Goal: Use online tool/utility: Use online tool/utility

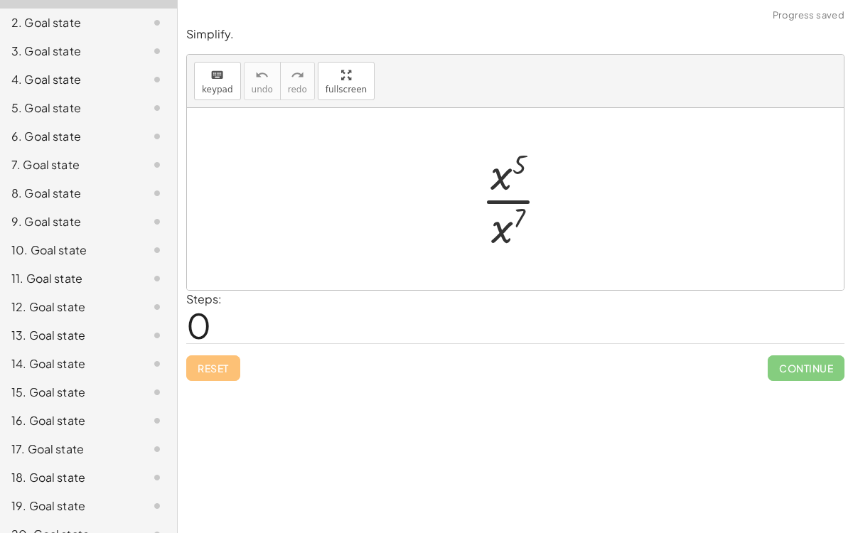
scroll to position [198, 0]
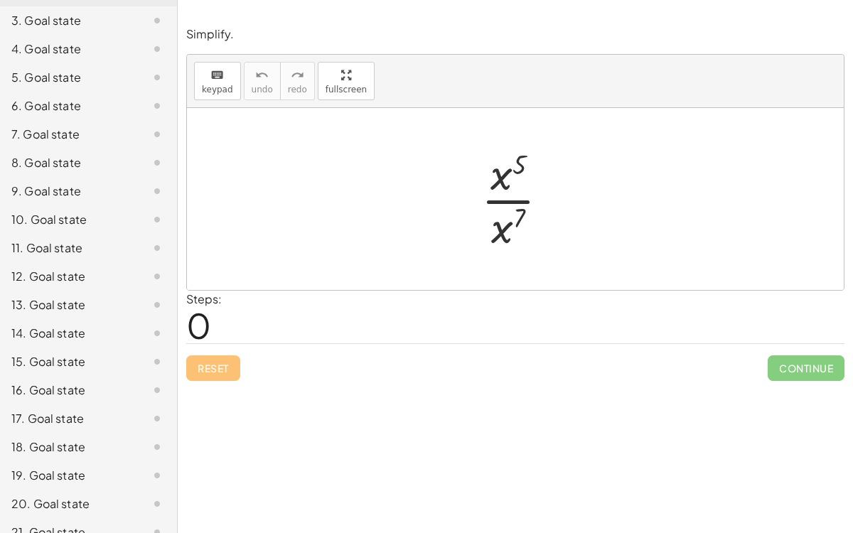
click at [510, 164] on div at bounding box center [520, 199] width 93 height 110
drag, startPoint x: 503, startPoint y: 172, endPoint x: 497, endPoint y: 225, distance: 53.0
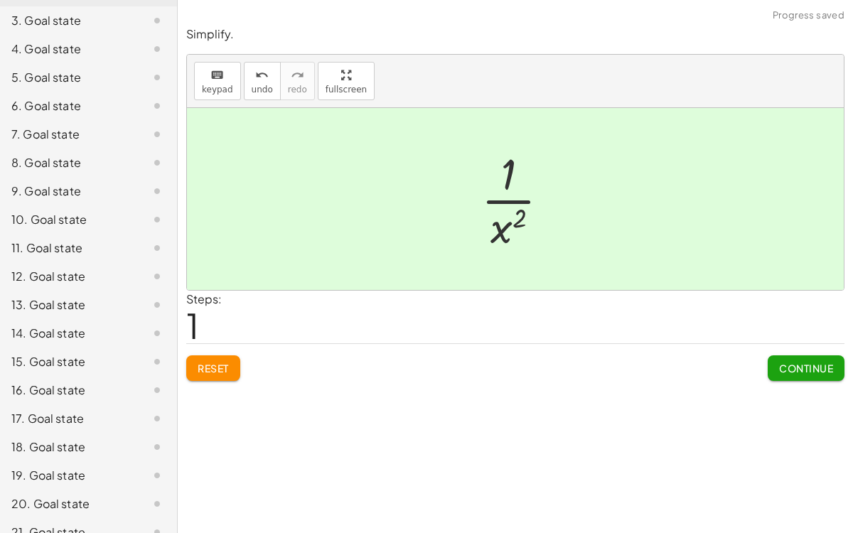
click at [782, 364] on span "Continue" at bounding box center [806, 368] width 54 height 13
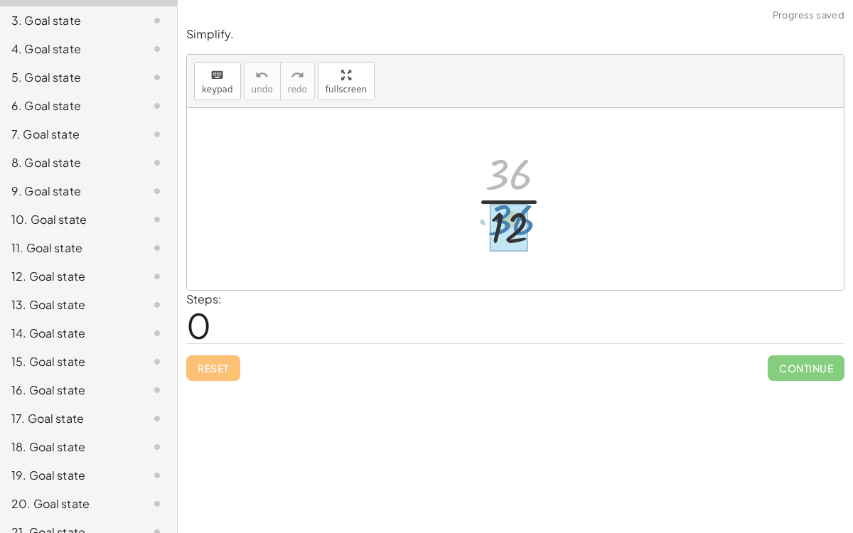
drag, startPoint x: 518, startPoint y: 176, endPoint x: 521, endPoint y: 222, distance: 45.6
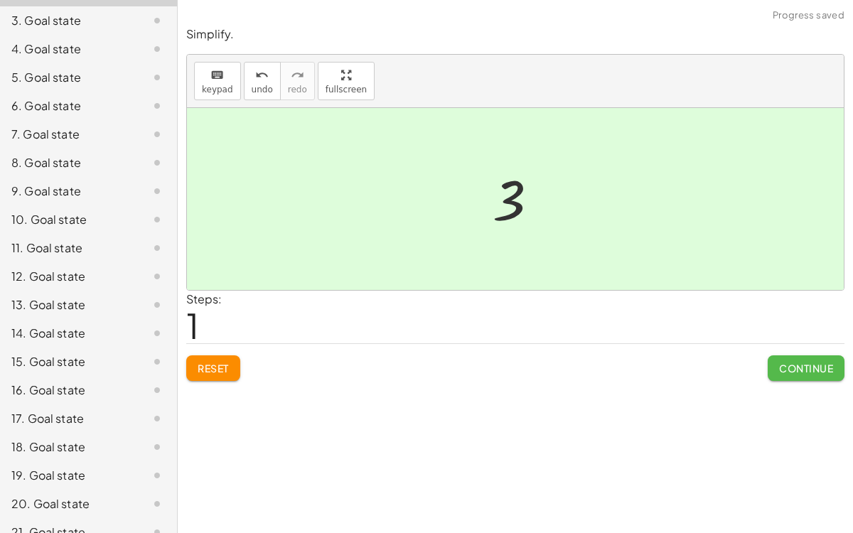
click at [772, 362] on button "Continue" at bounding box center [806, 369] width 77 height 26
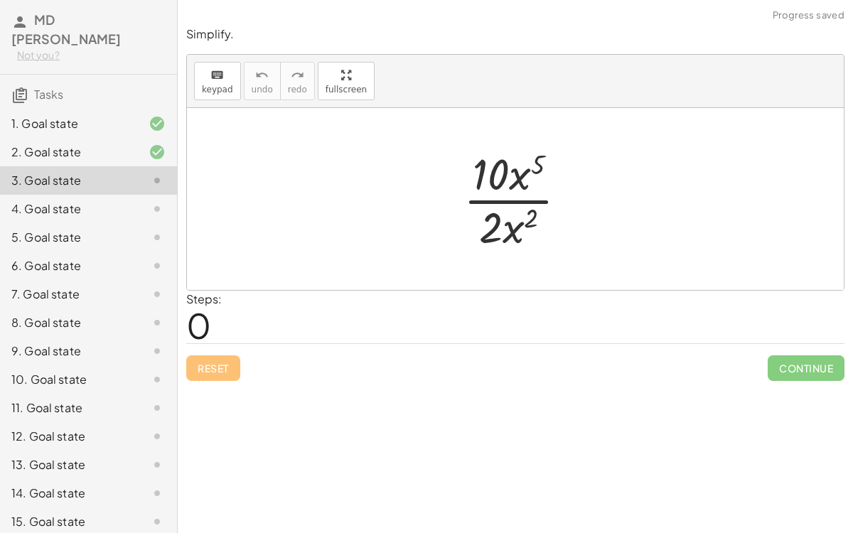
scroll to position [33, 0]
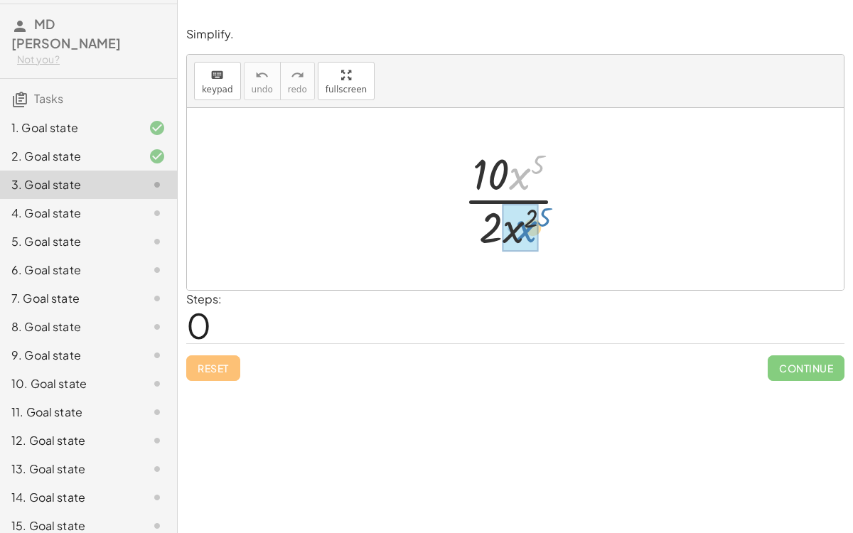
drag, startPoint x: 521, startPoint y: 165, endPoint x: 528, endPoint y: 218, distance: 53.0
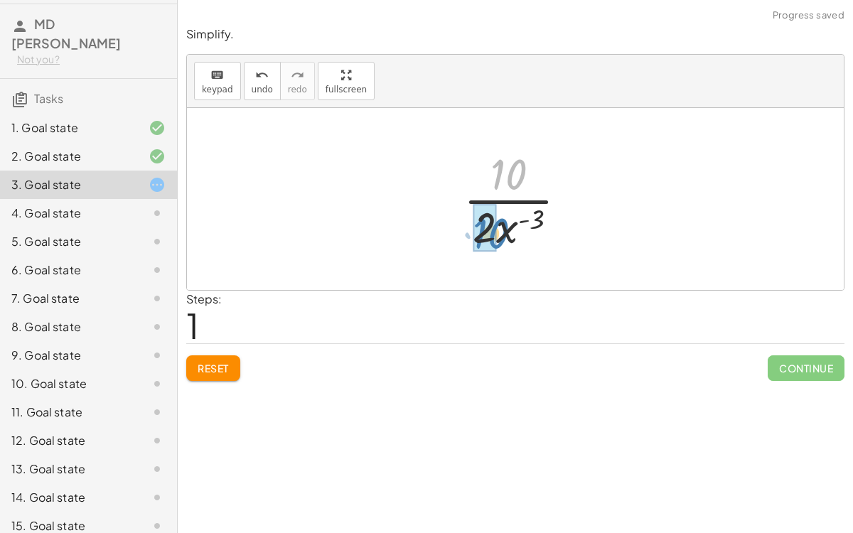
drag, startPoint x: 501, startPoint y: 174, endPoint x: 481, endPoint y: 235, distance: 63.6
drag, startPoint x: 505, startPoint y: 174, endPoint x: 480, endPoint y: 237, distance: 67.3
click at [480, 237] on div at bounding box center [522, 199] width 106 height 110
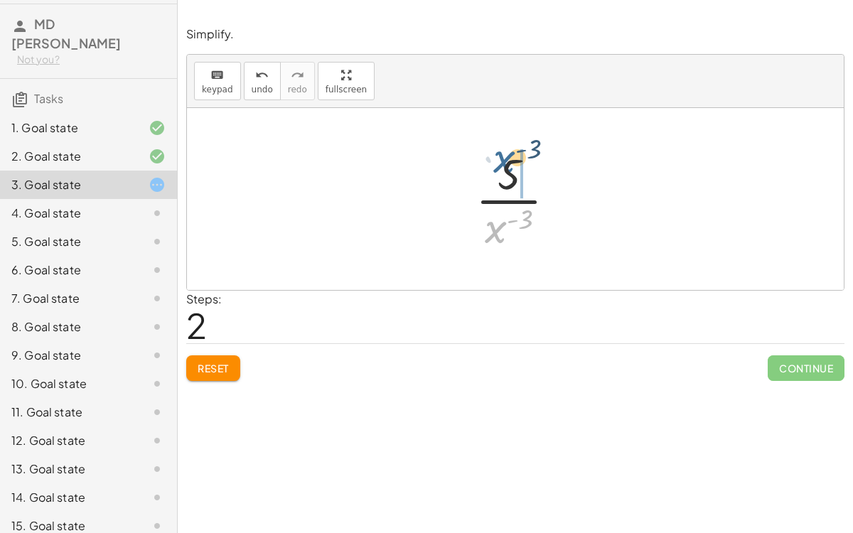
drag, startPoint x: 496, startPoint y: 235, endPoint x: 505, endPoint y: 164, distance: 71.6
click at [505, 164] on div at bounding box center [522, 199] width 106 height 110
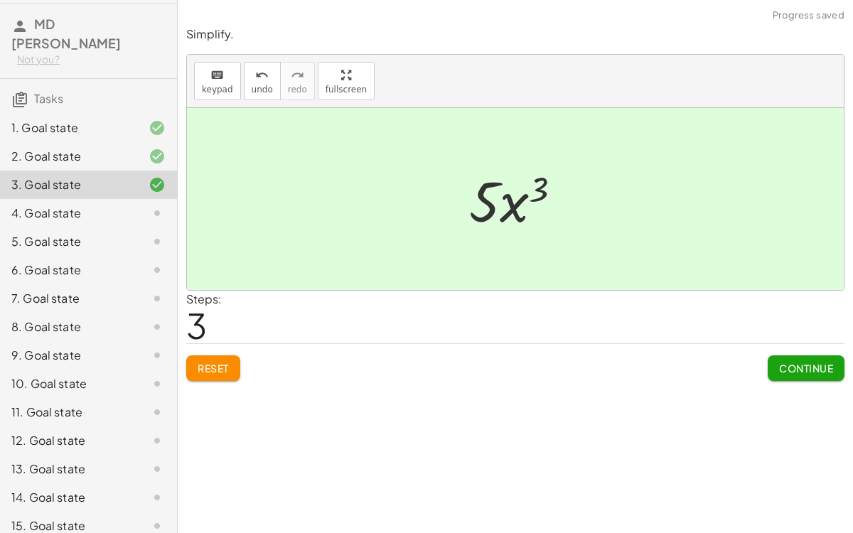
click at [806, 374] on button "Continue" at bounding box center [806, 369] width 77 height 26
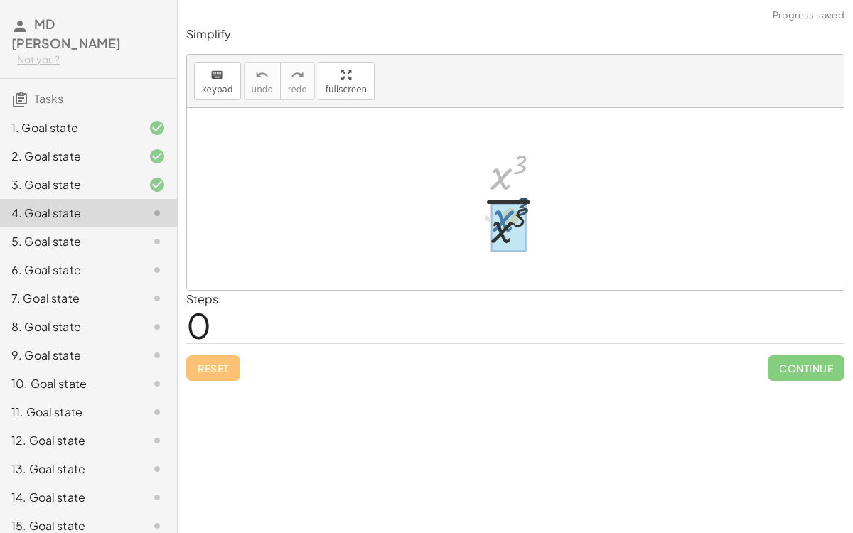
drag, startPoint x: 499, startPoint y: 169, endPoint x: 501, endPoint y: 213, distance: 44.8
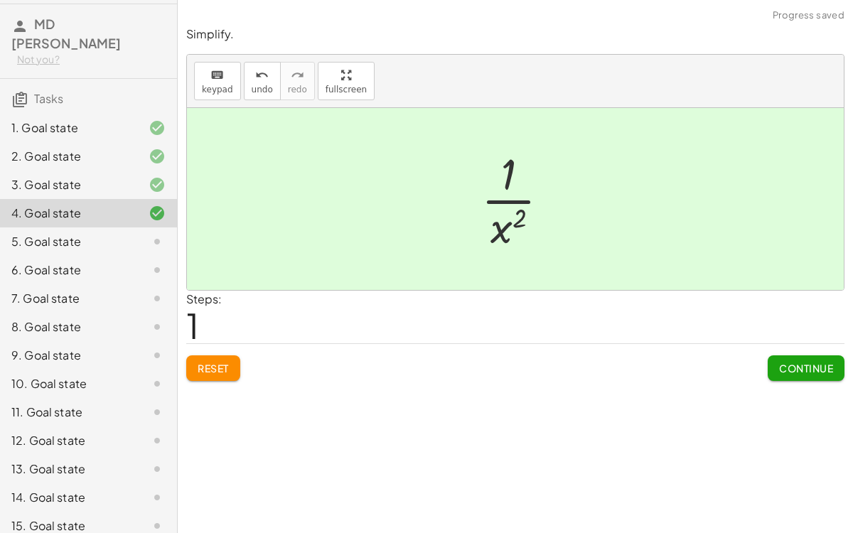
click at [831, 368] on span "Continue" at bounding box center [806, 368] width 54 height 13
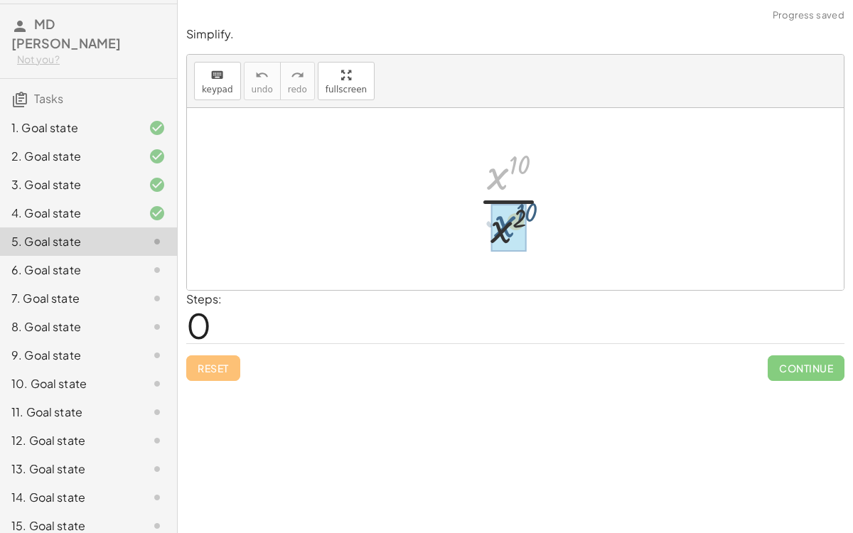
drag, startPoint x: 488, startPoint y: 171, endPoint x: 494, endPoint y: 220, distance: 49.5
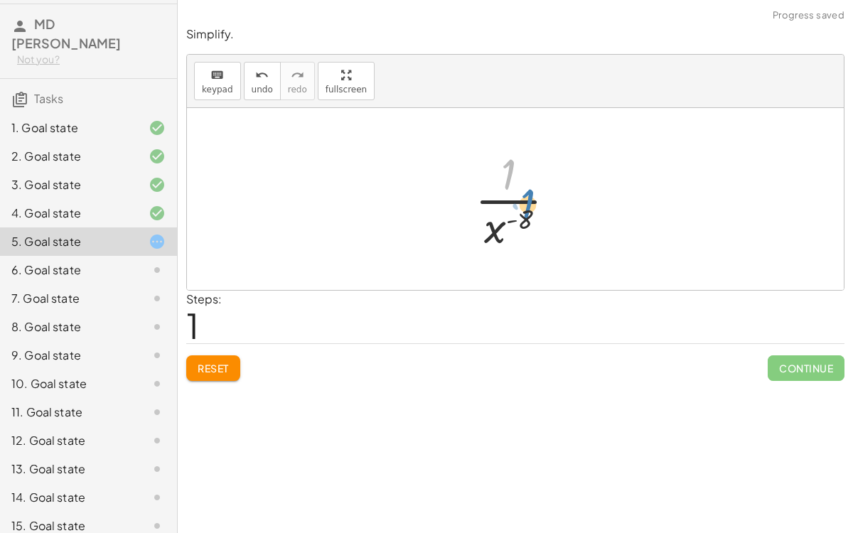
drag, startPoint x: 498, startPoint y: 172, endPoint x: 525, endPoint y: 201, distance: 39.8
click at [525, 201] on div at bounding box center [521, 199] width 107 height 110
drag, startPoint x: 486, startPoint y: 218, endPoint x: 501, endPoint y: 149, distance: 69.9
click at [501, 149] on div at bounding box center [521, 199] width 107 height 110
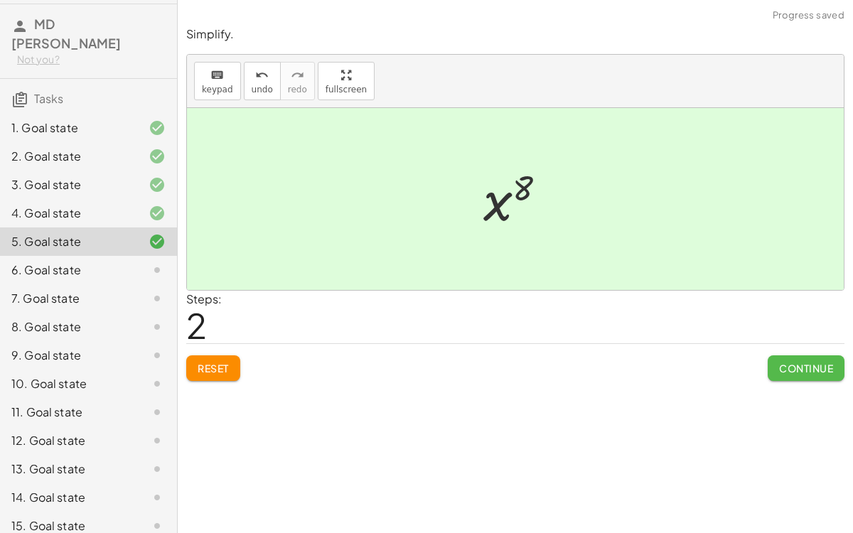
click at [802, 362] on span "Continue" at bounding box center [806, 368] width 54 height 13
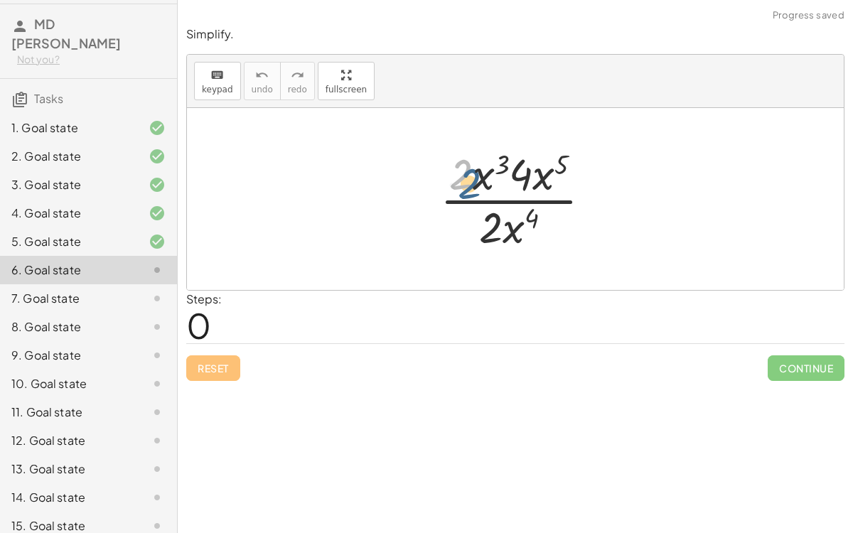
drag, startPoint x: 468, startPoint y: 170, endPoint x: 474, endPoint y: 176, distance: 8.6
click at [474, 176] on div at bounding box center [521, 199] width 177 height 110
drag, startPoint x: 483, startPoint y: 176, endPoint x: 533, endPoint y: 179, distance: 50.6
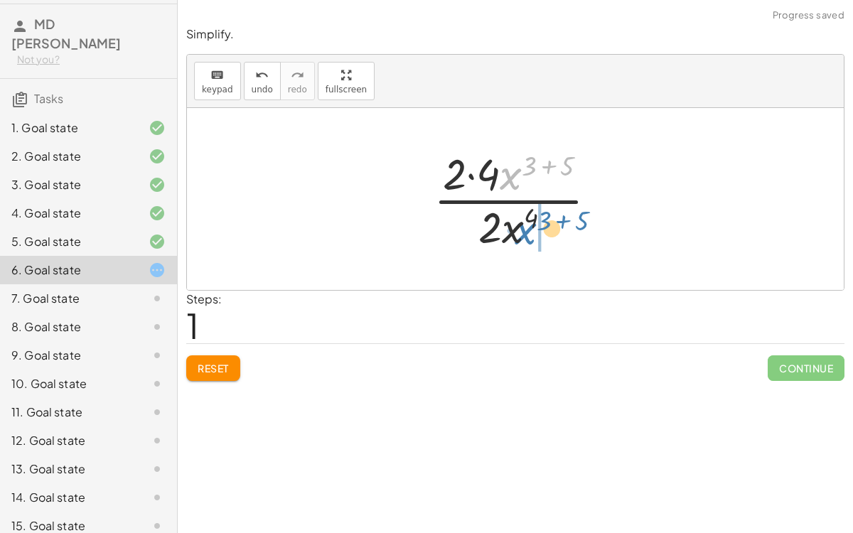
drag, startPoint x: 512, startPoint y: 174, endPoint x: 526, endPoint y: 229, distance: 56.6
click at [526, 229] on div at bounding box center [521, 199] width 189 height 110
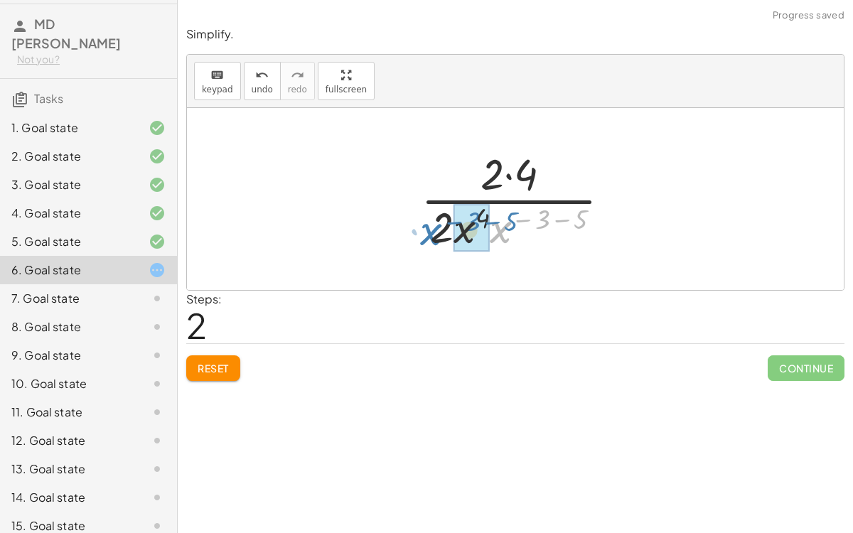
drag, startPoint x: 498, startPoint y: 231, endPoint x: 427, endPoint y: 233, distance: 70.4
click at [427, 233] on div at bounding box center [521, 199] width 215 height 110
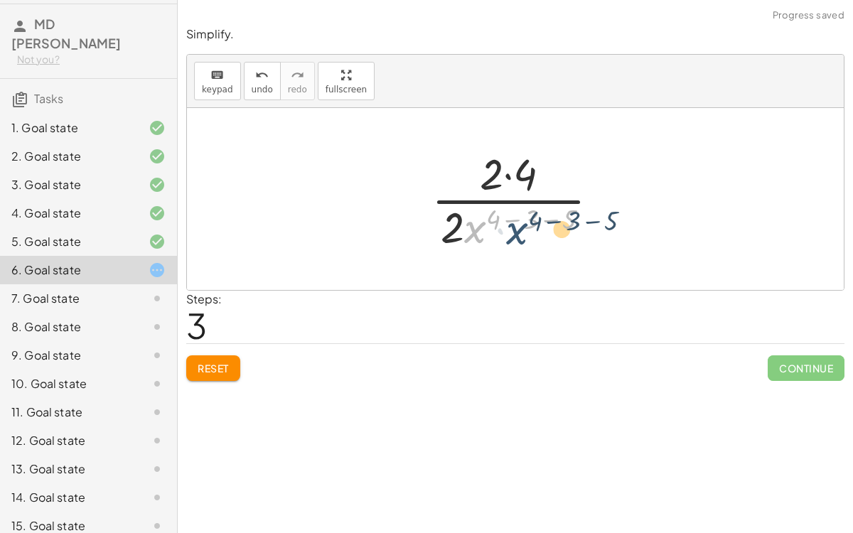
drag, startPoint x: 473, startPoint y: 234, endPoint x: 515, endPoint y: 235, distance: 42.0
click at [515, 235] on div at bounding box center [521, 199] width 193 height 110
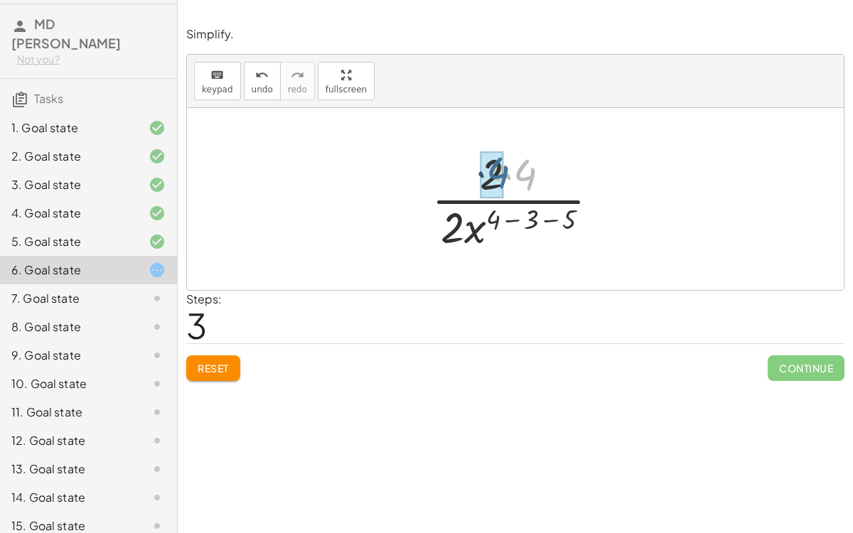
drag, startPoint x: 525, startPoint y: 177, endPoint x: 498, endPoint y: 174, distance: 27.9
drag, startPoint x: 449, startPoint y: 238, endPoint x: 501, endPoint y: 191, distance: 70.5
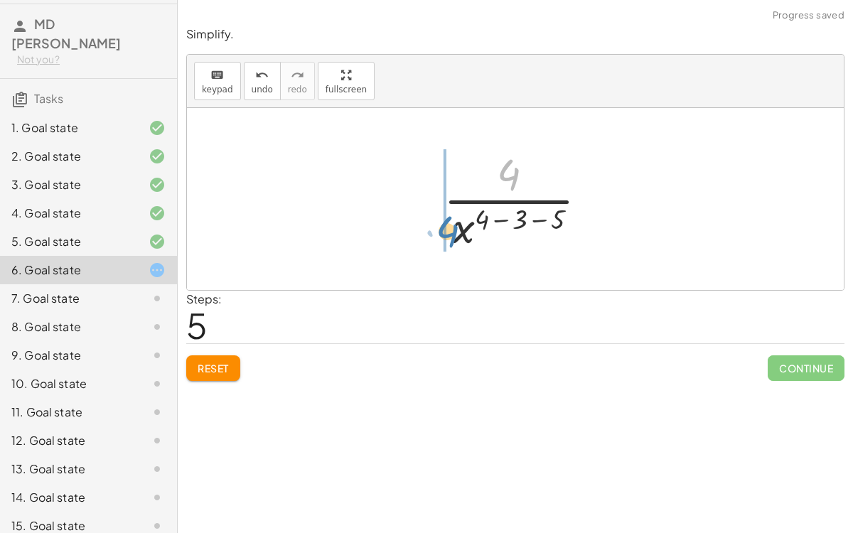
drag, startPoint x: 506, startPoint y: 183, endPoint x: 442, endPoint y: 240, distance: 85.6
click at [442, 240] on div at bounding box center [522, 199] width 170 height 110
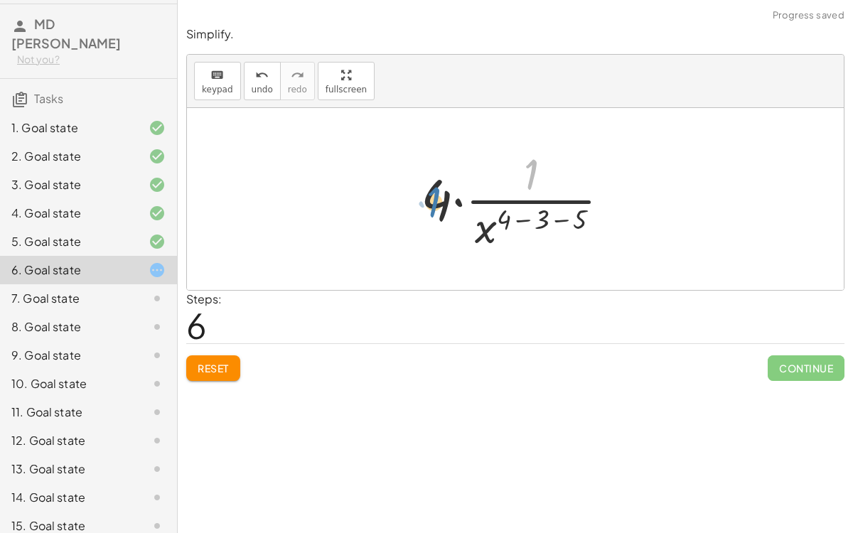
drag, startPoint x: 529, startPoint y: 174, endPoint x: 429, endPoint y: 202, distance: 104.0
click at [429, 202] on div at bounding box center [521, 199] width 215 height 110
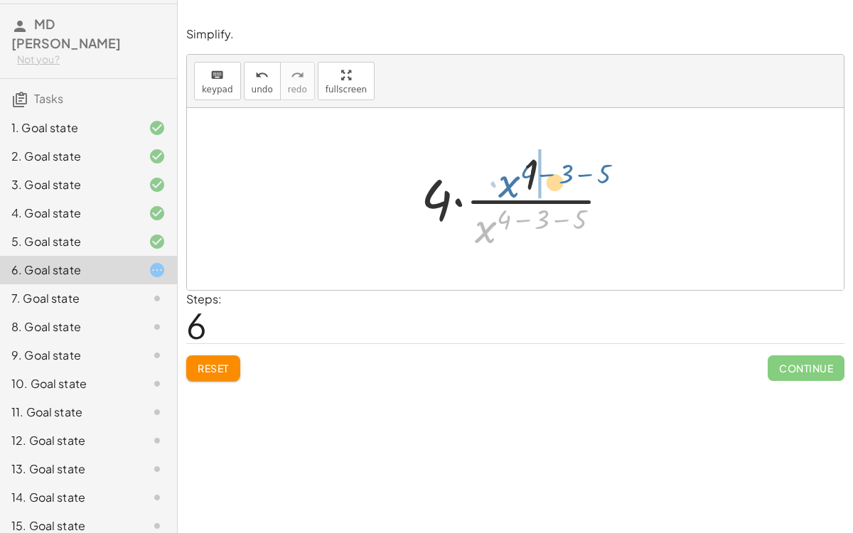
drag, startPoint x: 474, startPoint y: 230, endPoint x: 497, endPoint y: 181, distance: 54.4
click at [497, 181] on div at bounding box center [521, 199] width 215 height 110
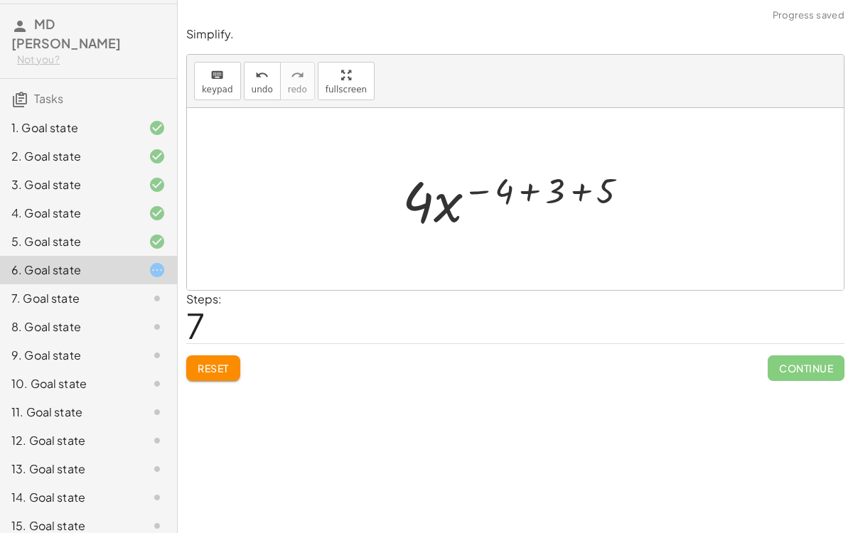
click at [549, 188] on div at bounding box center [521, 199] width 252 height 73
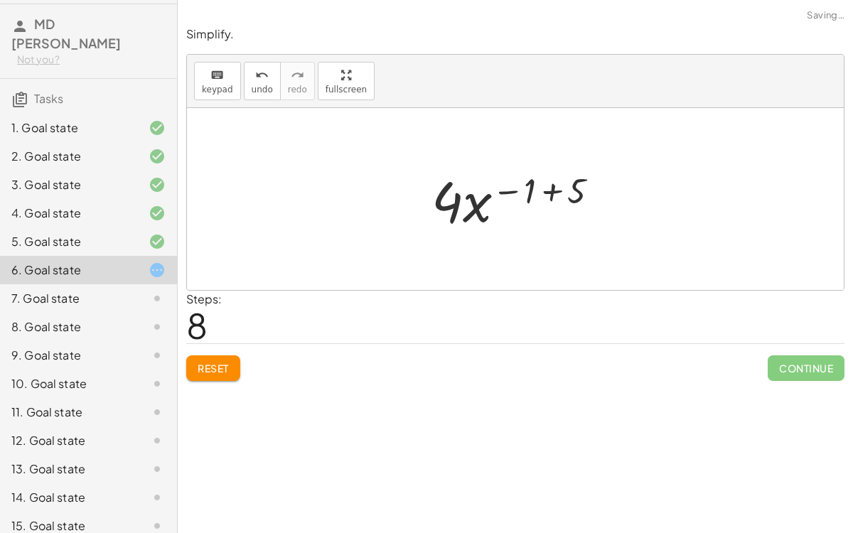
click at [548, 188] on div at bounding box center [521, 199] width 193 height 73
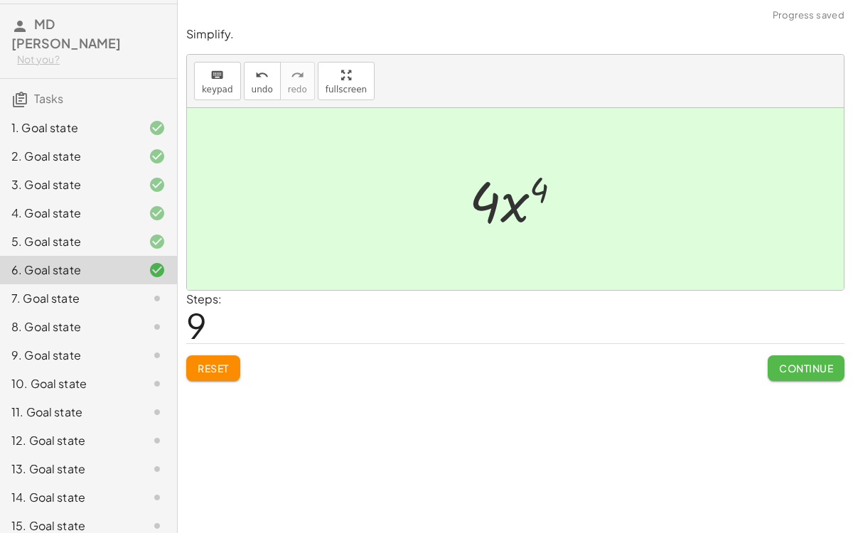
click at [794, 362] on span "Continue" at bounding box center [806, 368] width 54 height 13
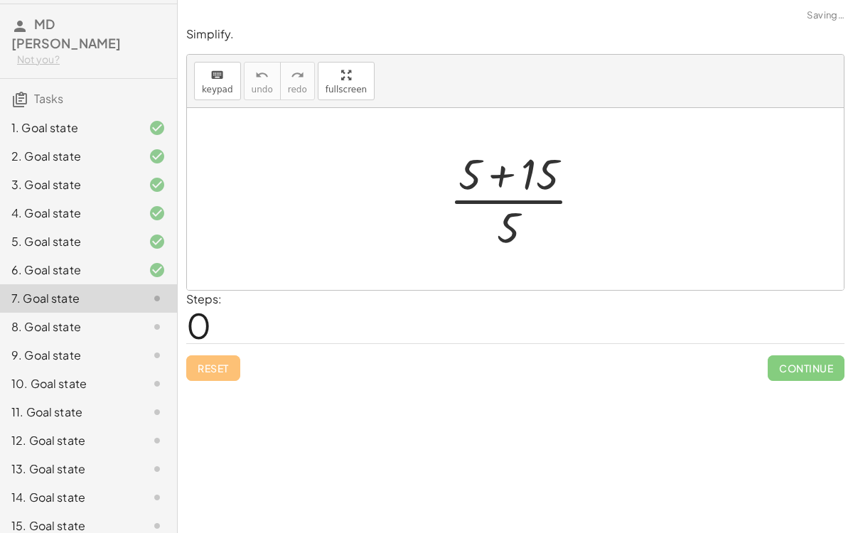
click at [501, 169] on div at bounding box center [521, 199] width 158 height 110
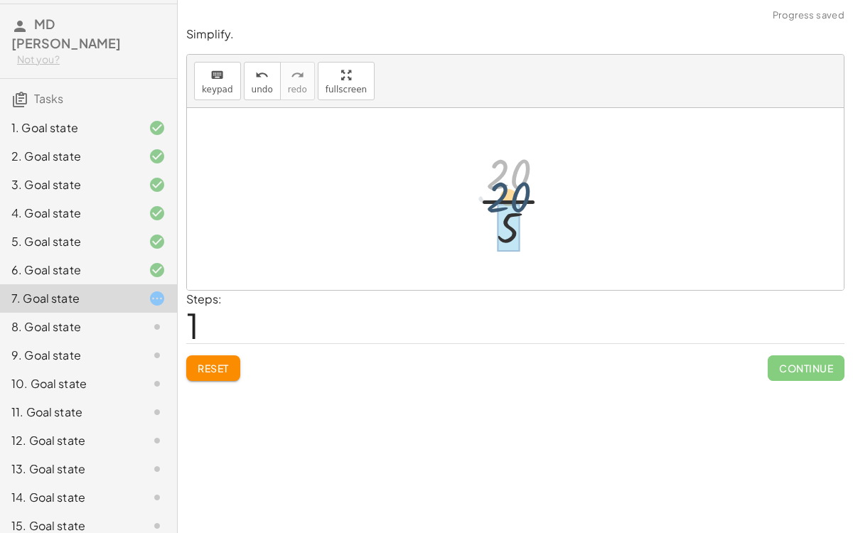
drag, startPoint x: 501, startPoint y: 181, endPoint x: 499, endPoint y: 220, distance: 38.5
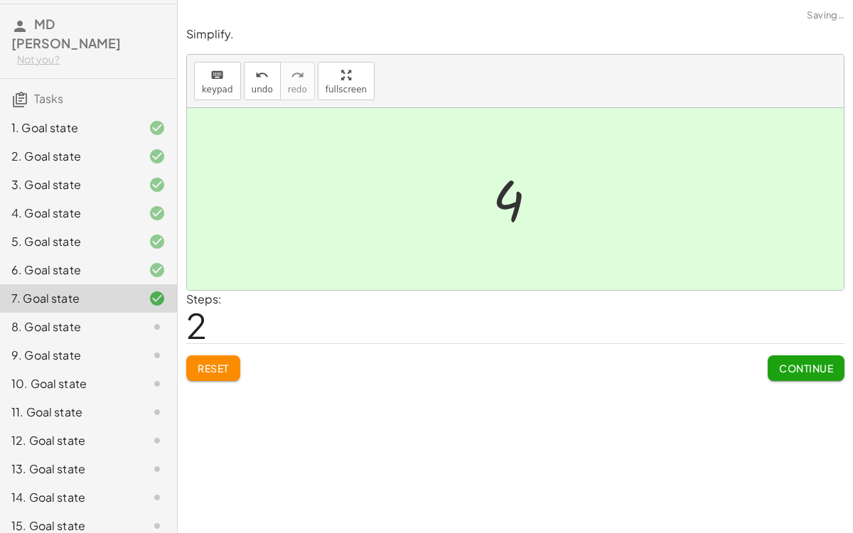
click at [795, 373] on button "Continue" at bounding box center [806, 369] width 77 height 26
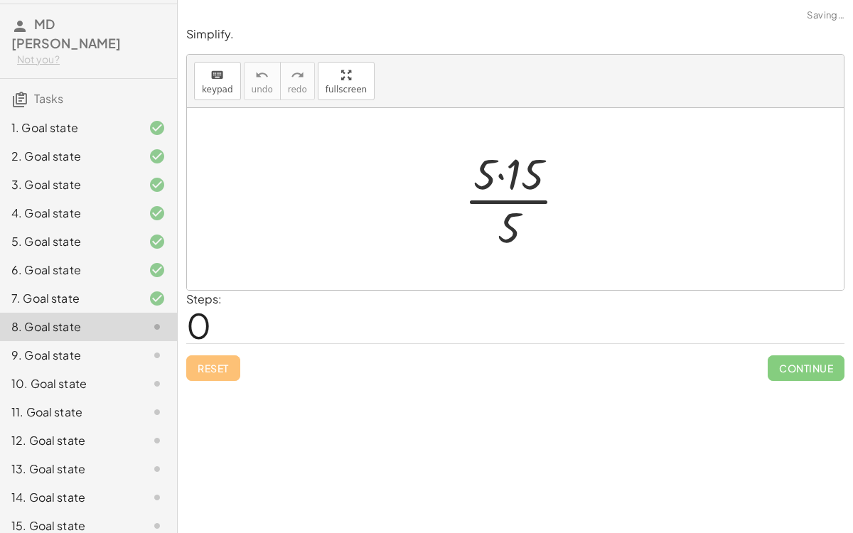
click at [507, 180] on div at bounding box center [521, 199] width 128 height 110
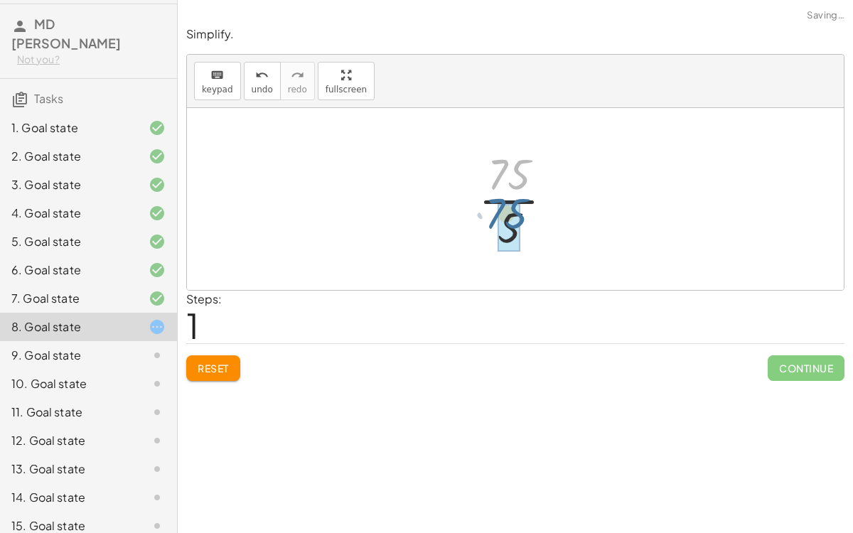
drag, startPoint x: 517, startPoint y: 178, endPoint x: 513, endPoint y: 201, distance: 23.2
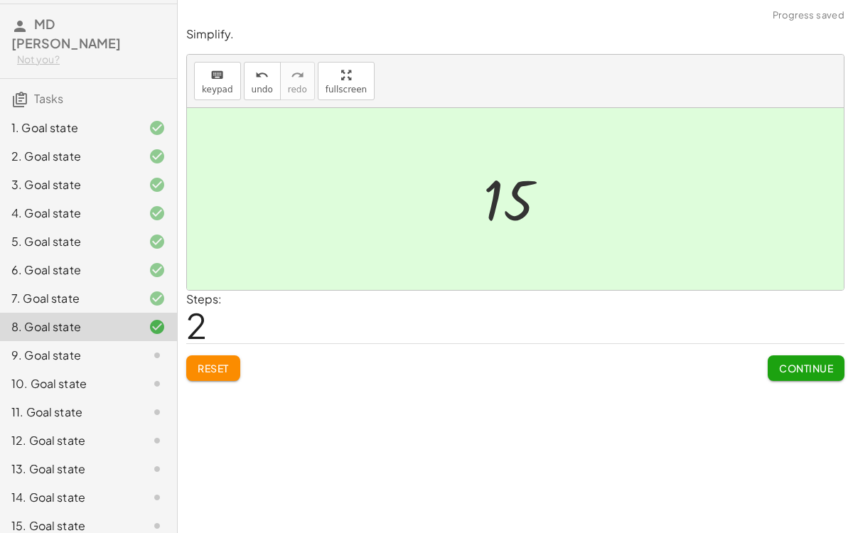
click at [785, 368] on span "Continue" at bounding box center [806, 368] width 54 height 13
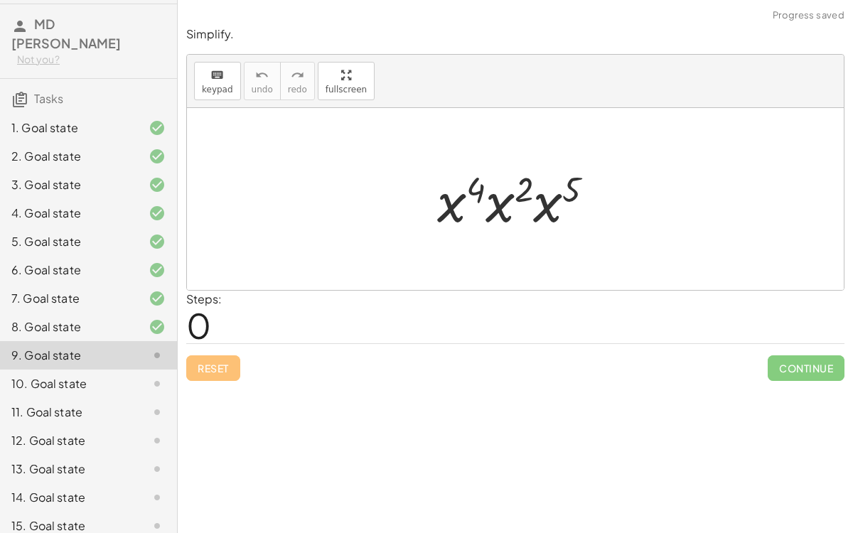
click at [484, 186] on div at bounding box center [521, 199] width 183 height 73
drag, startPoint x: 495, startPoint y: 199, endPoint x: 460, endPoint y: 202, distance: 35.0
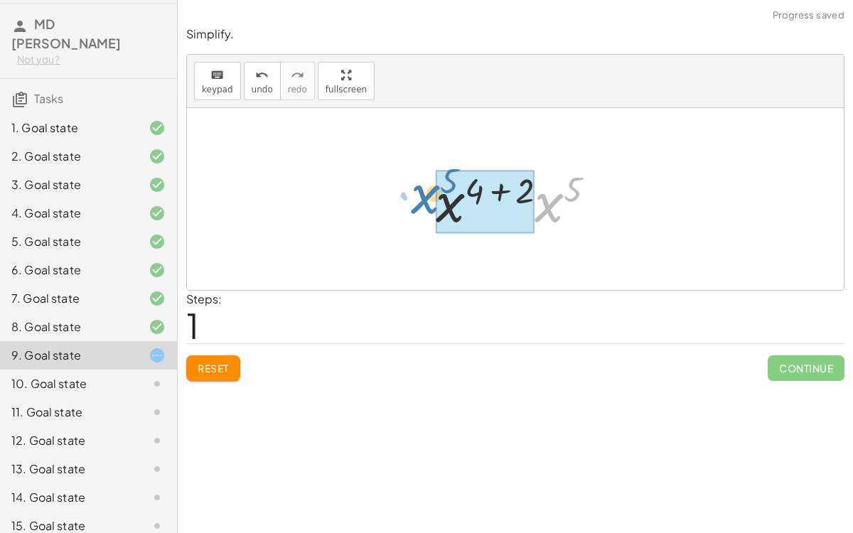
drag, startPoint x: 548, startPoint y: 204, endPoint x: 425, endPoint y: 196, distance: 123.3
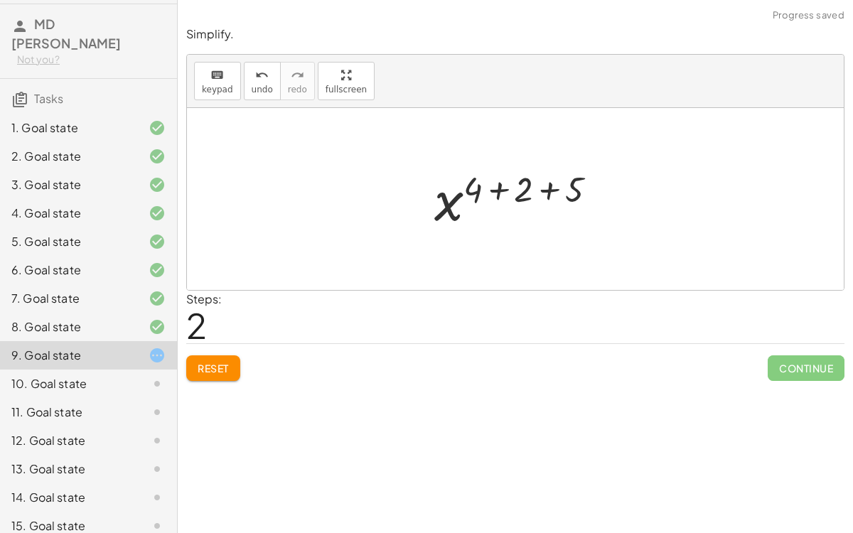
click at [499, 184] on div at bounding box center [521, 199] width 188 height 70
click at [528, 186] on div at bounding box center [520, 199] width 137 height 70
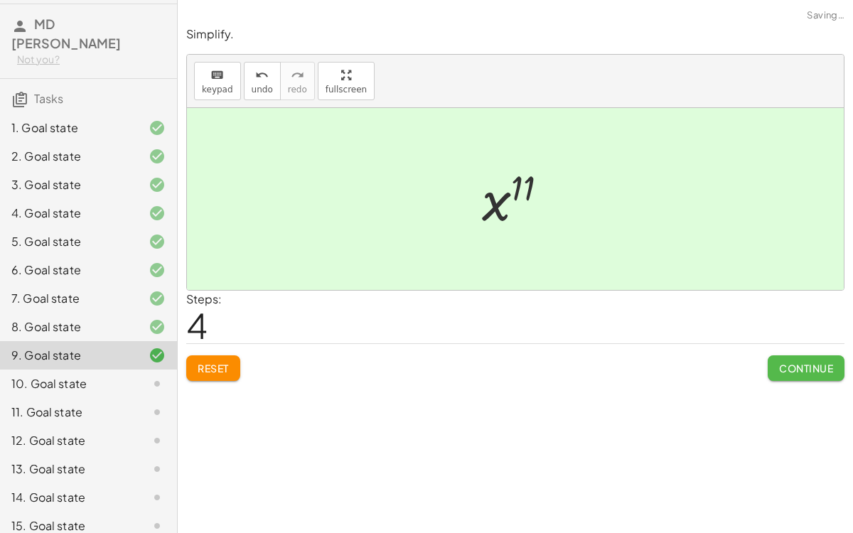
click at [791, 368] on span "Continue" at bounding box center [806, 368] width 54 height 13
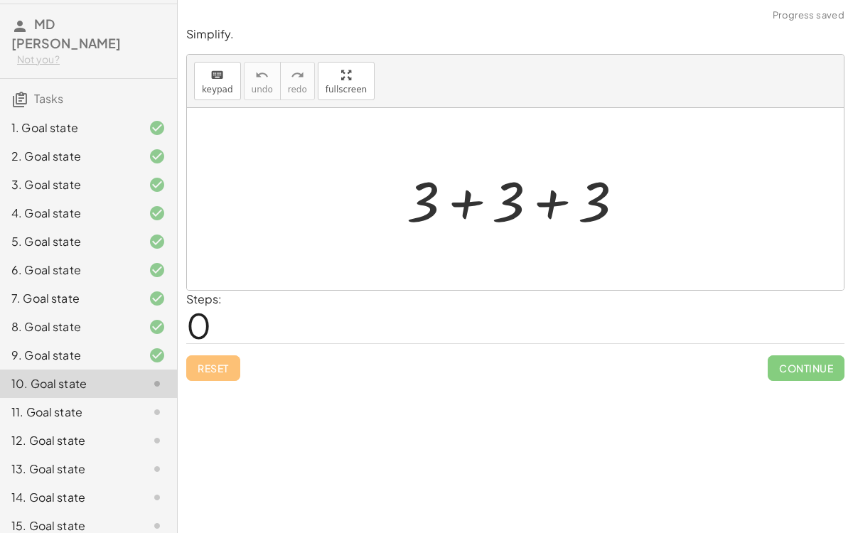
click at [471, 208] on div at bounding box center [521, 199] width 242 height 73
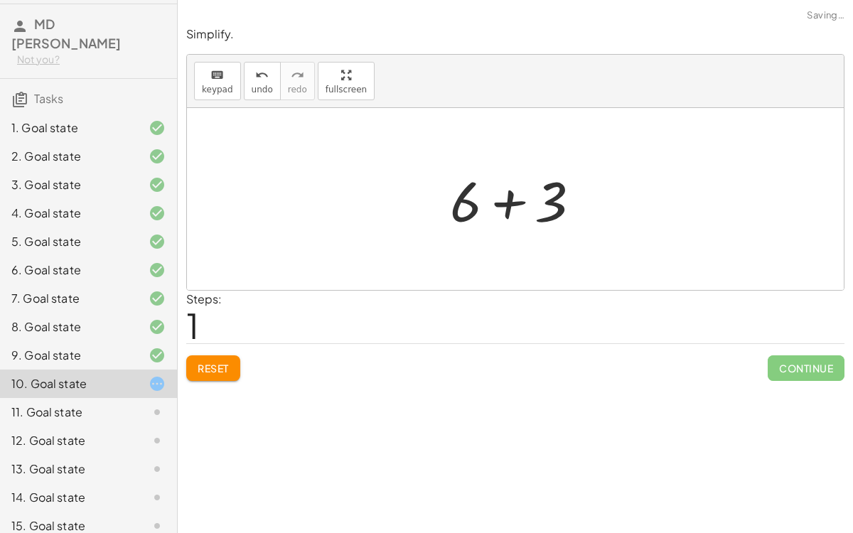
click at [509, 201] on div at bounding box center [521, 199] width 156 height 73
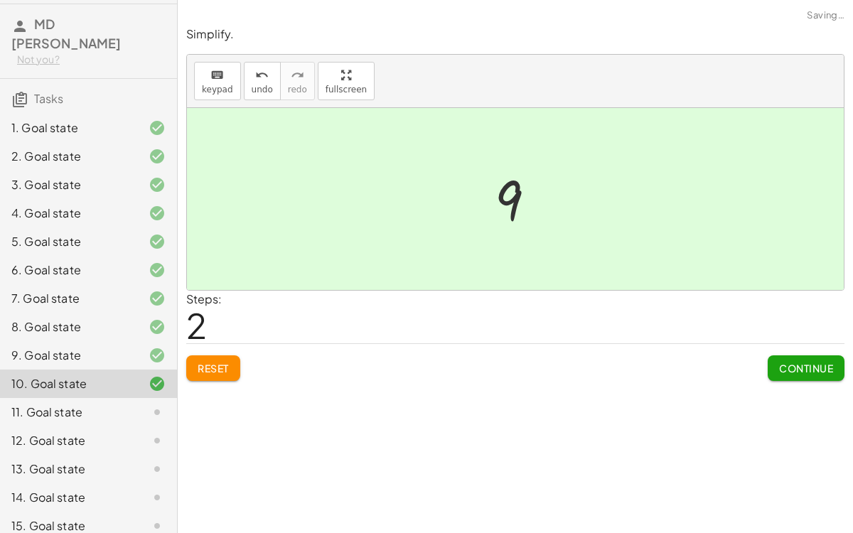
click at [791, 363] on span "Continue" at bounding box center [806, 368] width 54 height 13
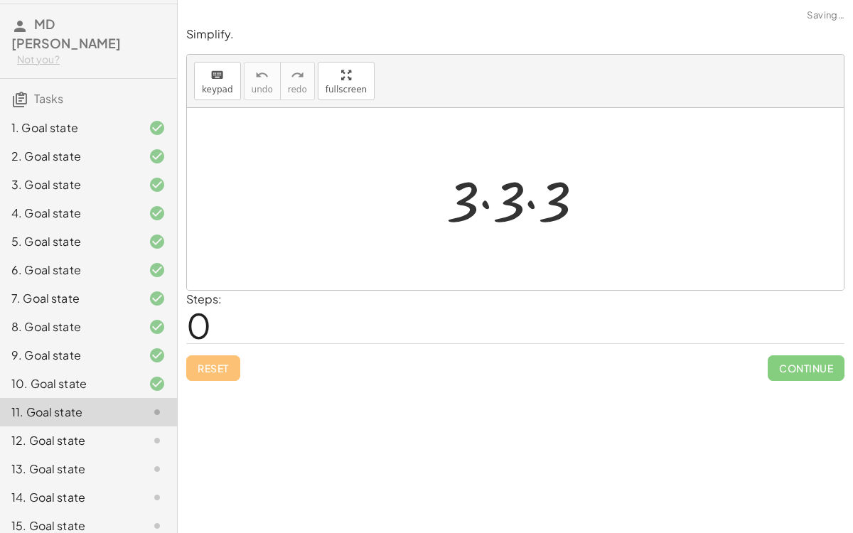
click at [482, 203] on div at bounding box center [521, 199] width 164 height 73
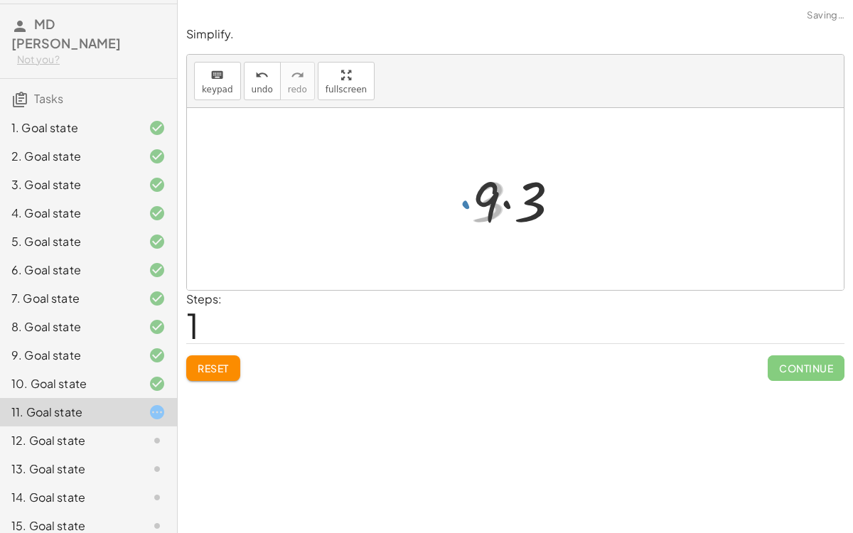
click at [505, 201] on div at bounding box center [521, 199] width 113 height 73
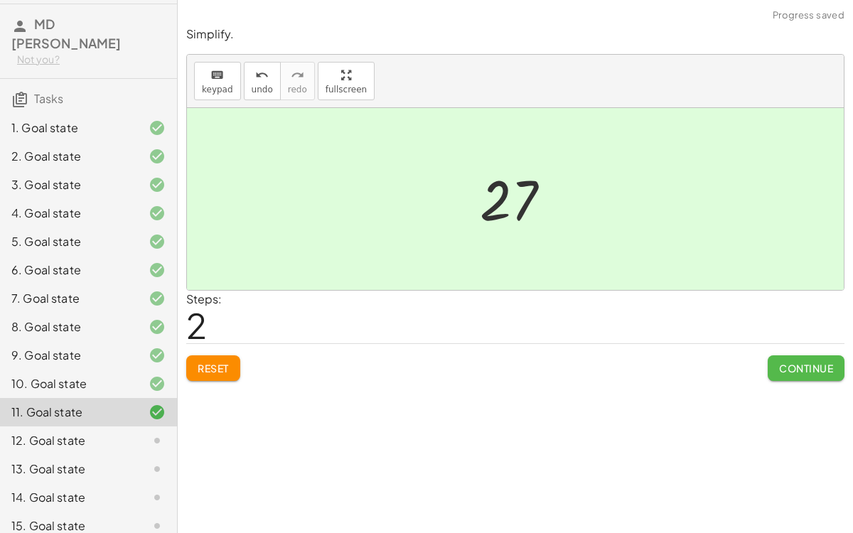
click at [787, 363] on span "Continue" at bounding box center [806, 368] width 54 height 13
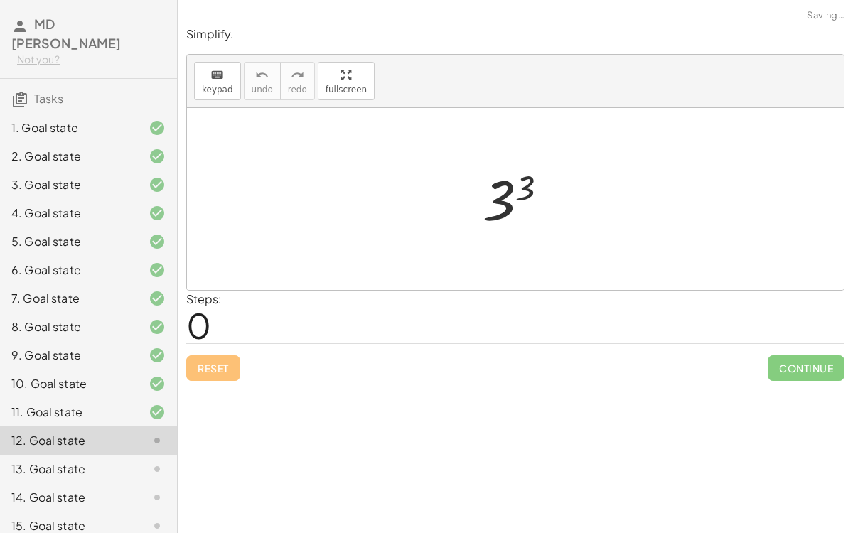
click at [506, 196] on div at bounding box center [521, 199] width 91 height 70
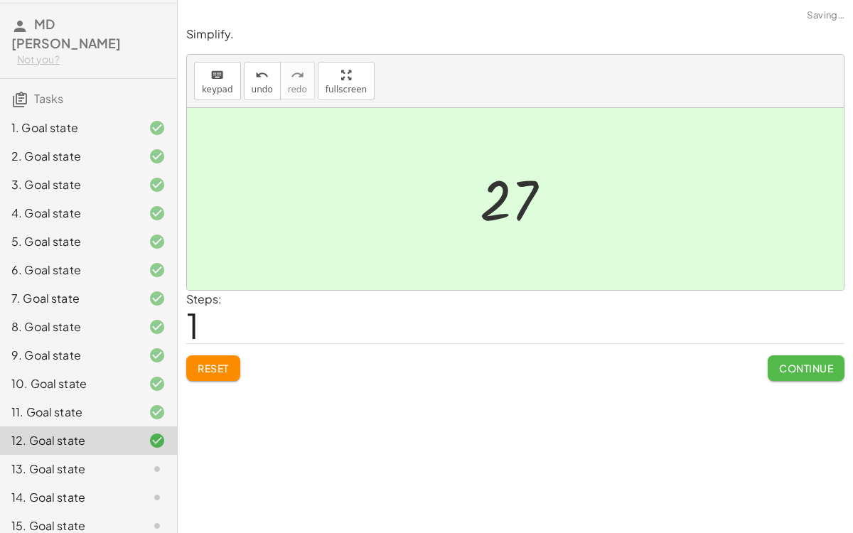
click at [786, 370] on span "Continue" at bounding box center [806, 368] width 54 height 13
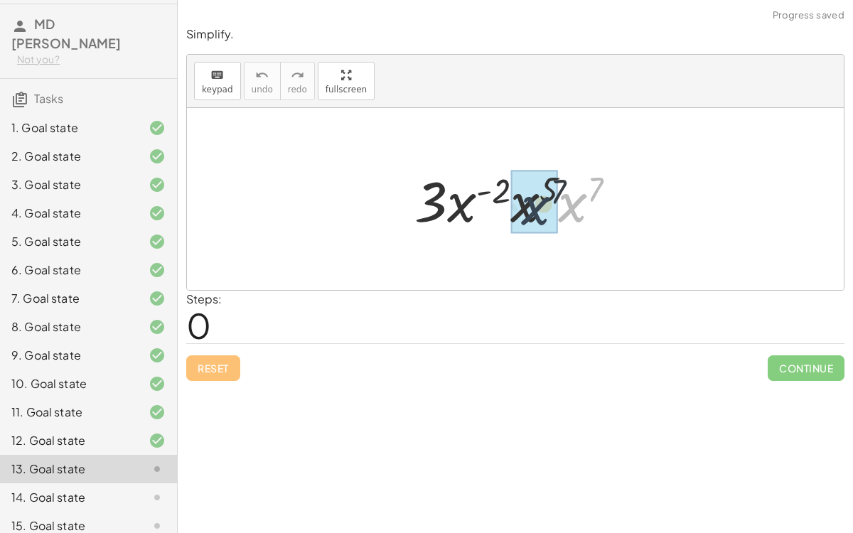
drag, startPoint x: 575, startPoint y: 203, endPoint x: 534, endPoint y: 206, distance: 41.3
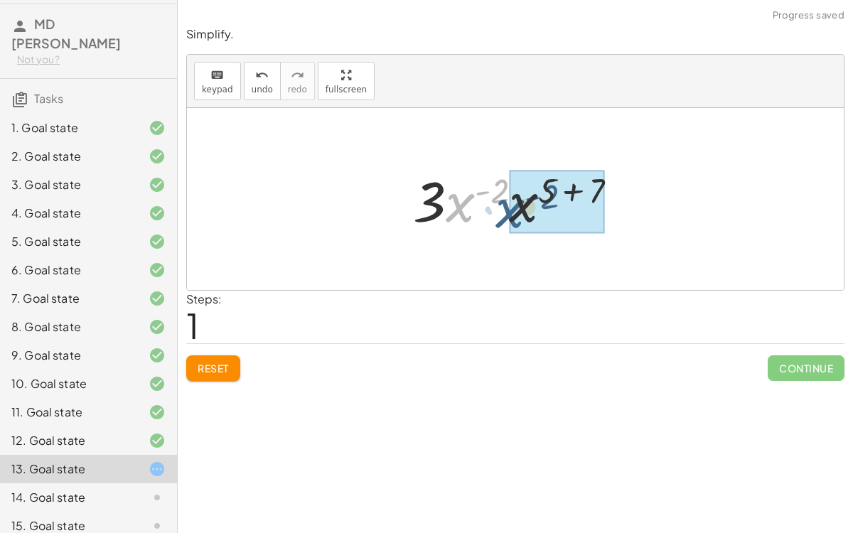
drag, startPoint x: 466, startPoint y: 196, endPoint x: 520, endPoint y: 201, distance: 53.6
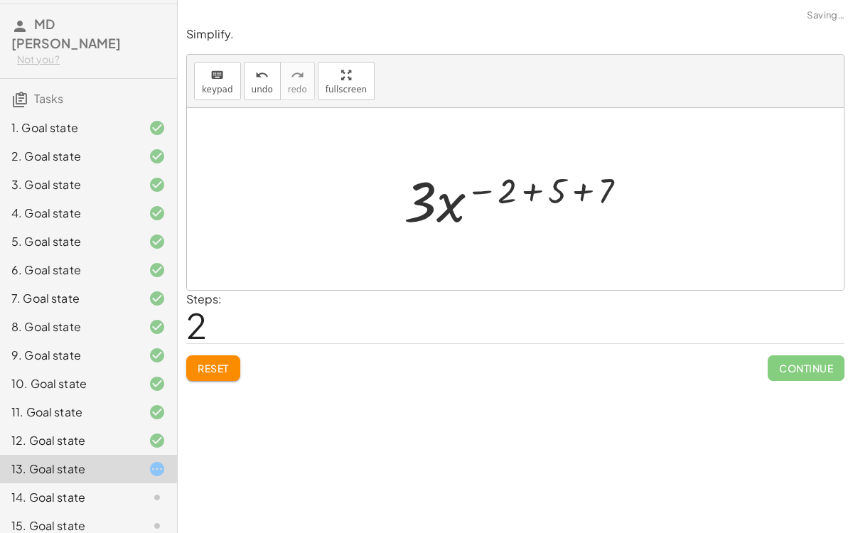
click at [528, 193] on div at bounding box center [521, 199] width 249 height 73
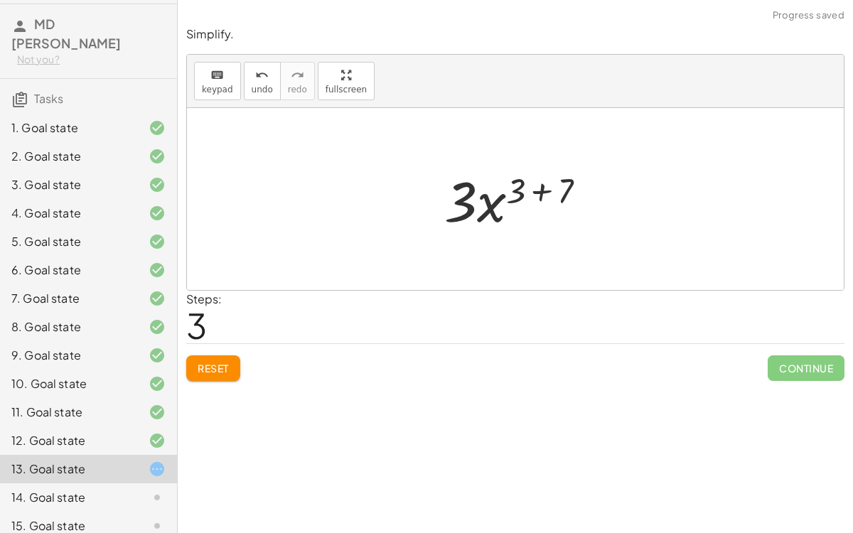
click at [538, 188] on div at bounding box center [521, 199] width 168 height 73
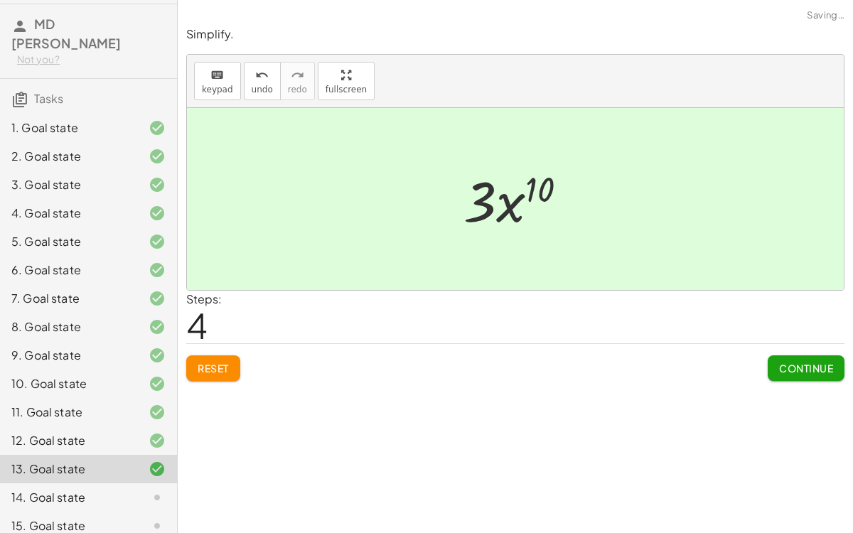
click at [509, 211] on div at bounding box center [521, 199] width 129 height 73
click at [818, 375] on button "Continue" at bounding box center [806, 369] width 77 height 26
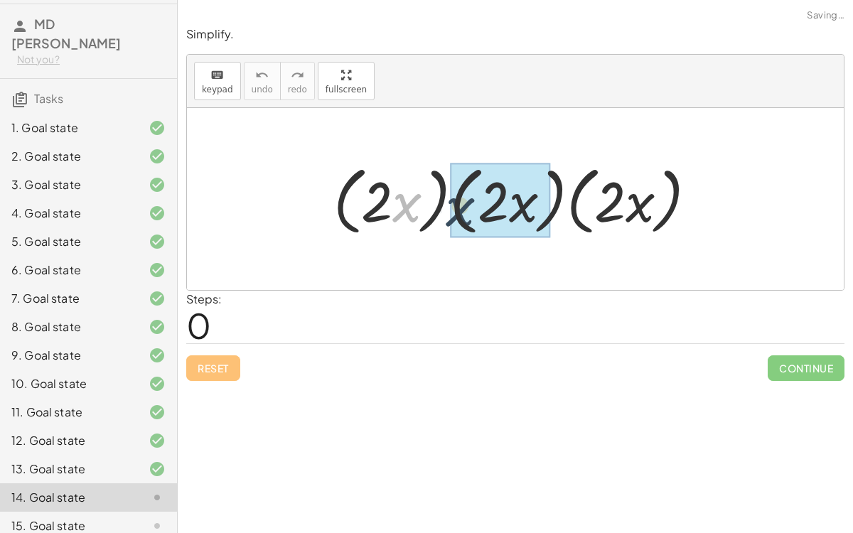
drag, startPoint x: 405, startPoint y: 201, endPoint x: 464, endPoint y: 203, distance: 59.8
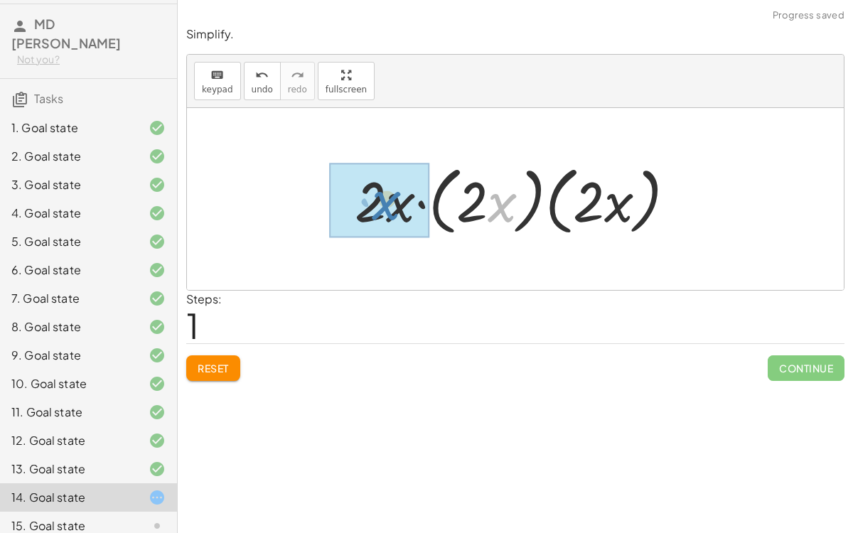
drag, startPoint x: 493, startPoint y: 200, endPoint x: 376, endPoint y: 197, distance: 116.7
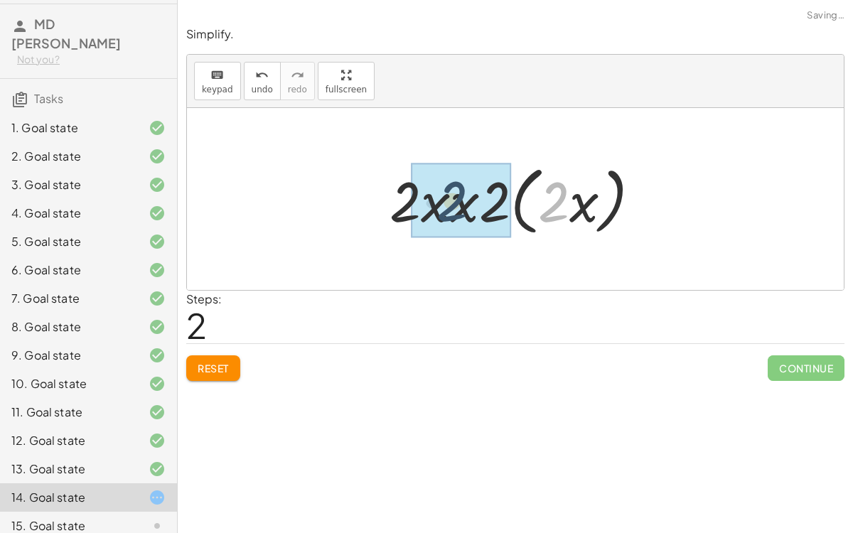
drag, startPoint x: 562, startPoint y: 211, endPoint x: 459, endPoint y: 210, distance: 103.8
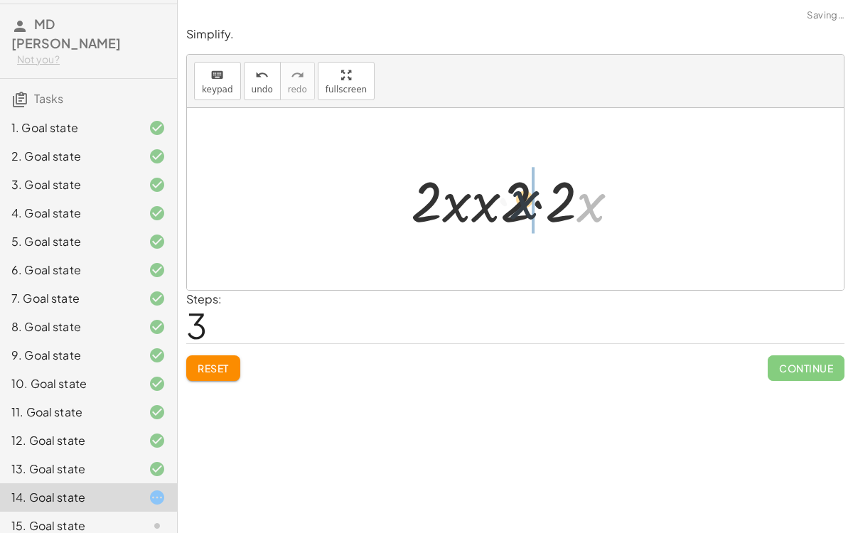
drag, startPoint x: 592, startPoint y: 215, endPoint x: 520, endPoint y: 212, distance: 71.9
click at [520, 212] on div at bounding box center [521, 199] width 234 height 73
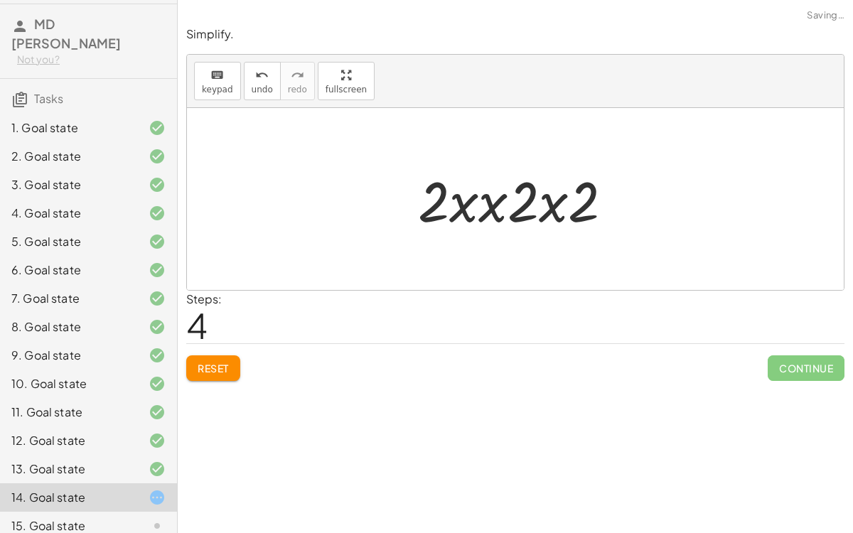
click at [500, 210] on div at bounding box center [521, 199] width 220 height 73
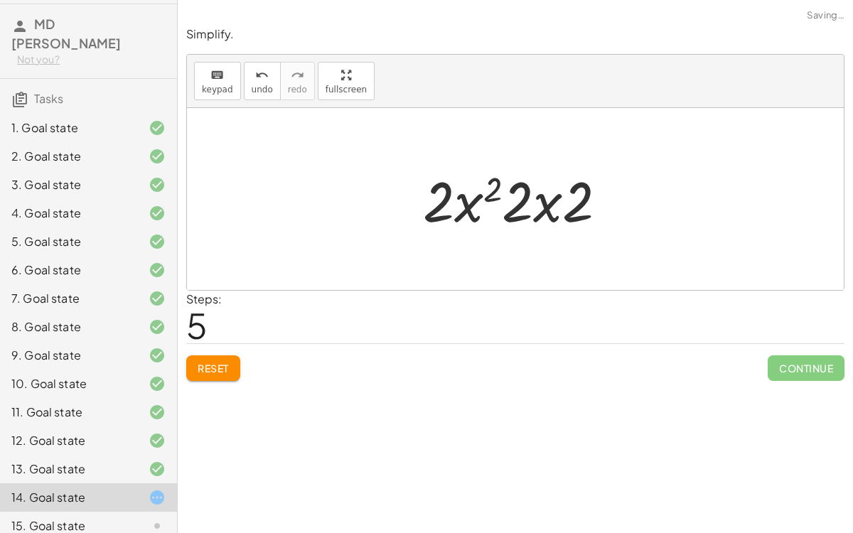
click at [539, 213] on div at bounding box center [521, 199] width 210 height 73
drag, startPoint x: 541, startPoint y: 212, endPoint x: 450, endPoint y: 212, distance: 91.0
click at [450, 212] on div at bounding box center [521, 199] width 210 height 73
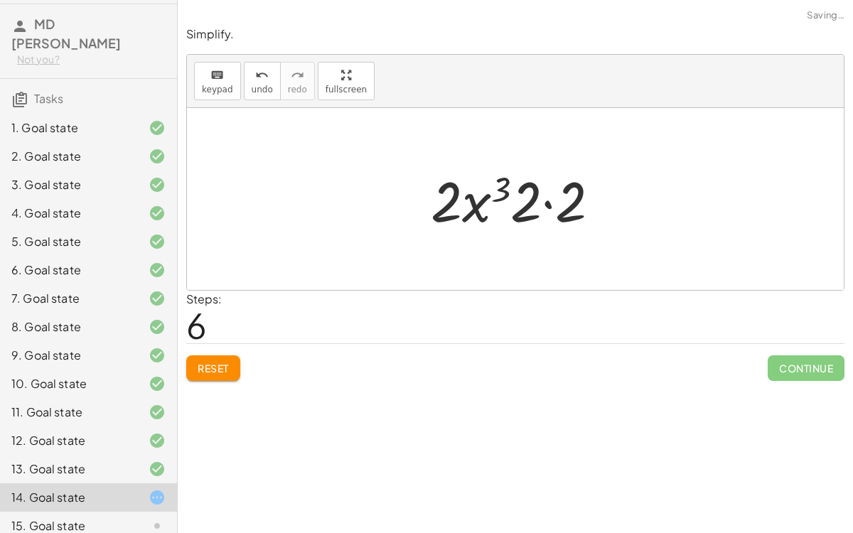
click at [549, 199] on div at bounding box center [521, 199] width 195 height 73
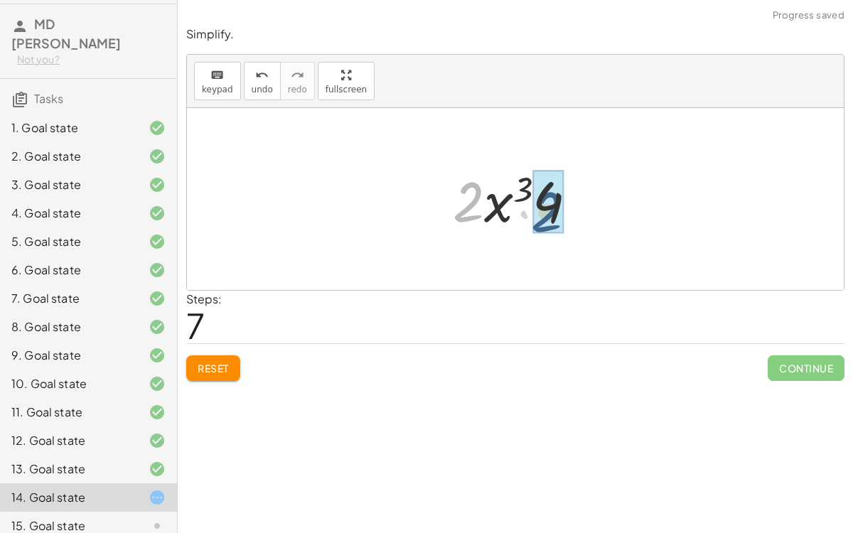
drag, startPoint x: 470, startPoint y: 203, endPoint x: 552, endPoint y: 213, distance: 82.4
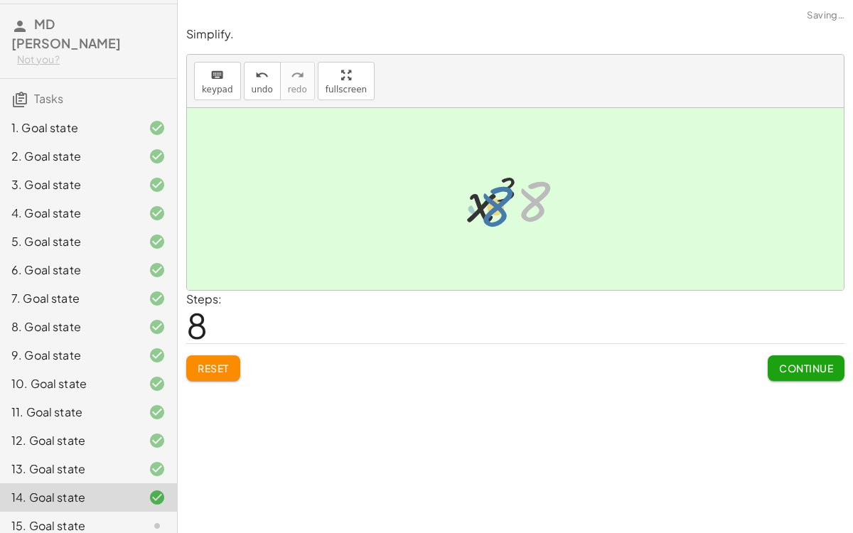
drag, startPoint x: 540, startPoint y: 212, endPoint x: 516, endPoint y: 215, distance: 25.1
click at [516, 215] on div at bounding box center [521, 199] width 122 height 73
click at [792, 362] on span "Continue" at bounding box center [806, 368] width 54 height 13
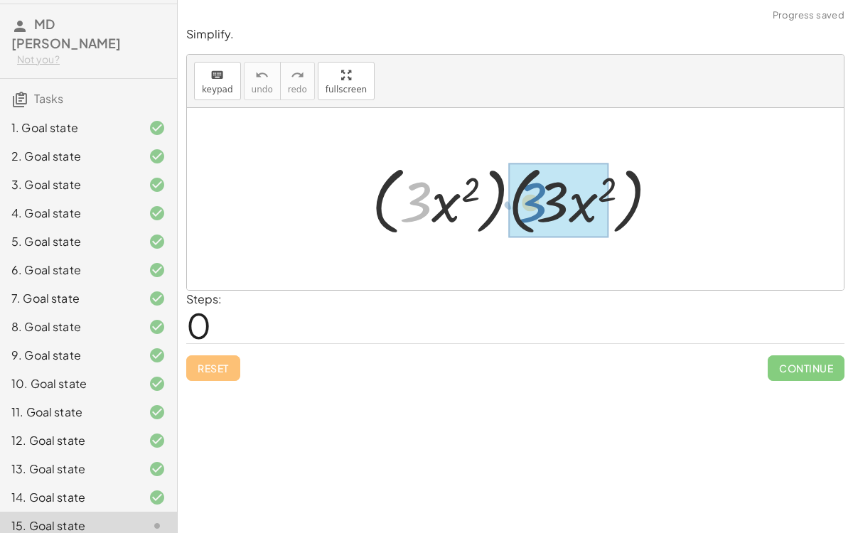
drag, startPoint x: 421, startPoint y: 198, endPoint x: 538, endPoint y: 199, distance: 116.6
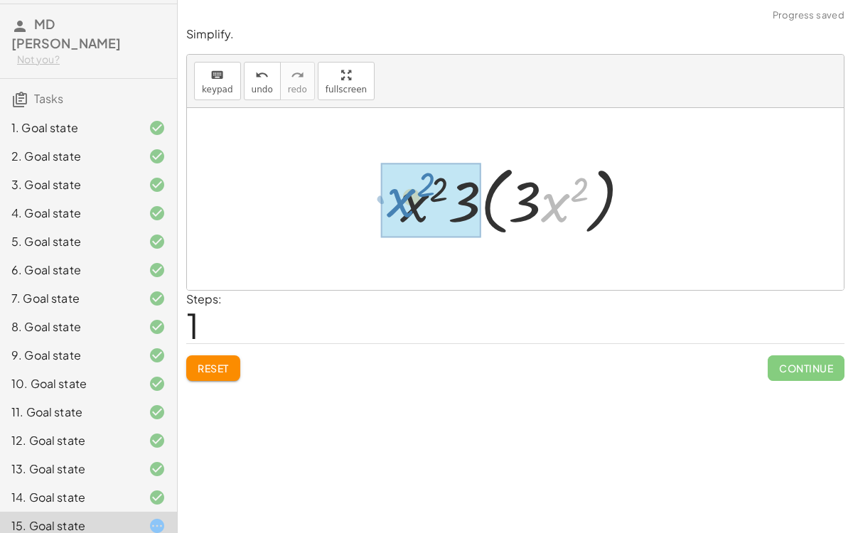
drag, startPoint x: 571, startPoint y: 210, endPoint x: 418, endPoint y: 205, distance: 153.0
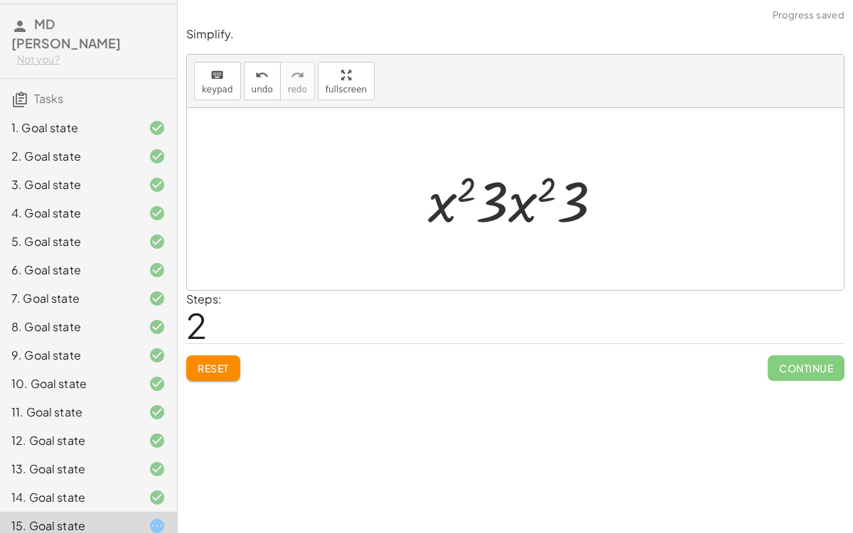
click at [496, 205] on div at bounding box center [521, 199] width 200 height 73
drag, startPoint x: 496, startPoint y: 205, endPoint x: 596, endPoint y: 211, distance: 99.8
click at [596, 211] on div at bounding box center [521, 199] width 200 height 73
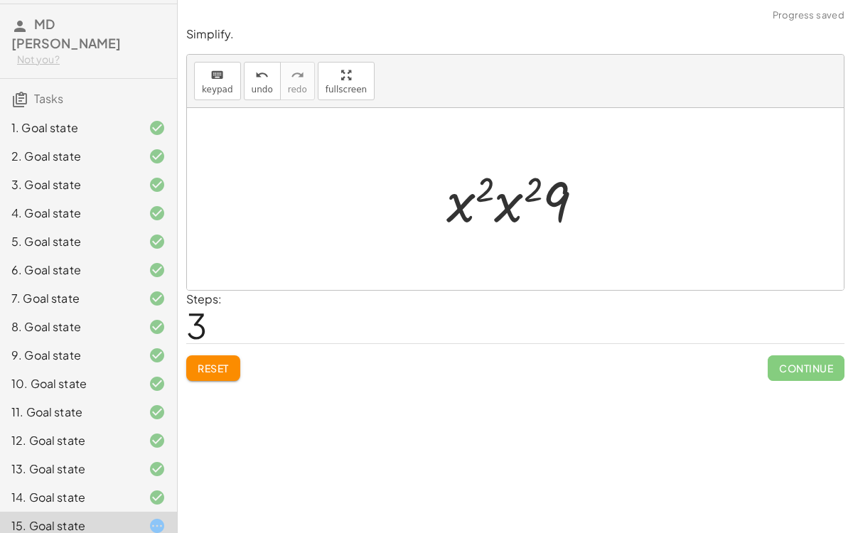
click at [517, 206] on div at bounding box center [520, 199] width 163 height 73
click at [503, 191] on div at bounding box center [522, 199] width 166 height 73
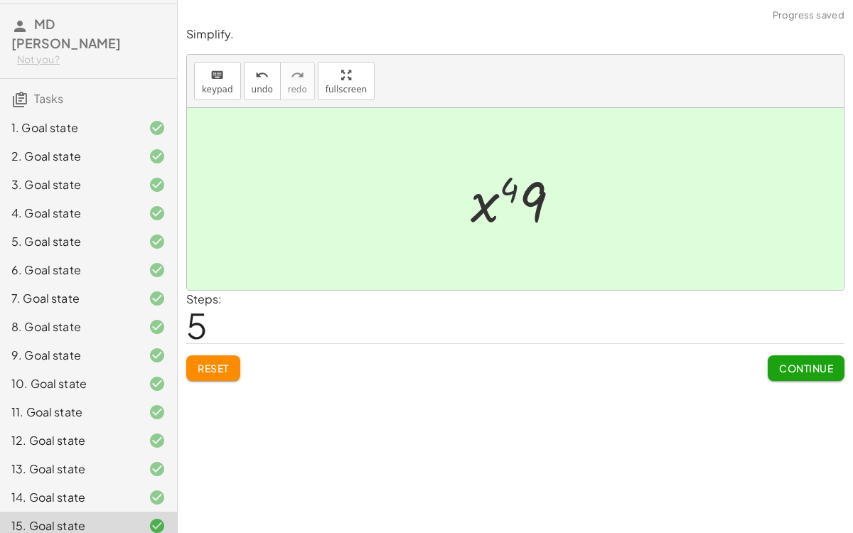
click at [786, 371] on span "Continue" at bounding box center [806, 368] width 54 height 13
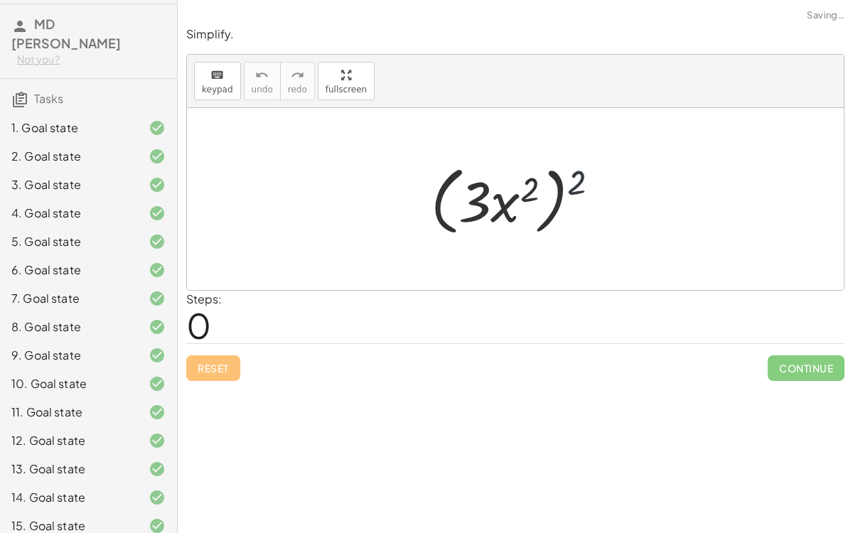
click at [582, 183] on div at bounding box center [521, 200] width 195 height 82
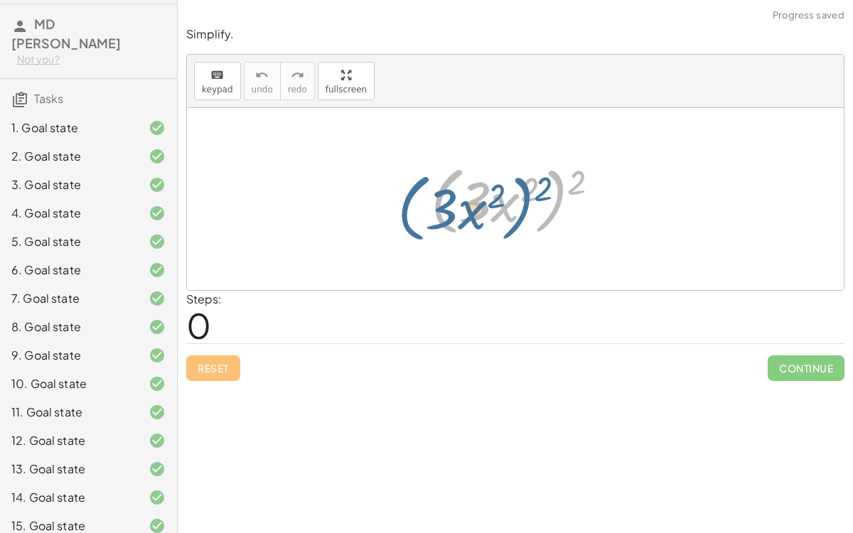
drag, startPoint x: 567, startPoint y: 176, endPoint x: 534, endPoint y: 182, distance: 33.2
click at [534, 182] on div at bounding box center [521, 200] width 195 height 82
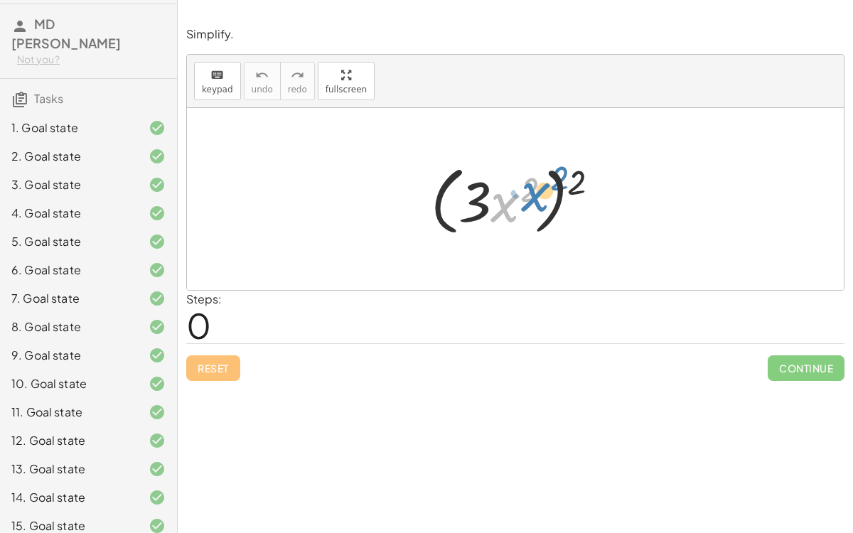
drag, startPoint x: 509, startPoint y: 202, endPoint x: 524, endPoint y: 198, distance: 15.5
click at [524, 198] on div at bounding box center [521, 200] width 195 height 82
drag, startPoint x: 580, startPoint y: 176, endPoint x: 521, endPoint y: 189, distance: 59.9
click at [521, 189] on div at bounding box center [521, 200] width 195 height 82
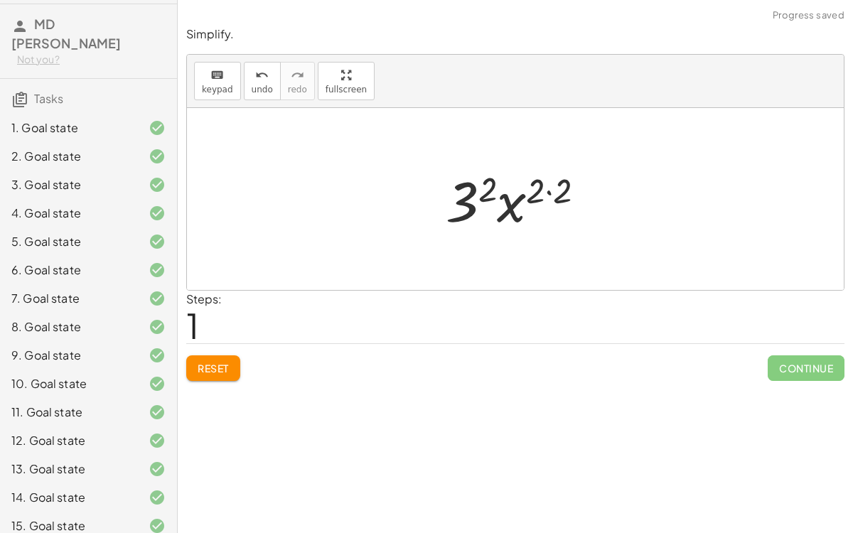
click at [551, 193] on div at bounding box center [521, 199] width 165 height 73
click at [528, 206] on div at bounding box center [521, 199] width 139 height 73
drag, startPoint x: 493, startPoint y: 215, endPoint x: 543, endPoint y: 210, distance: 49.4
click at [543, 210] on div at bounding box center [521, 199] width 139 height 73
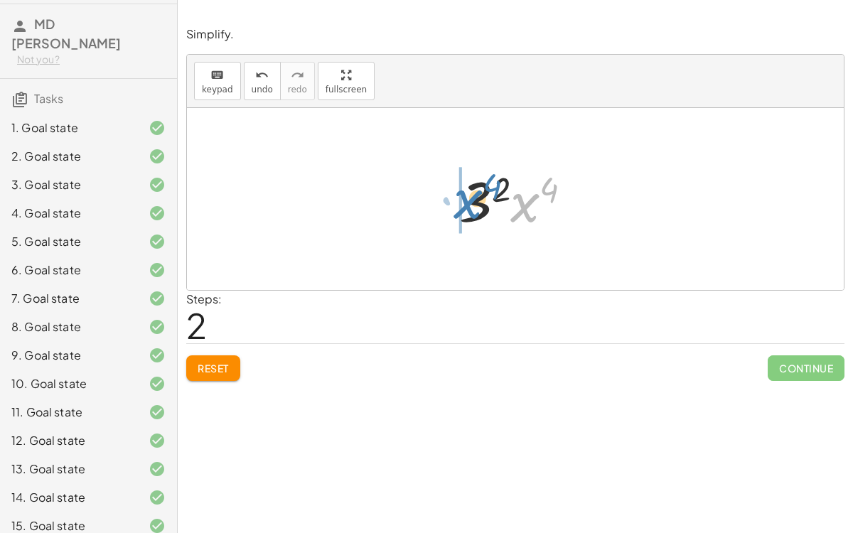
drag, startPoint x: 533, startPoint y: 214, endPoint x: 474, endPoint y: 210, distance: 59.1
click at [474, 210] on div at bounding box center [521, 199] width 139 height 73
drag, startPoint x: 521, startPoint y: 186, endPoint x: 465, endPoint y: 198, distance: 57.5
click at [465, 198] on div at bounding box center [521, 199] width 139 height 73
click at [528, 197] on div at bounding box center [521, 199] width 139 height 73
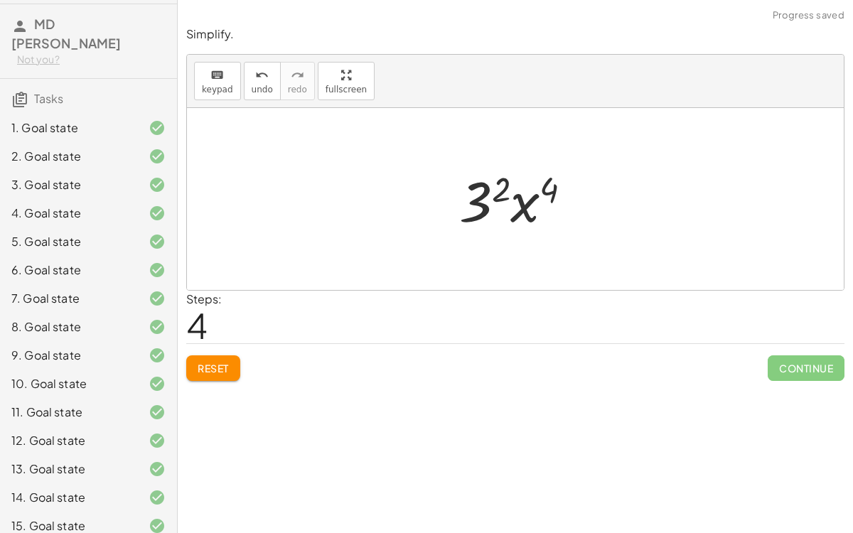
click at [553, 188] on div at bounding box center [521, 199] width 139 height 73
click at [501, 192] on div at bounding box center [521, 199] width 139 height 73
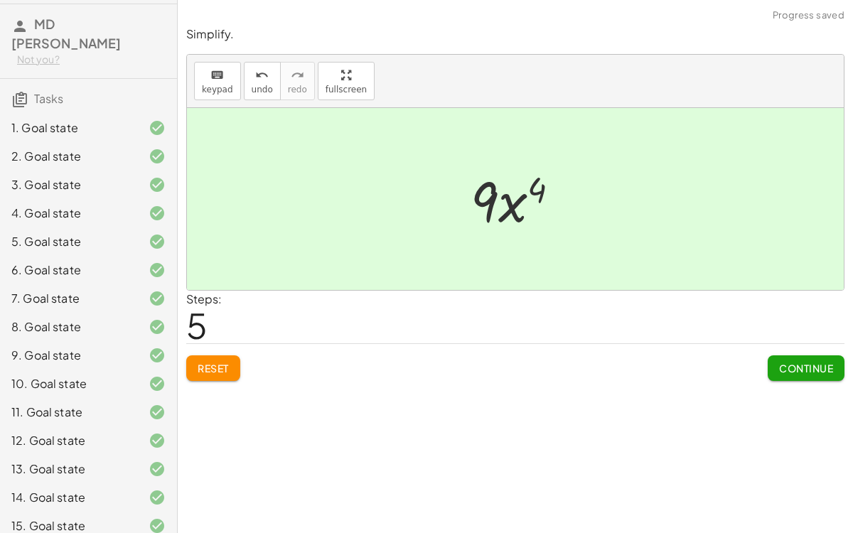
click at [817, 370] on span "Continue" at bounding box center [806, 368] width 54 height 13
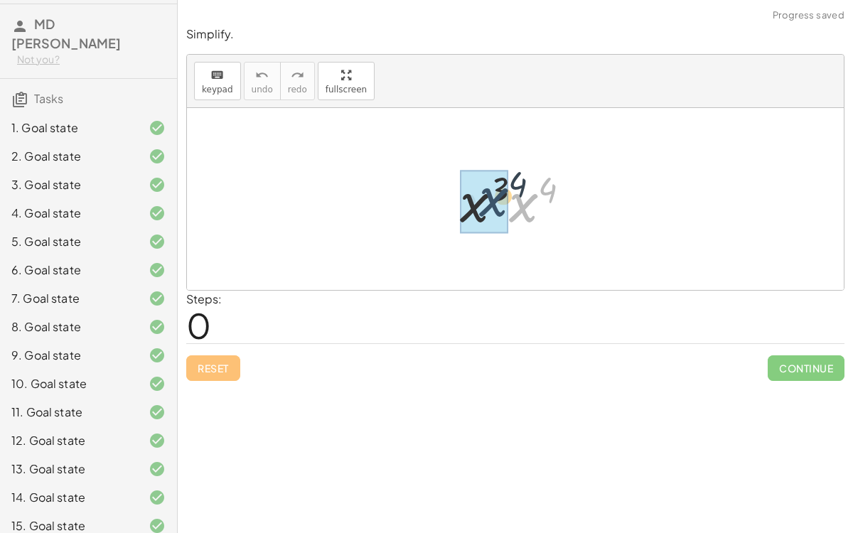
drag, startPoint x: 543, startPoint y: 223, endPoint x: 508, endPoint y: 216, distance: 35.4
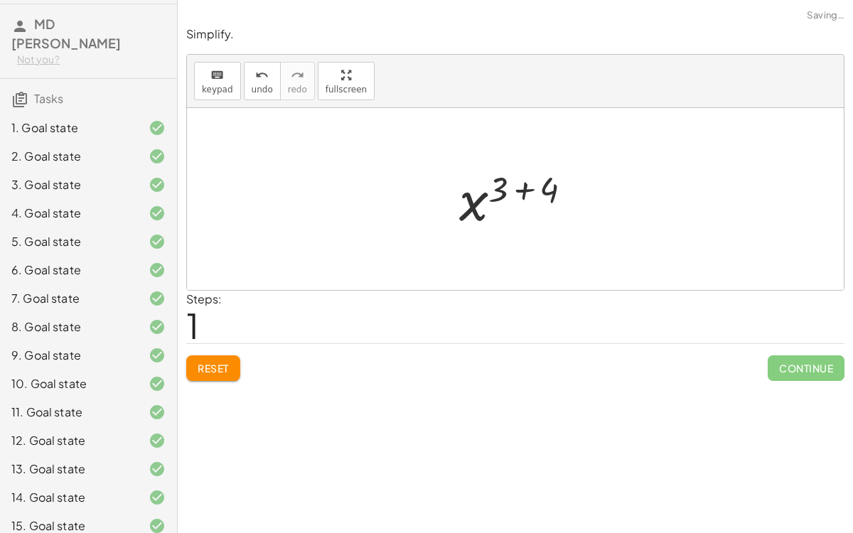
click at [524, 187] on div at bounding box center [521, 199] width 139 height 70
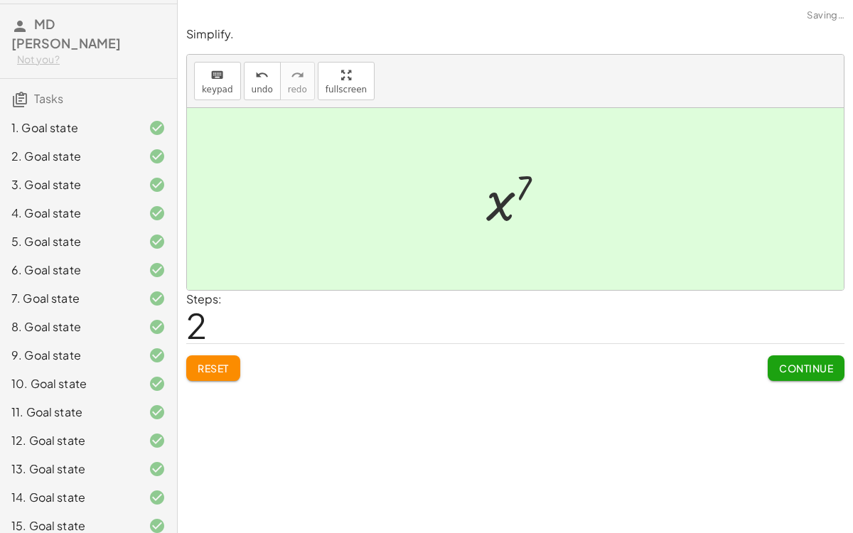
click at [800, 368] on span "Continue" at bounding box center [806, 368] width 54 height 13
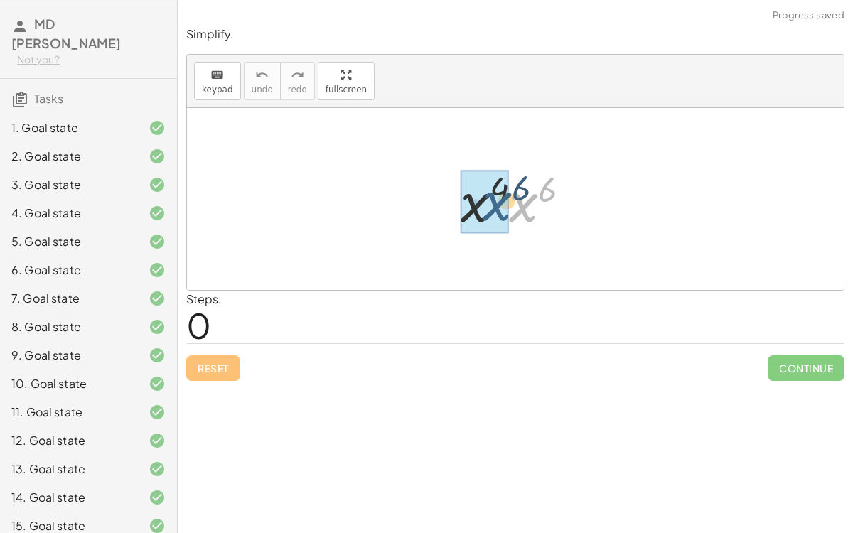
drag, startPoint x: 521, startPoint y: 204, endPoint x: 487, endPoint y: 203, distance: 33.4
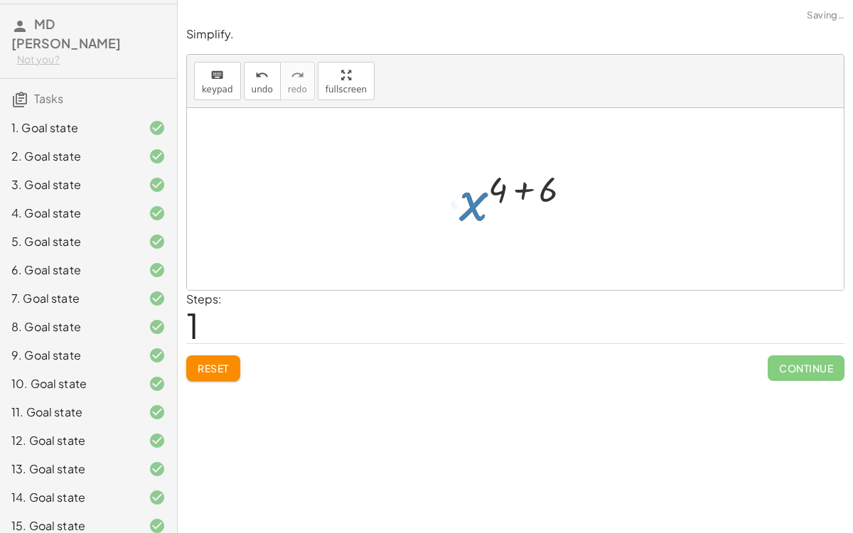
click at [519, 188] on div at bounding box center [521, 199] width 138 height 70
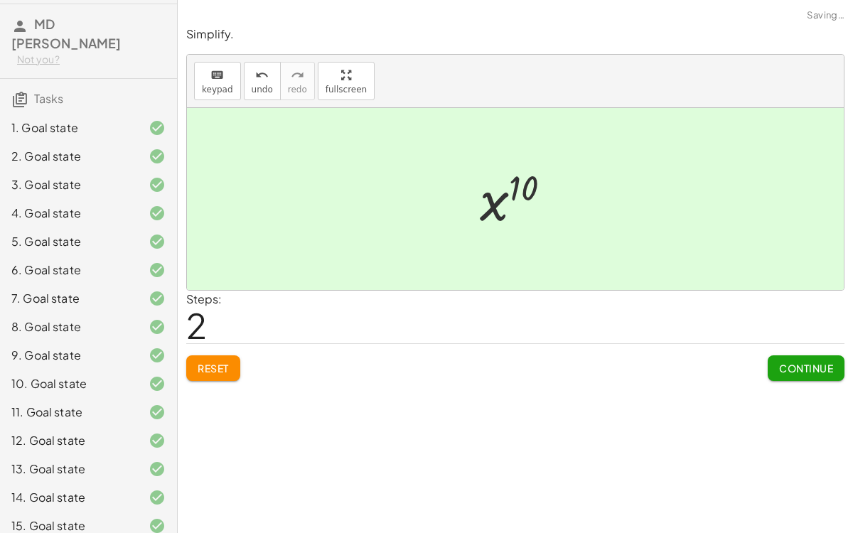
click at [790, 370] on span "Continue" at bounding box center [806, 368] width 54 height 13
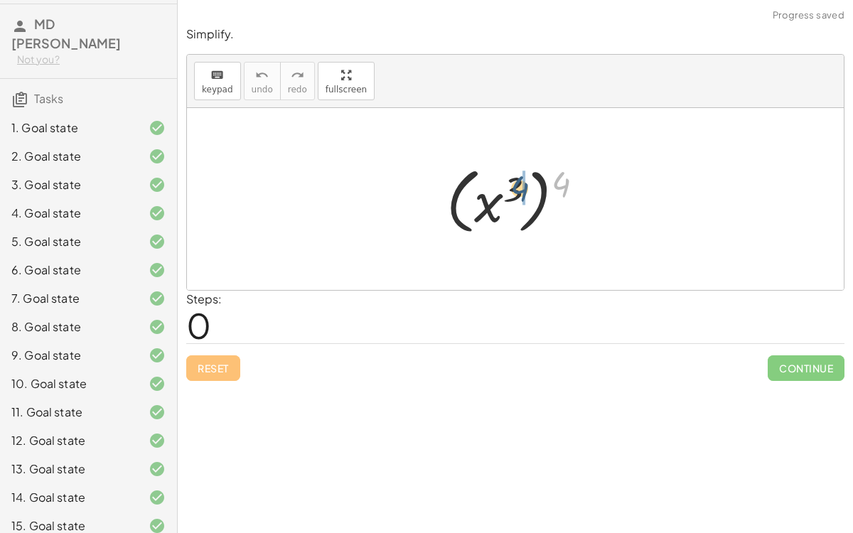
drag, startPoint x: 561, startPoint y: 190, endPoint x: 508, endPoint y: 197, distance: 53.1
click at [508, 197] on div at bounding box center [520, 199] width 163 height 79
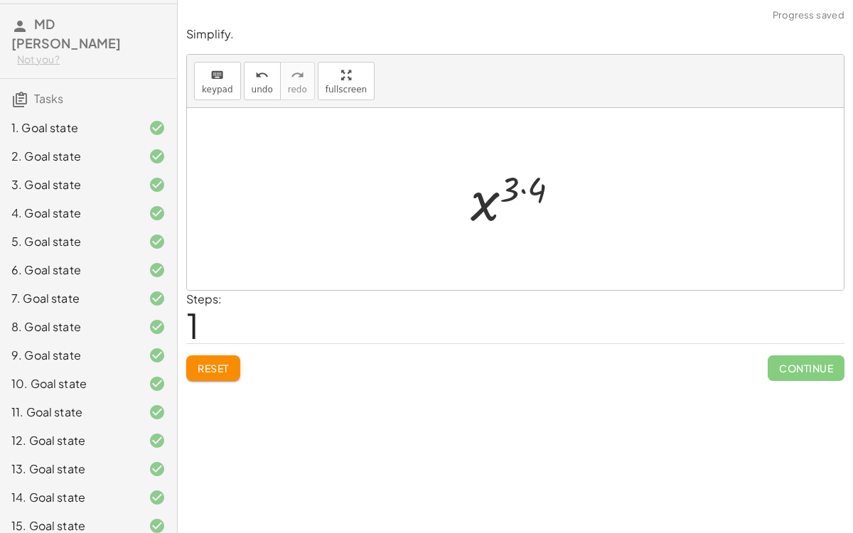
click at [525, 188] on div at bounding box center [521, 199] width 114 height 70
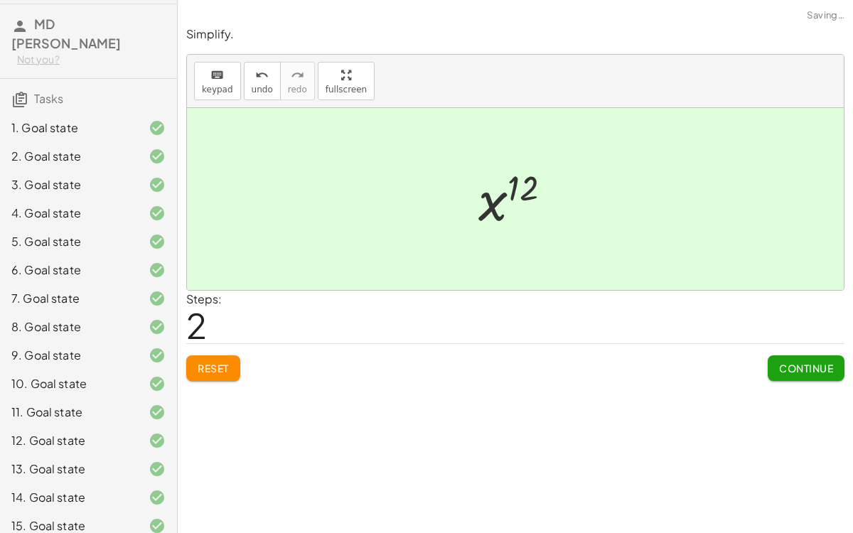
click at [775, 356] on button "Continue" at bounding box center [806, 369] width 77 height 26
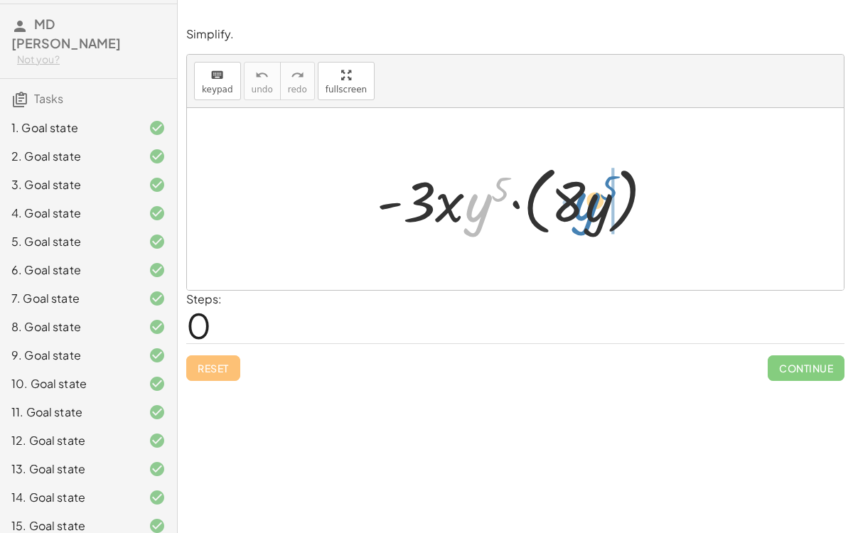
drag, startPoint x: 475, startPoint y: 216, endPoint x: 585, endPoint y: 215, distance: 109.5
click at [585, 215] on div at bounding box center [521, 200] width 303 height 82
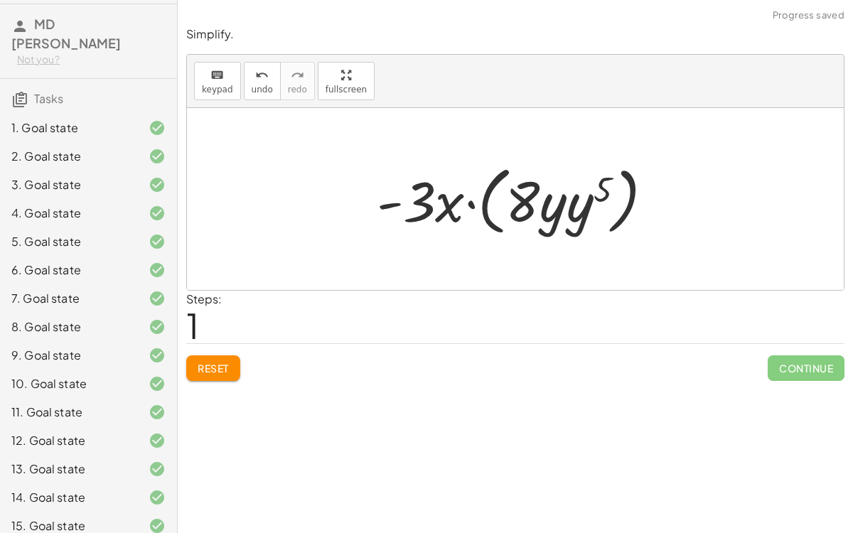
click at [591, 191] on div at bounding box center [521, 200] width 303 height 82
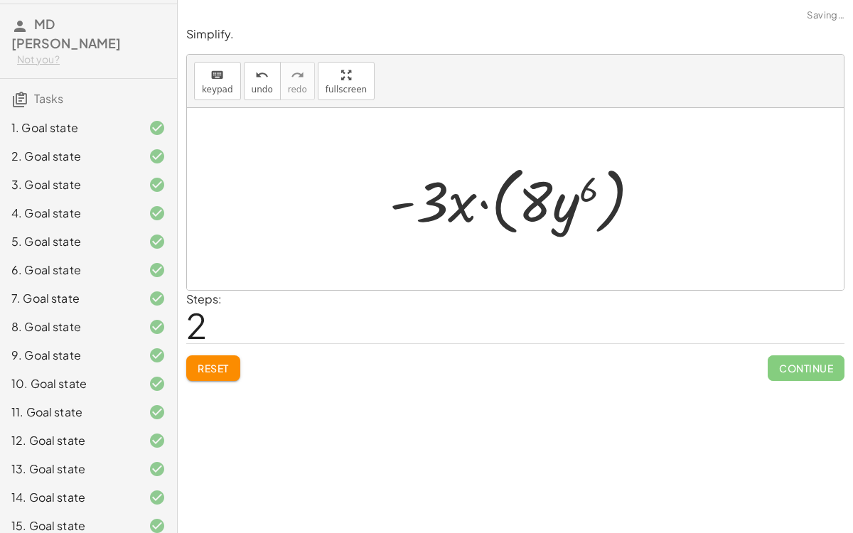
click at [587, 193] on div at bounding box center [521, 200] width 277 height 82
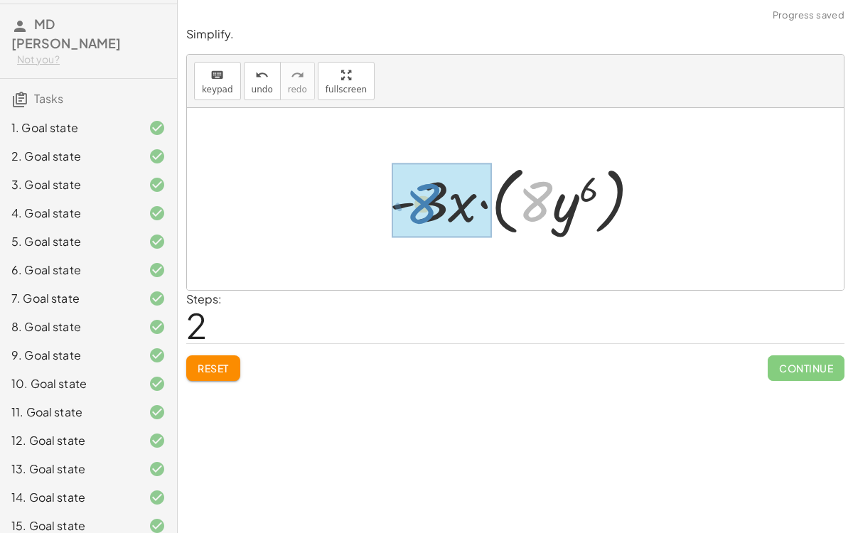
drag, startPoint x: 538, startPoint y: 203, endPoint x: 427, endPoint y: 203, distance: 111.6
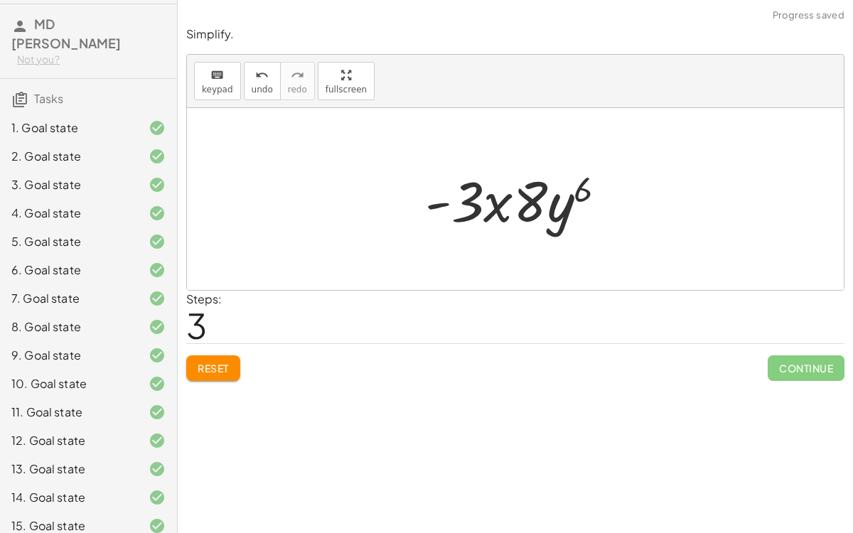
click at [491, 210] on div at bounding box center [521, 199] width 207 height 73
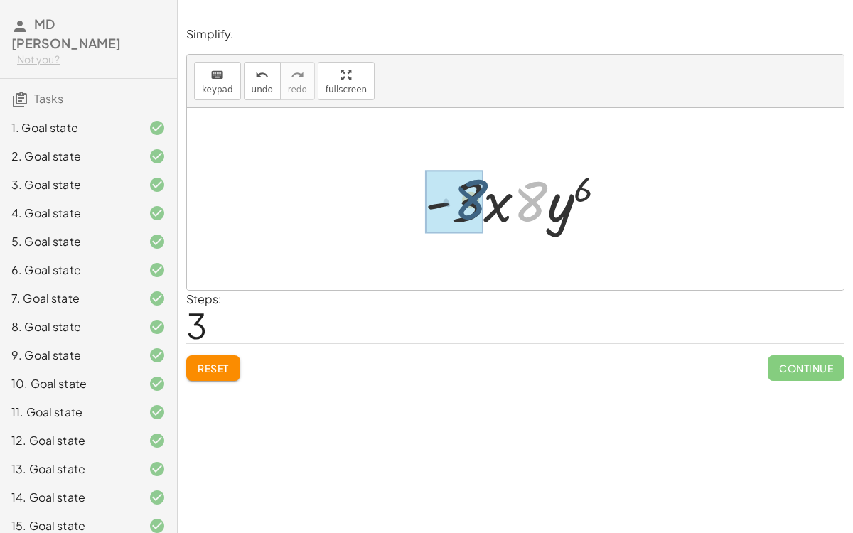
drag, startPoint x: 522, startPoint y: 198, endPoint x: 455, endPoint y: 196, distance: 66.9
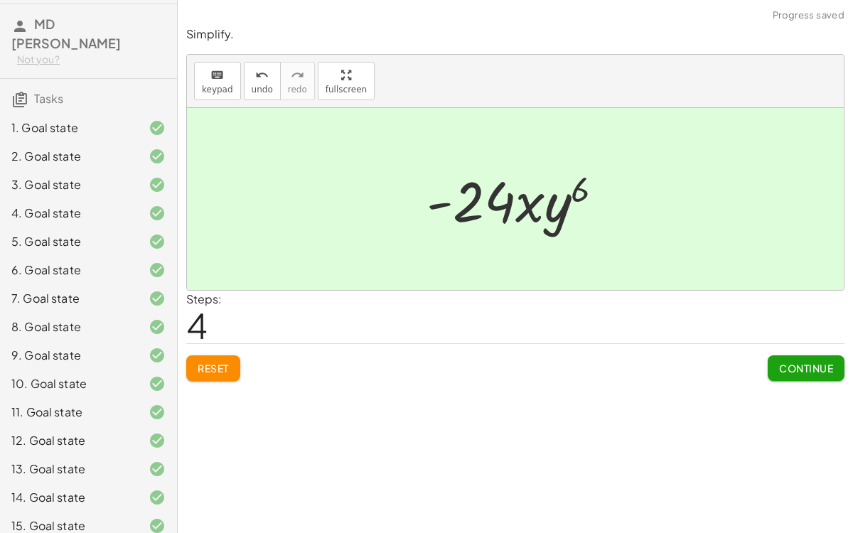
click at [790, 362] on span "Continue" at bounding box center [806, 368] width 54 height 13
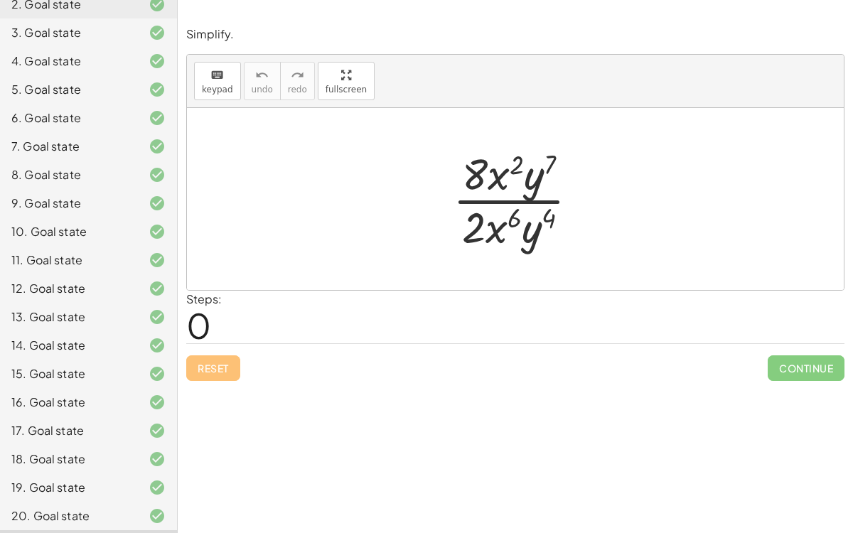
scroll to position [198, 0]
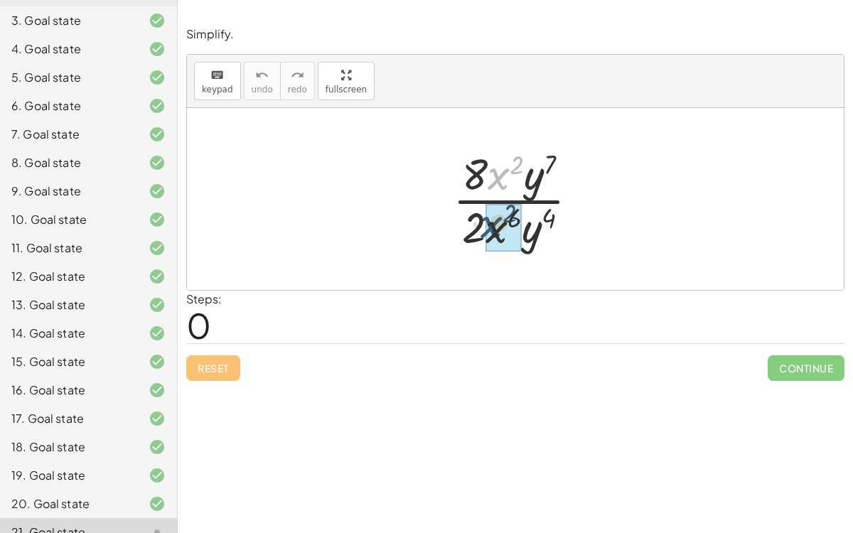
drag, startPoint x: 501, startPoint y: 174, endPoint x: 493, endPoint y: 233, distance: 60.2
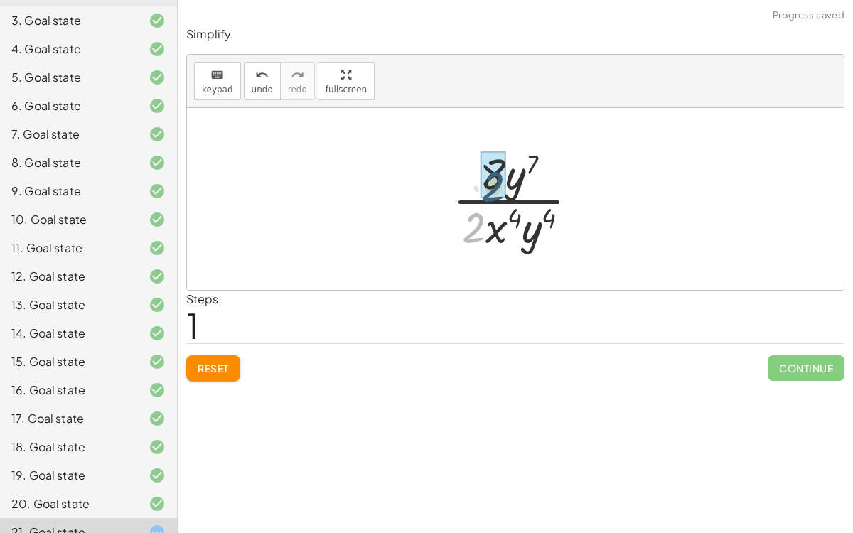
drag, startPoint x: 479, startPoint y: 230, endPoint x: 499, endPoint y: 186, distance: 48.4
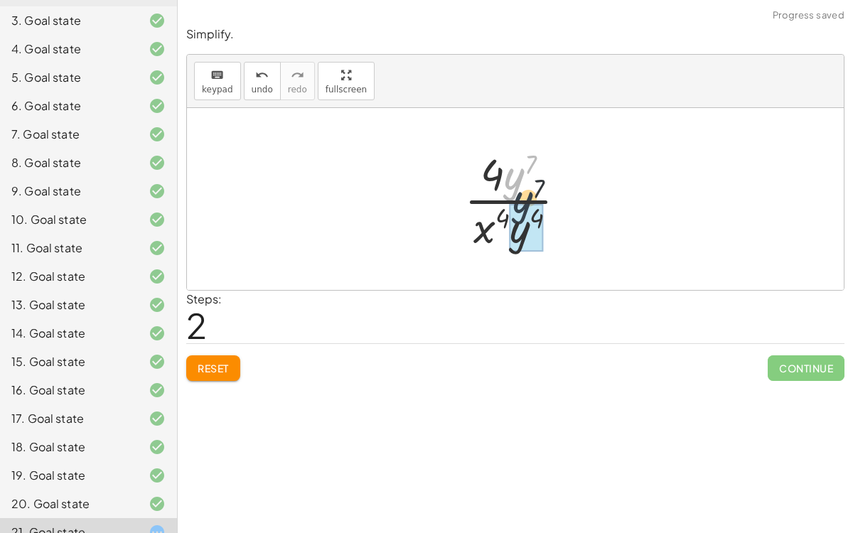
drag, startPoint x: 513, startPoint y: 187, endPoint x: 523, endPoint y: 226, distance: 40.2
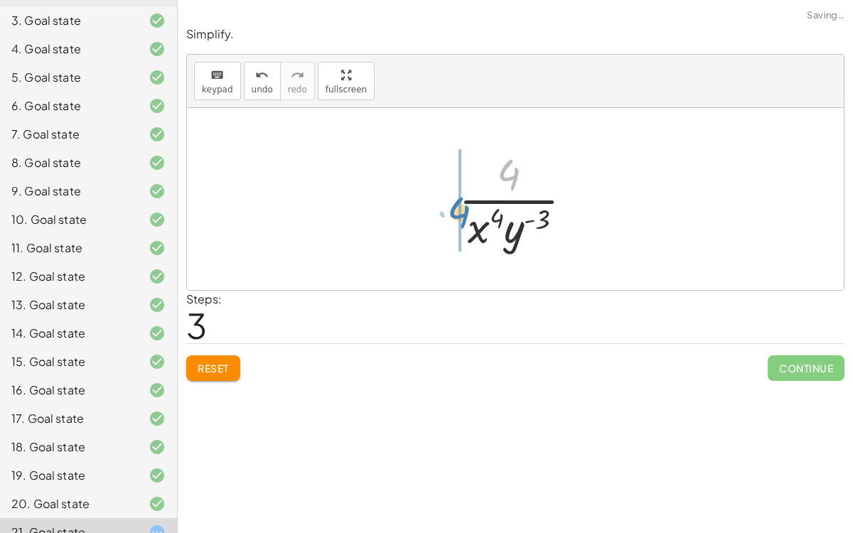
drag, startPoint x: 510, startPoint y: 178, endPoint x: 460, endPoint y: 216, distance: 62.9
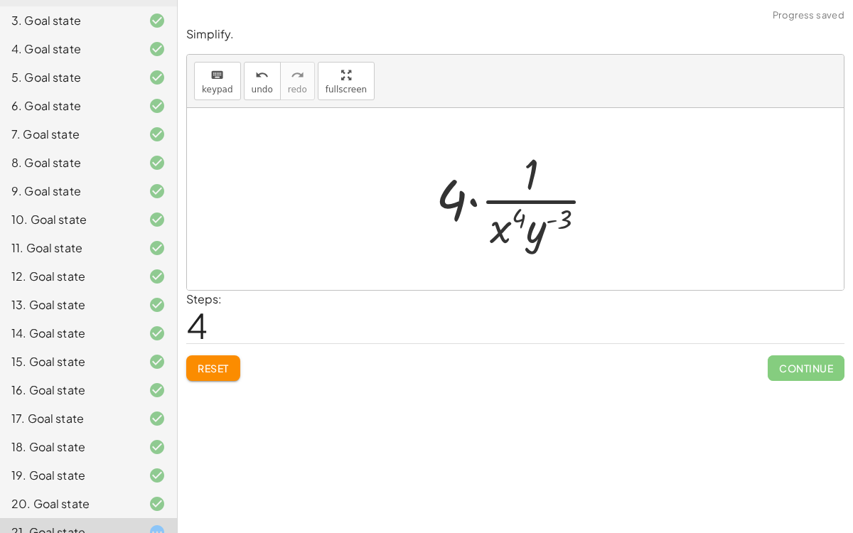
click at [497, 229] on div at bounding box center [521, 199] width 185 height 110
click at [564, 220] on div at bounding box center [521, 199] width 185 height 110
drag, startPoint x: 539, startPoint y: 233, endPoint x: 457, endPoint y: 210, distance: 85.4
click at [457, 210] on div at bounding box center [521, 199] width 185 height 110
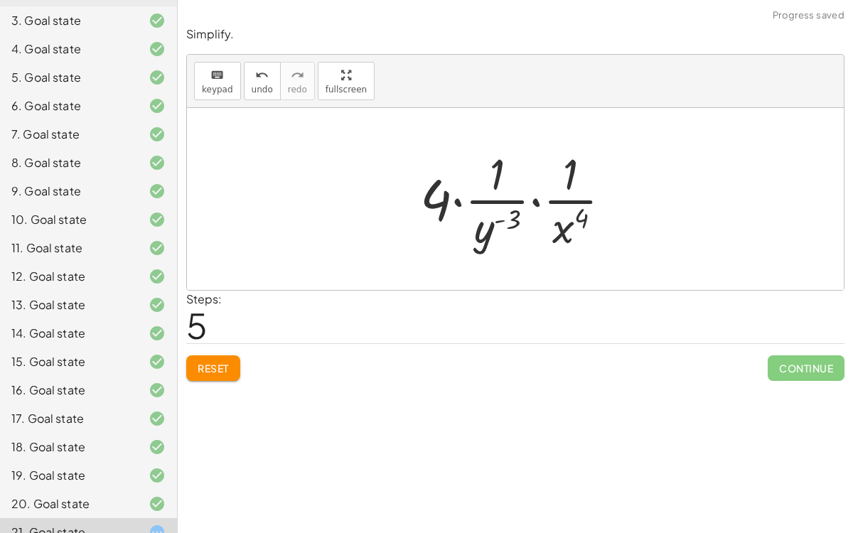
click at [533, 203] on div at bounding box center [521, 199] width 217 height 110
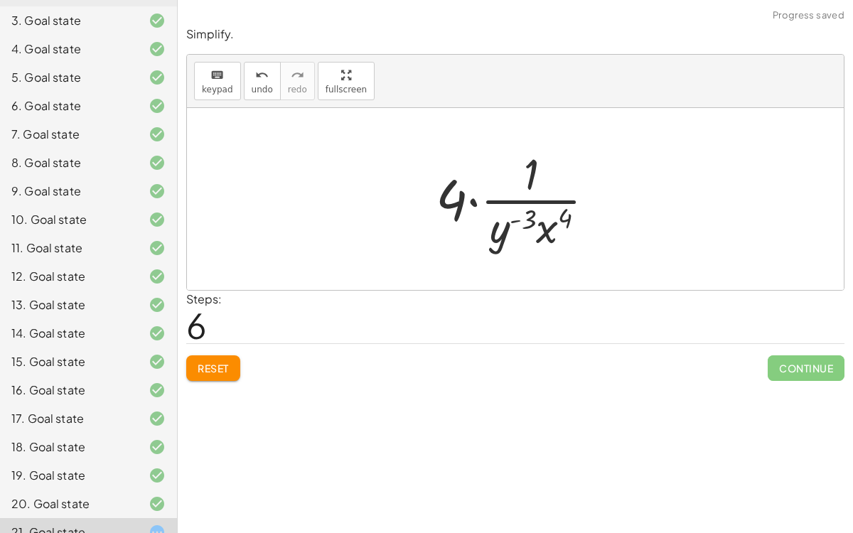
click at [516, 213] on div at bounding box center [521, 199] width 185 height 110
click at [523, 215] on div at bounding box center [521, 199] width 185 height 110
drag, startPoint x: 506, startPoint y: 236, endPoint x: 550, endPoint y: 240, distance: 43.5
click at [550, 240] on div at bounding box center [521, 199] width 185 height 110
drag, startPoint x: 452, startPoint y: 206, endPoint x: 569, endPoint y: 231, distance: 119.4
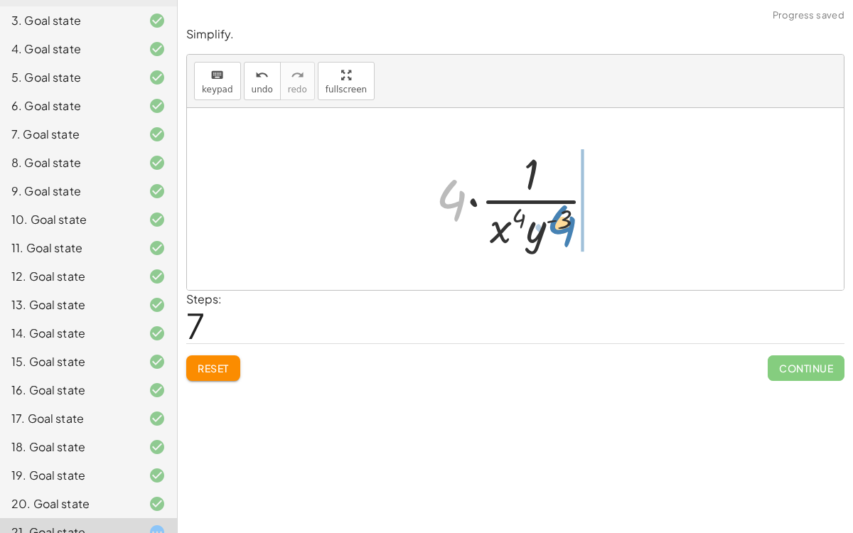
click at [569, 231] on div at bounding box center [521, 199] width 185 height 110
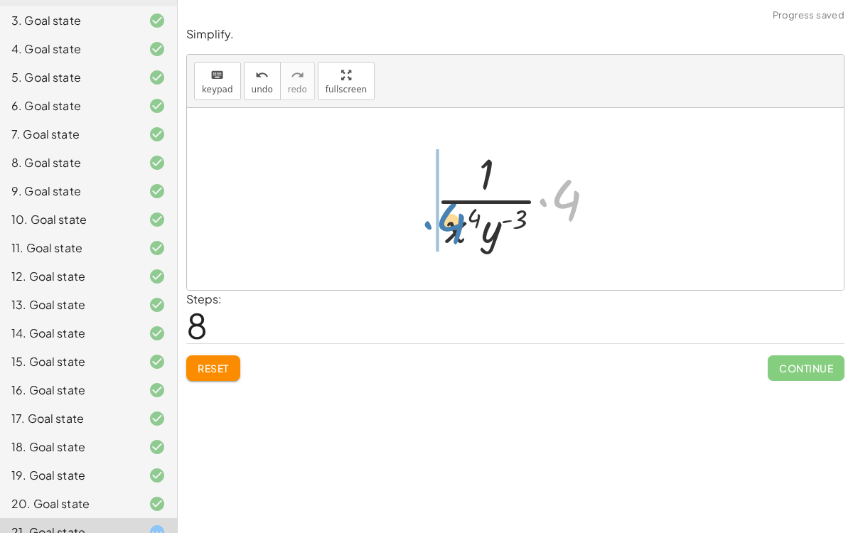
drag, startPoint x: 569, startPoint y: 208, endPoint x: 454, endPoint y: 231, distance: 117.4
click at [454, 231] on div at bounding box center [521, 199] width 185 height 110
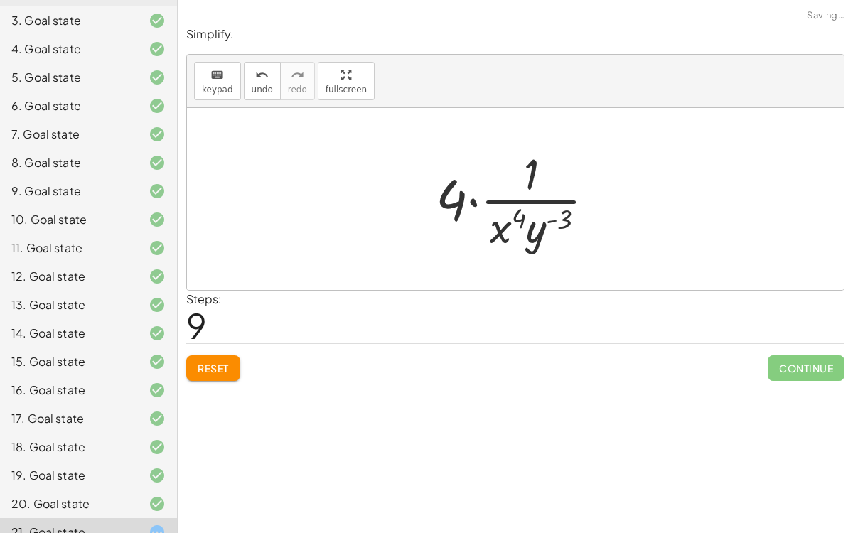
click at [537, 183] on div at bounding box center [521, 199] width 185 height 110
drag, startPoint x: 503, startPoint y: 223, endPoint x: 446, endPoint y: 206, distance: 59.9
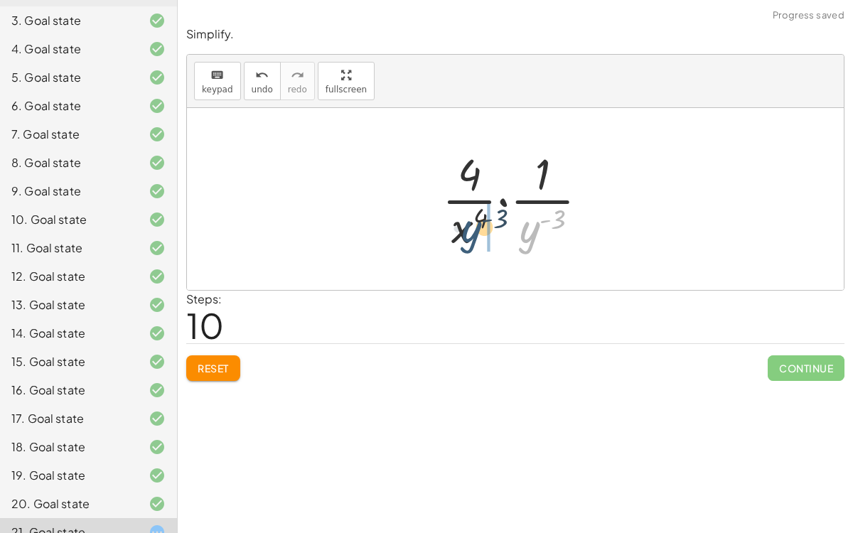
drag, startPoint x: 538, startPoint y: 238, endPoint x: 478, endPoint y: 237, distance: 60.4
click at [478, 237] on div at bounding box center [521, 199] width 172 height 110
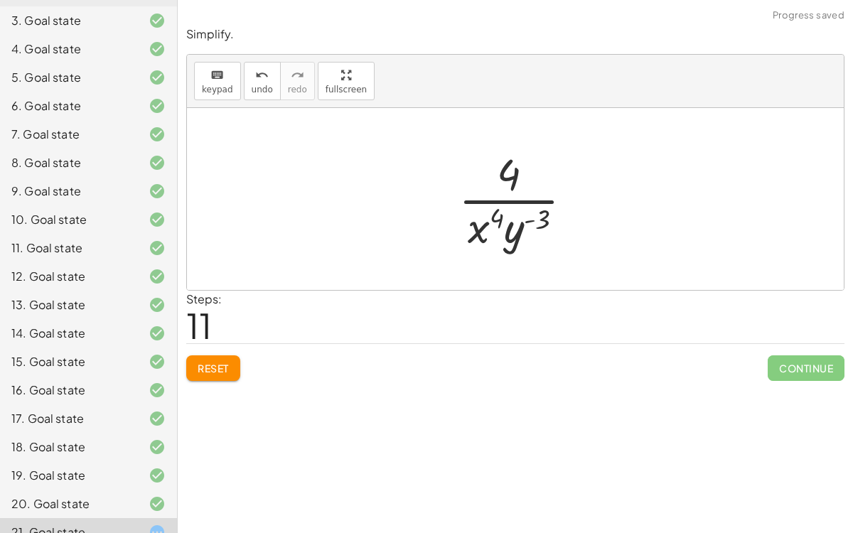
click at [499, 181] on div at bounding box center [522, 199] width 140 height 110
click at [533, 177] on div at bounding box center [522, 199] width 140 height 110
drag, startPoint x: 511, startPoint y: 224, endPoint x: 503, endPoint y: 172, distance: 52.5
click at [503, 172] on div at bounding box center [522, 199] width 140 height 110
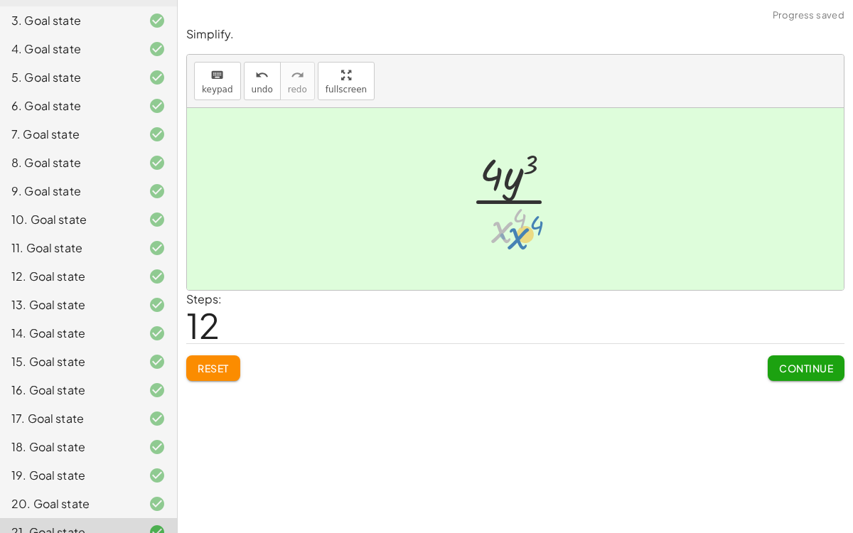
drag, startPoint x: 501, startPoint y: 231, endPoint x: 511, endPoint y: 247, distance: 18.5
click at [511, 247] on div at bounding box center [522, 199] width 116 height 110
click at [841, 369] on button "Continue" at bounding box center [806, 369] width 77 height 26
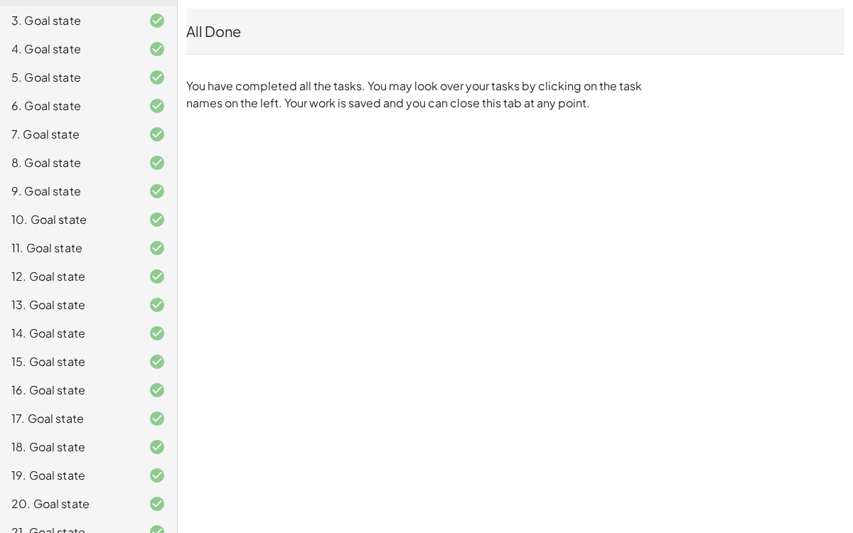
scroll to position [0, 0]
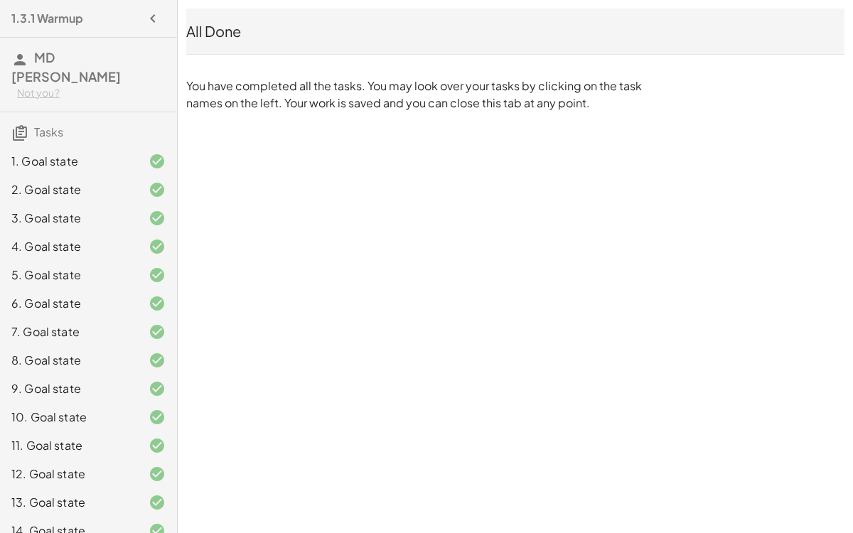
click at [161, 21] on icon "button" at bounding box center [152, 18] width 17 height 17
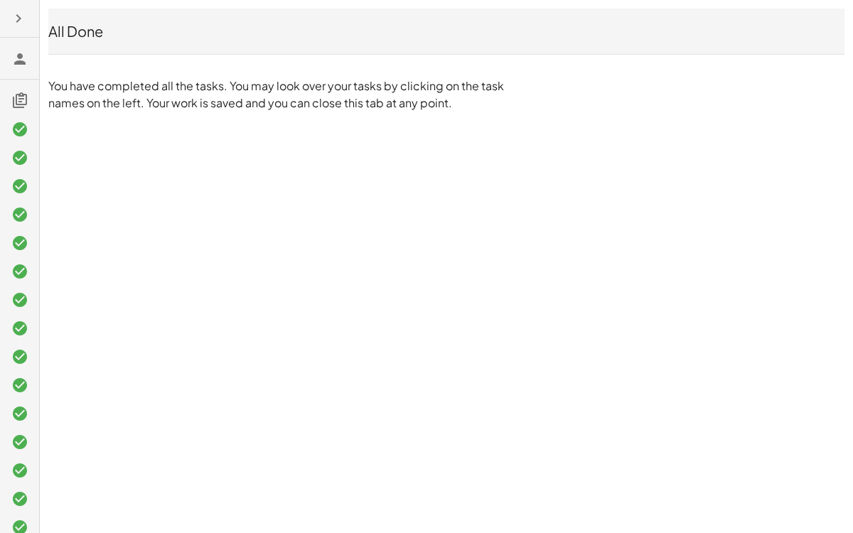
click at [23, 15] on icon "button" at bounding box center [18, 18] width 17 height 17
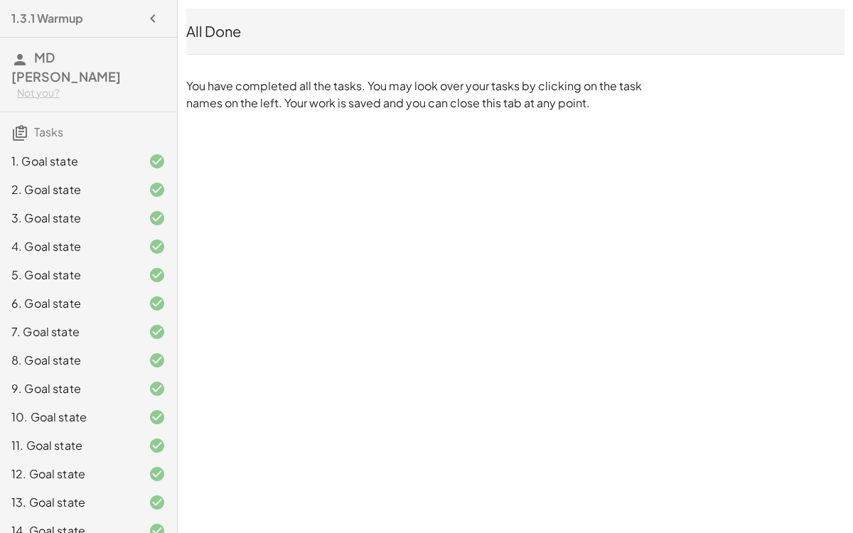
scroll to position [198, 0]
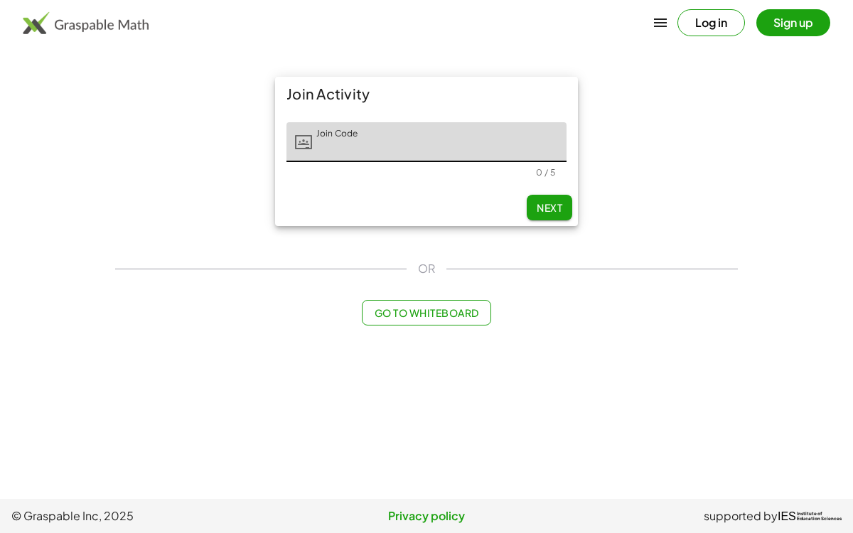
click at [700, 23] on button "Log in" at bounding box center [712, 22] width 68 height 27
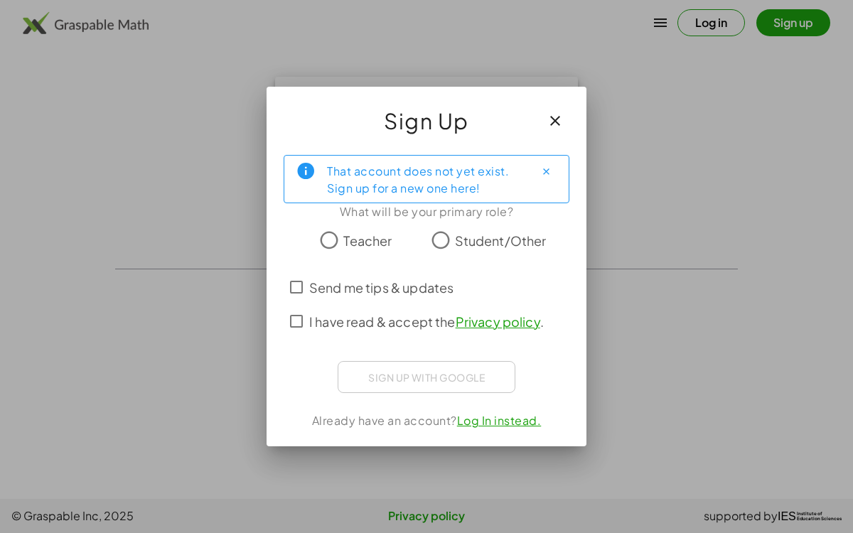
click at [560, 113] on icon "button" at bounding box center [555, 120] width 17 height 17
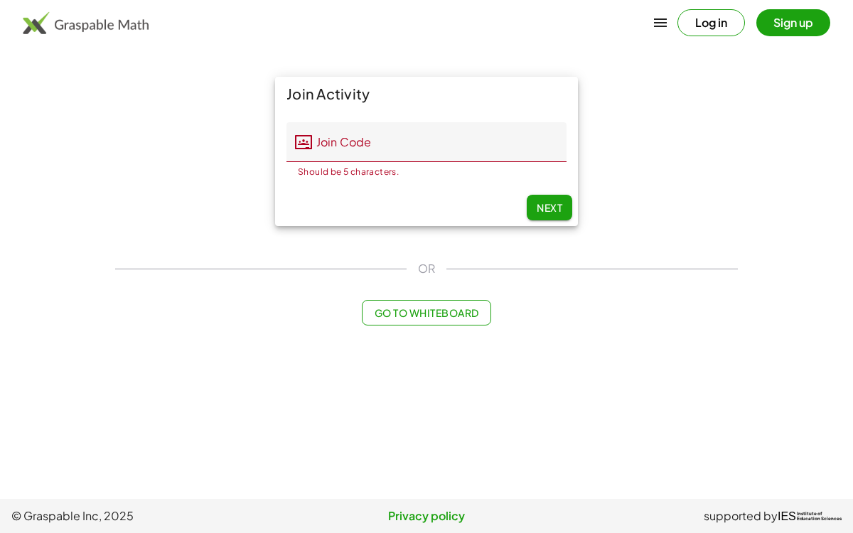
click at [415, 301] on button "Go to Whiteboard" at bounding box center [426, 313] width 129 height 26
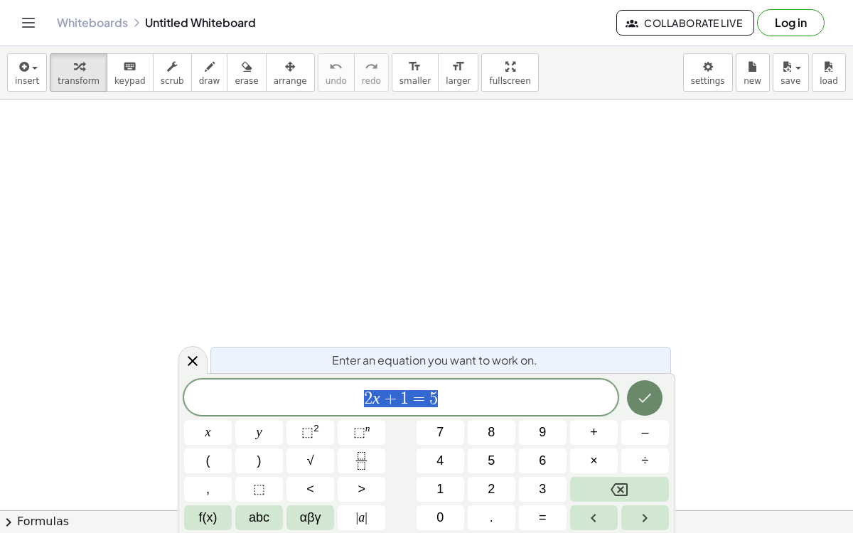
click at [646, 407] on button "Done" at bounding box center [645, 398] width 36 height 36
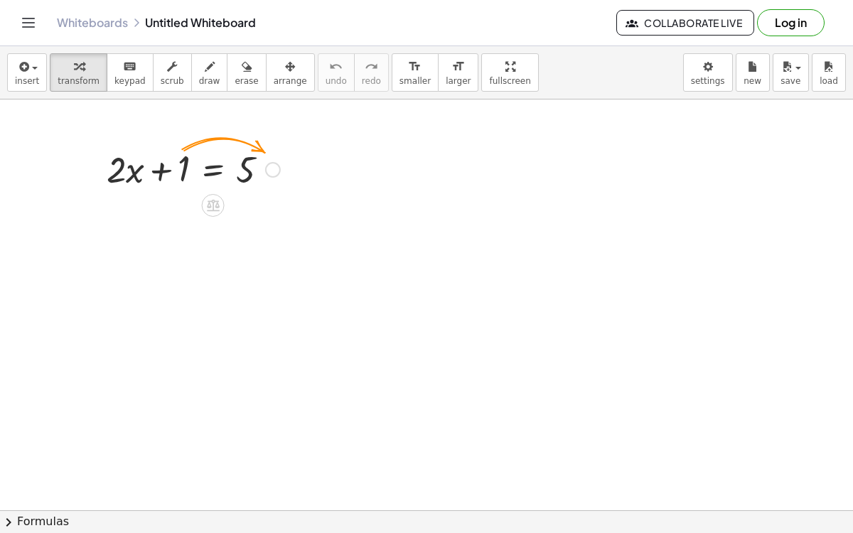
click at [158, 166] on div at bounding box center [194, 168] width 188 height 48
drag, startPoint x: 185, startPoint y: 165, endPoint x: 272, endPoint y: 159, distance: 86.9
click at [272, 159] on div at bounding box center [194, 168] width 188 height 48
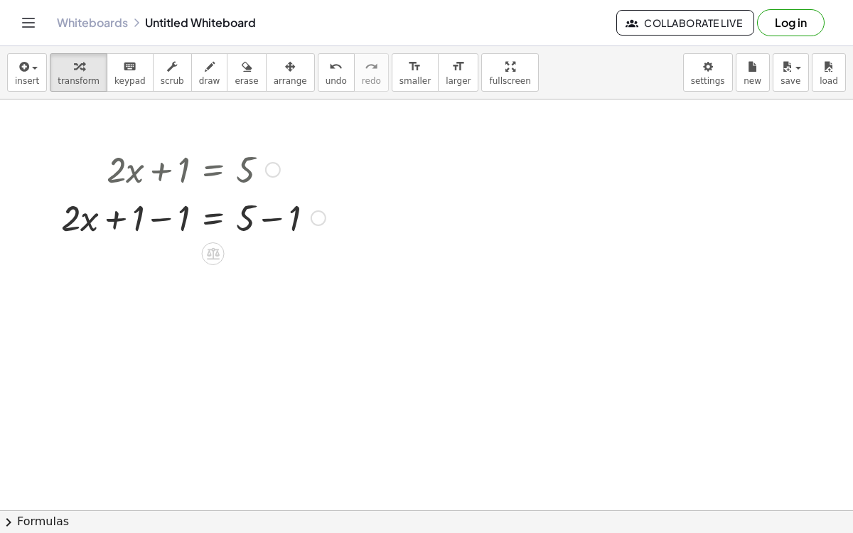
click at [154, 211] on div at bounding box center [193, 217] width 279 height 48
click at [269, 256] on div at bounding box center [193, 265] width 279 height 48
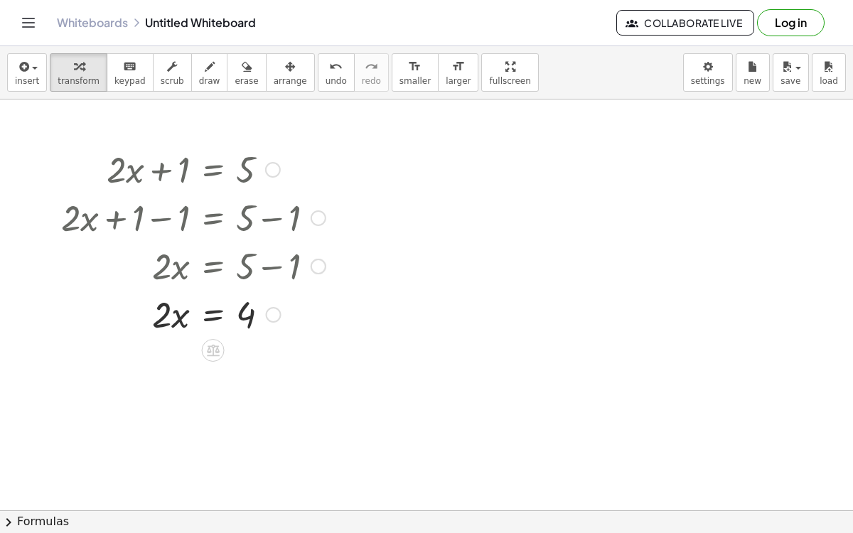
click at [178, 321] on div at bounding box center [193, 313] width 279 height 48
drag, startPoint x: 163, startPoint y: 319, endPoint x: 261, endPoint y: 333, distance: 99.3
click at [261, 333] on div at bounding box center [193, 313] width 279 height 48
click at [247, 368] on div at bounding box center [193, 373] width 279 height 71
click at [175, 368] on div at bounding box center [196, 373] width 285 height 71
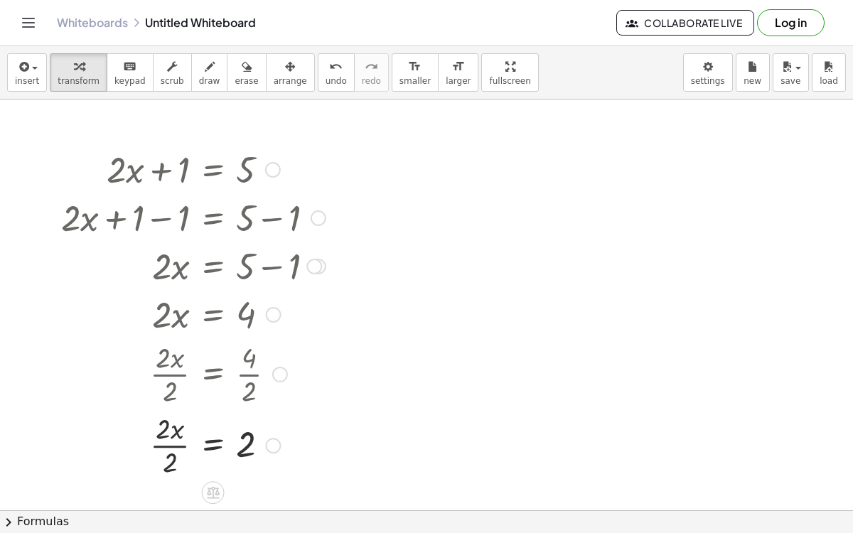
click at [159, 442] on div at bounding box center [193, 444] width 279 height 71
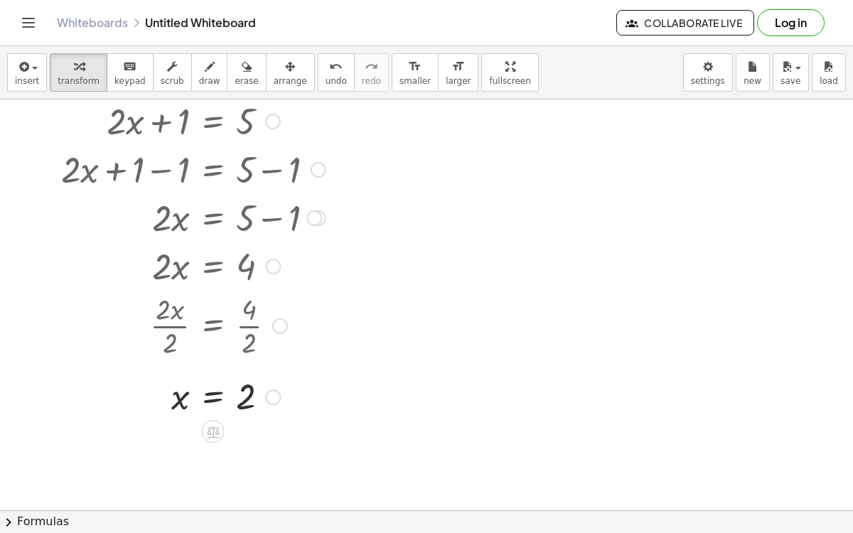
scroll to position [53, 0]
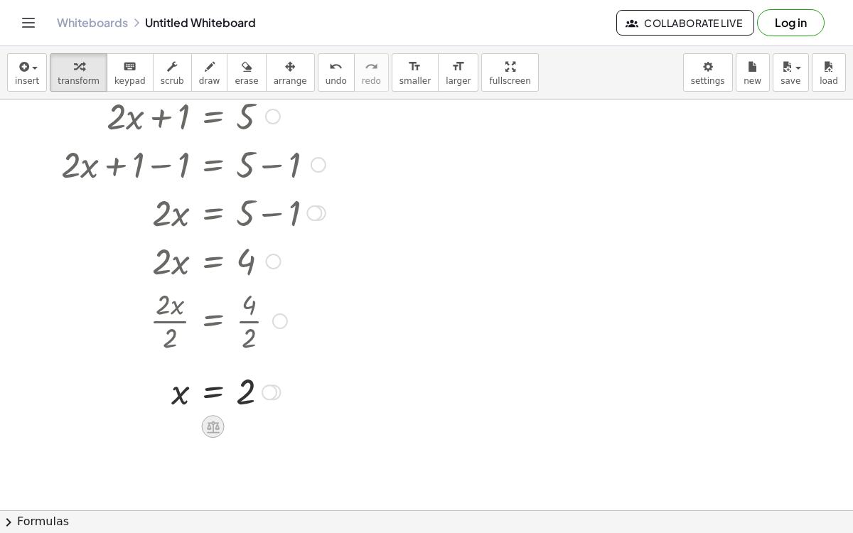
click at [218, 424] on icon at bounding box center [213, 428] width 13 height 12
click at [245, 429] on div "÷" at bounding box center [241, 427] width 23 height 23
click at [251, 461] on div at bounding box center [193, 450] width 279 height 71
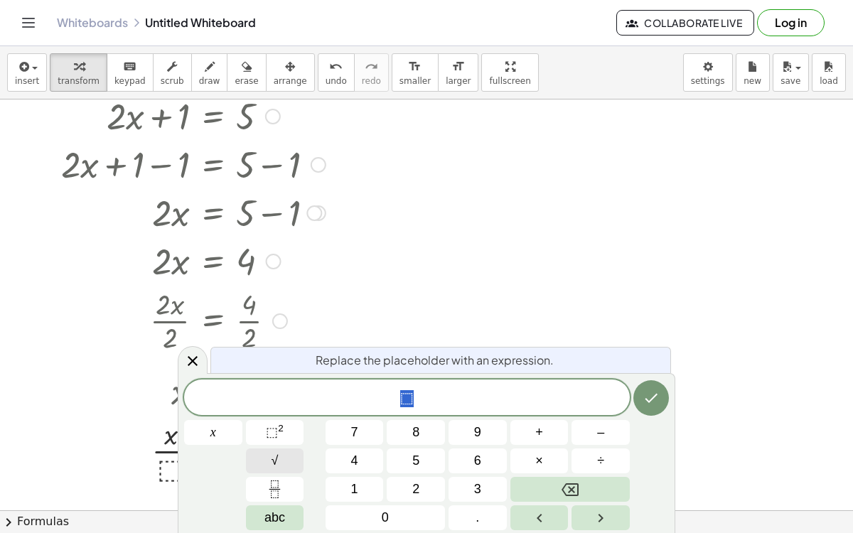
click at [275, 449] on button "√" at bounding box center [275, 461] width 58 height 25
click at [355, 436] on span "7" at bounding box center [354, 432] width 7 height 19
click at [599, 479] on button "Backspace" at bounding box center [570, 489] width 119 height 25
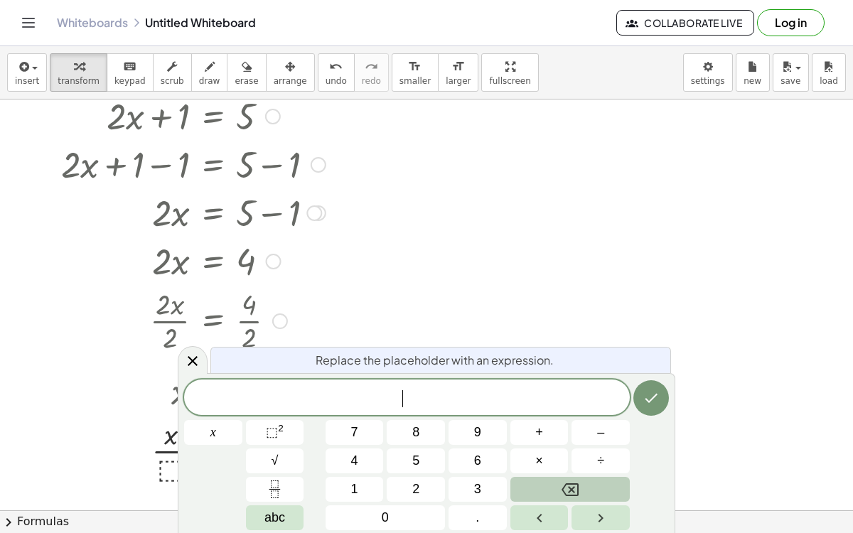
click at [599, 479] on button "Backspace" at bounding box center [570, 489] width 119 height 25
click at [198, 353] on icon at bounding box center [192, 361] width 17 height 17
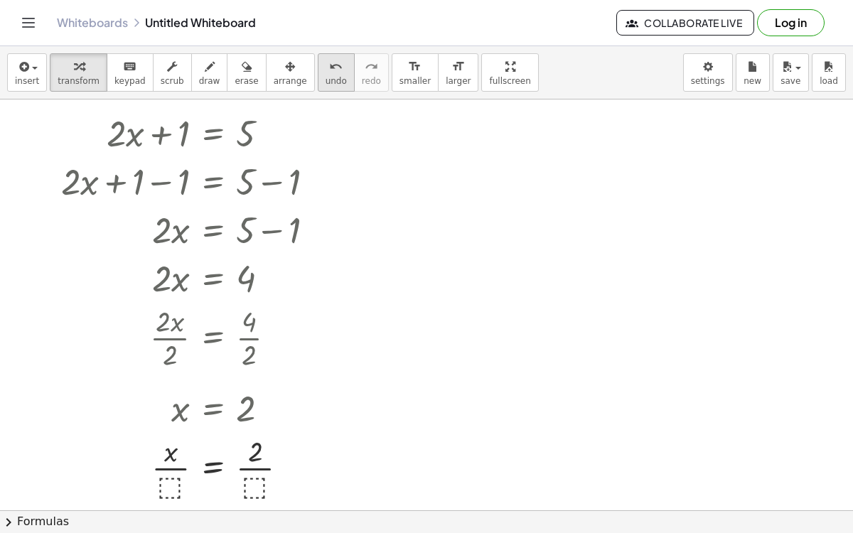
scroll to position [37, 0]
click at [114, 83] on span "keypad" at bounding box center [129, 81] width 31 height 10
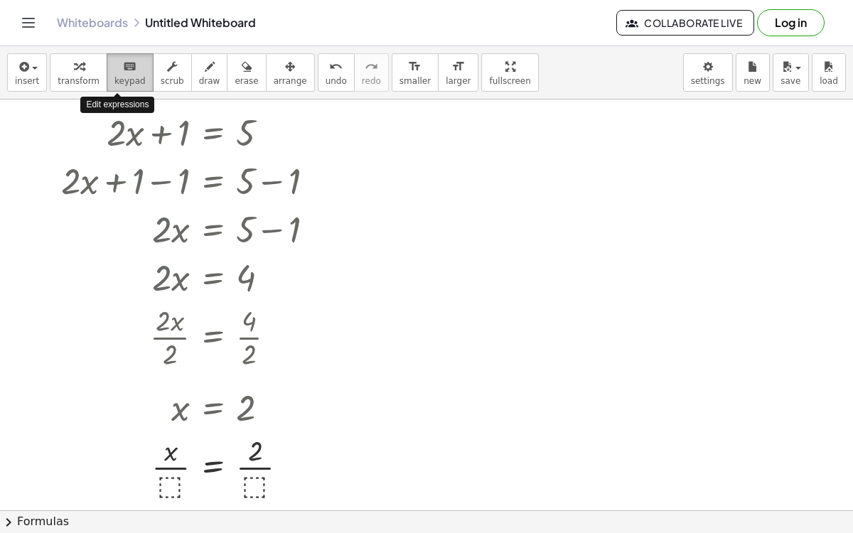
click at [117, 74] on button "keyboard keypad" at bounding box center [130, 72] width 47 height 38
click at [74, 73] on icon "button" at bounding box center [79, 66] width 10 height 17
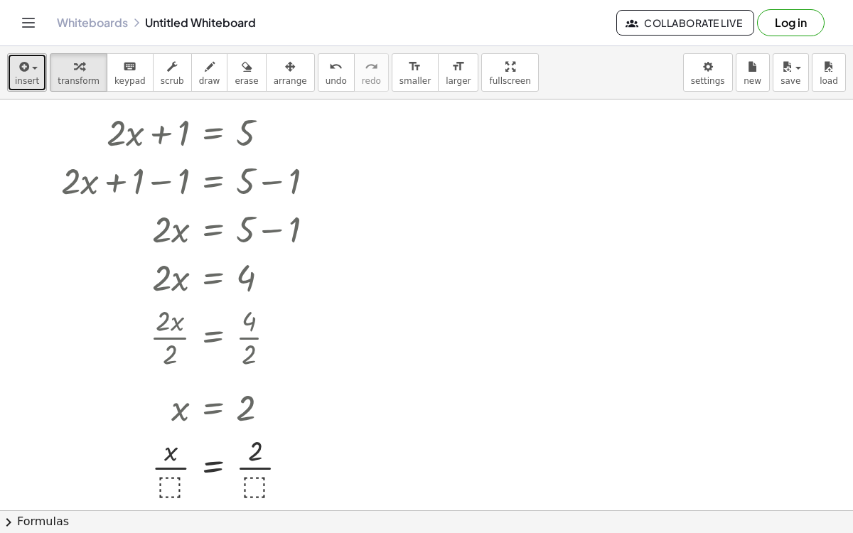
click at [23, 58] on icon "button" at bounding box center [22, 66] width 13 height 17
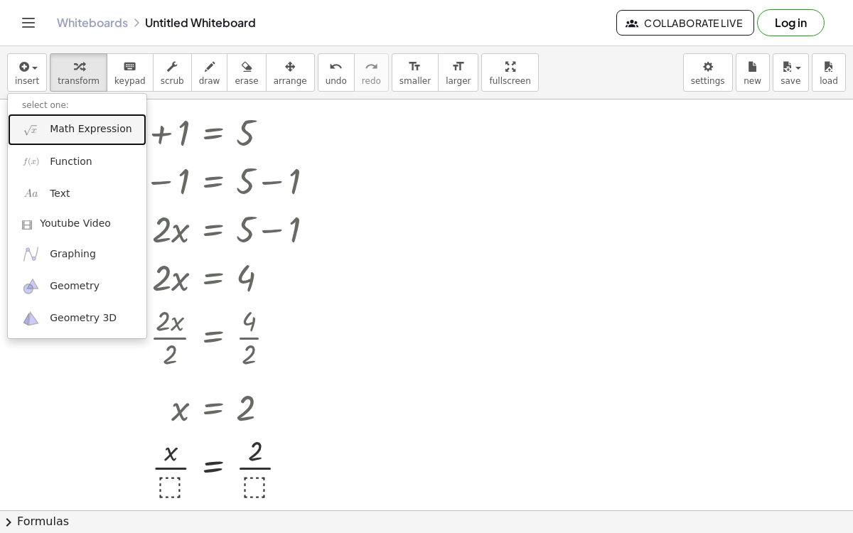
click at [65, 135] on span "Math Expression" at bounding box center [91, 129] width 82 height 14
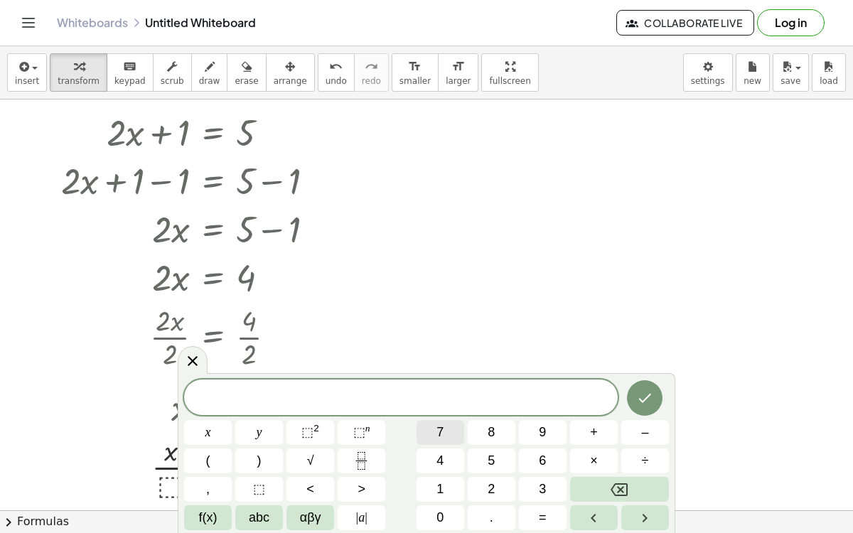
click at [445, 428] on button "7" at bounding box center [441, 432] width 48 height 25
click at [469, 450] on button "5" at bounding box center [492, 461] width 48 height 25
click at [477, 440] on button "8" at bounding box center [492, 432] width 48 height 25
click at [498, 452] on button "5" at bounding box center [492, 461] width 48 height 25
click at [472, 468] on button "5" at bounding box center [492, 461] width 48 height 25
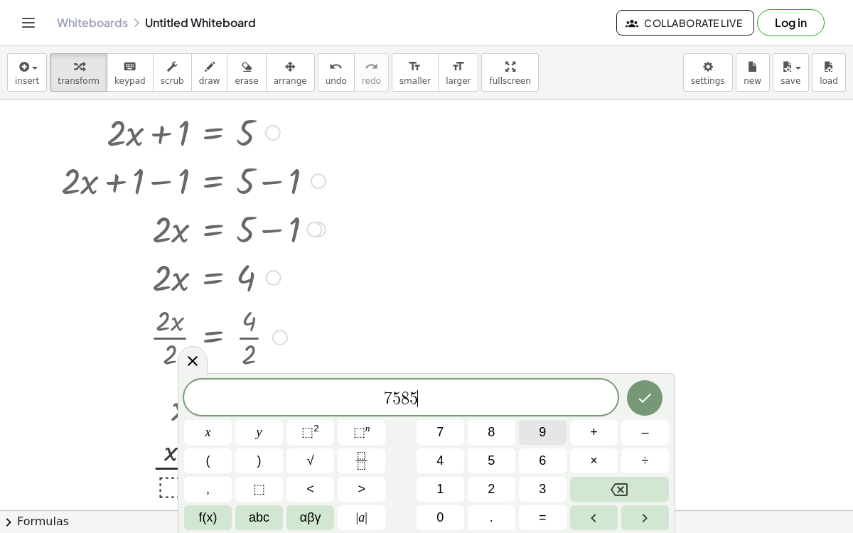
click at [472, 459] on button "5" at bounding box center [492, 461] width 48 height 25
click at [452, 469] on button "4" at bounding box center [441, 461] width 48 height 25
click at [459, 442] on button "7" at bounding box center [441, 432] width 48 height 25
click at [449, 472] on button "4" at bounding box center [441, 461] width 48 height 25
click at [557, 469] on button "6" at bounding box center [543, 461] width 48 height 25
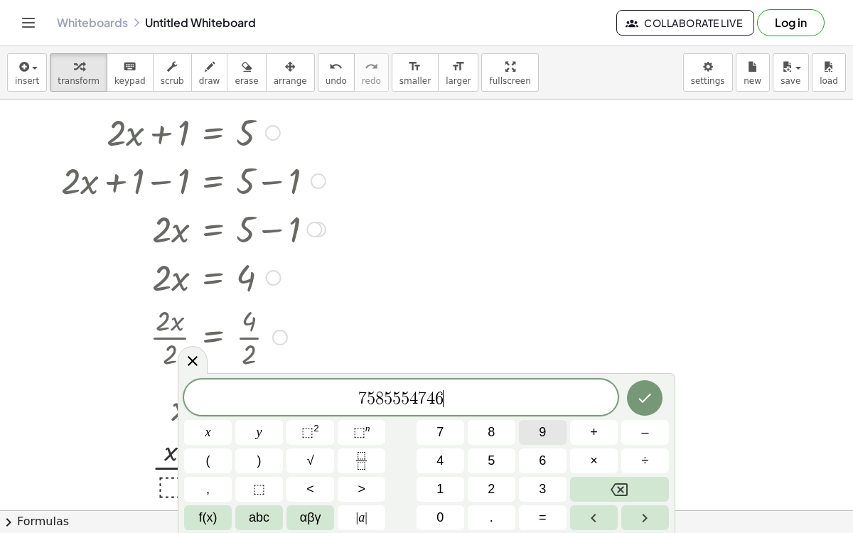
click at [595, 461] on span "×" at bounding box center [594, 461] width 8 height 19
click at [494, 454] on span "5" at bounding box center [491, 461] width 7 height 19
click at [452, 473] on button "4" at bounding box center [441, 461] width 48 height 25
click at [533, 469] on button "6" at bounding box center [543, 461] width 48 height 25
click at [594, 432] on span "+" at bounding box center [594, 432] width 8 height 19
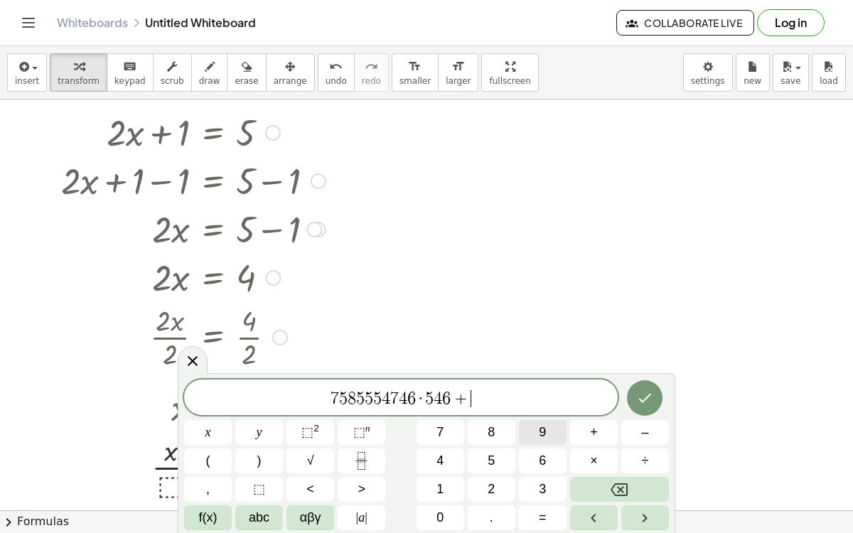
click at [488, 454] on span "5" at bounding box center [491, 461] width 7 height 19
click at [474, 473] on button "5" at bounding box center [492, 461] width 48 height 25
click at [525, 481] on button "3" at bounding box center [543, 489] width 48 height 25
click at [489, 462] on span "5" at bounding box center [491, 461] width 7 height 19
click at [543, 439] on span "9" at bounding box center [542, 432] width 7 height 19
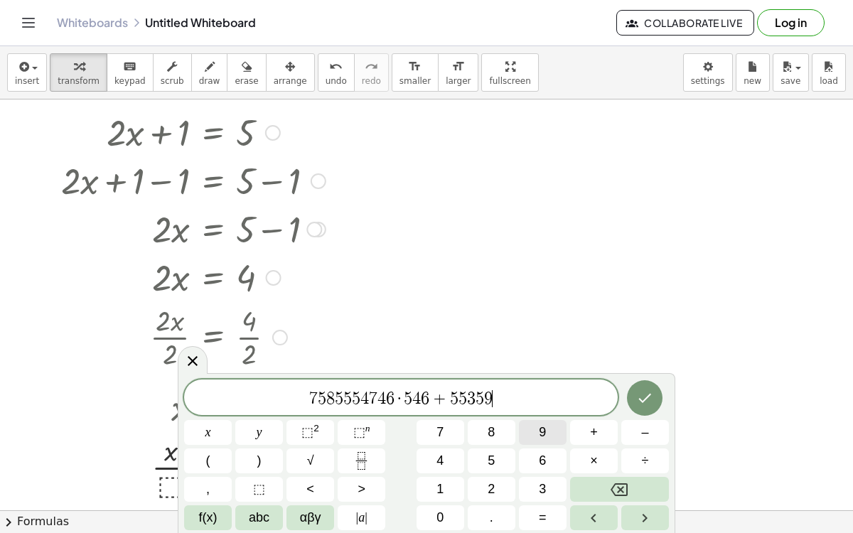
click at [594, 432] on span "+" at bounding box center [594, 432] width 8 height 19
click at [479, 464] on button "5" at bounding box center [492, 461] width 48 height 25
click at [448, 480] on button "1" at bounding box center [441, 489] width 48 height 25
click at [648, 434] on span "–" at bounding box center [644, 432] width 7 height 19
click at [540, 442] on button "9" at bounding box center [543, 432] width 48 height 25
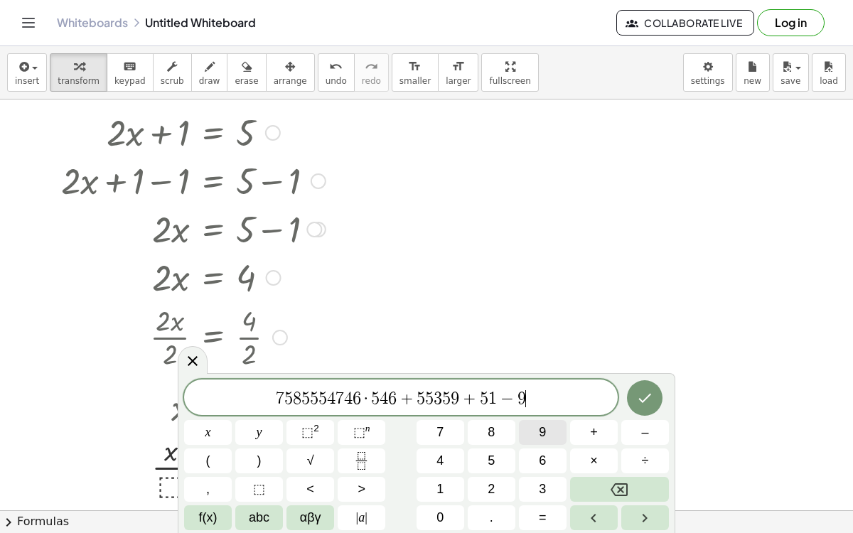
click at [536, 442] on button "9" at bounding box center [543, 432] width 48 height 25
click at [540, 437] on span "9" at bounding box center [542, 432] width 7 height 19
click at [543, 435] on span "9" at bounding box center [542, 432] width 7 height 19
click at [543, 437] on span "9" at bounding box center [542, 432] width 7 height 19
click at [540, 437] on span "9" at bounding box center [542, 432] width 7 height 19
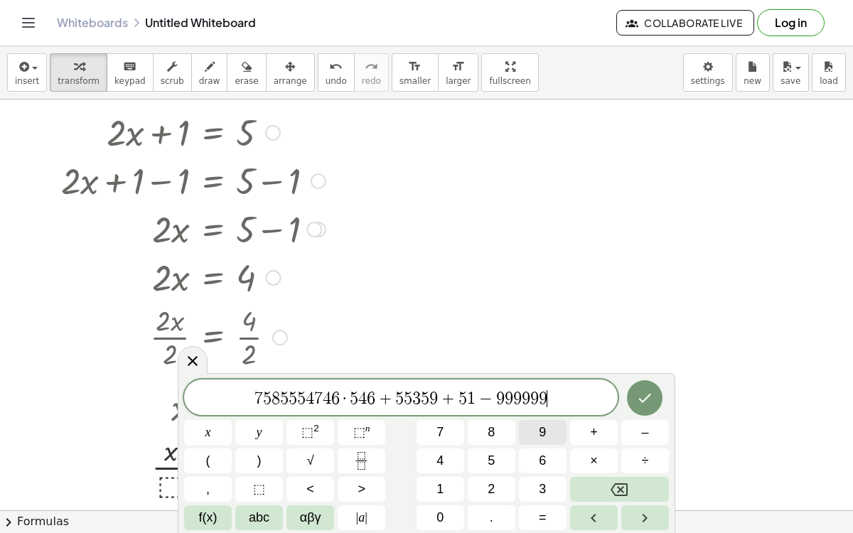
click at [541, 437] on span "9" at bounding box center [542, 432] width 7 height 19
click at [542, 437] on span "9" at bounding box center [542, 432] width 7 height 19
click at [544, 435] on span "9" at bounding box center [542, 432] width 7 height 19
click at [543, 436] on span "9" at bounding box center [542, 432] width 7 height 19
click at [545, 434] on span "9" at bounding box center [542, 432] width 7 height 19
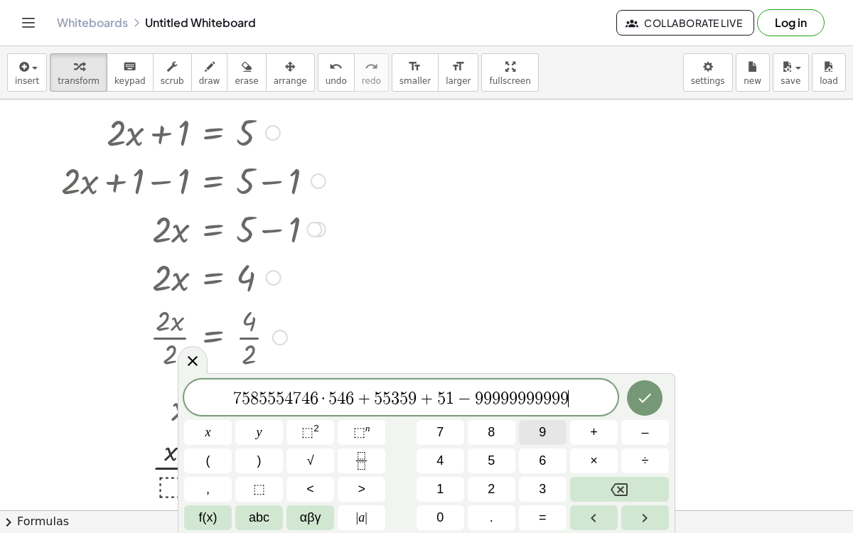
click at [655, 397] on button "Done" at bounding box center [645, 398] width 36 height 36
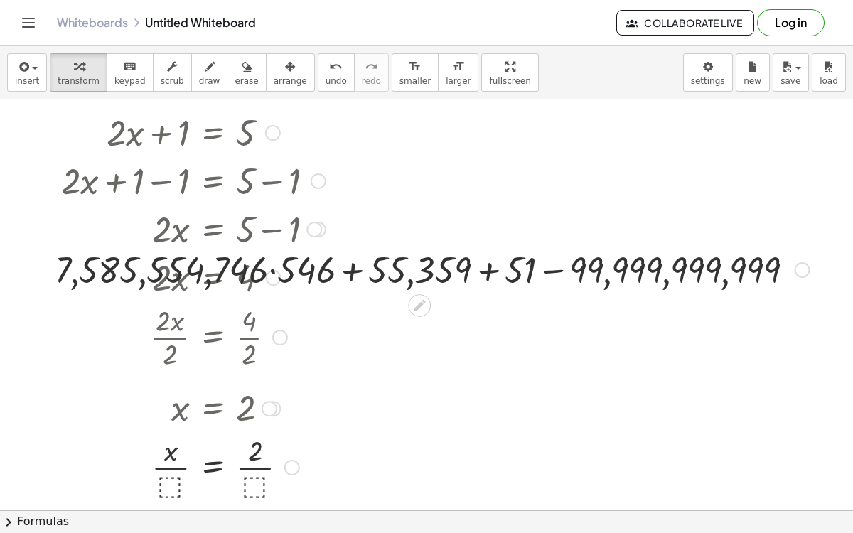
click at [238, 122] on div at bounding box center [193, 131] width 279 height 48
click at [278, 126] on div at bounding box center [273, 133] width 16 height 16
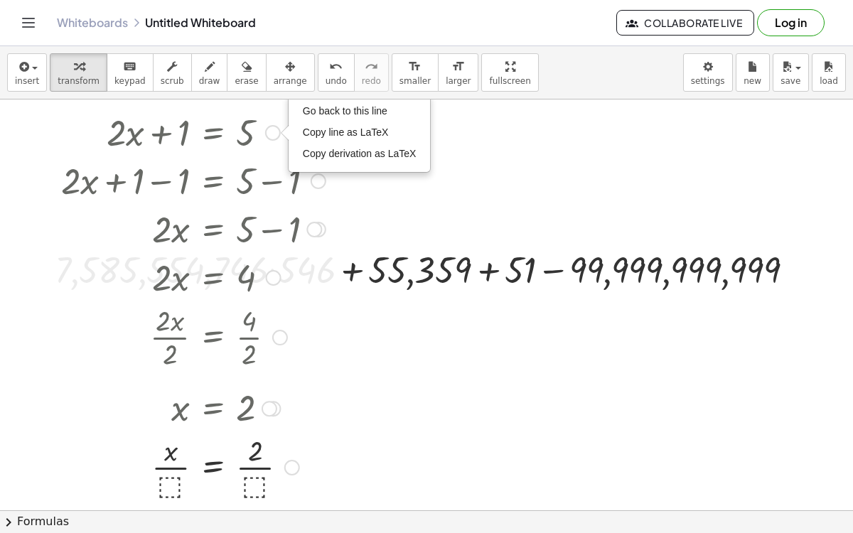
click at [324, 176] on div at bounding box center [319, 182] width 16 height 16
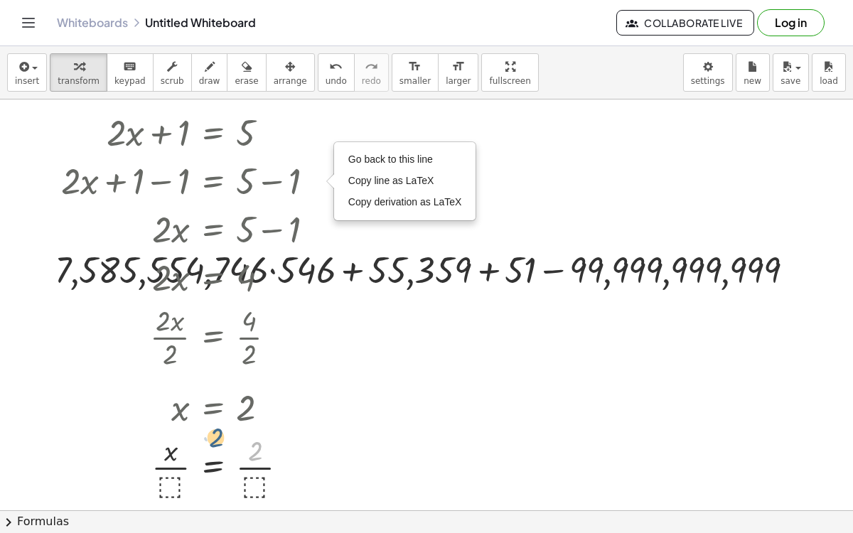
drag, startPoint x: 289, startPoint y: 452, endPoint x: 250, endPoint y: 438, distance: 41.4
click at [250, 438] on div at bounding box center [193, 466] width 279 height 71
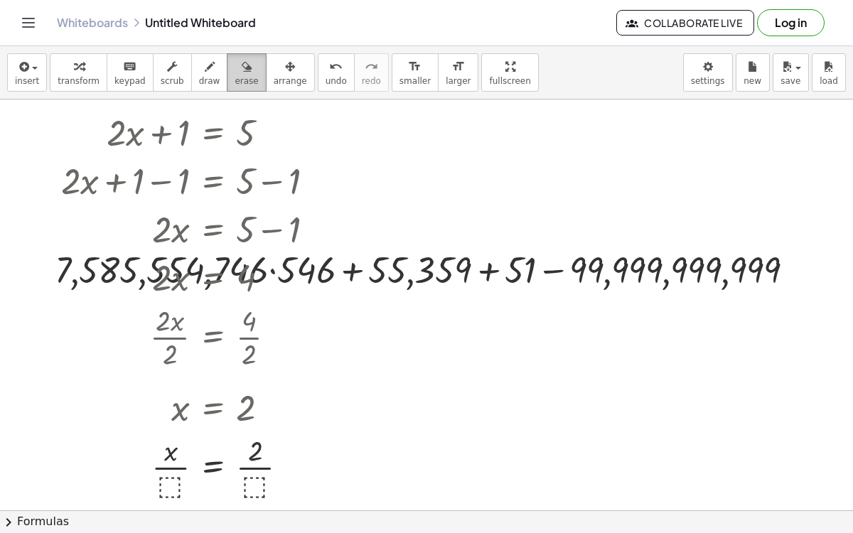
click at [240, 75] on button "erase" at bounding box center [246, 72] width 39 height 38
drag, startPoint x: 225, startPoint y: 100, endPoint x: 161, endPoint y: 146, distance: 78.9
click at [156, 130] on div at bounding box center [426, 521] width 853 height 916
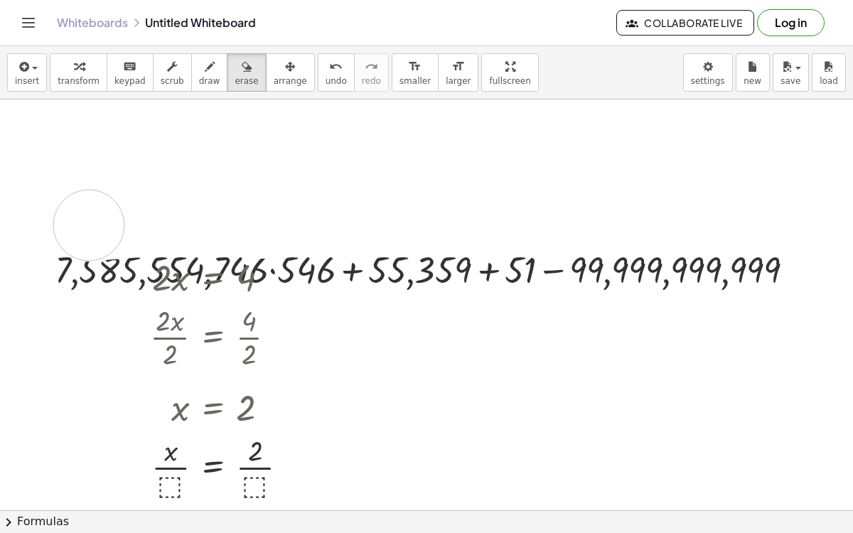
drag, startPoint x: 132, startPoint y: 135, endPoint x: 89, endPoint y: 223, distance: 98.0
click at [89, 223] on div at bounding box center [426, 521] width 853 height 916
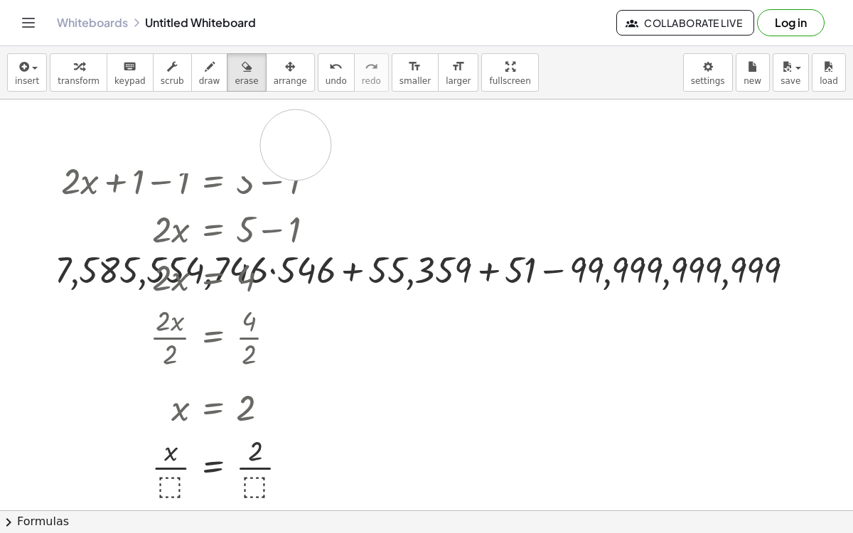
drag, startPoint x: 53, startPoint y: 106, endPoint x: 297, endPoint y: 143, distance: 246.7
click at [297, 143] on div at bounding box center [426, 521] width 853 height 916
drag, startPoint x: 262, startPoint y: 140, endPoint x: 103, endPoint y: 109, distance: 162.3
click at [103, 109] on div at bounding box center [426, 521] width 853 height 916
click at [285, 72] on icon "button" at bounding box center [290, 66] width 10 height 17
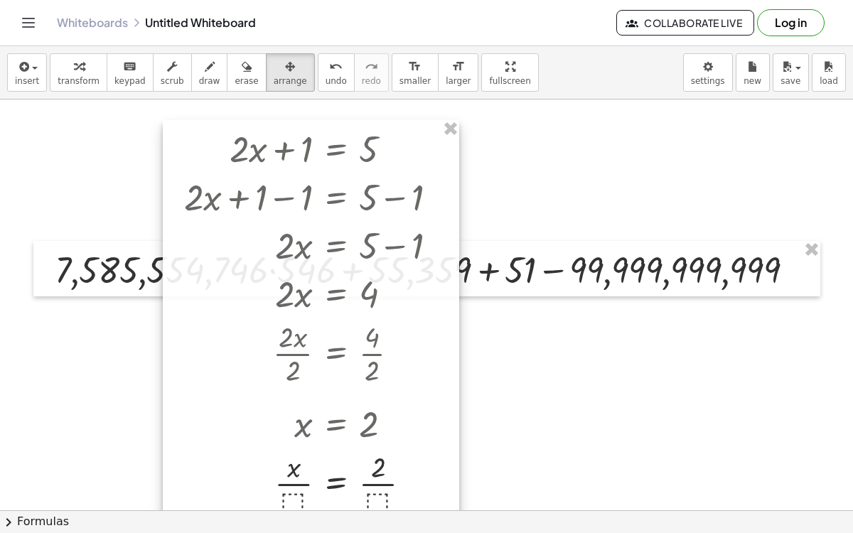
drag, startPoint x: 222, startPoint y: 169, endPoint x: 344, endPoint y: 185, distance: 123.3
click at [344, 185] on div at bounding box center [311, 321] width 297 height 402
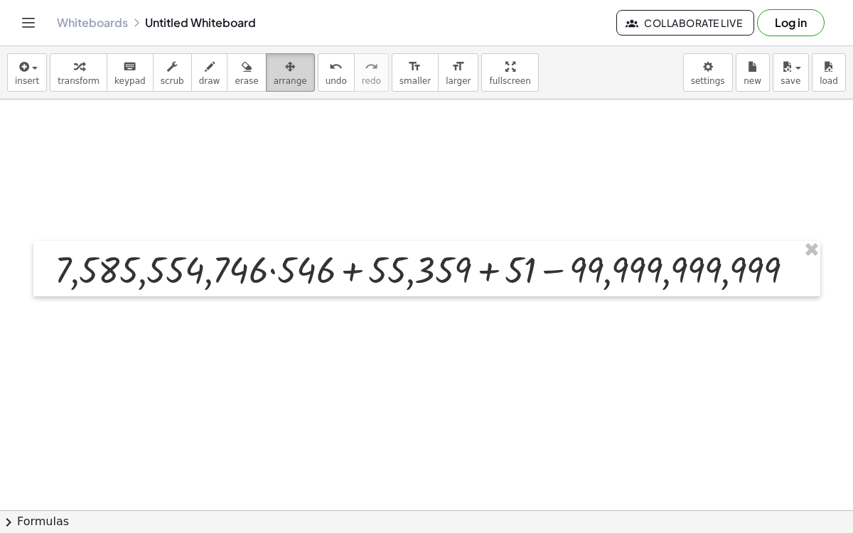
click at [270, 85] on button "arrange" at bounding box center [290, 72] width 49 height 38
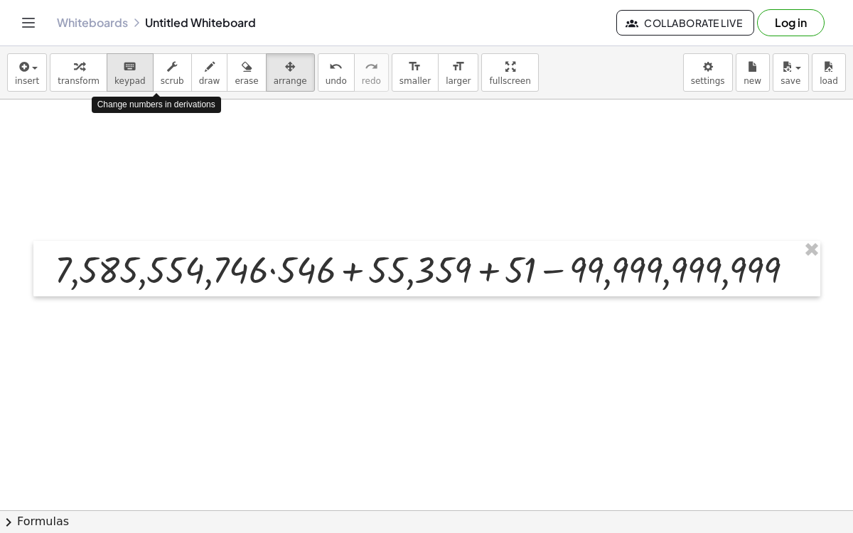
click at [134, 75] on button "keyboard keypad" at bounding box center [130, 72] width 47 height 38
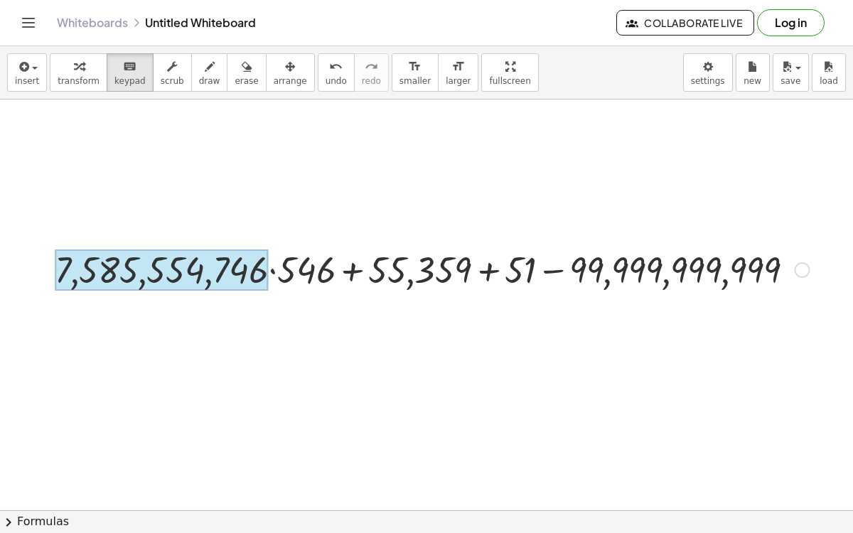
click at [252, 279] on div at bounding box center [162, 270] width 214 height 41
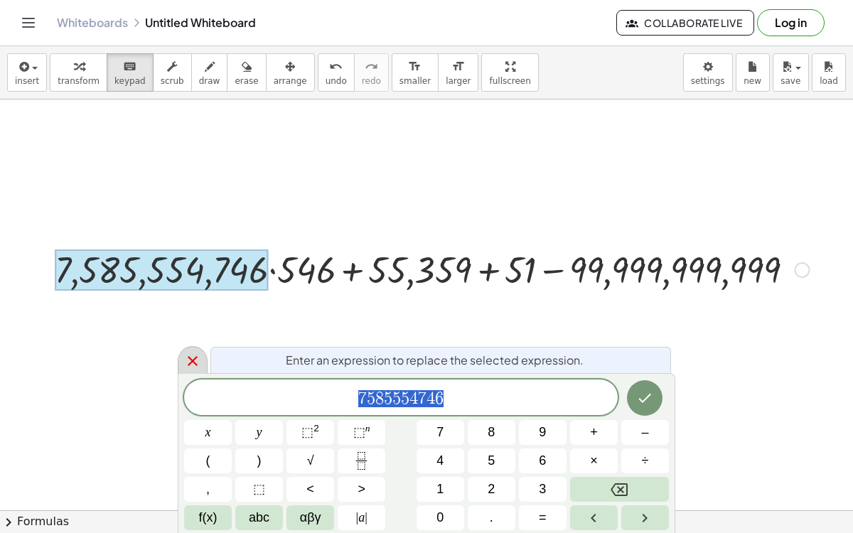
click at [190, 361] on icon at bounding box center [192, 361] width 17 height 17
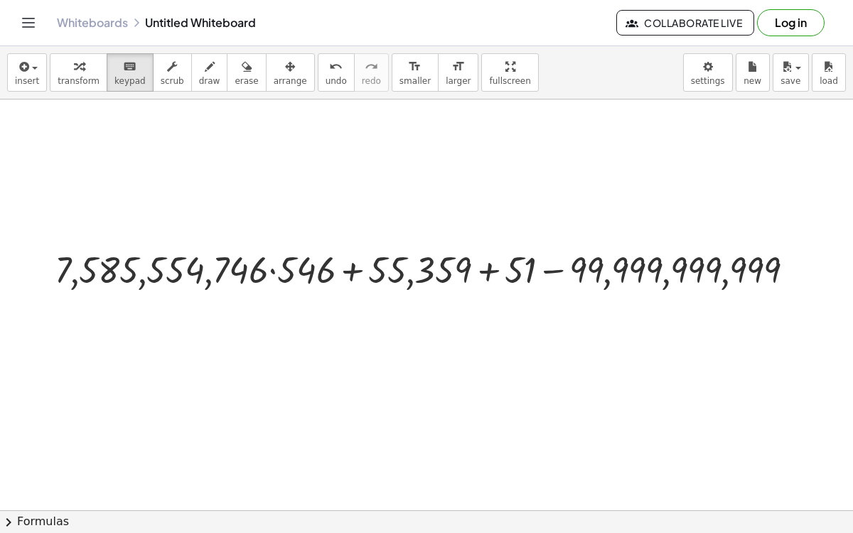
drag, startPoint x: 185, startPoint y: 289, endPoint x: 315, endPoint y: 305, distance: 131.1
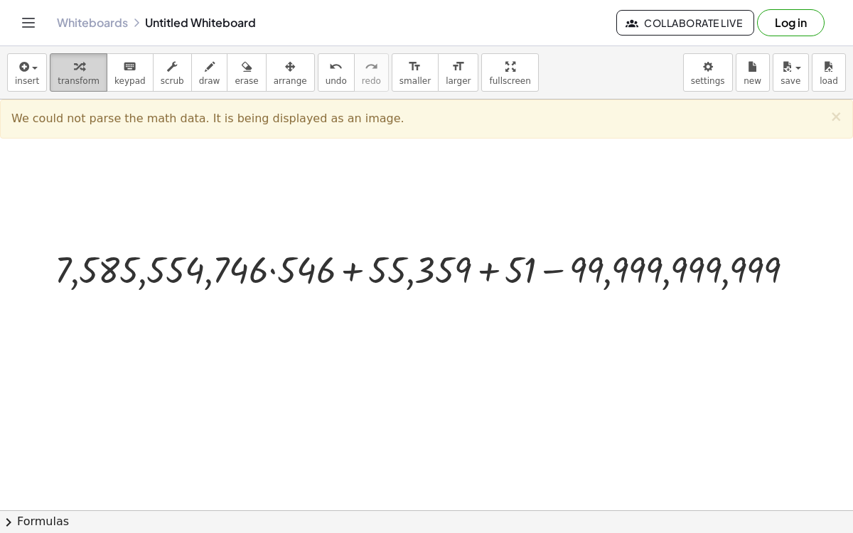
click at [74, 71] on icon "button" at bounding box center [79, 66] width 10 height 17
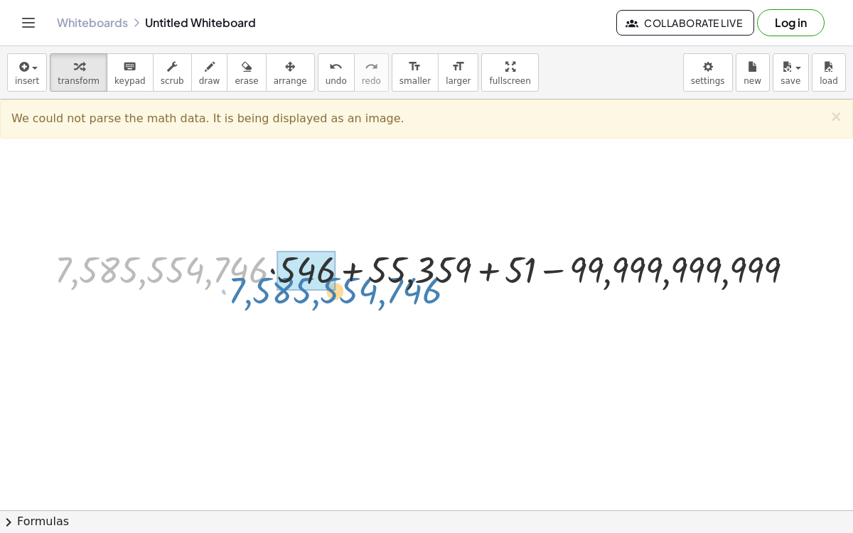
drag, startPoint x: 164, startPoint y: 280, endPoint x: 336, endPoint y: 300, distance: 172.5
click at [336, 300] on div "· 7,585,554,746 + · 7,585,554,746 · 546 + 55,359 + 51 − 99,999,999,999" at bounding box center [426, 521] width 853 height 916
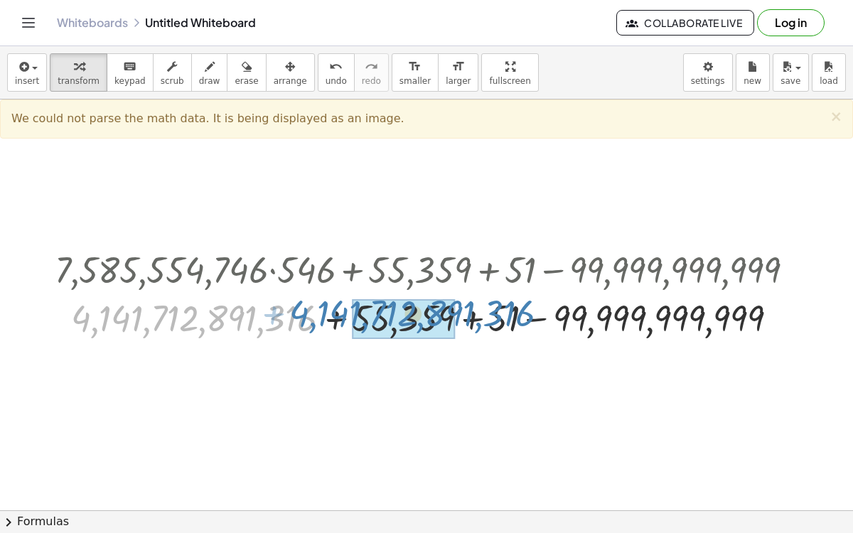
drag, startPoint x: 281, startPoint y: 319, endPoint x: 499, endPoint y: 313, distance: 218.4
click at [499, 313] on div at bounding box center [432, 317] width 769 height 48
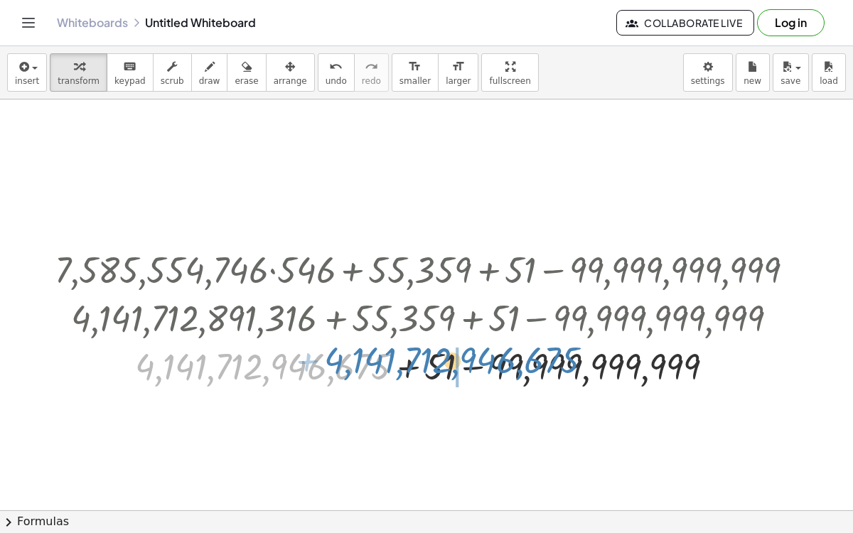
drag, startPoint x: 237, startPoint y: 357, endPoint x: 427, endPoint y: 351, distance: 190.0
click at [427, 351] on div at bounding box center [432, 365] width 769 height 48
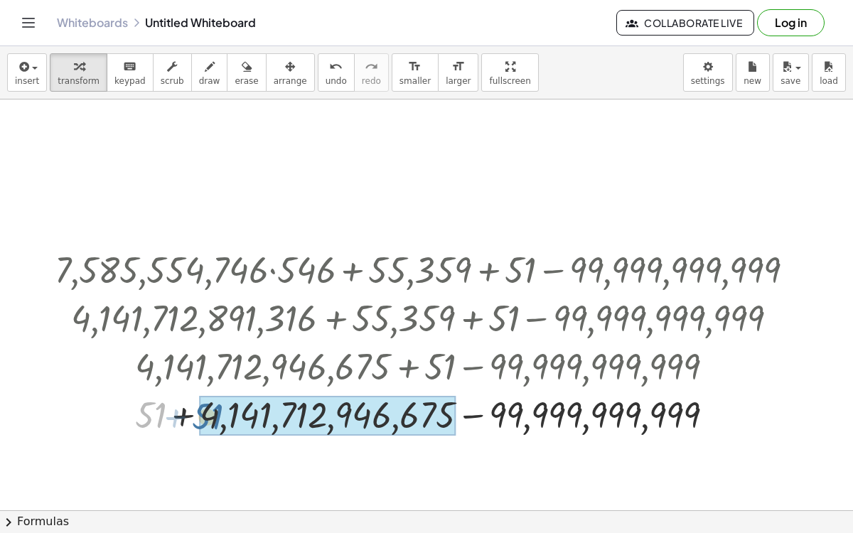
drag, startPoint x: 159, startPoint y: 405, endPoint x: 217, endPoint y: 407, distance: 57.6
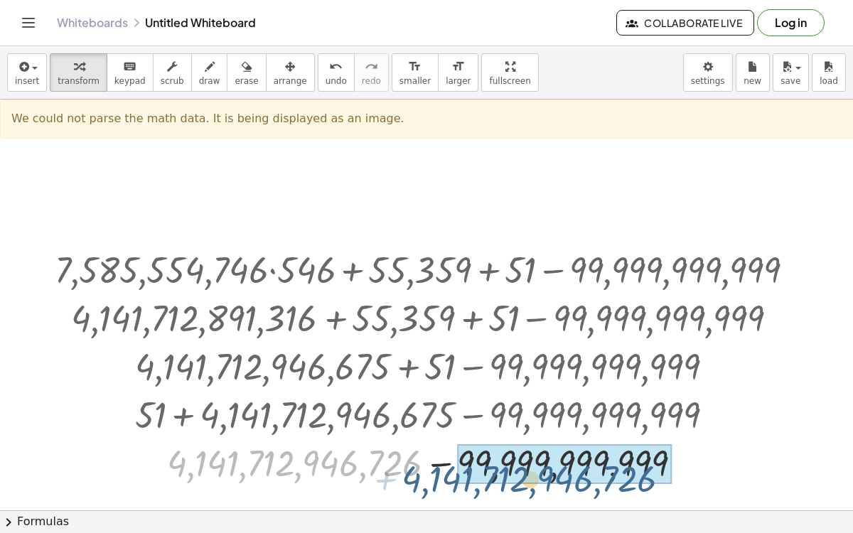
drag, startPoint x: 253, startPoint y: 459, endPoint x: 492, endPoint y: 472, distance: 239.3
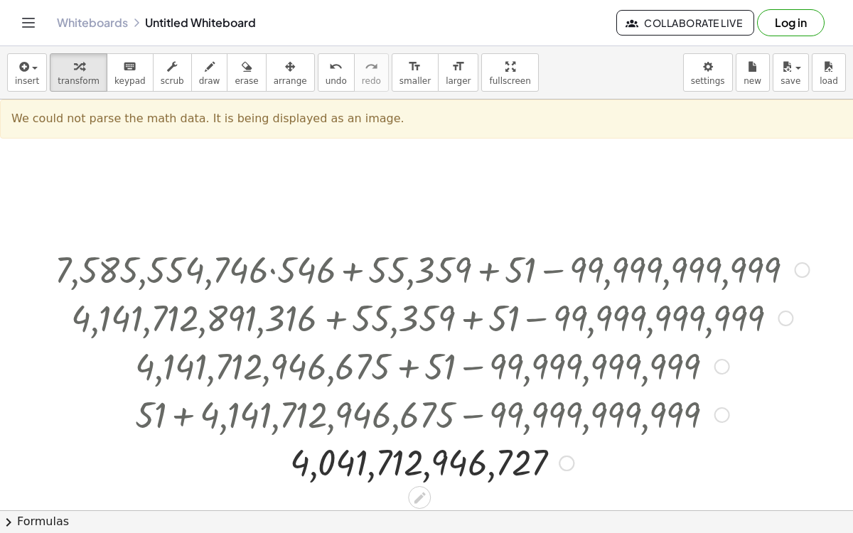
scroll to position [62, 0]
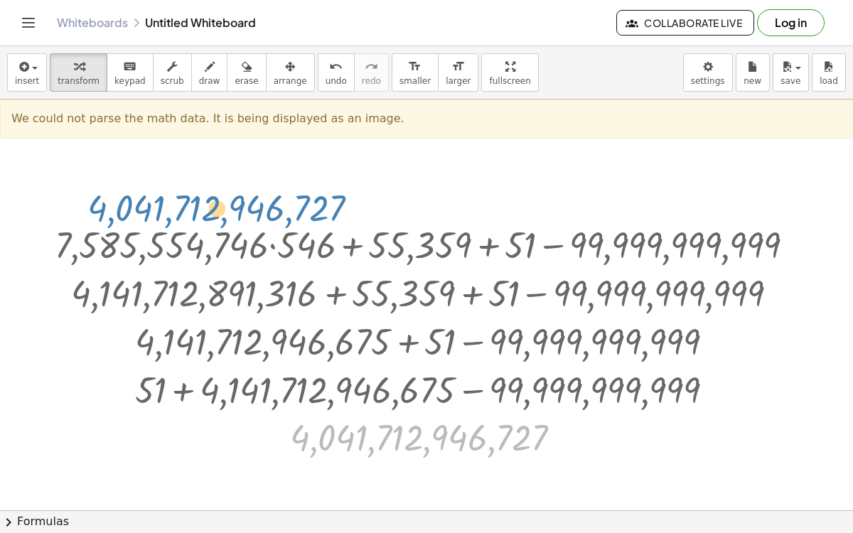
drag, startPoint x: 419, startPoint y: 432, endPoint x: 213, endPoint y: 220, distance: 294.7
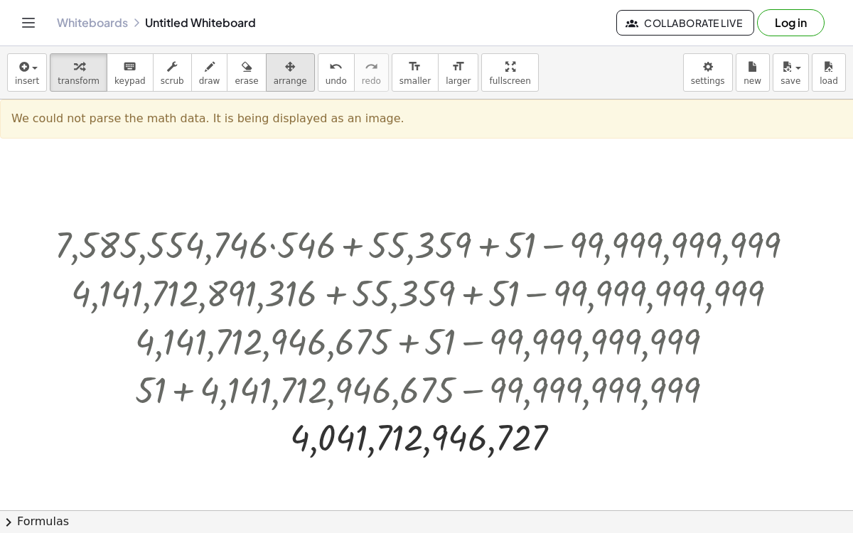
click at [285, 73] on icon "button" at bounding box center [290, 66] width 10 height 17
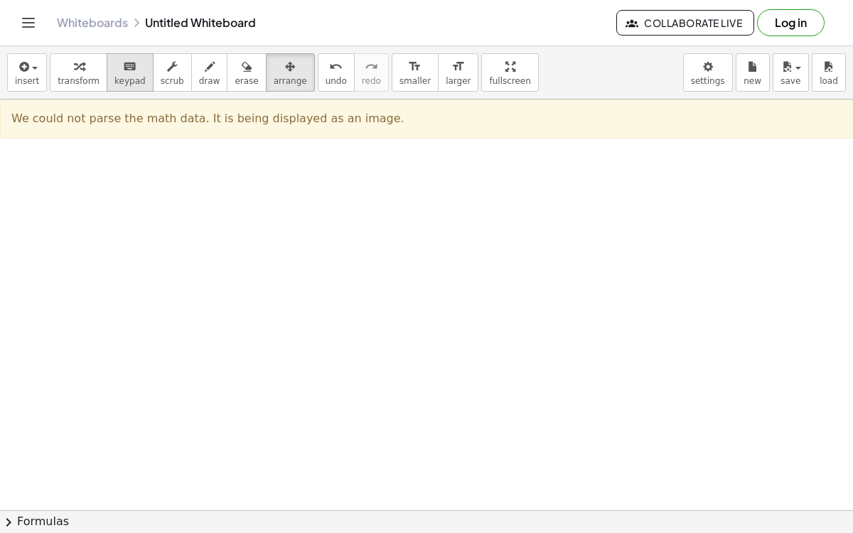
click at [123, 73] on icon "keyboard" at bounding box center [130, 66] width 14 height 17
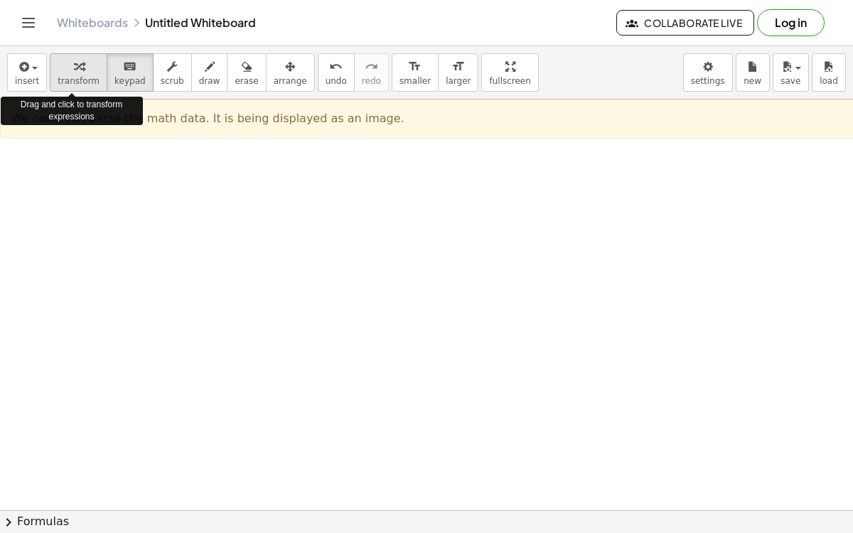
click at [78, 77] on span "transform" at bounding box center [79, 81] width 42 height 10
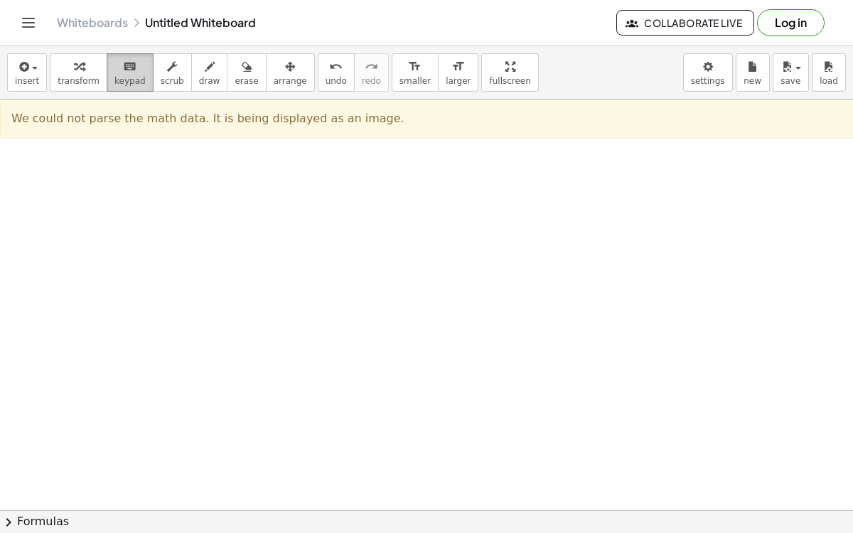
click at [114, 70] on div "keyboard" at bounding box center [129, 66] width 31 height 17
click at [58, 73] on div "button" at bounding box center [79, 66] width 42 height 17
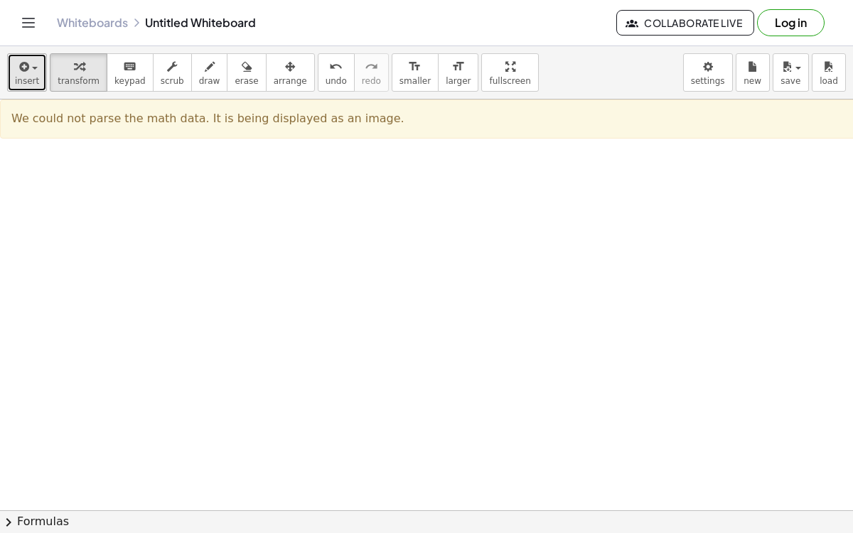
click at [20, 76] on span "insert" at bounding box center [27, 81] width 24 height 10
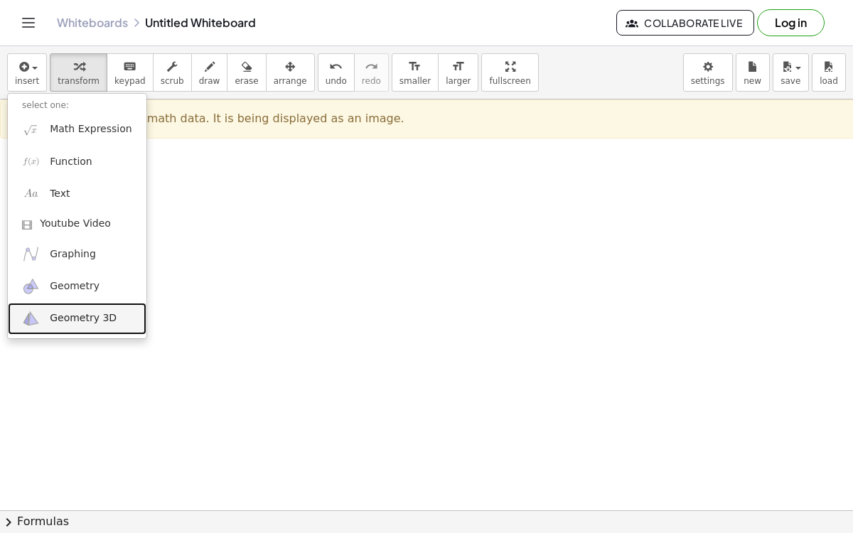
click at [58, 311] on span "Geometry 3D" at bounding box center [83, 318] width 67 height 14
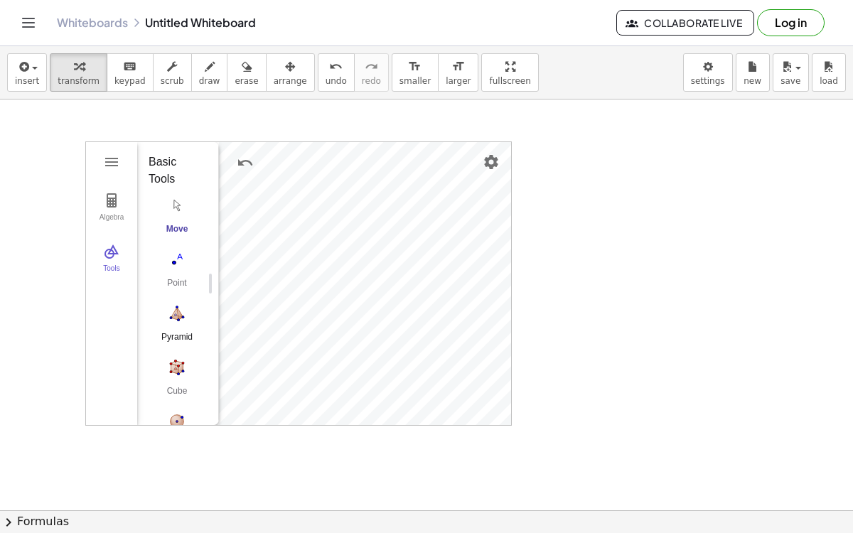
click at [180, 316] on img "Pyramid. Select a polygon for bottom, then select top point" at bounding box center [177, 313] width 57 height 23
click at [179, 397] on img "Move. Drag or select object" at bounding box center [182, 400] width 34 height 34
click at [176, 263] on img "Point. Select position or line, function, or curve" at bounding box center [177, 259] width 57 height 23
click at [176, 230] on div "Move" at bounding box center [177, 234] width 57 height 20
click at [170, 267] on img "Point. Select position or line, function, or curve" at bounding box center [177, 259] width 57 height 23
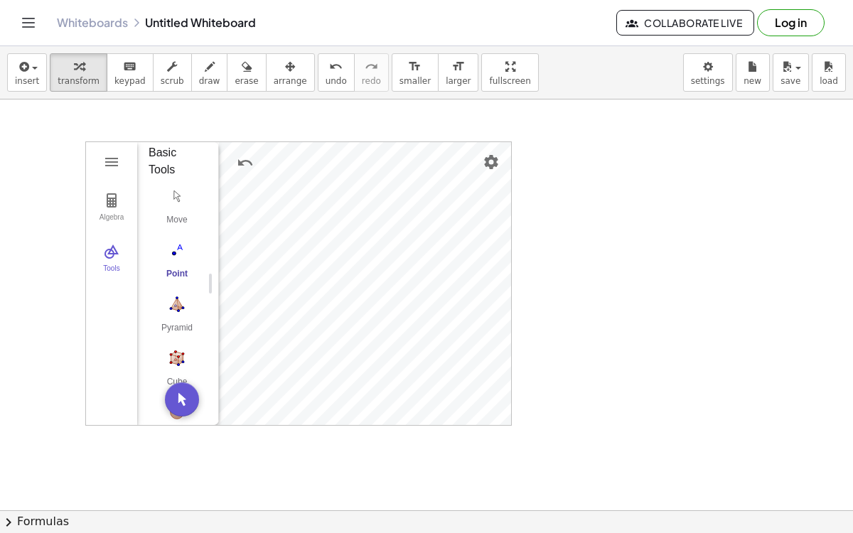
scroll to position [0, 0]
click at [123, 153] on button "3D Calculator" at bounding box center [112, 162] width 26 height 26
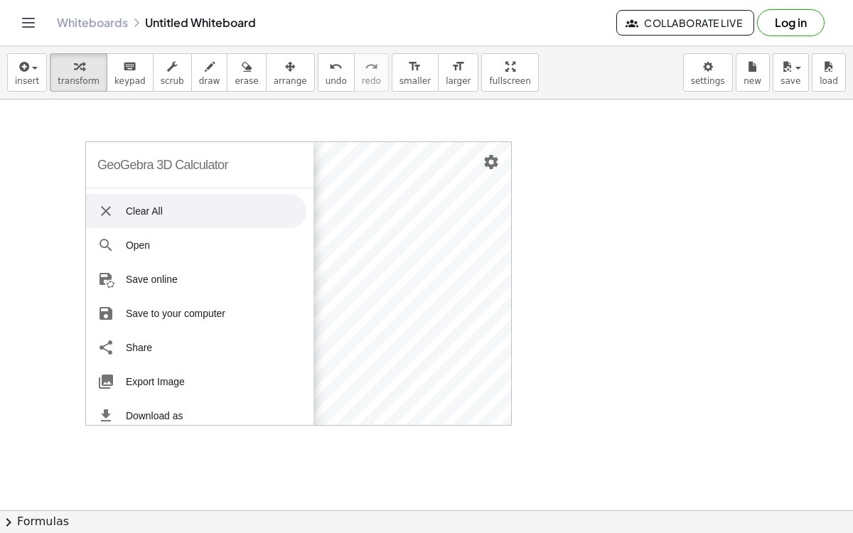
click at [279, 134] on div at bounding box center [426, 496] width 853 height 916
click at [209, 197] on li "Clear All" at bounding box center [196, 211] width 220 height 34
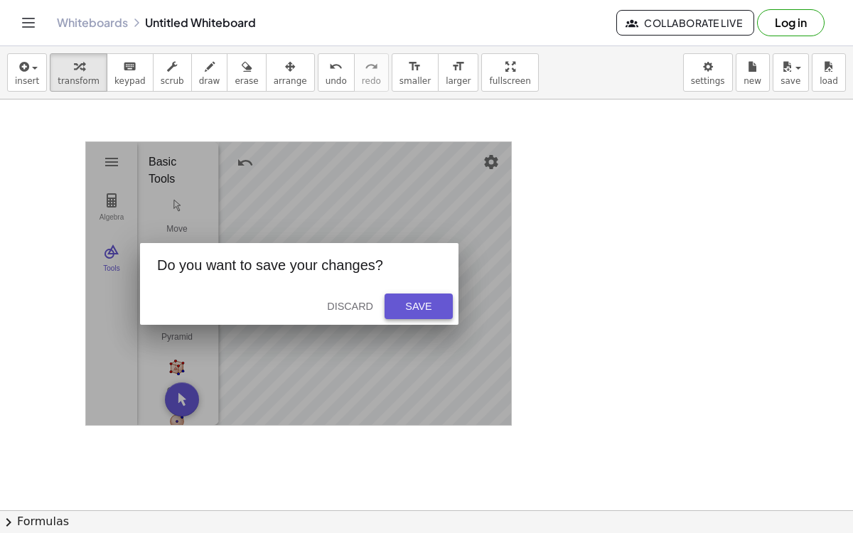
click at [417, 304] on div "Save" at bounding box center [419, 306] width 46 height 11
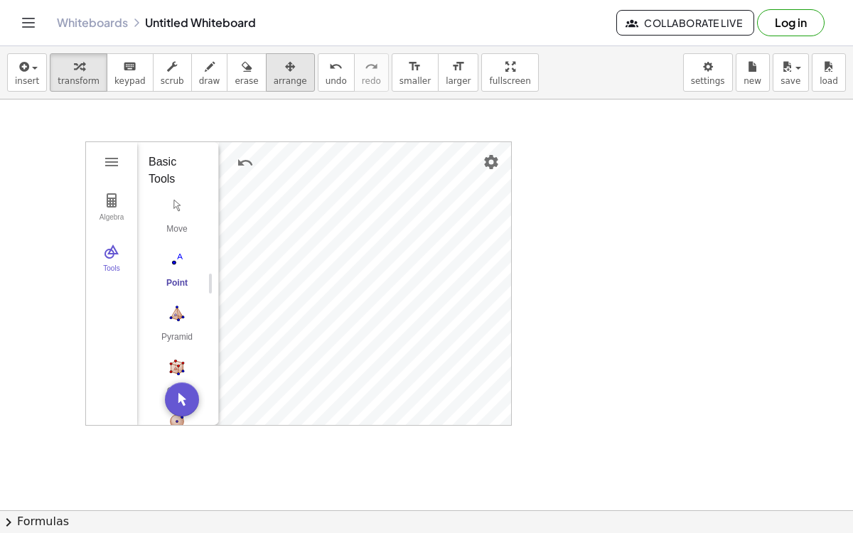
click at [274, 80] on span "arrange" at bounding box center [290, 81] width 33 height 10
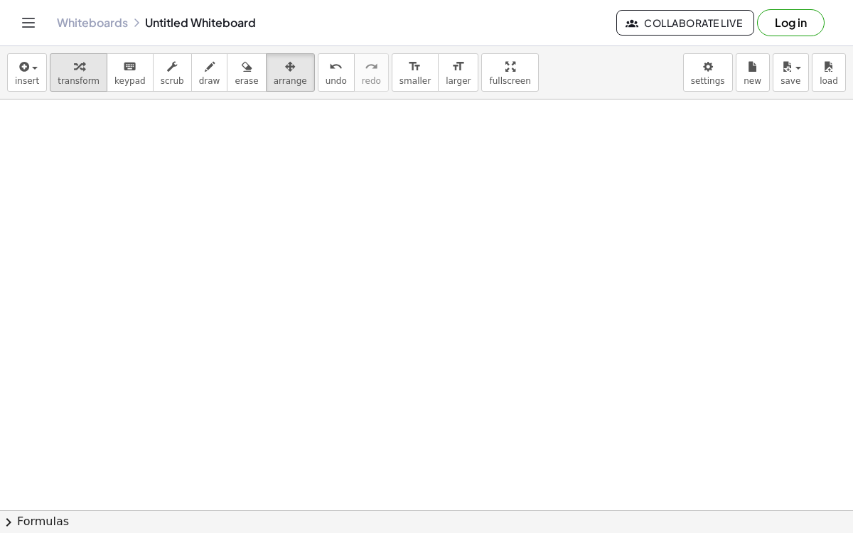
click at [74, 60] on icon "button" at bounding box center [79, 66] width 10 height 17
click at [180, 241] on div at bounding box center [426, 496] width 853 height 916
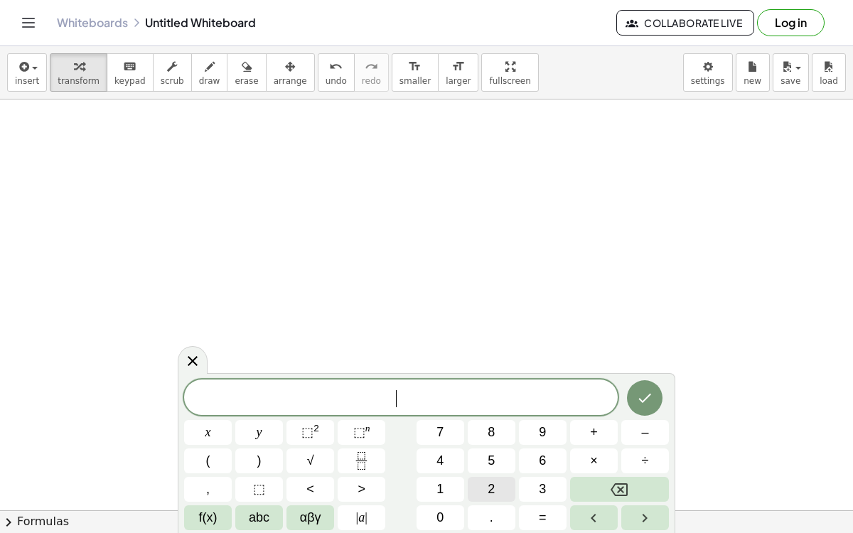
click at [491, 485] on span "2" at bounding box center [491, 489] width 7 height 19
click at [262, 425] on button "y" at bounding box center [259, 432] width 48 height 25
click at [324, 437] on button "⬚ 2" at bounding box center [311, 432] width 48 height 25
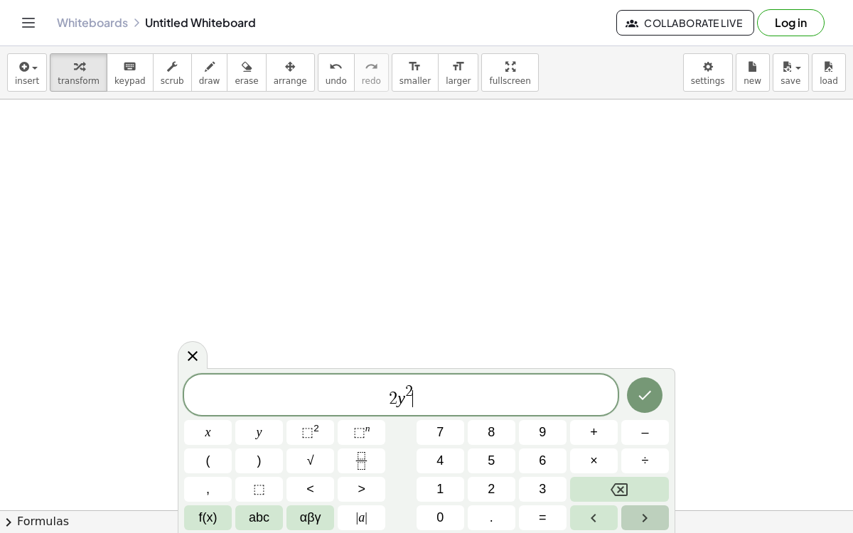
click at [645, 507] on button "Right arrow" at bounding box center [645, 518] width 48 height 25
click at [599, 434] on button "+" at bounding box center [594, 432] width 48 height 25
click at [444, 434] on button "7" at bounding box center [441, 432] width 48 height 25
click at [329, 434] on button "⬚ 2" at bounding box center [311, 432] width 48 height 25
click at [600, 459] on button "×" at bounding box center [594, 461] width 48 height 25
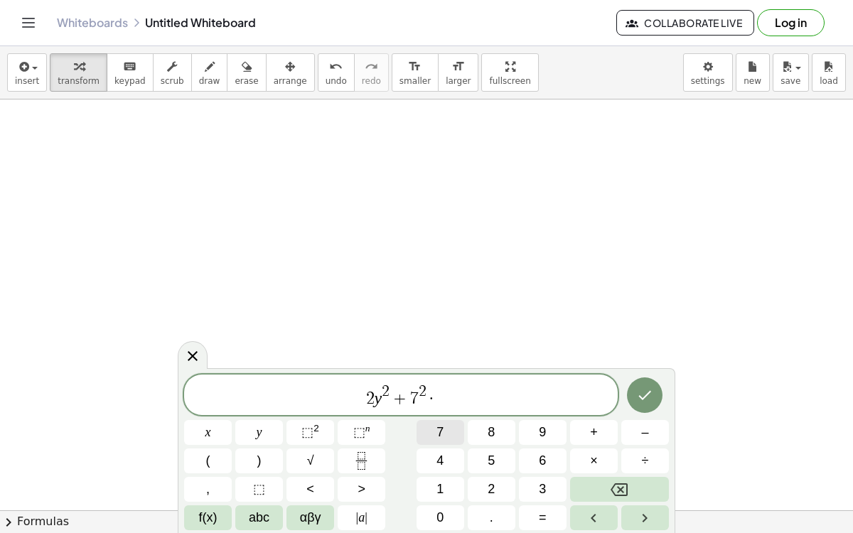
click at [439, 428] on span "7" at bounding box center [440, 432] width 7 height 19
click at [487, 430] on button "8" at bounding box center [492, 432] width 48 height 25
click at [223, 431] on button "x" at bounding box center [208, 432] width 48 height 25
click at [358, 435] on span "⬚" at bounding box center [359, 432] width 12 height 14
click at [493, 440] on span "8" at bounding box center [491, 432] width 7 height 19
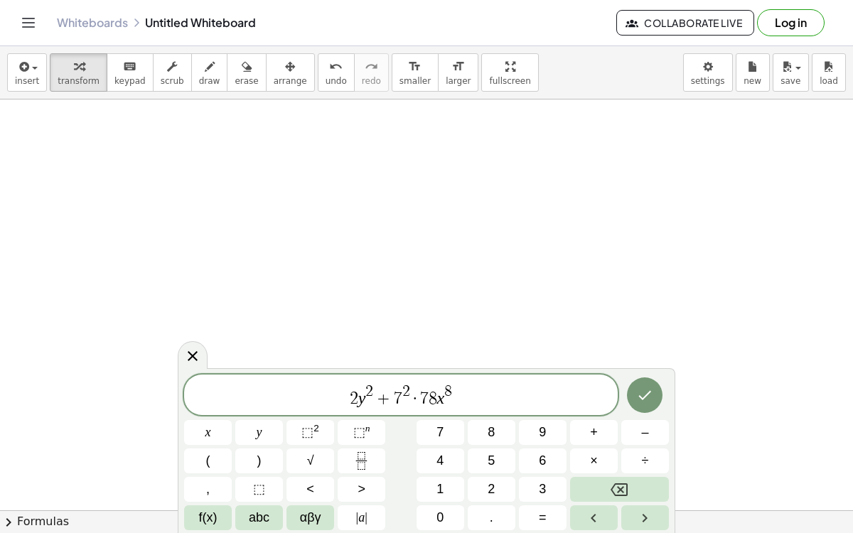
click at [634, 414] on div at bounding box center [645, 396] width 48 height 42
click at [644, 389] on icon "Done" at bounding box center [644, 395] width 17 height 17
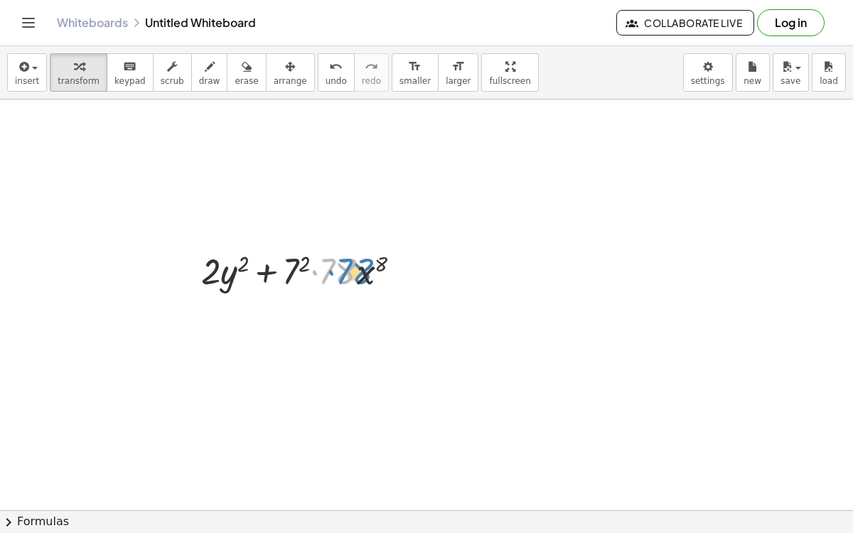
drag, startPoint x: 304, startPoint y: 288, endPoint x: 317, endPoint y: 289, distance: 13.5
click at [317, 289] on div at bounding box center [306, 270] width 225 height 48
drag, startPoint x: 369, startPoint y: 278, endPoint x: 397, endPoint y: 279, distance: 27.8
click at [397, 279] on div at bounding box center [306, 270] width 225 height 48
drag, startPoint x: 370, startPoint y: 276, endPoint x: 299, endPoint y: 270, distance: 71.4
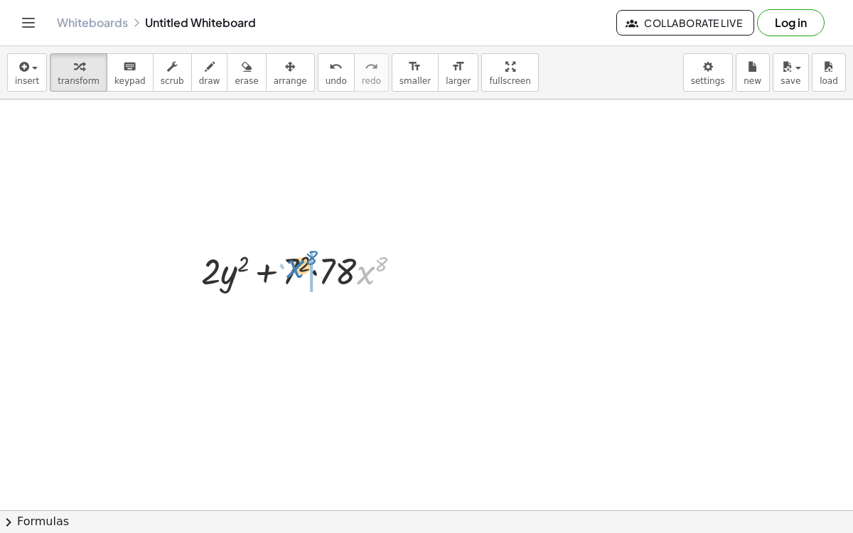
click at [299, 270] on div at bounding box center [306, 270] width 225 height 48
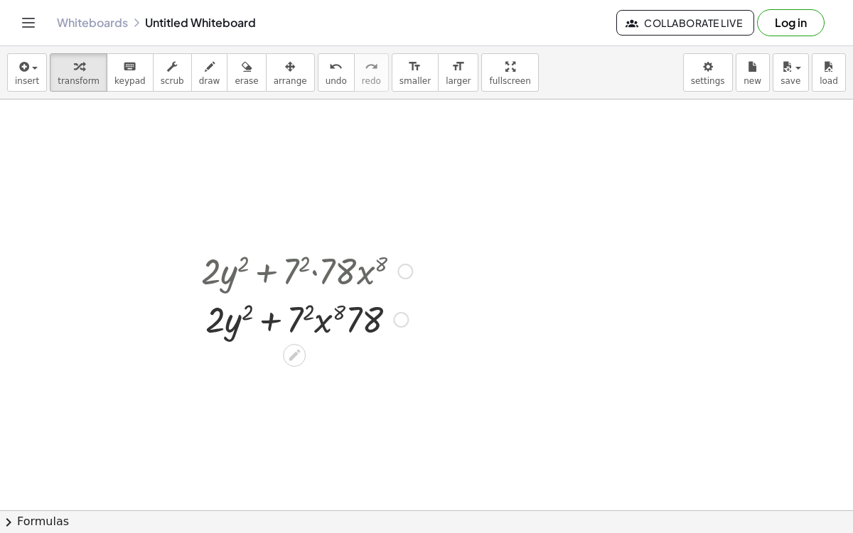
click at [303, 311] on div at bounding box center [306, 318] width 225 height 48
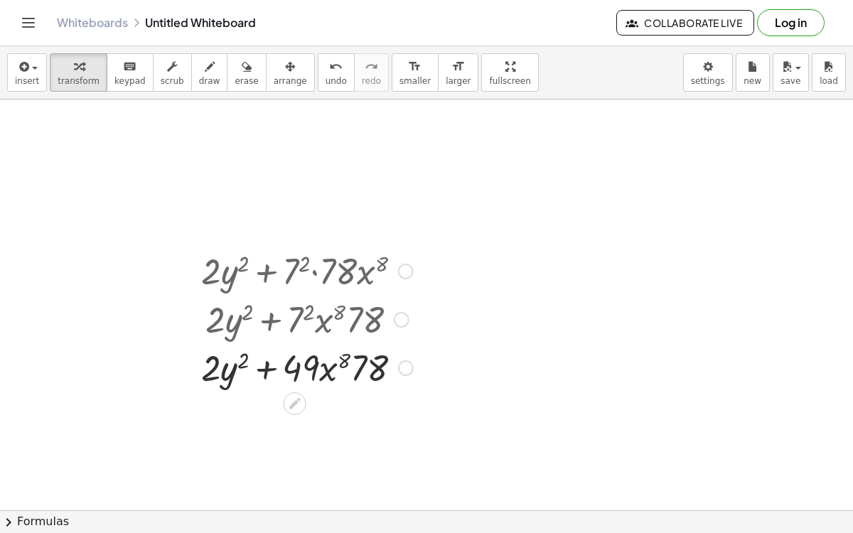
click at [342, 357] on div at bounding box center [307, 367] width 226 height 48
click at [247, 362] on div at bounding box center [307, 367] width 226 height 48
drag, startPoint x: 229, startPoint y: 369, endPoint x: 349, endPoint y: 368, distance: 120.2
click at [349, 368] on div at bounding box center [307, 367] width 226 height 48
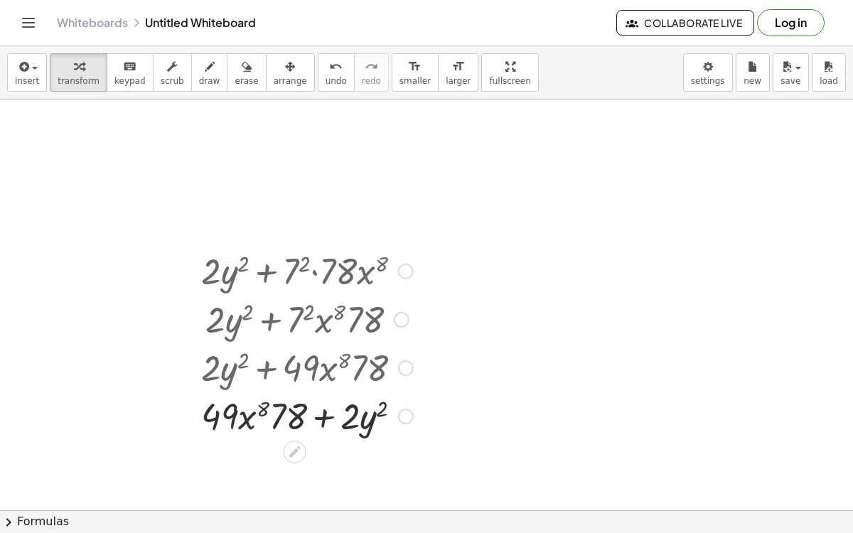
click at [291, 370] on div at bounding box center [307, 367] width 226 height 48
drag, startPoint x: 260, startPoint y: 409, endPoint x: 390, endPoint y: 410, distance: 130.8
click at [390, 410] on div at bounding box center [307, 415] width 226 height 48
drag, startPoint x: 290, startPoint y: 409, endPoint x: 229, endPoint y: 407, distance: 61.2
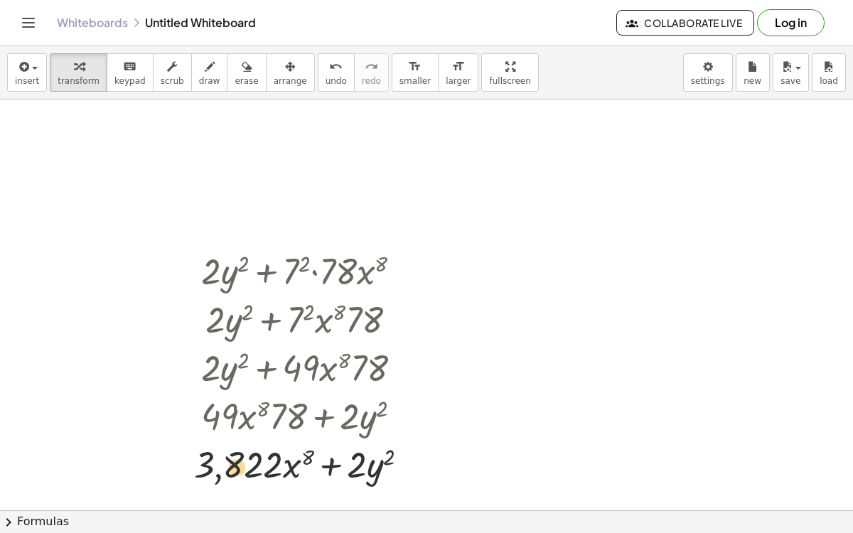
drag, startPoint x: 270, startPoint y: 461, endPoint x: 280, endPoint y: 463, distance: 10.9
click at [280, 463] on div at bounding box center [307, 463] width 240 height 48
click at [274, 78] on span "arrange" at bounding box center [290, 81] width 33 height 10
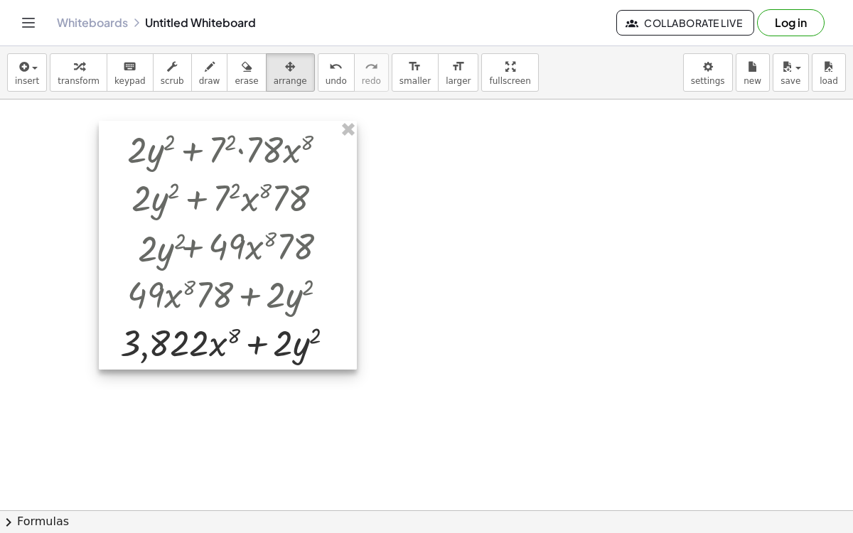
drag, startPoint x: 284, startPoint y: 248, endPoint x: 209, endPoint y: 127, distance: 142.7
click at [209, 127] on div at bounding box center [228, 245] width 258 height 249
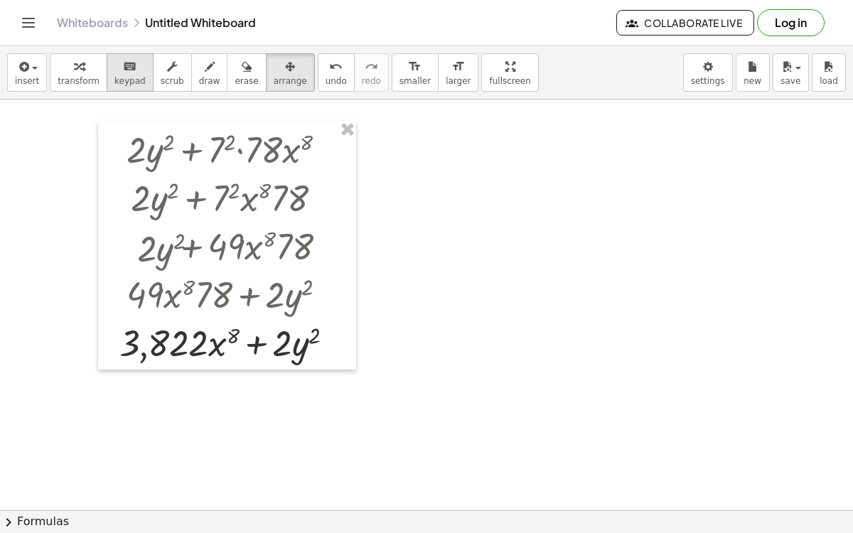
click at [130, 76] on span "keypad" at bounding box center [129, 81] width 31 height 10
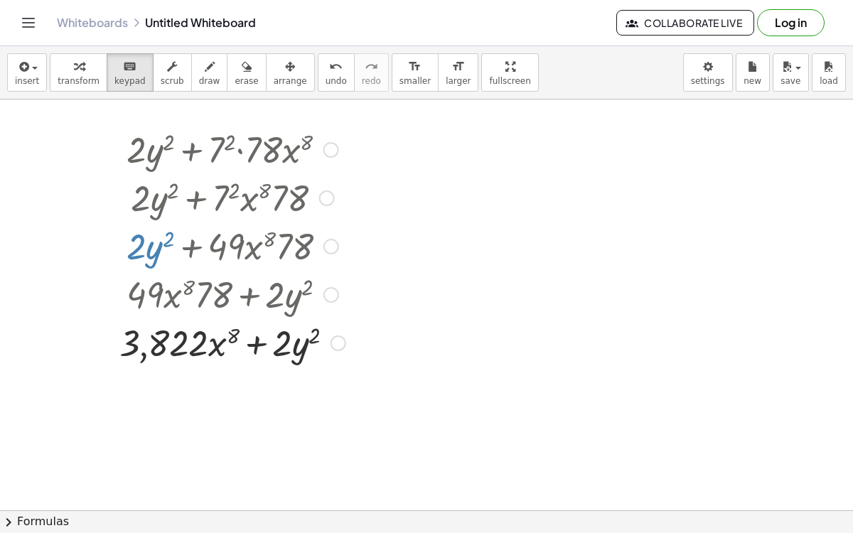
click at [161, 252] on div at bounding box center [232, 245] width 240 height 48
click at [175, 346] on div at bounding box center [163, 343] width 89 height 41
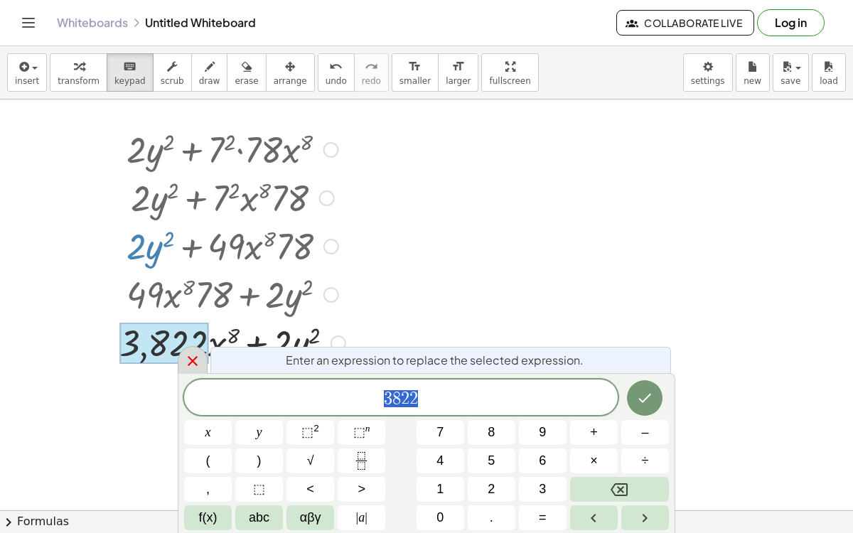
click at [187, 358] on icon at bounding box center [192, 361] width 17 height 17
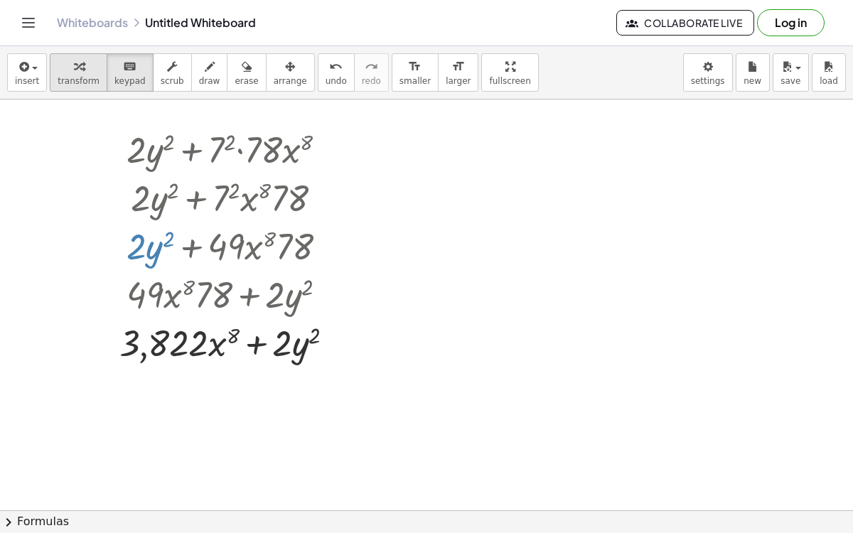
click at [74, 73] on icon "button" at bounding box center [79, 66] width 10 height 17
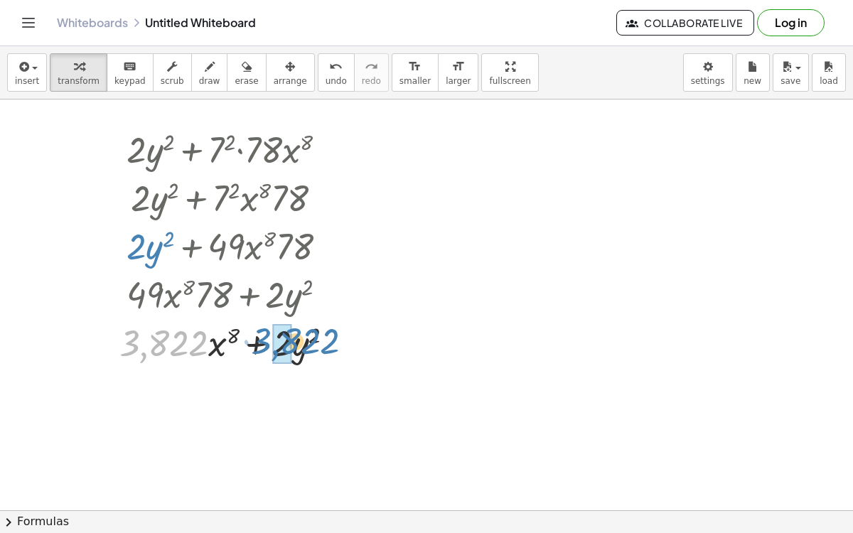
drag, startPoint x: 177, startPoint y: 321, endPoint x: 309, endPoint y: 319, distance: 132.3
click at [309, 319] on div at bounding box center [232, 342] width 240 height 48
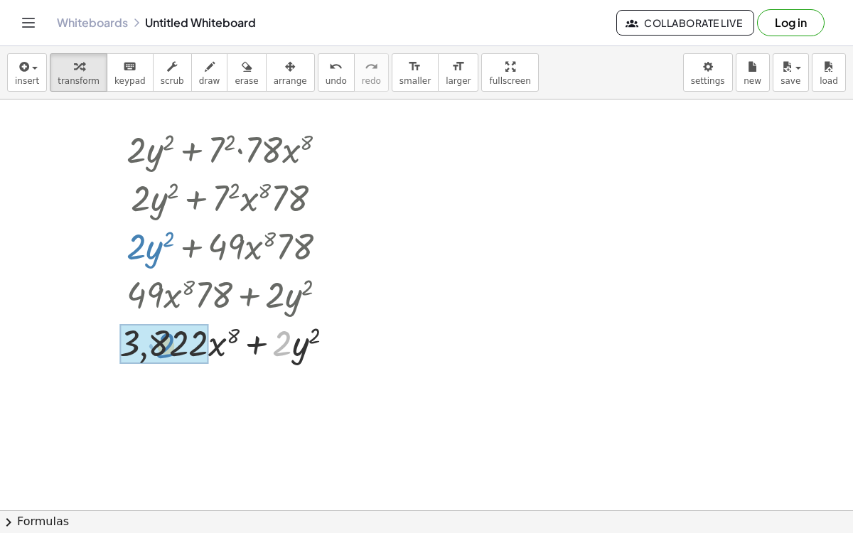
drag, startPoint x: 287, startPoint y: 346, endPoint x: 156, endPoint y: 348, distance: 130.9
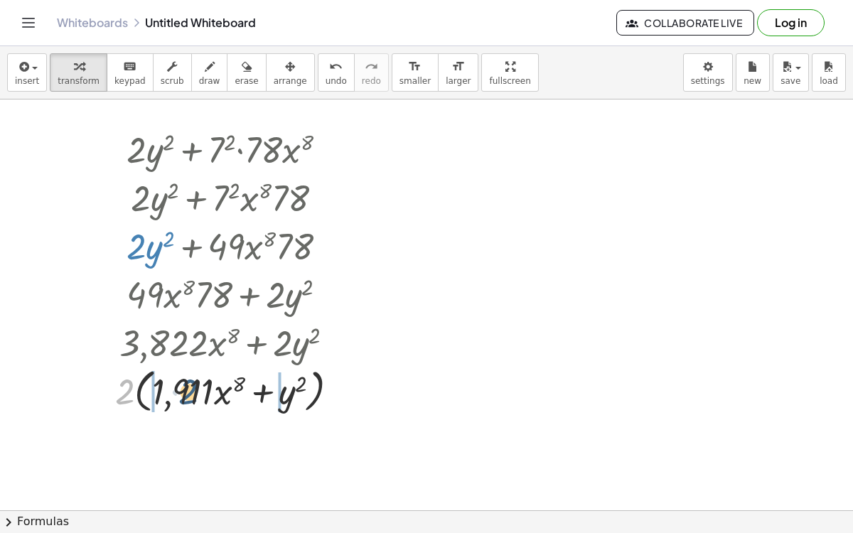
drag, startPoint x: 129, startPoint y: 396, endPoint x: 195, endPoint y: 397, distance: 66.1
click at [195, 397] on div at bounding box center [232, 390] width 249 height 54
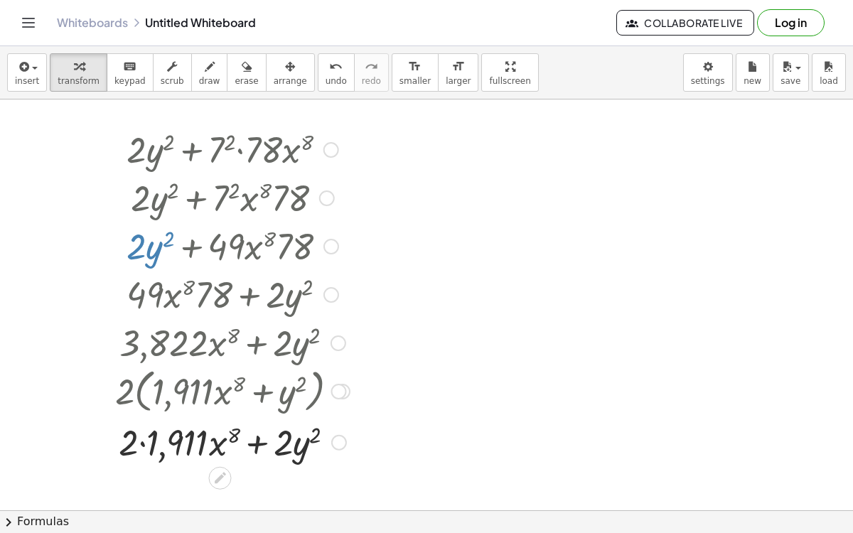
click at [140, 444] on div at bounding box center [232, 441] width 249 height 48
click at [256, 443] on div at bounding box center [232, 441] width 249 height 48
drag, startPoint x: 279, startPoint y: 444, endPoint x: 176, endPoint y: 439, distance: 104.0
click at [130, 447] on div at bounding box center [232, 442] width 249 height 54
drag, startPoint x: 130, startPoint y: 447, endPoint x: 168, endPoint y: 449, distance: 37.8
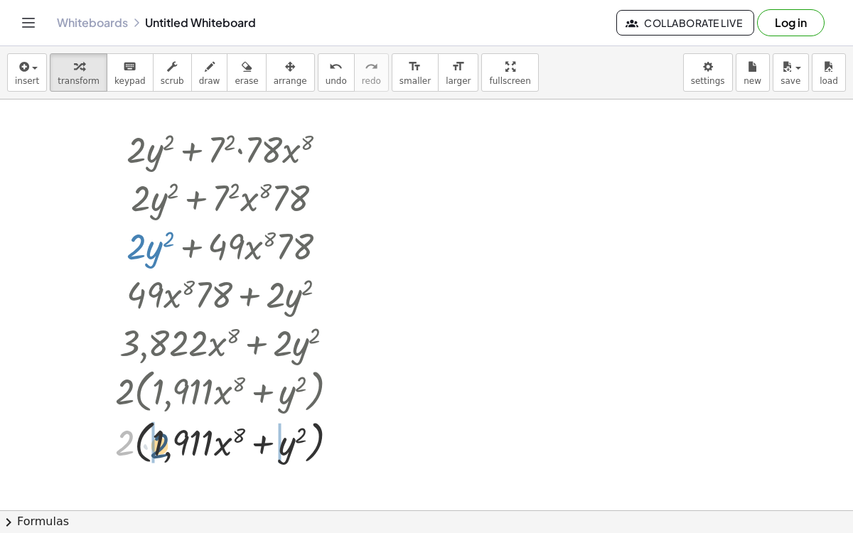
click at [168, 449] on div at bounding box center [232, 442] width 249 height 54
click at [261, 446] on div at bounding box center [232, 441] width 249 height 48
click at [139, 441] on div at bounding box center [232, 441] width 249 height 48
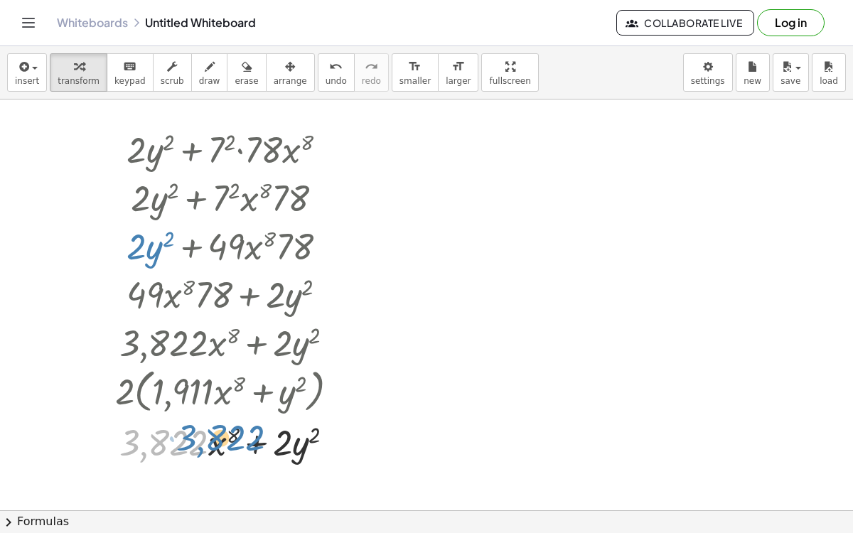
drag, startPoint x: 206, startPoint y: 443, endPoint x: 263, endPoint y: 438, distance: 57.1
click at [263, 438] on div at bounding box center [232, 441] width 249 height 48
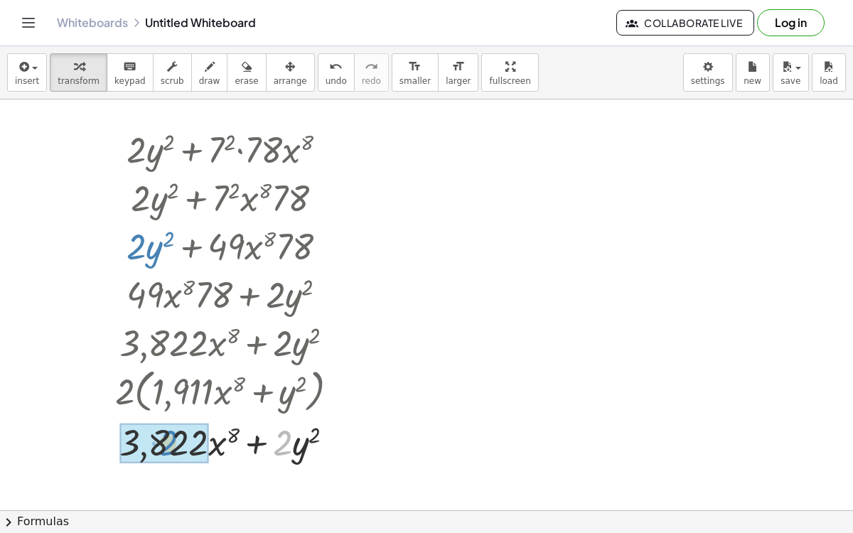
drag, startPoint x: 284, startPoint y: 446, endPoint x: 169, endPoint y: 445, distance: 115.2
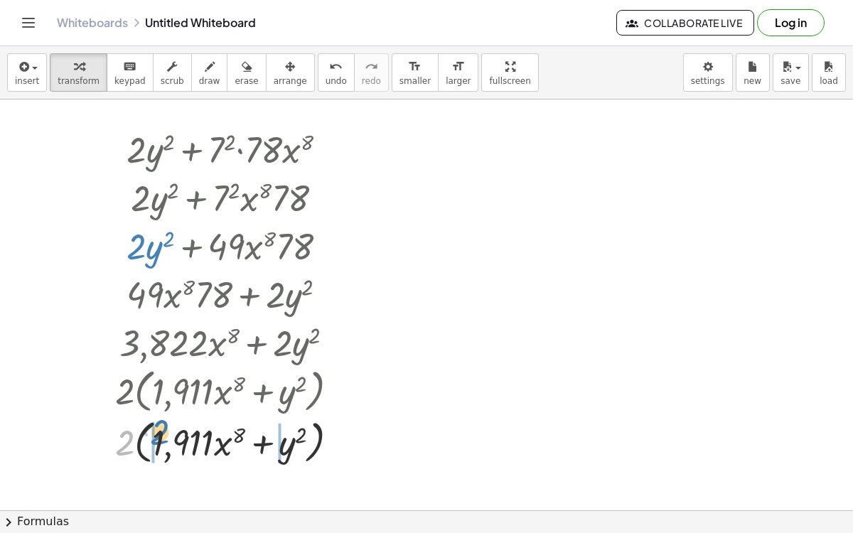
drag, startPoint x: 122, startPoint y: 444, endPoint x: 159, endPoint y: 433, distance: 38.7
click at [159, 433] on div at bounding box center [232, 442] width 249 height 54
click at [136, 442] on div at bounding box center [232, 441] width 249 height 48
click at [144, 443] on div at bounding box center [232, 441] width 249 height 48
drag, startPoint x: 277, startPoint y: 447, endPoint x: 265, endPoint y: 445, distance: 12.9
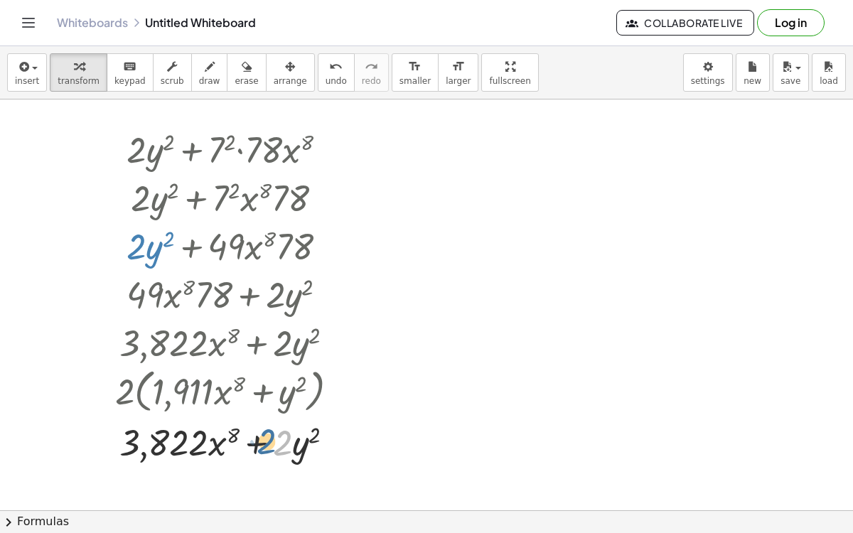
click at [265, 445] on div at bounding box center [232, 441] width 249 height 48
drag, startPoint x: 297, startPoint y: 445, endPoint x: 112, endPoint y: 437, distance: 185.1
click at [112, 437] on div "+ · 2 · y 2 + · 7 2 · 78 · x 8 + · 2 · y 2 + · 7 2 · x 8 · 78 + · 2 · y 2 + · 4…" at bounding box center [227, 295] width 267 height 348
click at [186, 442] on div at bounding box center [232, 441] width 249 height 48
click at [330, 438] on div at bounding box center [334, 442] width 16 height 16
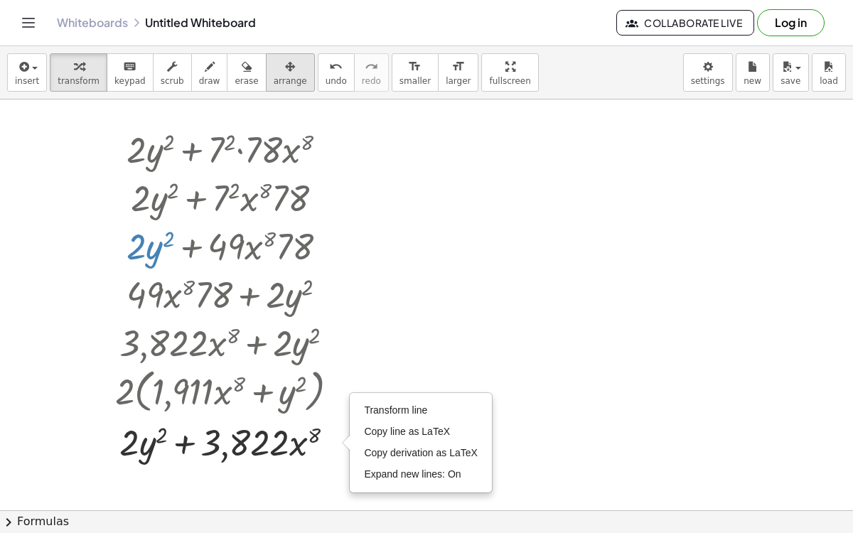
click at [284, 70] on button "arrange" at bounding box center [290, 72] width 49 height 38
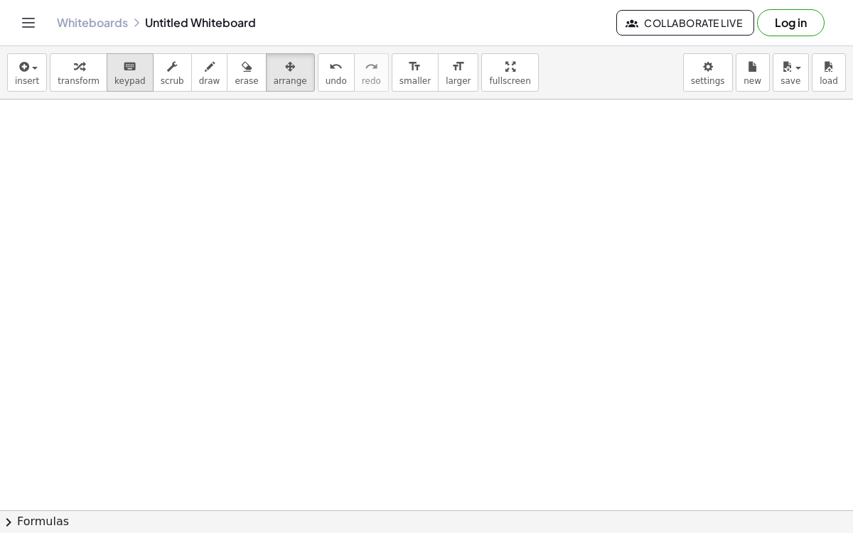
click at [114, 78] on span "keypad" at bounding box center [129, 81] width 31 height 10
click at [91, 65] on button "transform" at bounding box center [79, 72] width 58 height 38
click at [0, 79] on div "insert select one: Math Expression Function Text Youtube Video Graphing Geometr…" at bounding box center [426, 72] width 853 height 53
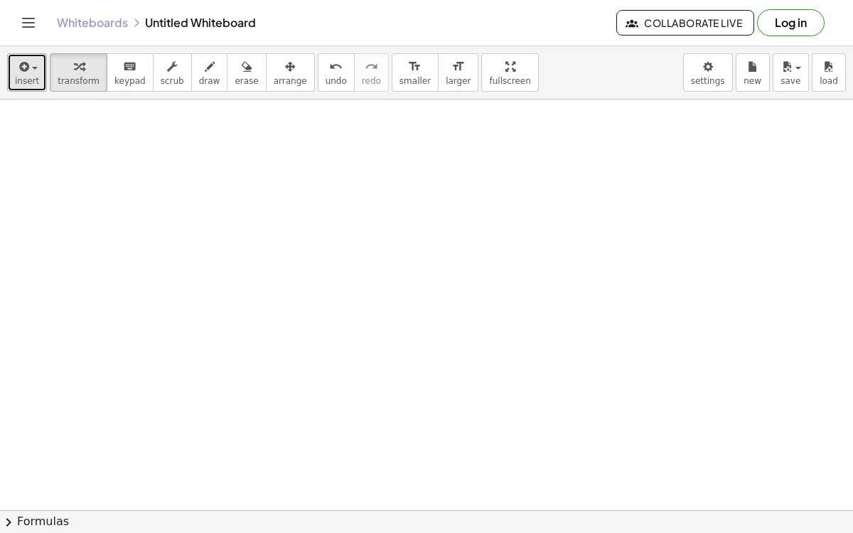
click at [16, 80] on span "insert" at bounding box center [27, 81] width 24 height 10
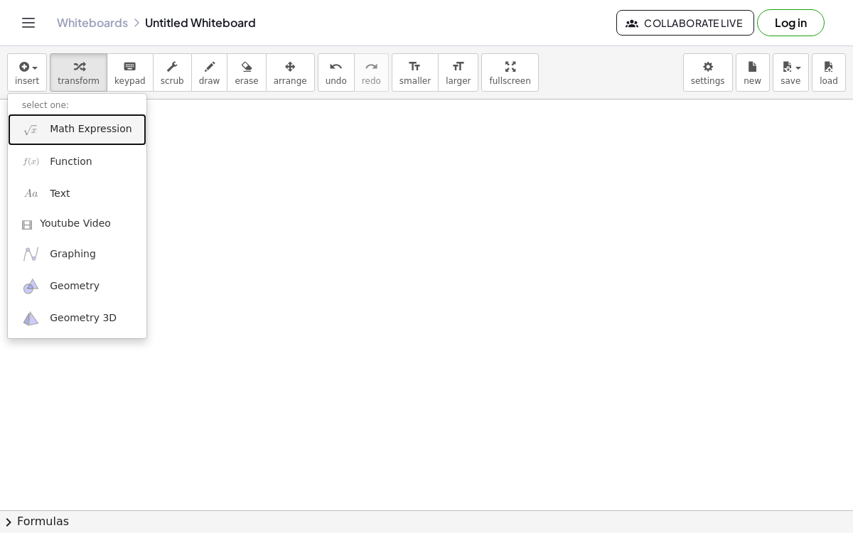
click at [70, 128] on span "Math Expression" at bounding box center [91, 129] width 82 height 14
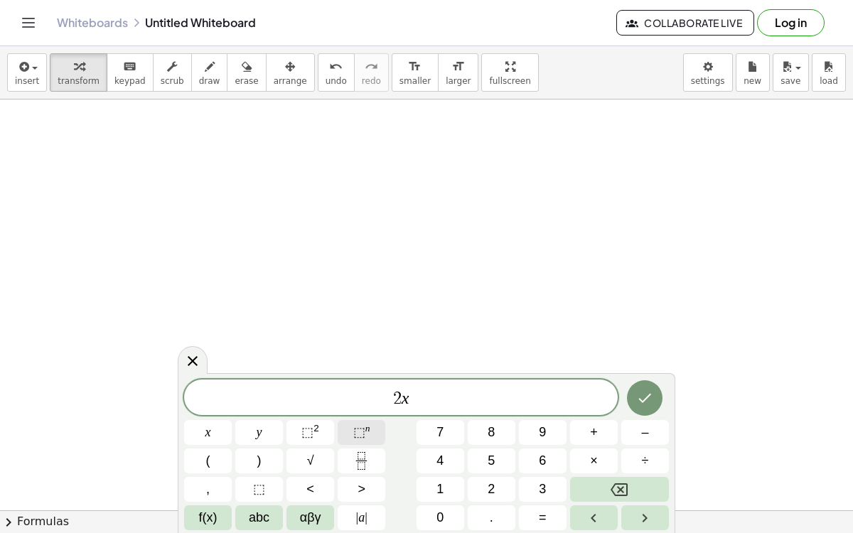
click at [354, 436] on span "⬚" at bounding box center [359, 432] width 12 height 14
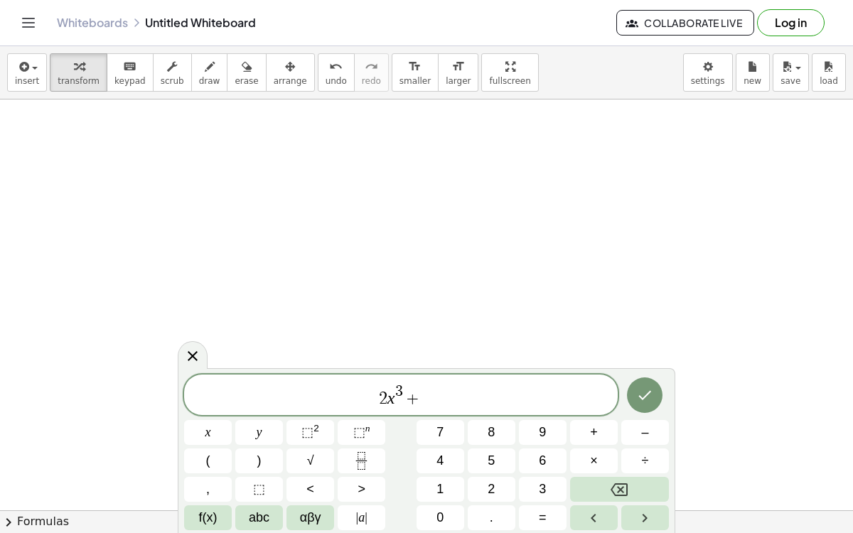
click at [175, 21] on div "Whiteboards Untitled Whiteboard" at bounding box center [337, 23] width 560 height 14
click at [94, 12] on div "Whiteboards Untitled Whiteboard Collaborate Live Log in" at bounding box center [426, 23] width 819 height 46
click at [118, 27] on link "Whiteboards" at bounding box center [92, 23] width 71 height 14
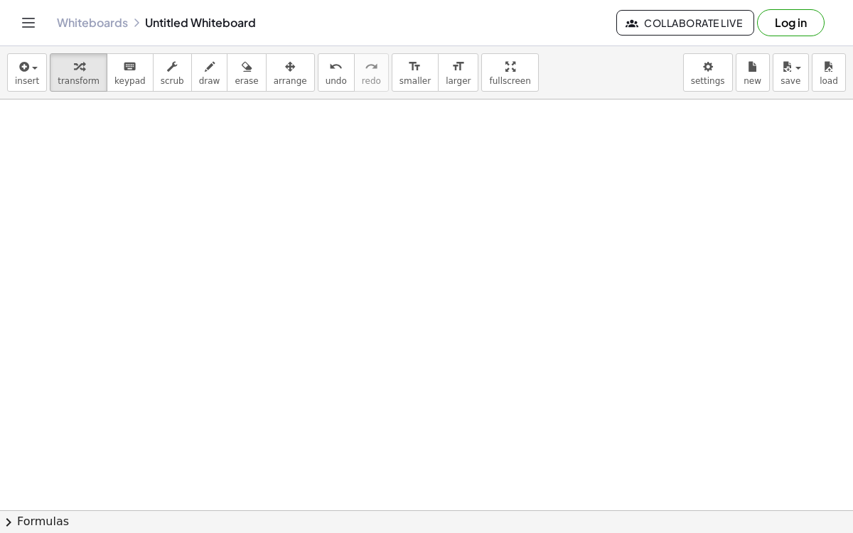
click at [801, 20] on button "Log in" at bounding box center [791, 22] width 68 height 27
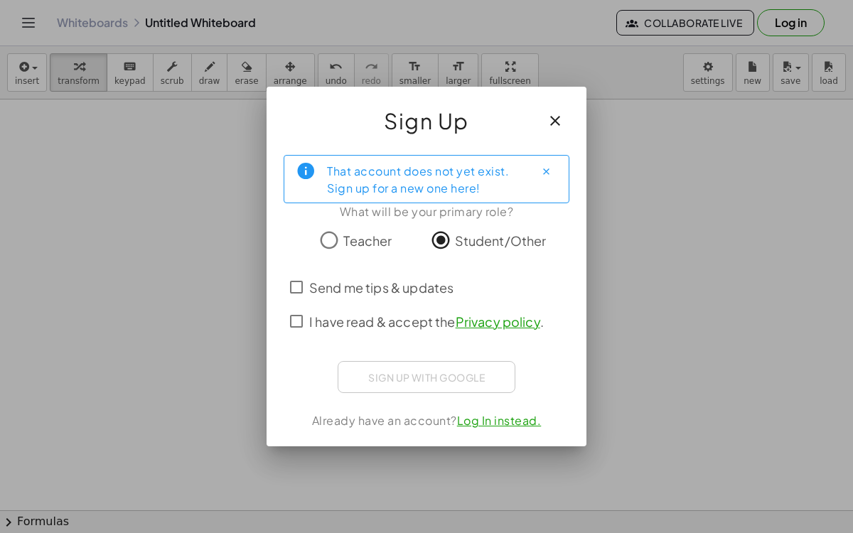
click at [454, 374] on div "Sign up with Google Sign in with Google Sign in with Google. Opens in new tab" at bounding box center [427, 377] width 178 height 32
click at [550, 169] on icon "Close" at bounding box center [546, 171] width 11 height 11
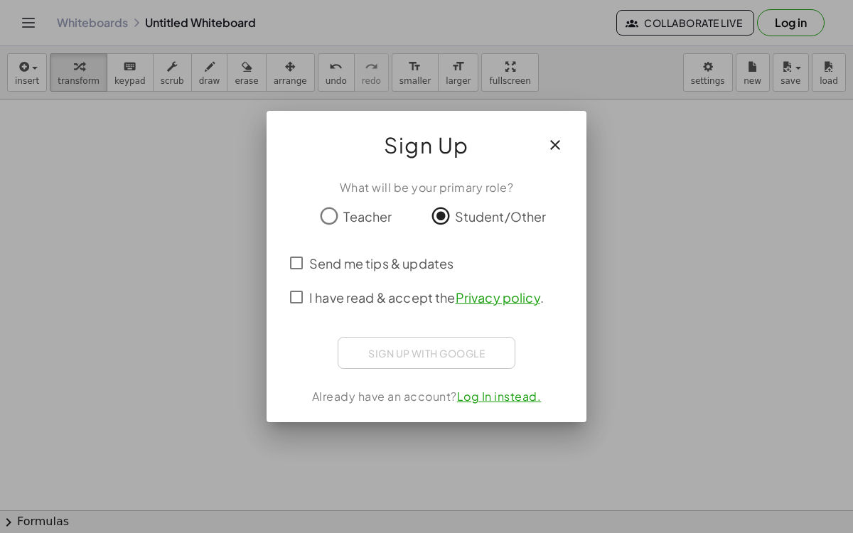
click at [351, 293] on span "I have read & accept the Privacy policy ." at bounding box center [426, 297] width 235 height 19
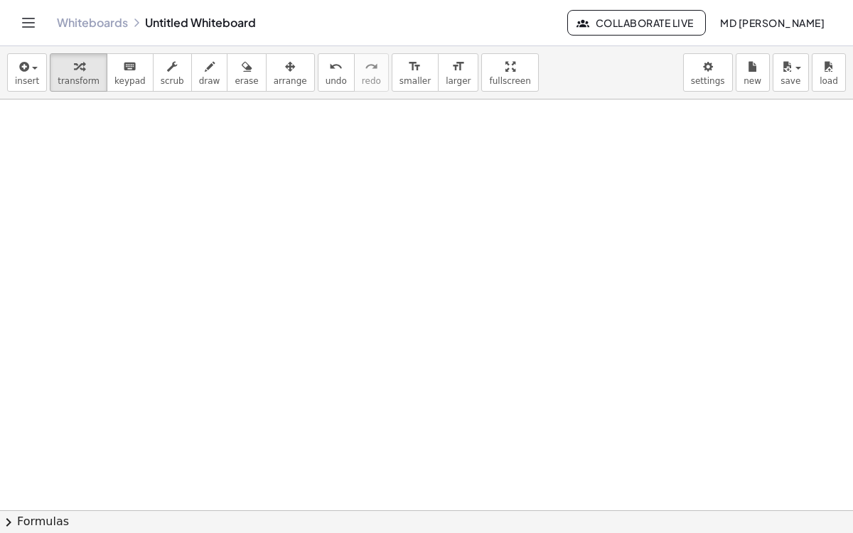
click at [20, 27] on icon "Toggle navigation" at bounding box center [28, 22] width 17 height 17
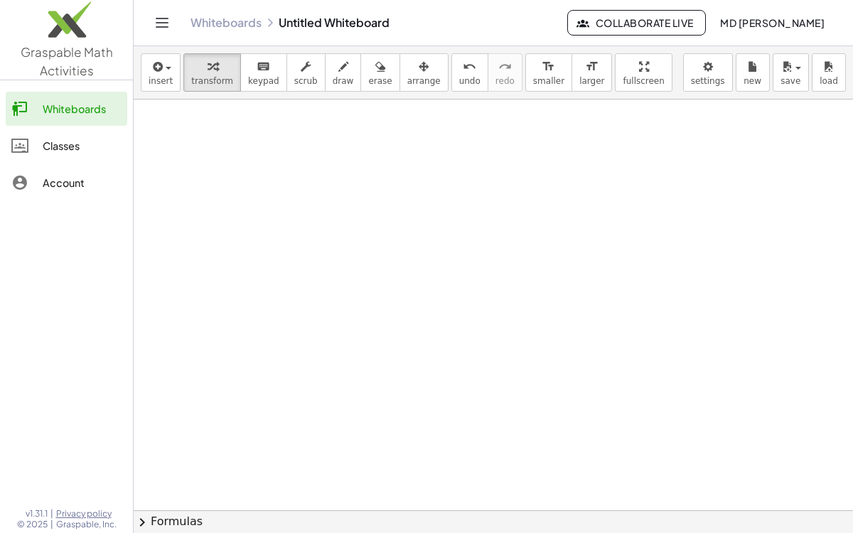
click at [73, 148] on div "Classes" at bounding box center [82, 145] width 79 height 17
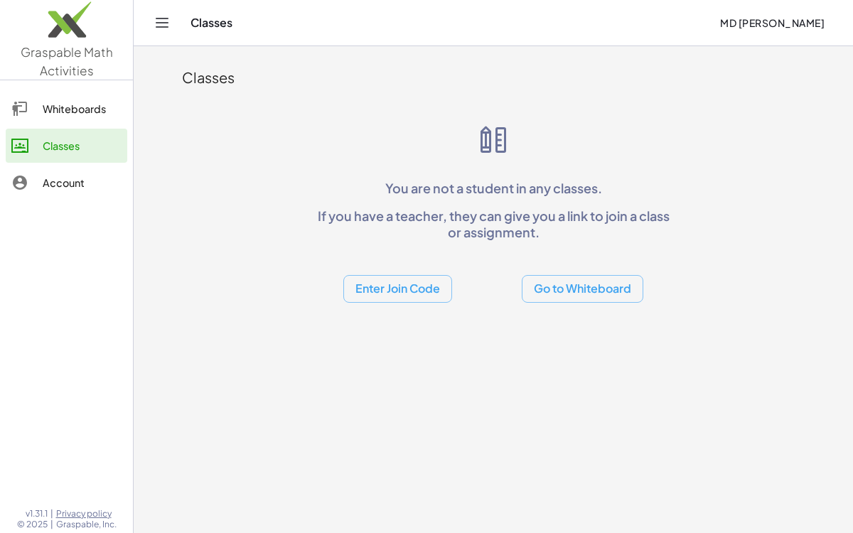
click at [412, 284] on button "Enter Join Code" at bounding box center [397, 289] width 109 height 28
click at [404, 352] on div "Join Activity" at bounding box center [398, 359] width 86 height 17
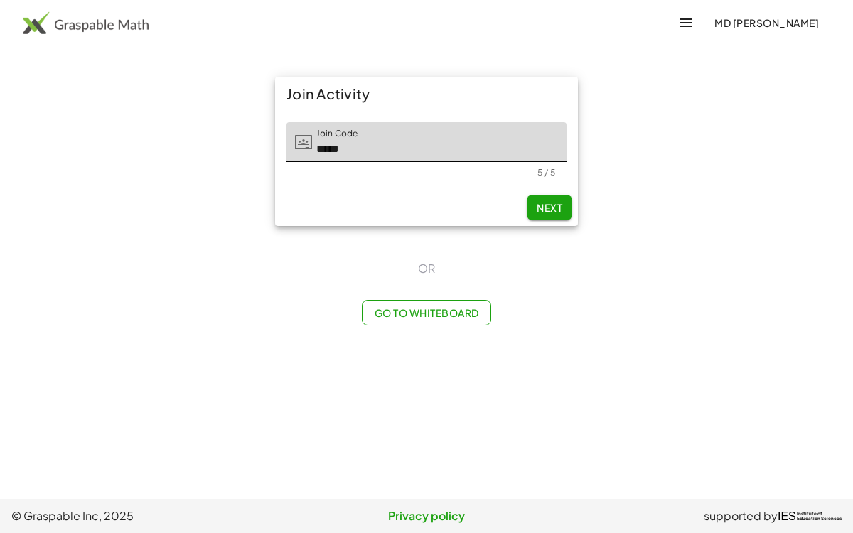
type input "*****"
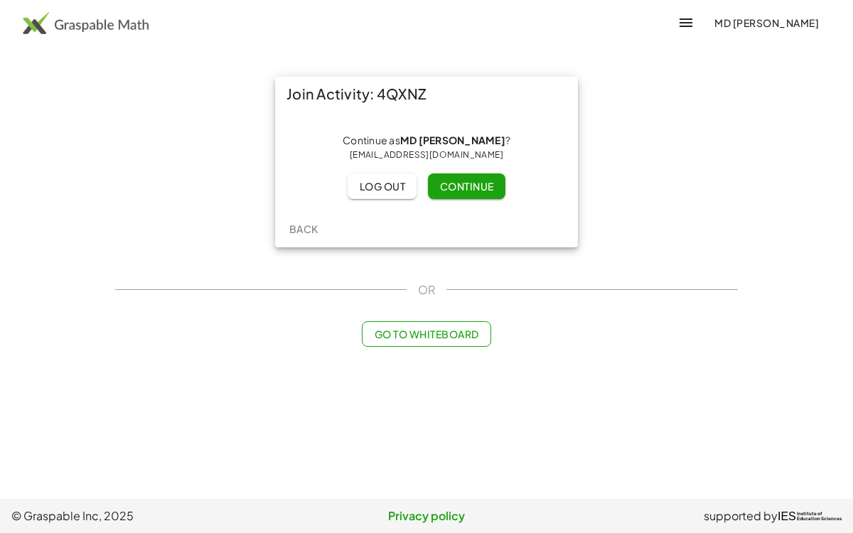
click at [493, 186] on span "Continue" at bounding box center [466, 186] width 54 height 13
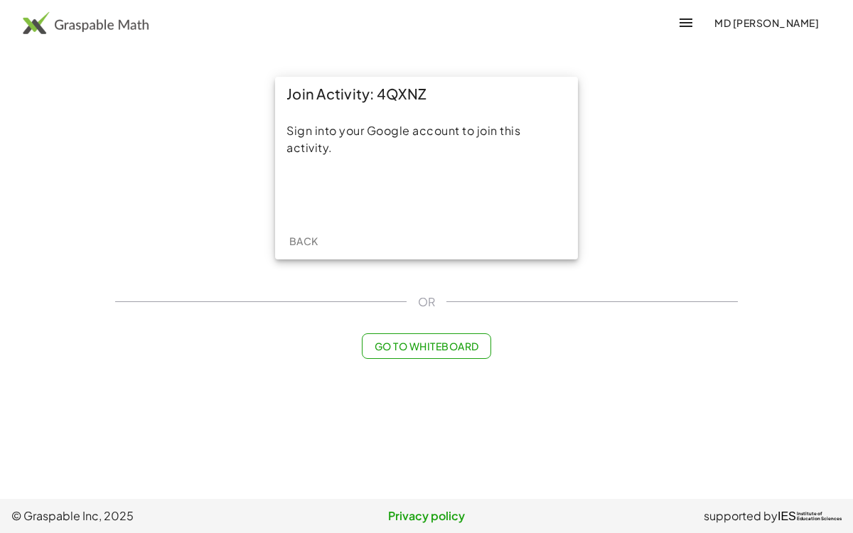
drag, startPoint x: 379, startPoint y: 96, endPoint x: 429, endPoint y: 100, distance: 49.9
click at [429, 100] on div "Join Activity: 4QXNZ" at bounding box center [426, 94] width 303 height 34
copy div "4QXNZ"
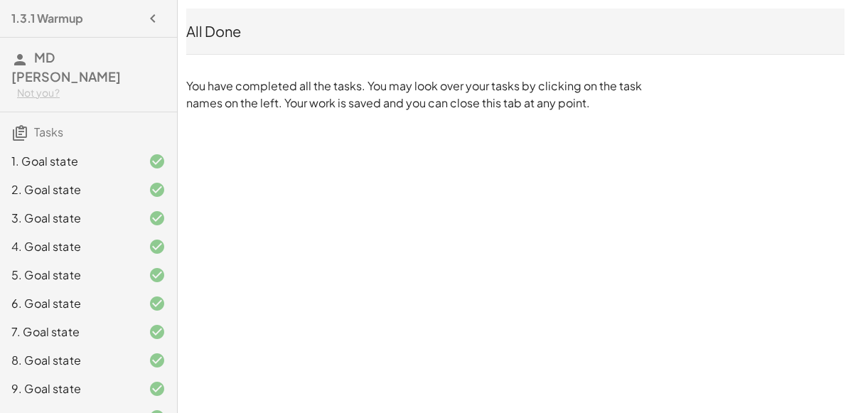
click at [143, 22] on button "button" at bounding box center [153, 19] width 26 height 26
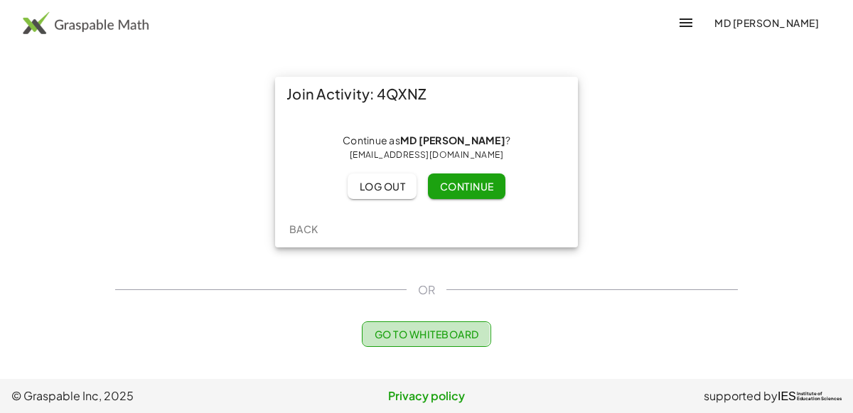
click at [491, 328] on button "Go to Whiteboard" at bounding box center [426, 334] width 129 height 26
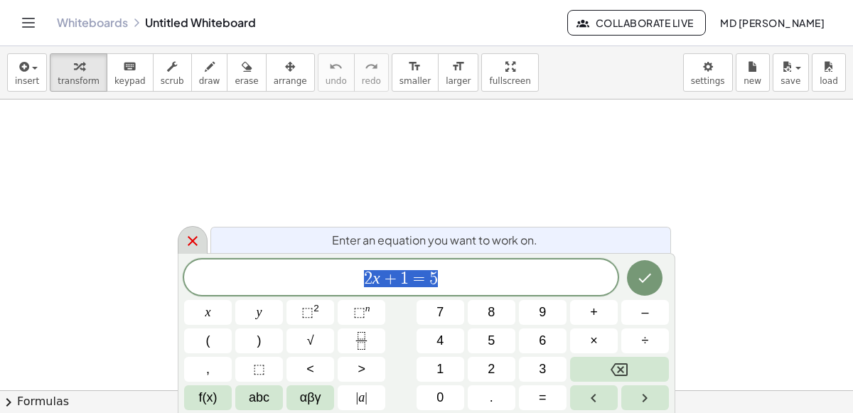
click at [198, 239] on icon at bounding box center [192, 241] width 17 height 17
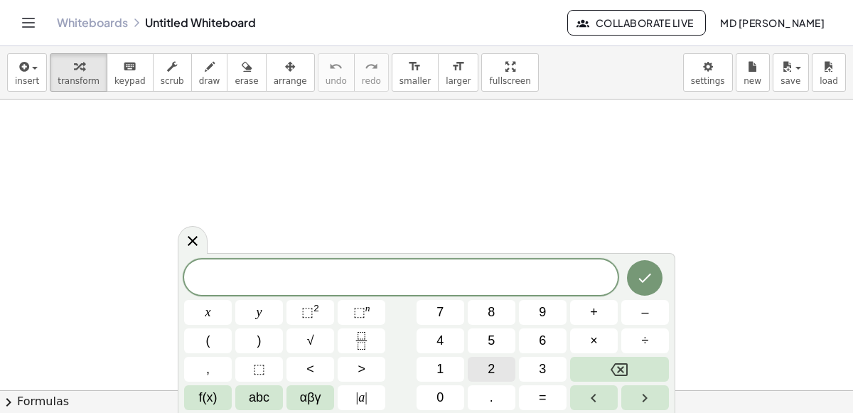
click at [489, 373] on span "2" at bounding box center [491, 369] width 7 height 19
click at [243, 321] on button "y" at bounding box center [259, 312] width 48 height 25
click at [368, 314] on sup "n" at bounding box center [367, 308] width 5 height 11
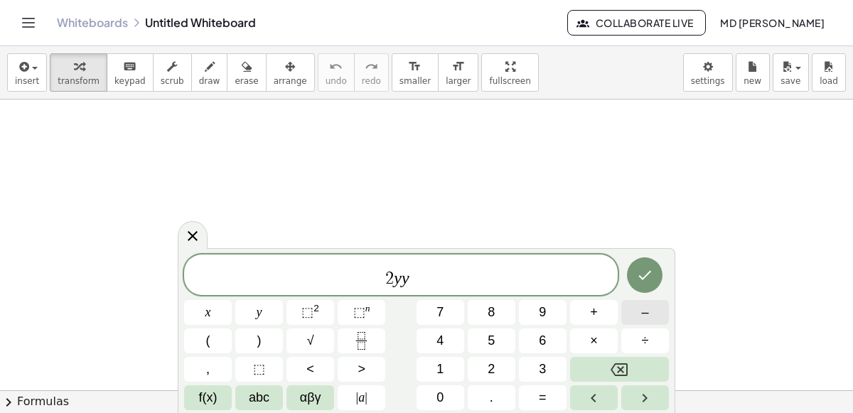
click at [647, 317] on span "–" at bounding box center [644, 312] width 7 height 19
click at [547, 362] on button "3" at bounding box center [543, 369] width 48 height 25
click at [648, 395] on icon "Right arrow" at bounding box center [644, 398] width 17 height 17
click at [596, 337] on span "×" at bounding box center [594, 340] width 8 height 19
click at [258, 309] on span "y" at bounding box center [260, 312] width 6 height 19
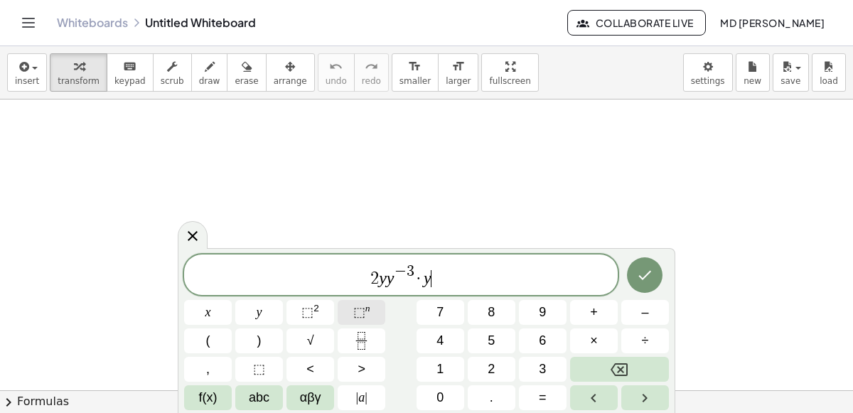
click at [356, 311] on span "⬚" at bounding box center [359, 312] width 12 height 14
click at [451, 394] on button "0" at bounding box center [441, 397] width 48 height 25
click at [648, 274] on icon "Done" at bounding box center [645, 275] width 13 height 9
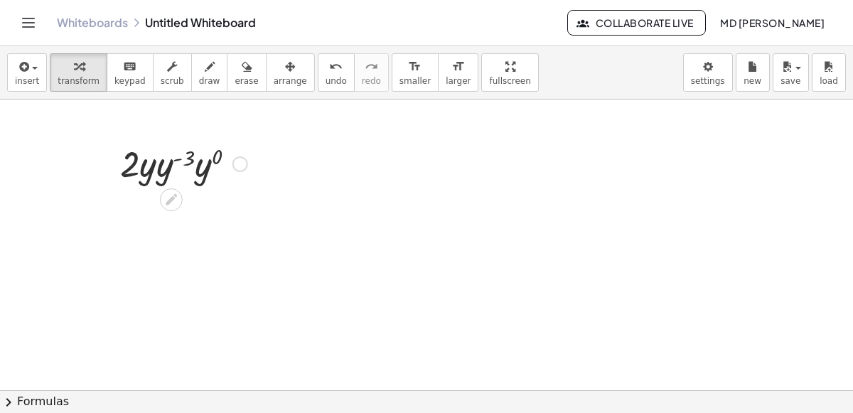
click at [159, 164] on div at bounding box center [184, 163] width 142 height 48
click at [180, 204] on div at bounding box center [184, 211] width 142 height 48
click at [191, 215] on div at bounding box center [184, 211] width 142 height 48
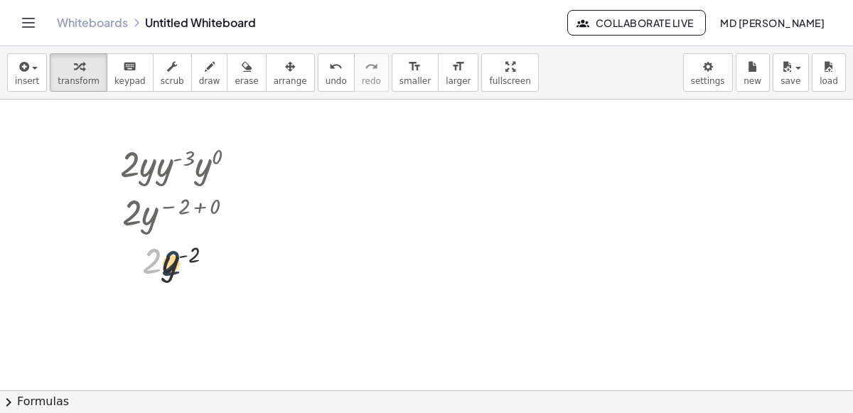
drag, startPoint x: 156, startPoint y: 260, endPoint x: 177, endPoint y: 261, distance: 21.4
click at [177, 261] on div at bounding box center [184, 259] width 142 height 48
click at [177, 259] on div at bounding box center [184, 259] width 142 height 48
drag, startPoint x: 181, startPoint y: 255, endPoint x: 154, endPoint y: 267, distance: 29.0
click at [154, 267] on div at bounding box center [184, 259] width 142 height 48
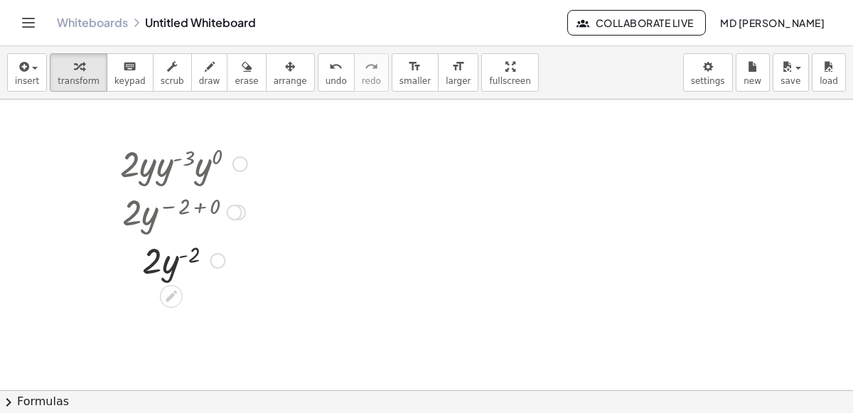
click at [183, 255] on div at bounding box center [184, 259] width 142 height 48
click at [227, 81] on button "erase" at bounding box center [246, 72] width 39 height 38
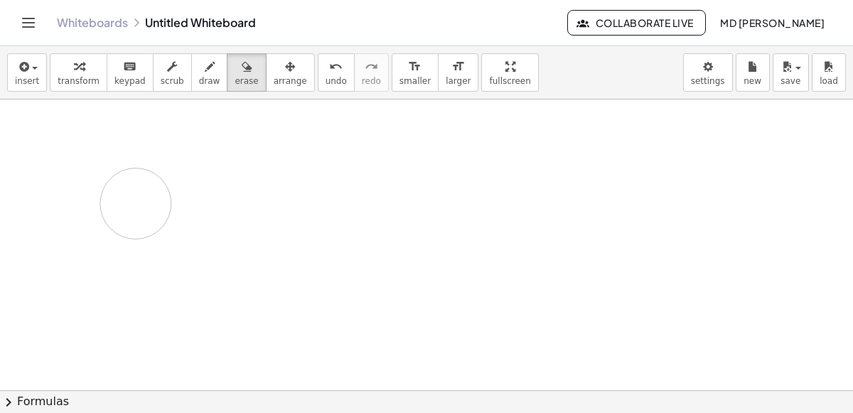
drag, startPoint x: 146, startPoint y: 148, endPoint x: 135, endPoint y: 202, distance: 55.2
drag, startPoint x: 114, startPoint y: 161, endPoint x: 257, endPoint y: 382, distance: 263.1
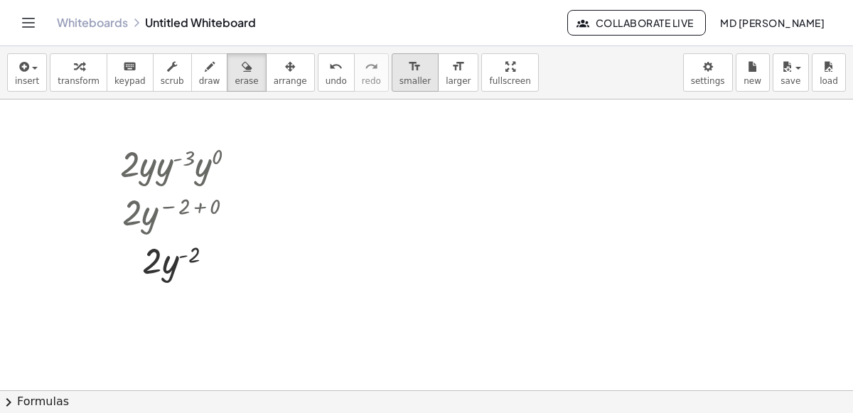
click at [398, 72] on button "format_size smaller" at bounding box center [415, 72] width 47 height 38
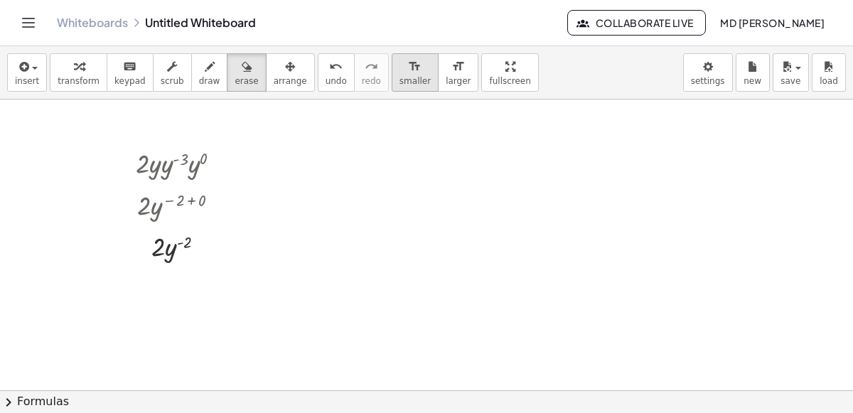
click at [400, 80] on span "smaller" at bounding box center [415, 81] width 31 height 10
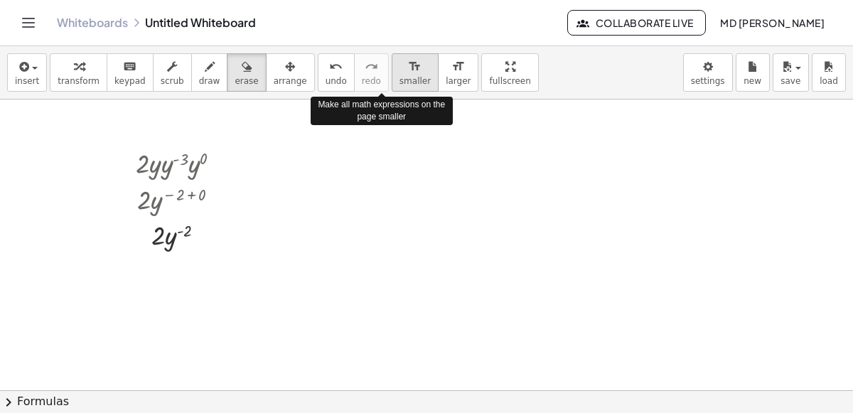
click at [400, 80] on span "smaller" at bounding box center [415, 81] width 31 height 10
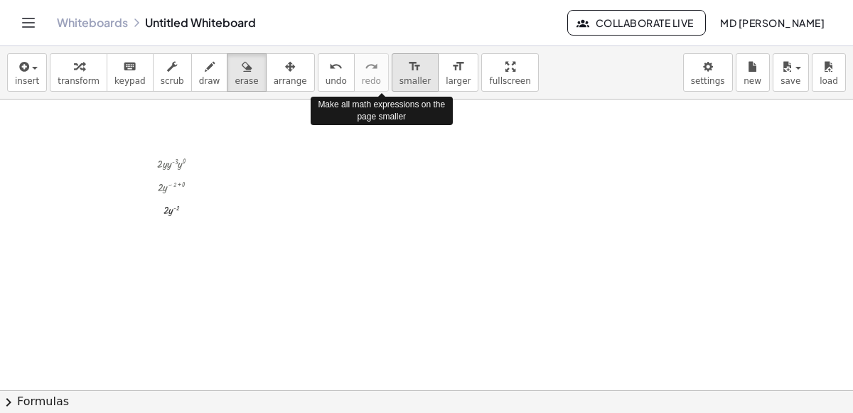
click at [400, 80] on span "smaller" at bounding box center [415, 81] width 31 height 10
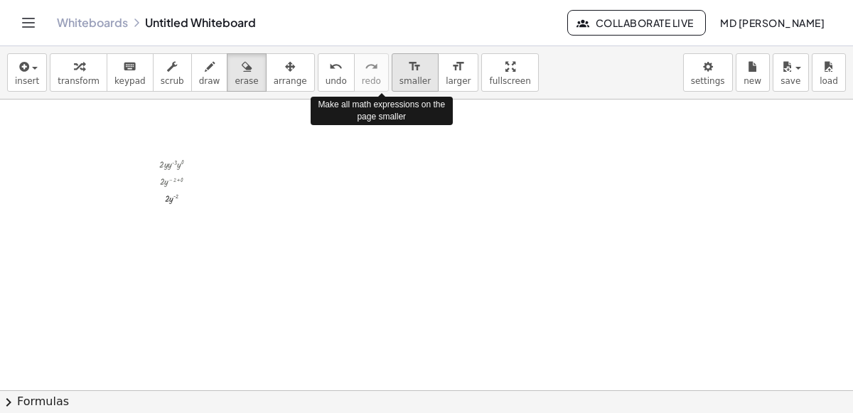
click at [400, 80] on span "smaller" at bounding box center [415, 81] width 31 height 10
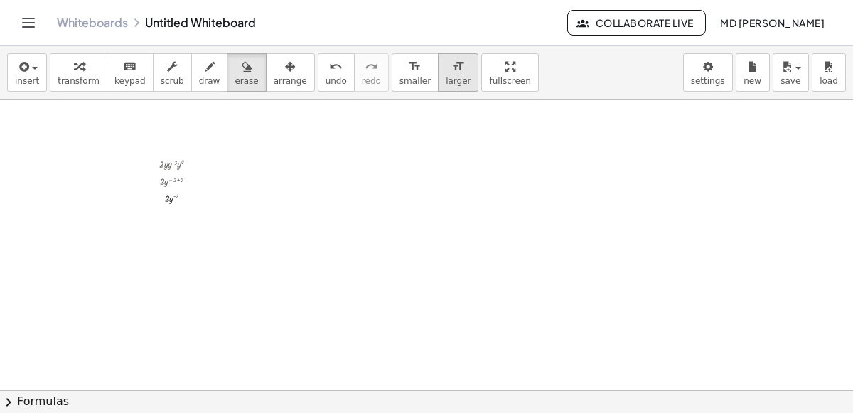
click at [438, 72] on button "format_size larger" at bounding box center [458, 72] width 41 height 38
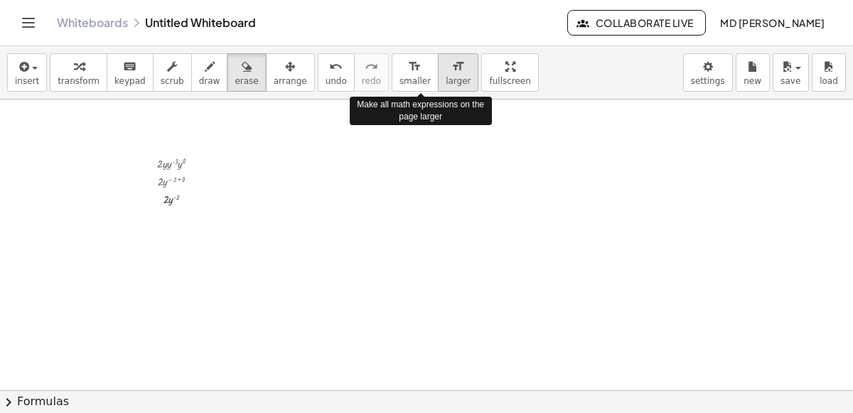
click at [438, 72] on button "format_size larger" at bounding box center [458, 72] width 41 height 38
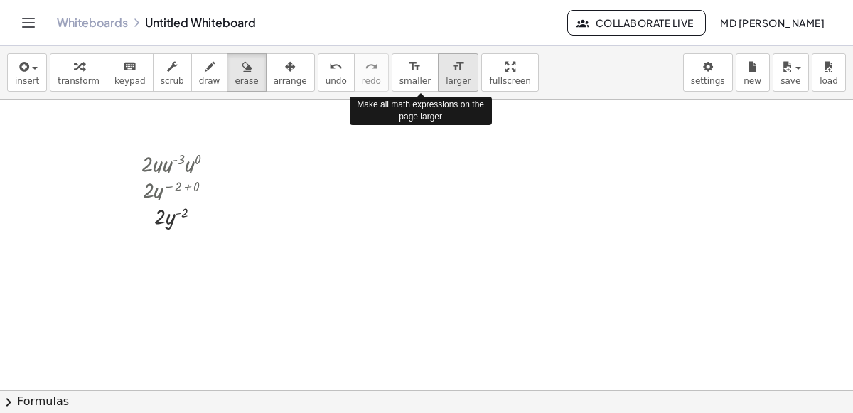
click at [438, 72] on button "format_size larger" at bounding box center [458, 72] width 41 height 38
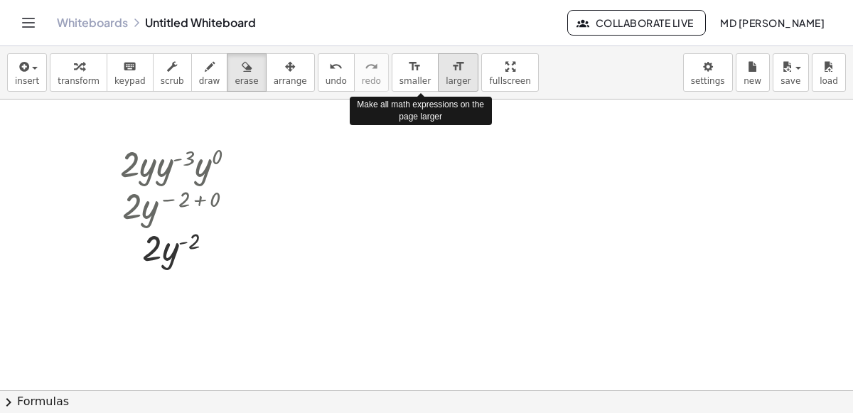
click at [438, 72] on button "format_size larger" at bounding box center [458, 72] width 41 height 38
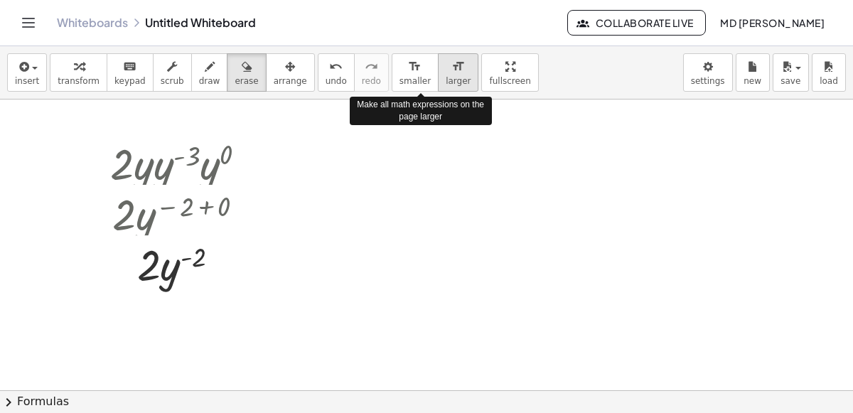
click at [438, 72] on button "format_size larger" at bounding box center [458, 72] width 41 height 38
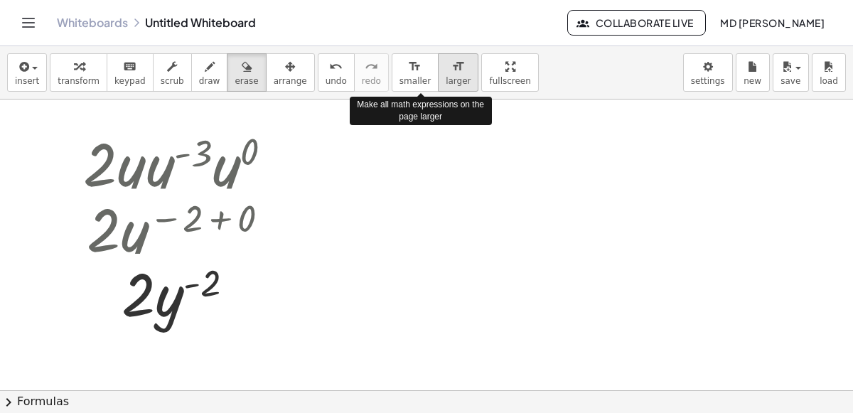
click at [438, 72] on button "format_size larger" at bounding box center [458, 72] width 41 height 38
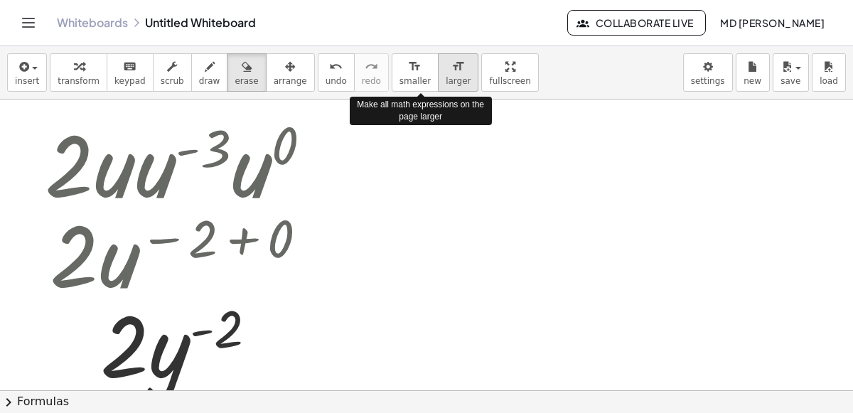
click at [438, 72] on button "format_size larger" at bounding box center [458, 72] width 41 height 38
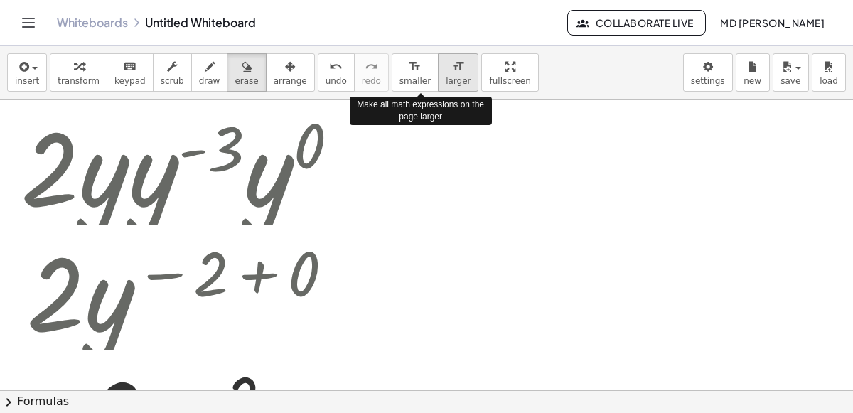
click at [438, 72] on button "format_size larger" at bounding box center [458, 72] width 41 height 38
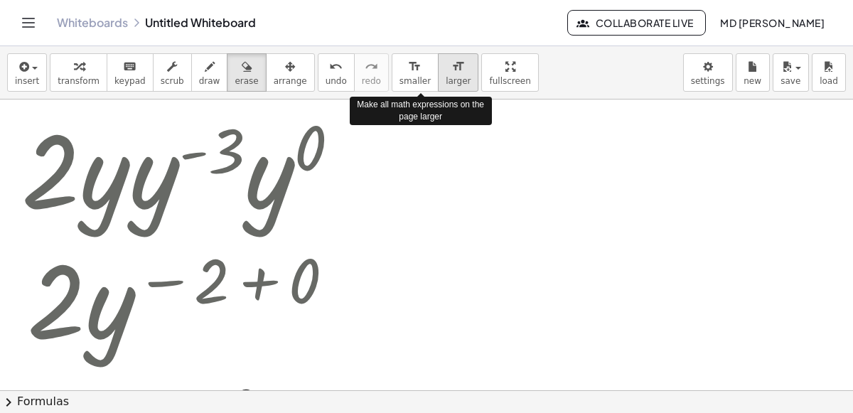
click at [438, 72] on button "format_size larger" at bounding box center [458, 72] width 41 height 38
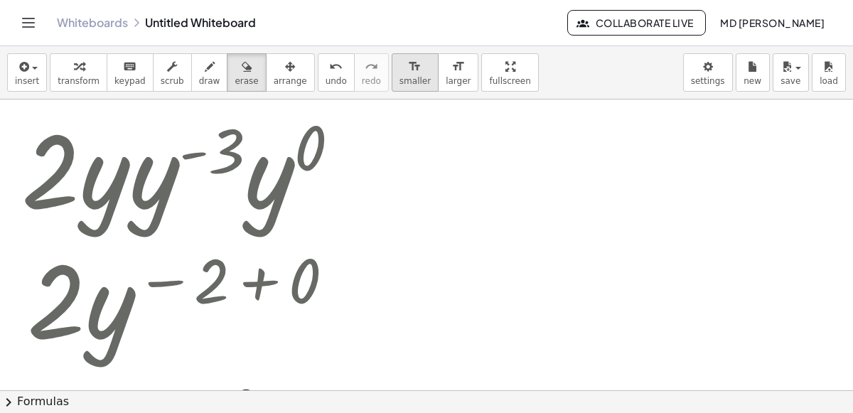
click at [392, 76] on button "format_size smaller" at bounding box center [415, 72] width 47 height 38
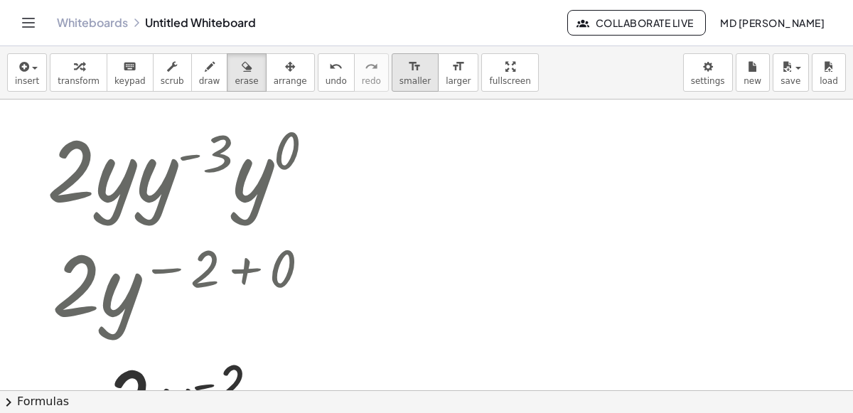
click at [392, 76] on button "format_size smaller" at bounding box center [415, 72] width 47 height 38
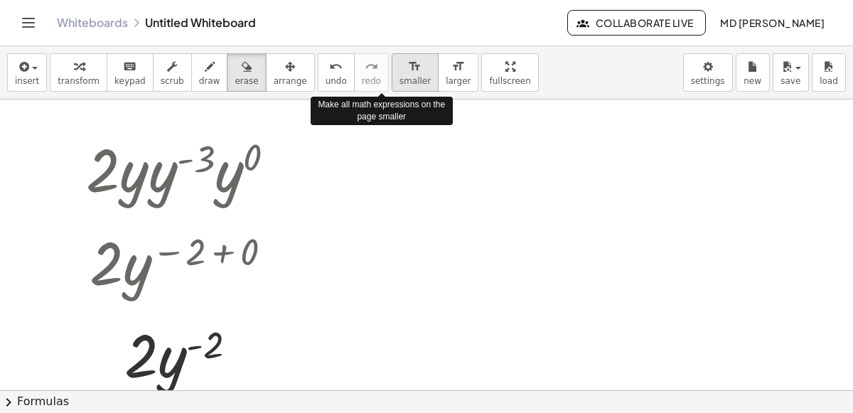
click at [392, 76] on button "format_size smaller" at bounding box center [415, 72] width 47 height 38
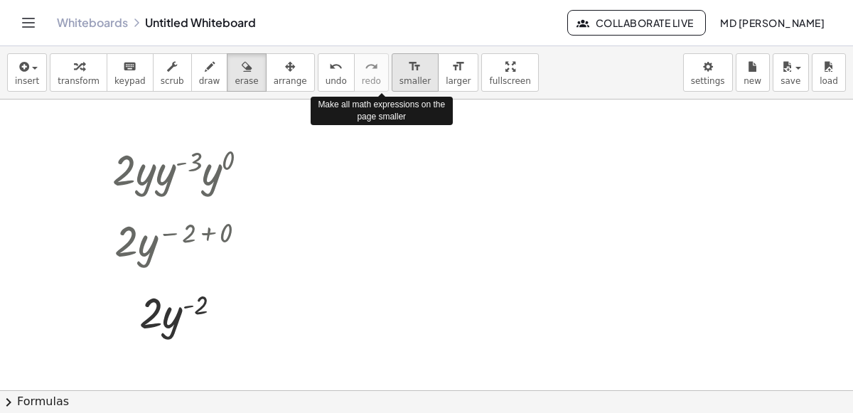
click at [392, 76] on button "format_size smaller" at bounding box center [415, 72] width 47 height 38
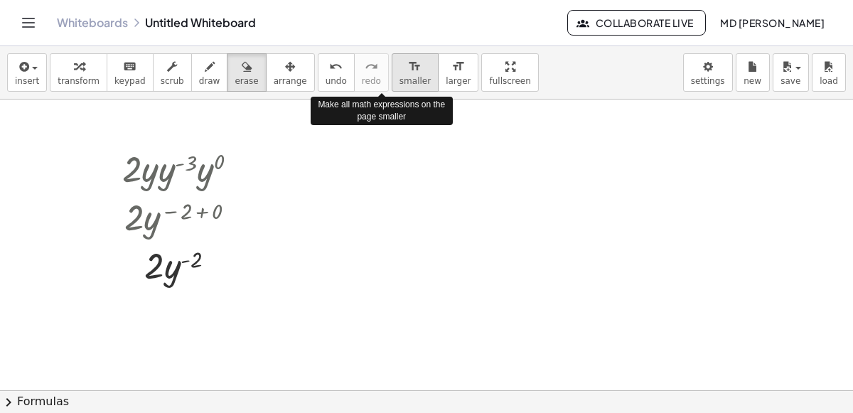
click at [392, 76] on button "format_size smaller" at bounding box center [415, 72] width 47 height 38
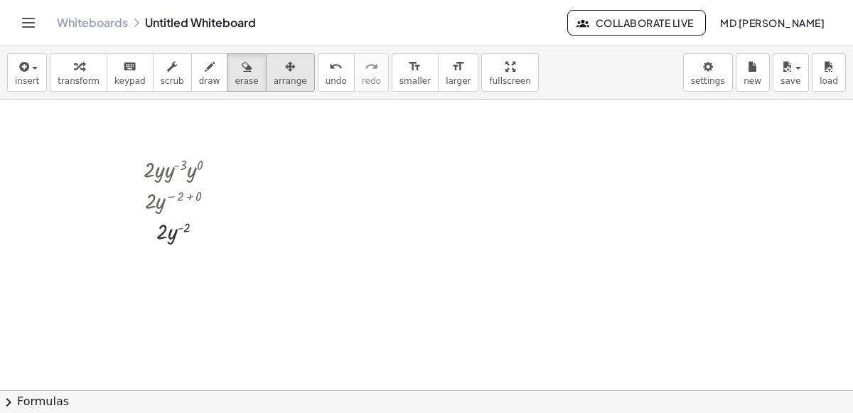
click at [274, 73] on div "button" at bounding box center [290, 66] width 33 height 17
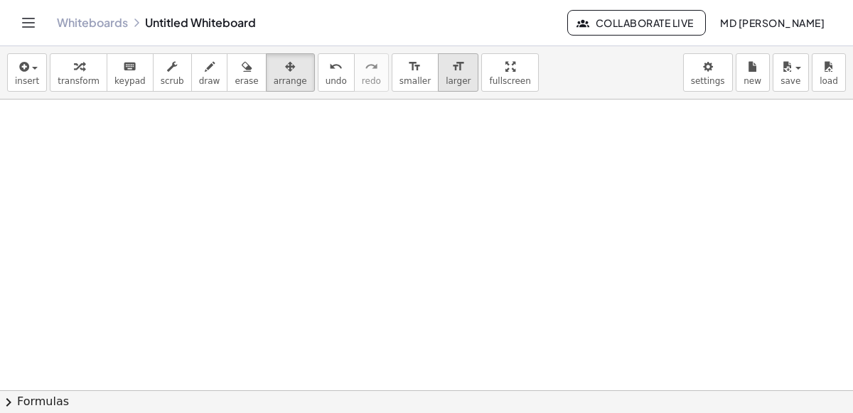
click at [438, 82] on button "format_size larger" at bounding box center [458, 72] width 41 height 38
click at [241, 75] on button "erase" at bounding box center [246, 72] width 39 height 38
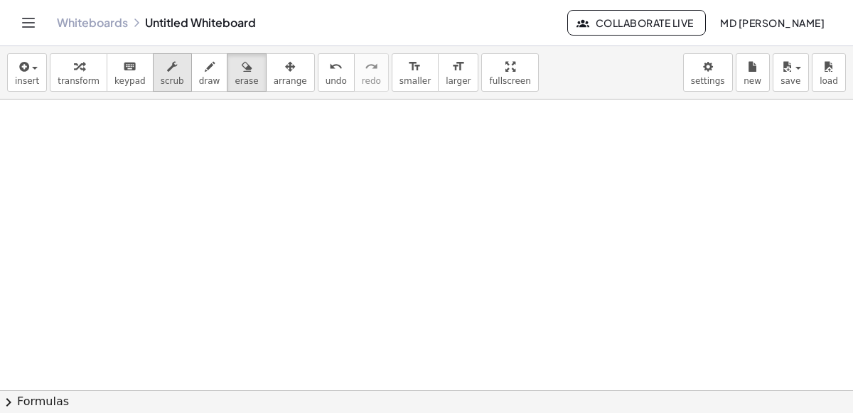
click at [167, 68] on icon "button" at bounding box center [172, 66] width 10 height 17
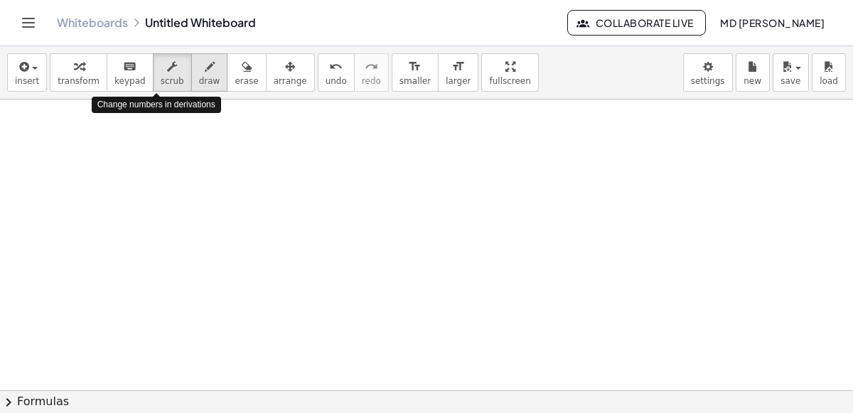
click at [199, 78] on span "draw" at bounding box center [209, 81] width 21 height 10
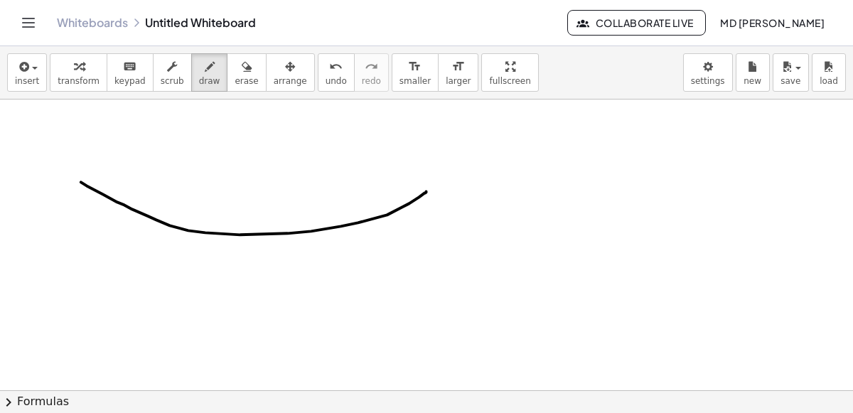
drag, startPoint x: 81, startPoint y: 181, endPoint x: 426, endPoint y: 189, distance: 345.0
drag, startPoint x: 207, startPoint y: 124, endPoint x: 199, endPoint y: 174, distance: 49.7
drag, startPoint x: 238, startPoint y: 142, endPoint x: 233, endPoint y: 257, distance: 116.0
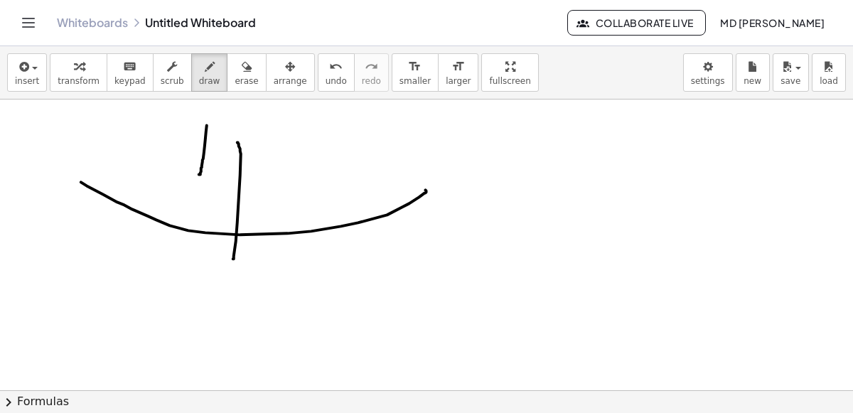
drag, startPoint x: 203, startPoint y: 149, endPoint x: 247, endPoint y: 167, distance: 46.9
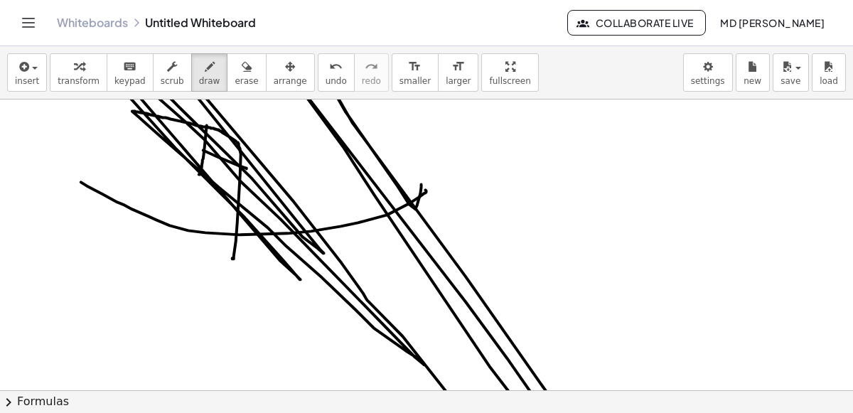
drag, startPoint x: 236, startPoint y: 140, endPoint x: 421, endPoint y: 183, distance: 189.7
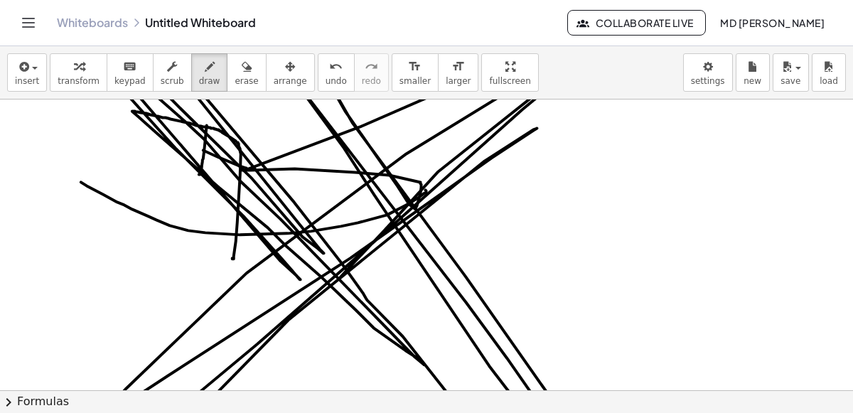
drag, startPoint x: 421, startPoint y: 181, endPoint x: 362, endPoint y: 247, distance: 88.1
click at [285, 72] on icon "button" at bounding box center [290, 66] width 10 height 17
click at [235, 73] on div "button" at bounding box center [246, 66] width 23 height 17
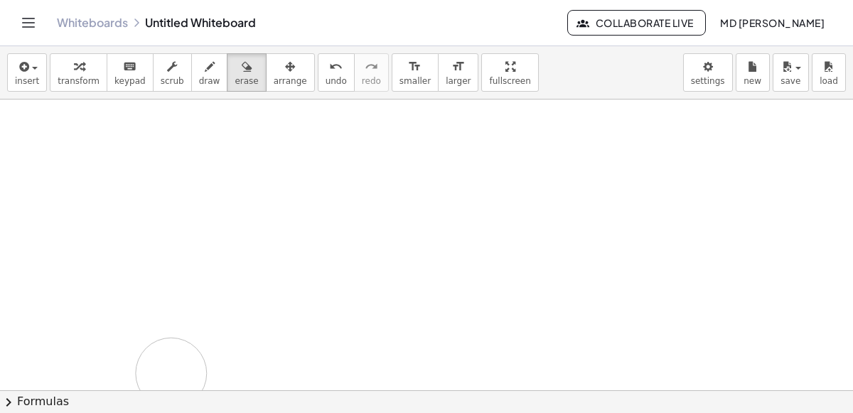
drag, startPoint x: 122, startPoint y: 110, endPoint x: 171, endPoint y: 373, distance: 266.8
click at [80, 63] on div "button" at bounding box center [79, 66] width 42 height 17
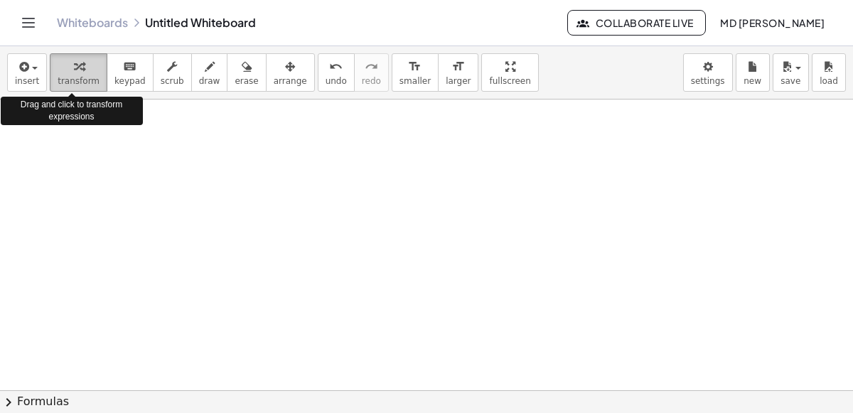
click at [80, 63] on div "button" at bounding box center [79, 66] width 42 height 17
click at [82, 67] on div "button" at bounding box center [79, 66] width 42 height 17
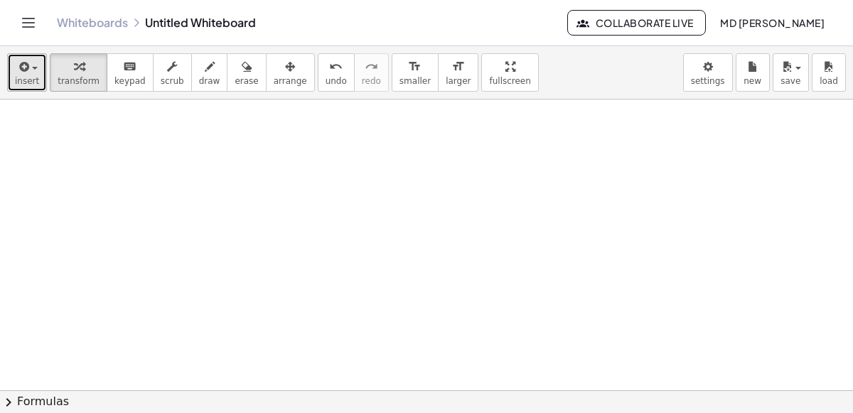
click at [38, 73] on button "insert" at bounding box center [27, 72] width 40 height 38
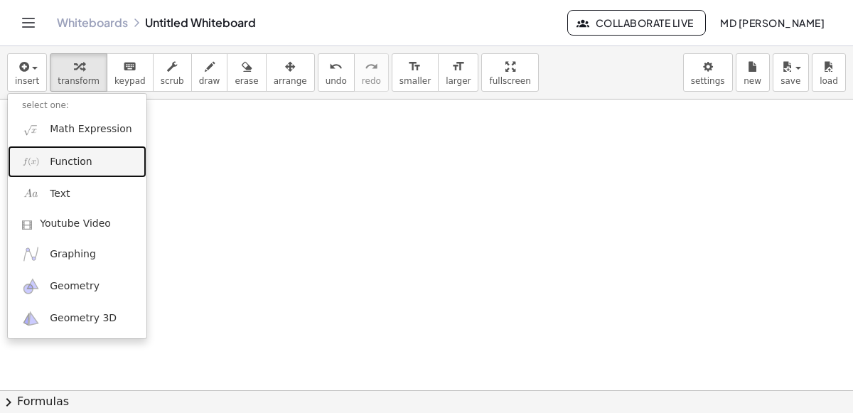
click at [90, 166] on link "Function" at bounding box center [77, 162] width 139 height 32
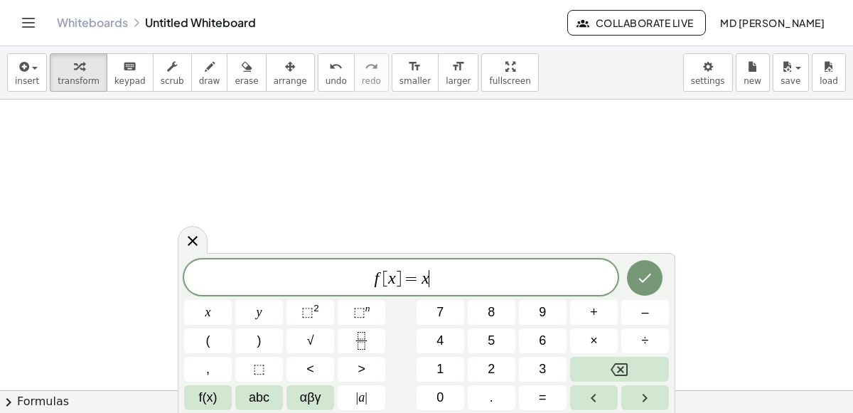
click at [434, 284] on span "f [ x ] = x ​" at bounding box center [401, 279] width 434 height 20
click at [376, 337] on button "Fraction" at bounding box center [362, 341] width 48 height 25
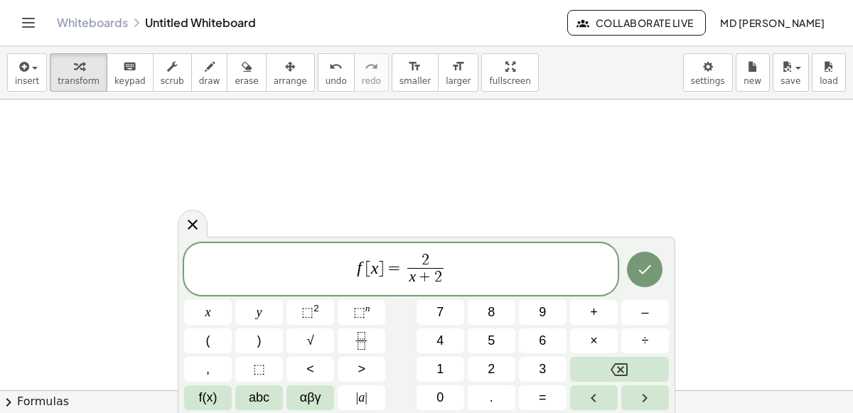
click at [462, 268] on span "f [ x ] = 2 x + 2 ​ ​" at bounding box center [401, 271] width 434 height 38
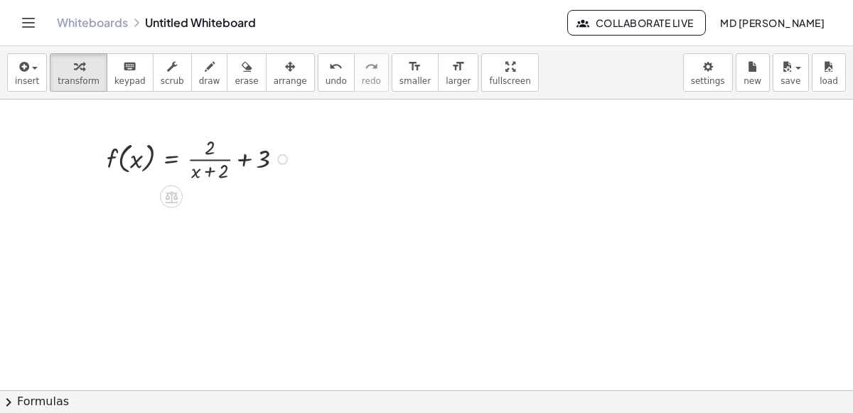
click at [247, 164] on div at bounding box center [201, 158] width 203 height 52
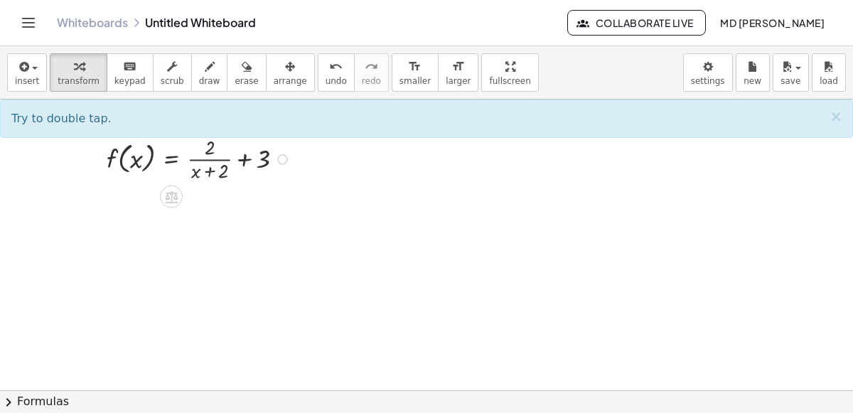
click at [243, 156] on div at bounding box center [201, 158] width 203 height 52
drag, startPoint x: 262, startPoint y: 158, endPoint x: 208, endPoint y: 147, distance: 55.1
click at [208, 147] on div at bounding box center [201, 158] width 203 height 52
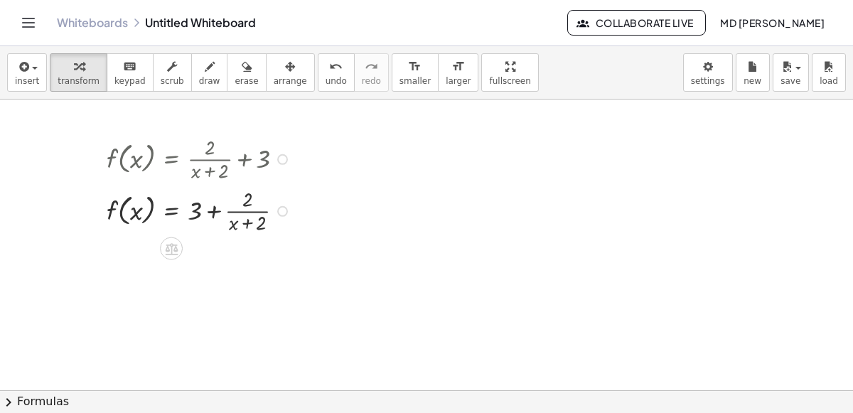
click at [207, 160] on div at bounding box center [201, 158] width 203 height 52
drag, startPoint x: 137, startPoint y: 208, endPoint x: 179, endPoint y: 288, distance: 90.6
click at [246, 225] on div at bounding box center [201, 210] width 203 height 52
drag, startPoint x: 244, startPoint y: 203, endPoint x: 255, endPoint y: 233, distance: 31.7
click at [255, 233] on div at bounding box center [201, 210] width 203 height 52
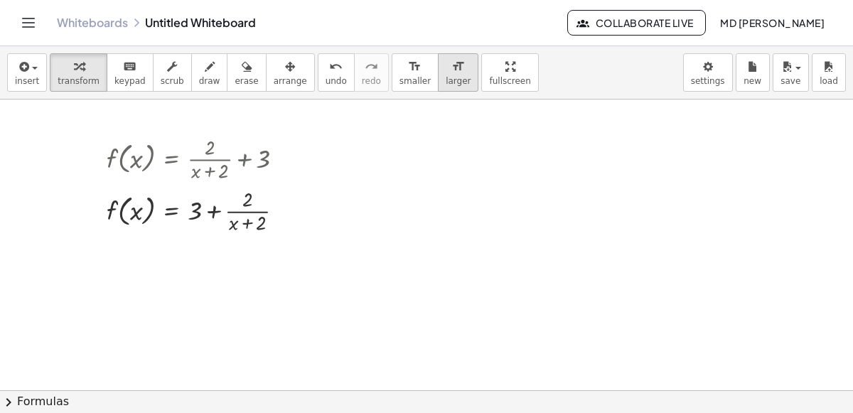
click at [446, 78] on span "larger" at bounding box center [458, 81] width 25 height 10
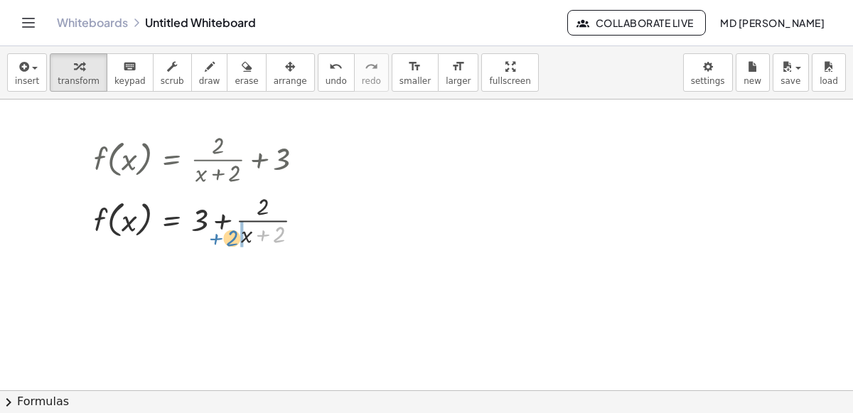
drag, startPoint x: 280, startPoint y: 235, endPoint x: 233, endPoint y: 238, distance: 47.1
click at [233, 238] on div at bounding box center [204, 218] width 235 height 61
click at [270, 234] on div at bounding box center [204, 218] width 235 height 61
drag, startPoint x: 235, startPoint y: 230, endPoint x: 254, endPoint y: 227, distance: 18.8
click at [254, 227] on div at bounding box center [204, 218] width 235 height 61
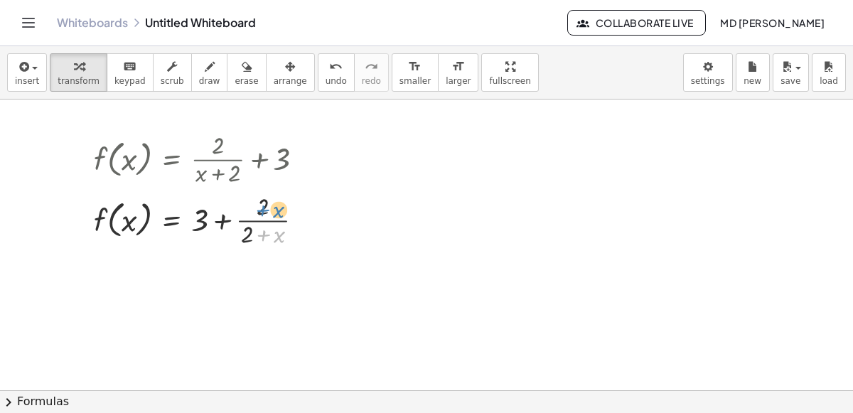
drag, startPoint x: 253, startPoint y: 230, endPoint x: 247, endPoint y: 203, distance: 27.8
click at [247, 203] on div at bounding box center [204, 218] width 235 height 61
click at [14, 65] on button "insert" at bounding box center [27, 72] width 40 height 38
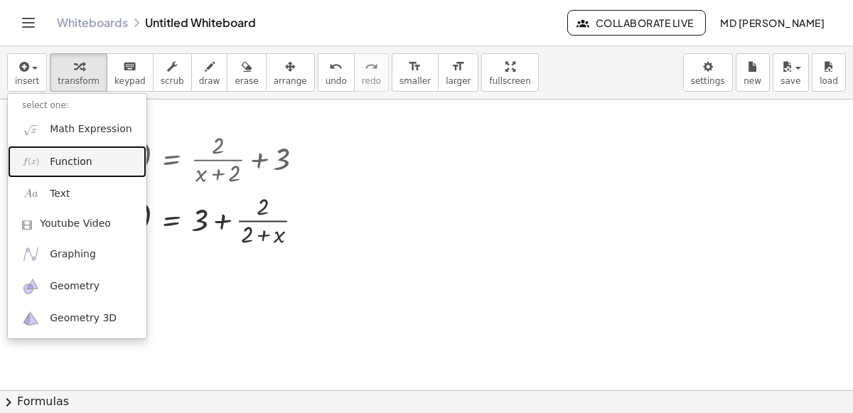
click at [86, 158] on span "Function" at bounding box center [71, 162] width 43 height 14
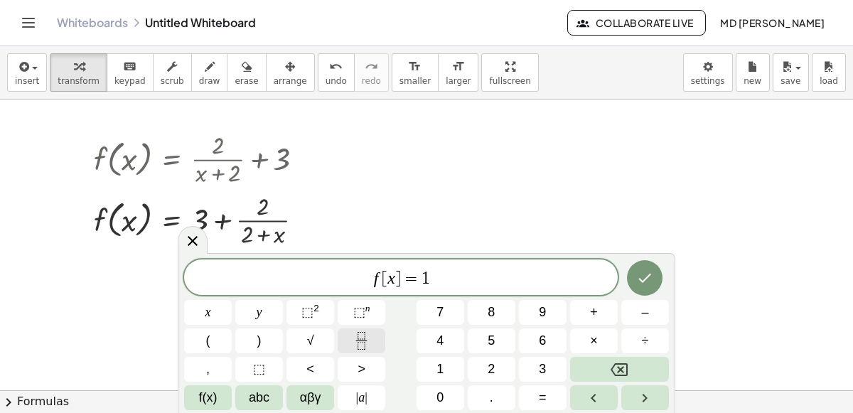
click at [363, 341] on rect "Fraction" at bounding box center [361, 341] width 11 height 1
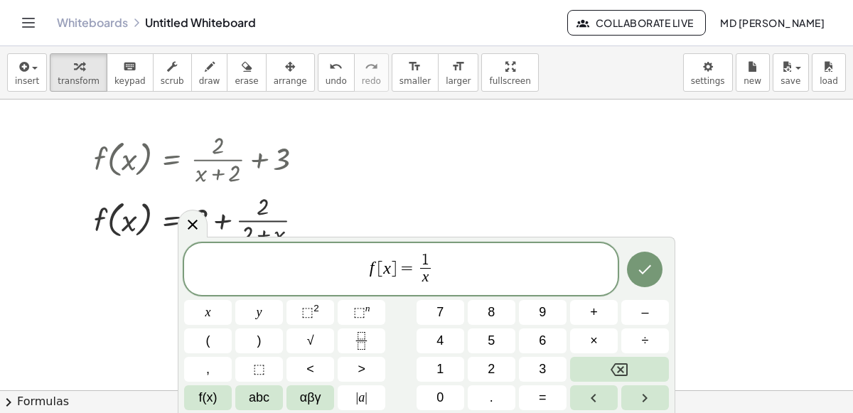
click at [449, 270] on span "f [ x ] = 1 x ​ ​" at bounding box center [401, 271] width 434 height 38
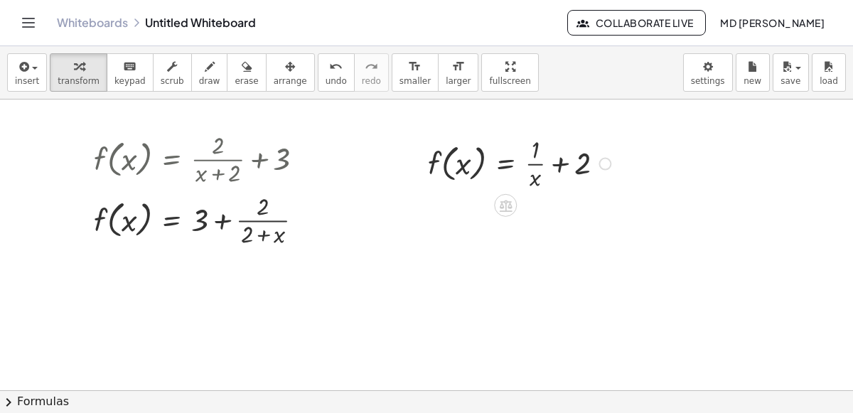
click at [535, 171] on div at bounding box center [522, 162] width 202 height 61
click at [555, 161] on div at bounding box center [522, 162] width 202 height 61
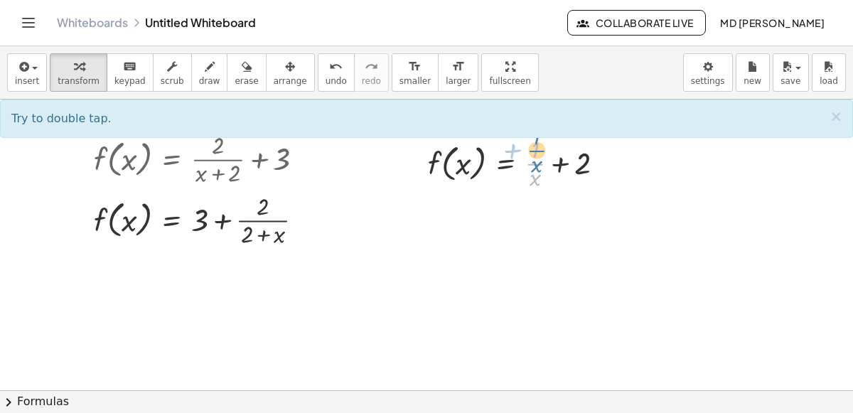
click at [542, 171] on div at bounding box center [522, 162] width 202 height 61
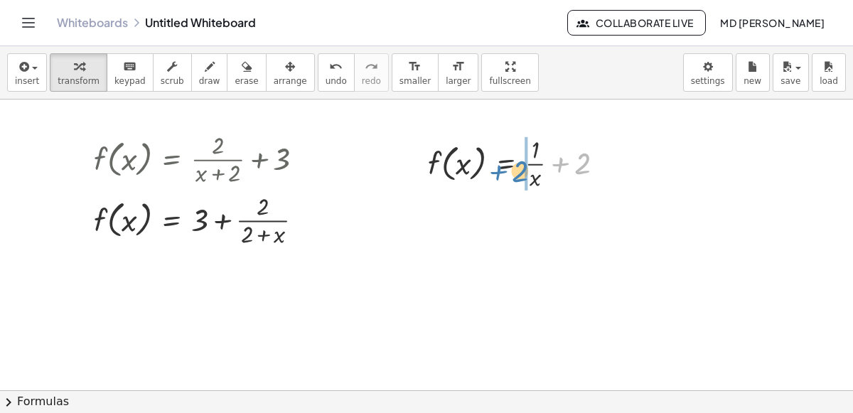
drag, startPoint x: 569, startPoint y: 162, endPoint x: 511, endPoint y: 170, distance: 58.8
click at [511, 170] on div at bounding box center [522, 162] width 202 height 61
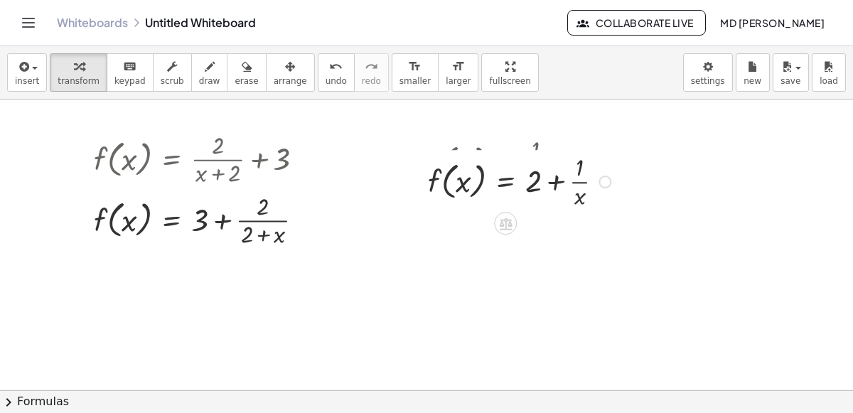
click at [556, 164] on div at bounding box center [522, 162] width 202 height 61
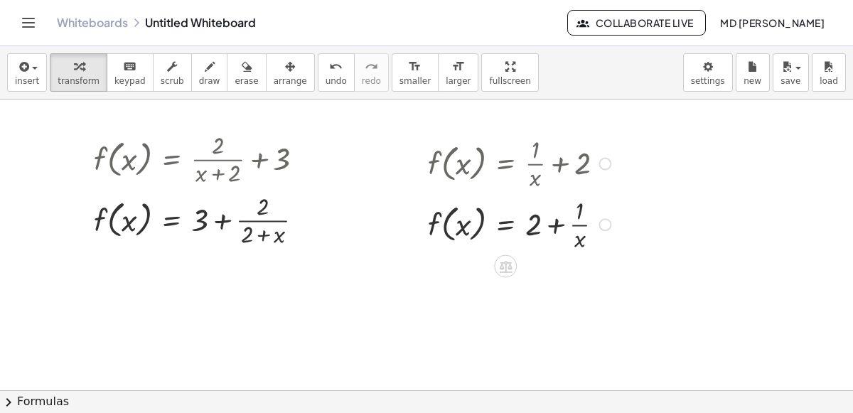
click at [553, 225] on div at bounding box center [522, 223] width 202 height 61
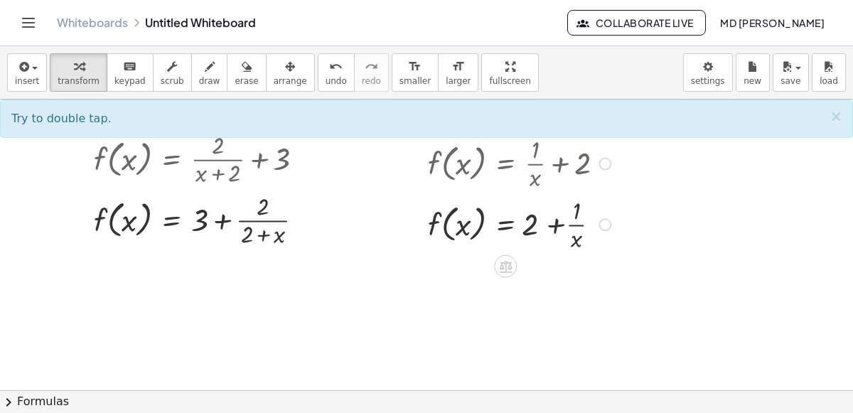
click at [553, 225] on div at bounding box center [522, 223] width 202 height 61
click at [461, 223] on div at bounding box center [522, 223] width 202 height 61
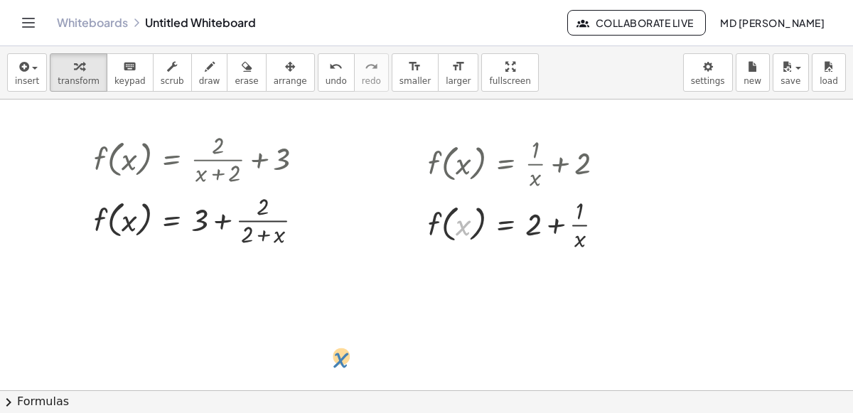
drag, startPoint x: 461, startPoint y: 223, endPoint x: 198, endPoint y: 220, distance: 263.1
click at [511, 261] on icon at bounding box center [505, 267] width 15 height 15
click at [531, 260] on span "÷" at bounding box center [534, 267] width 8 height 21
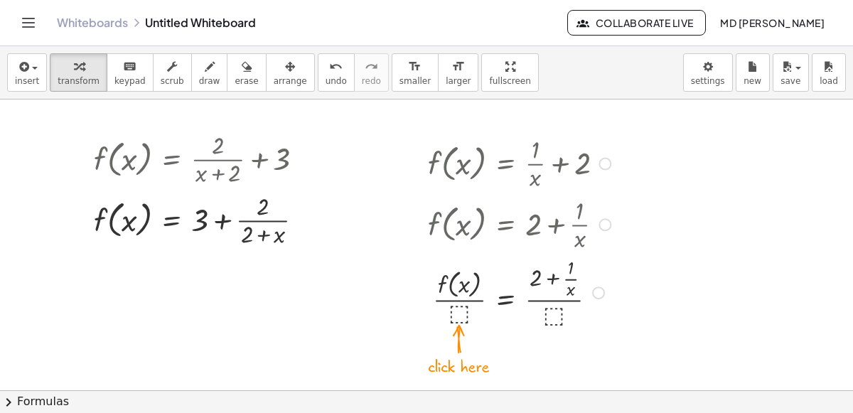
click at [464, 316] on div at bounding box center [522, 291] width 202 height 75
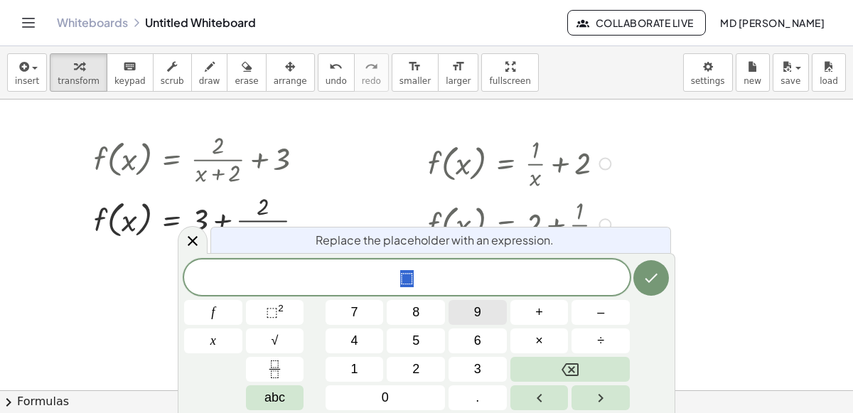
click at [476, 317] on span "9" at bounding box center [477, 312] width 7 height 19
click at [658, 275] on icon "Done" at bounding box center [651, 278] width 17 height 17
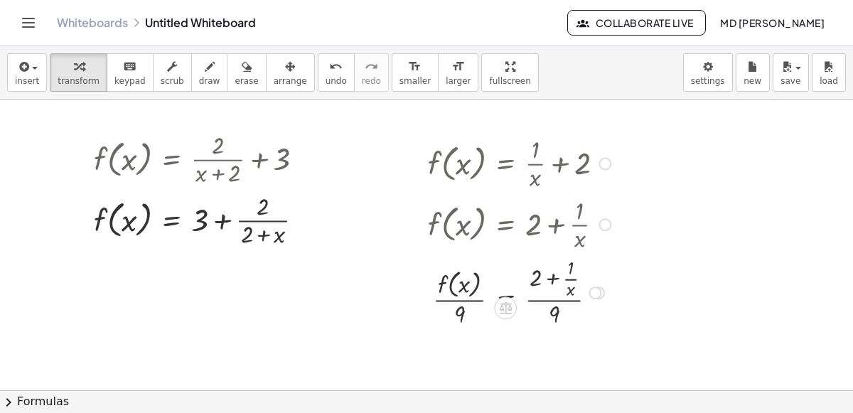
click at [540, 309] on div at bounding box center [522, 291] width 202 height 75
click at [548, 308] on div at bounding box center [522, 291] width 202 height 75
click at [318, 73] on button "undo undo" at bounding box center [336, 72] width 37 height 38
click at [285, 71] on icon "button" at bounding box center [290, 66] width 10 height 17
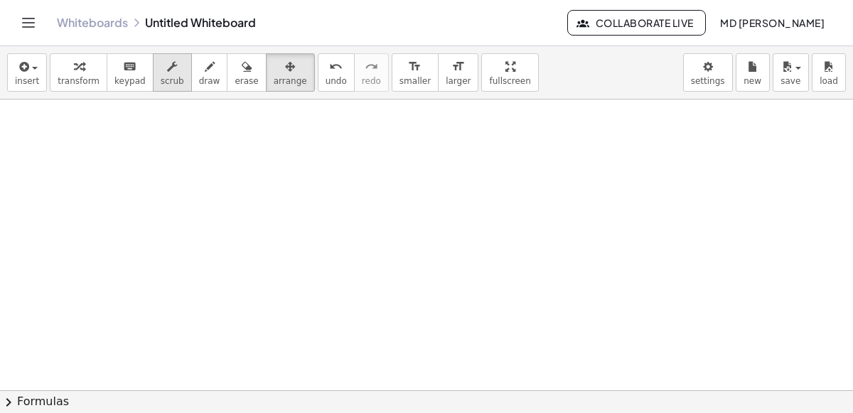
click at [169, 73] on button "scrub" at bounding box center [172, 72] width 39 height 38
drag, startPoint x: 159, startPoint y: 164, endPoint x: 238, endPoint y: 178, distance: 80.2
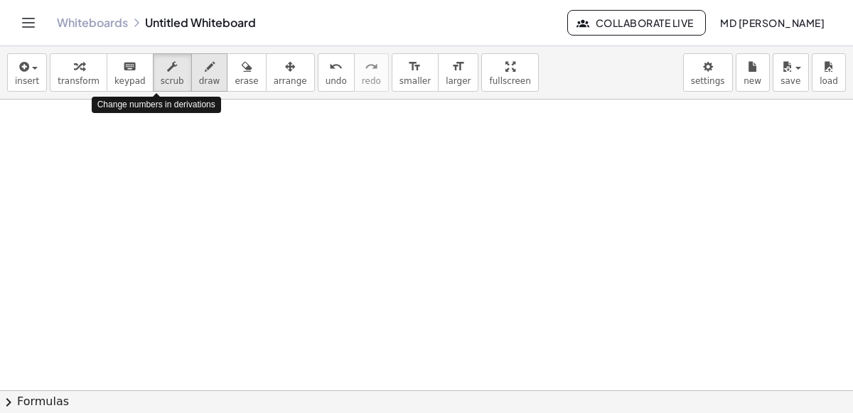
click at [191, 77] on button "draw" at bounding box center [209, 72] width 37 height 38
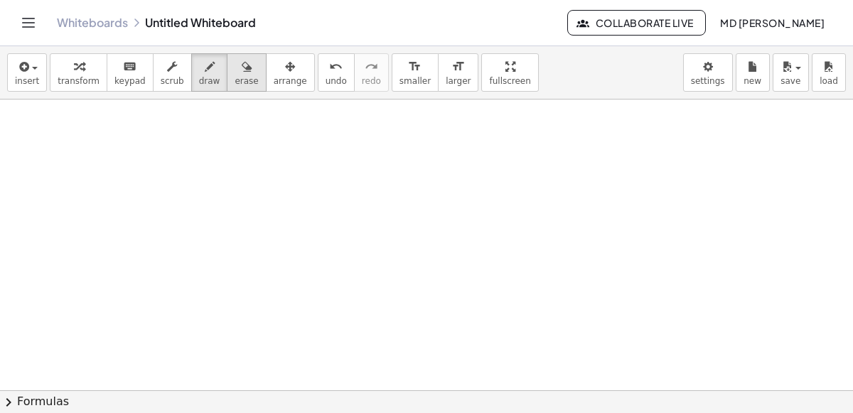
click at [236, 79] on button "erase" at bounding box center [246, 72] width 39 height 38
click at [82, 81] on span "transform" at bounding box center [79, 81] width 42 height 10
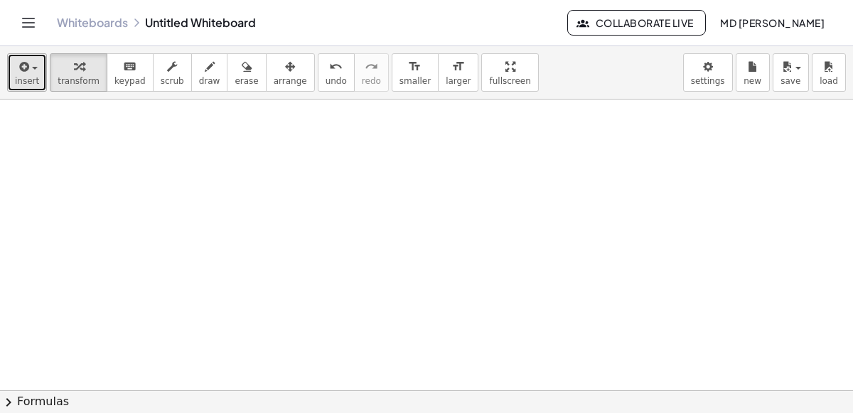
click at [26, 68] on icon "button" at bounding box center [22, 66] width 13 height 17
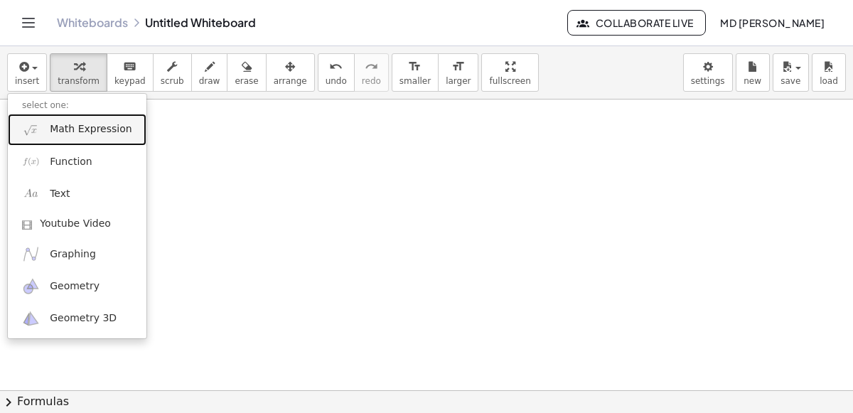
click at [78, 122] on span "Math Expression" at bounding box center [91, 129] width 82 height 14
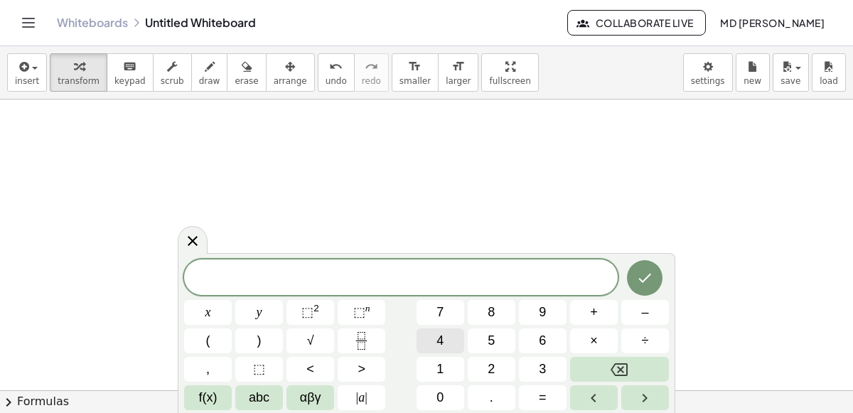
click at [447, 336] on button "4" at bounding box center [441, 341] width 48 height 25
click at [375, 316] on button "⬚ n" at bounding box center [362, 312] width 48 height 25
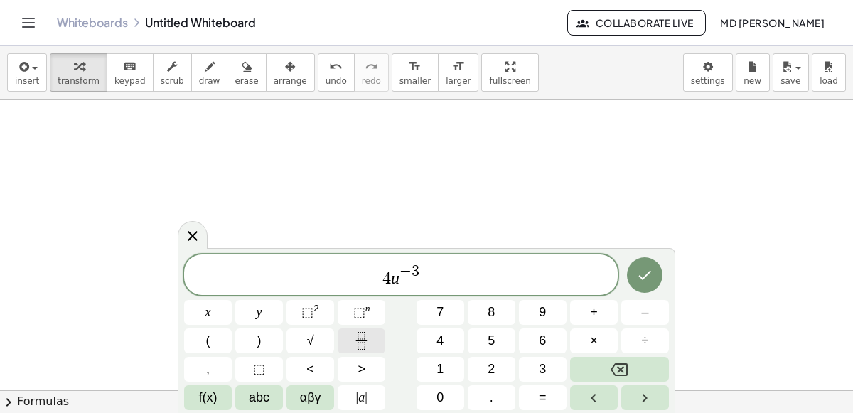
click at [356, 336] on icon "Fraction" at bounding box center [362, 341] width 18 height 18
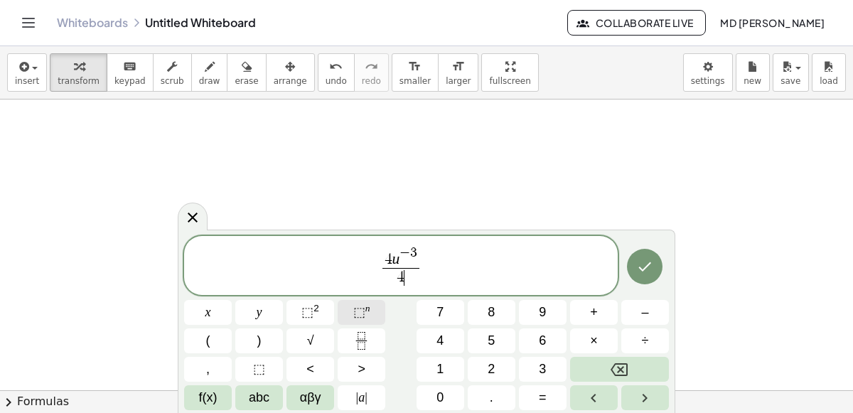
click at [374, 315] on button "⬚ n" at bounding box center [362, 312] width 48 height 25
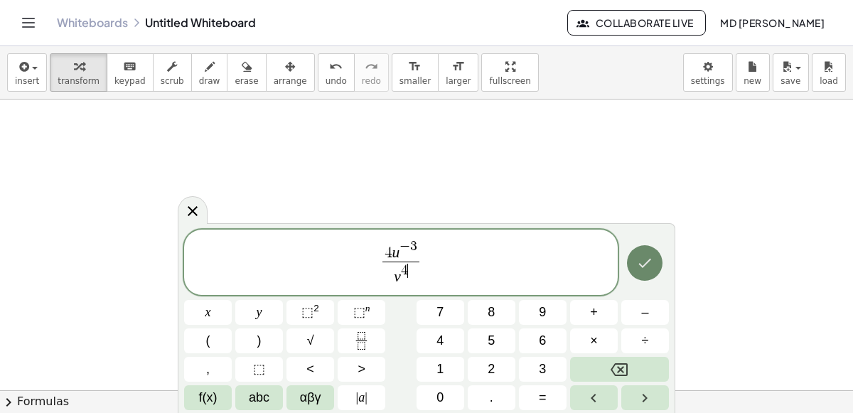
click at [628, 266] on button "Done" at bounding box center [645, 263] width 36 height 36
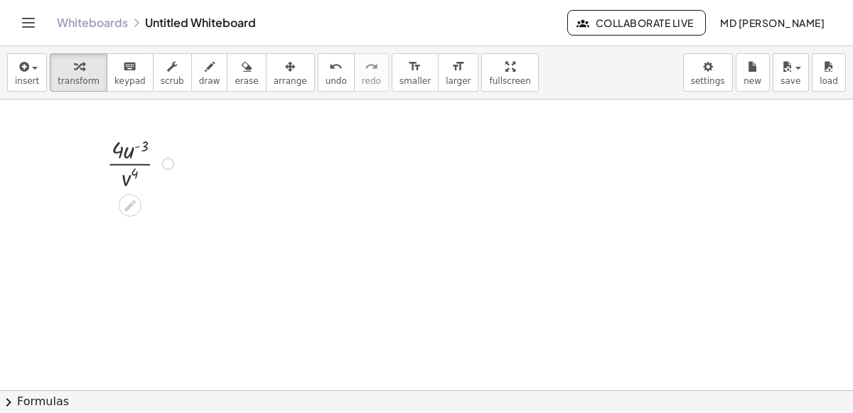
click at [126, 169] on div at bounding box center [143, 162] width 86 height 61
drag, startPoint x: 126, startPoint y: 170, endPoint x: 146, endPoint y: 136, distance: 39.5
click at [146, 136] on div at bounding box center [143, 162] width 86 height 61
click at [148, 212] on div at bounding box center [142, 214] width 119 height 42
drag, startPoint x: 161, startPoint y: 208, endPoint x: 93, endPoint y: 225, distance: 70.4
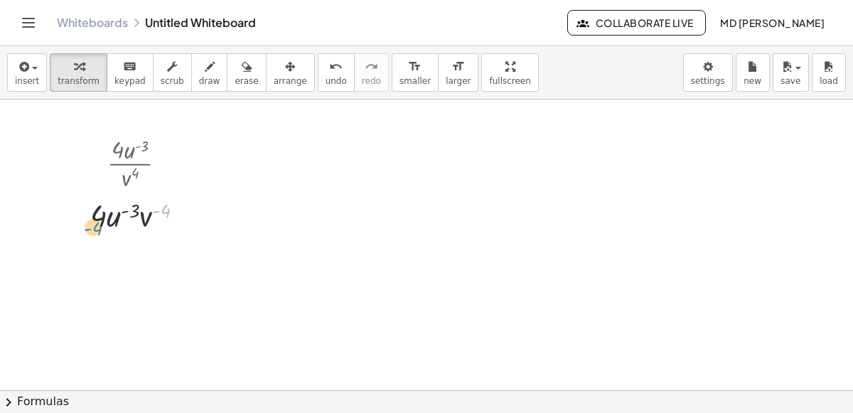
click at [93, 225] on div at bounding box center [142, 214] width 119 height 42
click at [151, 211] on div at bounding box center [142, 214] width 119 height 42
click at [146, 211] on div at bounding box center [142, 214] width 119 height 42
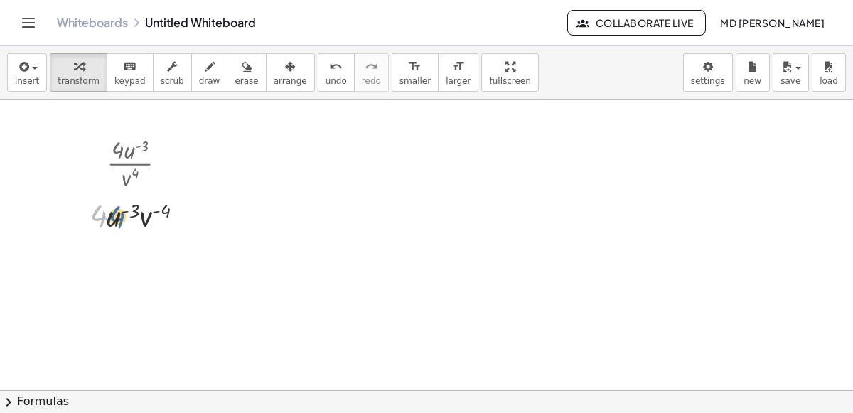
drag, startPoint x: 107, startPoint y: 221, endPoint x: 119, endPoint y: 220, distance: 12.8
click at [119, 220] on div at bounding box center [142, 214] width 119 height 42
drag, startPoint x: 112, startPoint y: 218, endPoint x: 151, endPoint y: 218, distance: 38.4
click at [151, 218] on div at bounding box center [142, 214] width 119 height 42
click at [154, 208] on div at bounding box center [142, 214] width 119 height 42
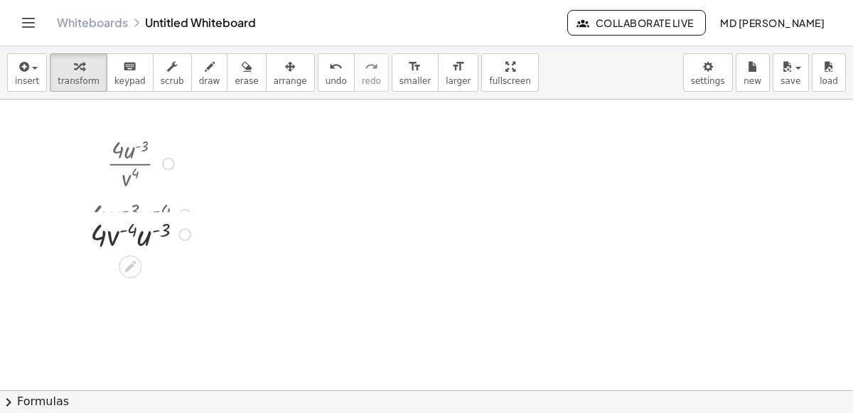
click at [154, 208] on div at bounding box center [142, 214] width 119 height 42
click at [160, 252] on div at bounding box center [142, 256] width 119 height 42
click at [143, 252] on div at bounding box center [142, 256] width 119 height 42
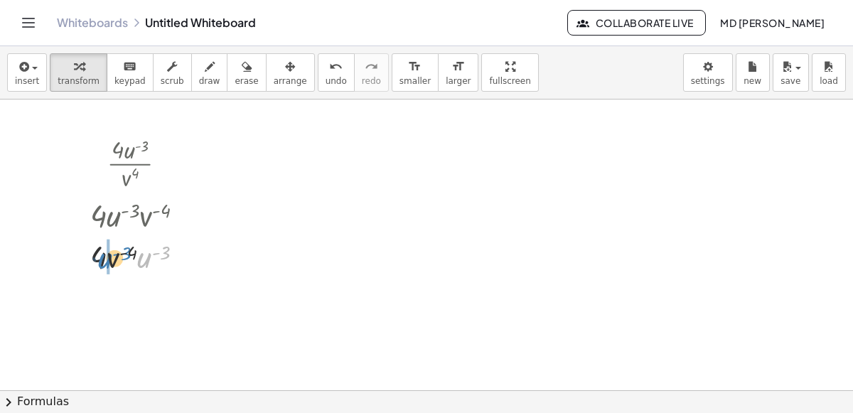
drag, startPoint x: 143, startPoint y: 252, endPoint x: 102, endPoint y: 252, distance: 40.5
click at [102, 252] on div at bounding box center [142, 256] width 119 height 42
click at [127, 245] on div at bounding box center [142, 256] width 119 height 42
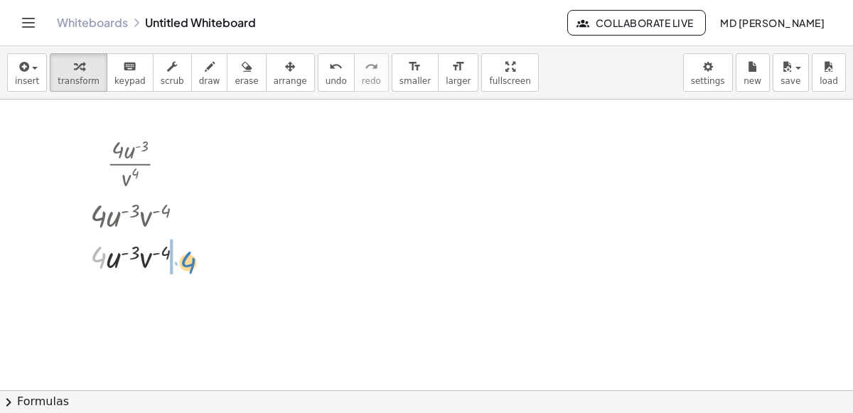
drag, startPoint x: 102, startPoint y: 260, endPoint x: 197, endPoint y: 270, distance: 95.0
click at [197, 270] on div at bounding box center [142, 256] width 119 height 42
click at [145, 250] on div at bounding box center [142, 256] width 119 height 42
drag, startPoint x: 169, startPoint y: 160, endPoint x: 188, endPoint y: 257, distance: 99.2
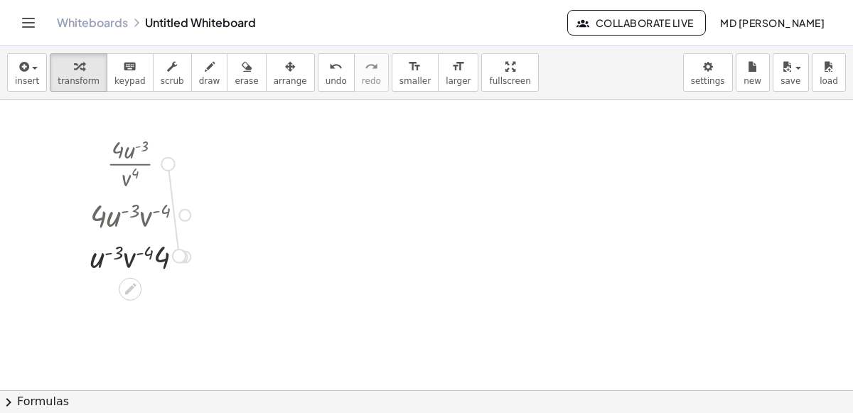
click at [130, 164] on div "· 4 · u ( - 3 ) · v 4 · 4 · u ( - 3 ) · v ( - 4 ) · 4 · v ( - 4 ) · u ( - 3 ) ·…" at bounding box center [130, 164] width 0 height 0
drag, startPoint x: 186, startPoint y: 257, endPoint x: 166, endPoint y: 161, distance: 97.9
click at [130, 164] on div "· 4 · u ( - 3 ) · v 4 · 4 · u ( - 3 ) · v ( - 4 ) · 4 · v ( - 4 ) · u ( - 3 ) ·…" at bounding box center [130, 164] width 0 height 0
drag, startPoint x: 181, startPoint y: 250, endPoint x: 209, endPoint y: 272, distance: 35.6
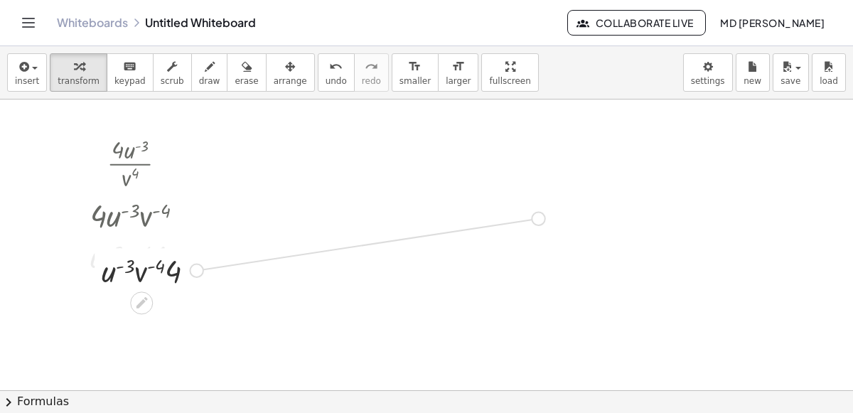
drag, startPoint x: 193, startPoint y: 269, endPoint x: 546, endPoint y: 215, distance: 357.4
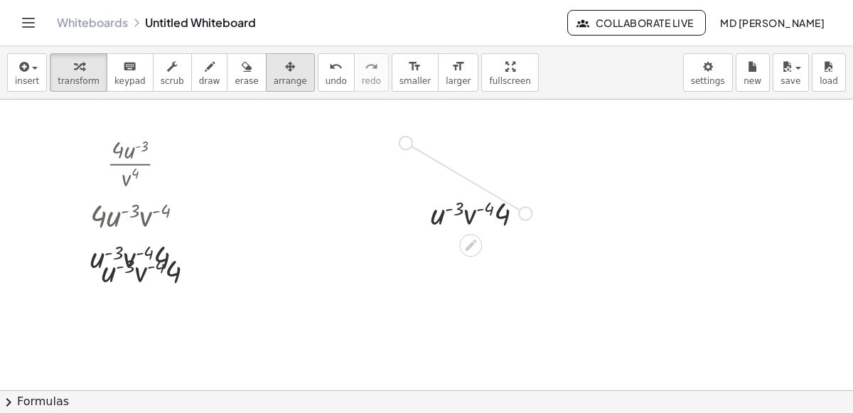
drag, startPoint x: 525, startPoint y: 213, endPoint x: 243, endPoint y: 78, distance: 312.3
click at [243, 78] on div "insert select one: Math Expression Function Text Youtube Video Graphing Geometr…" at bounding box center [426, 229] width 853 height 367
drag, startPoint x: 235, startPoint y: 129, endPoint x: 251, endPoint y: 144, distance: 22.1
click at [251, 144] on div "· u ( - 3 ) · v ( - 4 ) · 4" at bounding box center [188, 124] width 132 height 49
drag, startPoint x: 238, startPoint y: 129, endPoint x: 439, endPoint y: 326, distance: 281.6
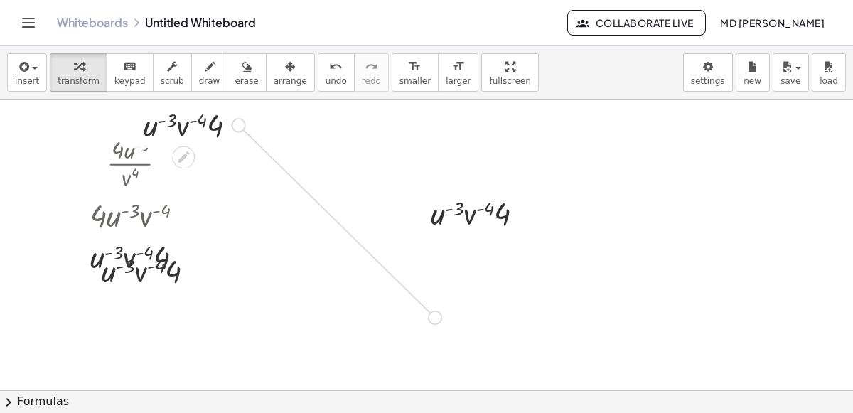
drag, startPoint x: 417, startPoint y: 305, endPoint x: 528, endPoint y: 258, distance: 119.8
click at [274, 70] on div "button" at bounding box center [290, 66] width 33 height 17
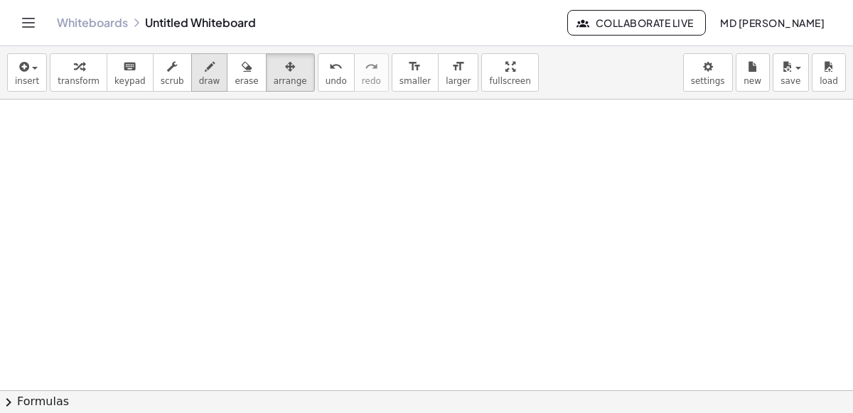
click at [199, 82] on span "draw" at bounding box center [209, 81] width 21 height 10
click at [63, 79] on span "transform" at bounding box center [79, 81] width 42 height 10
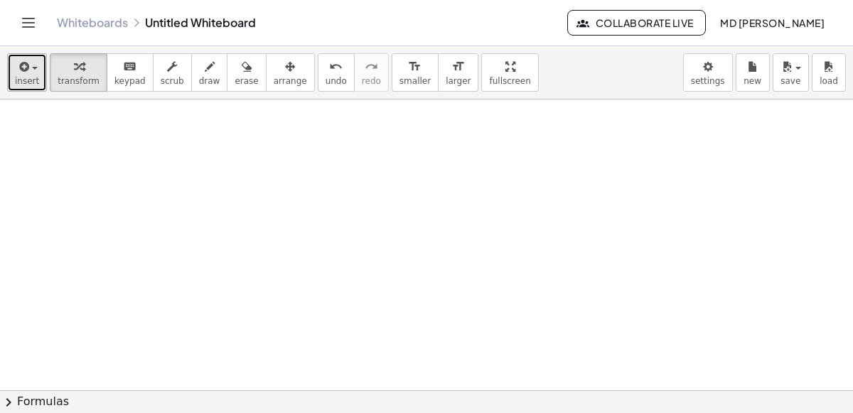
click at [24, 78] on span "insert" at bounding box center [27, 81] width 24 height 10
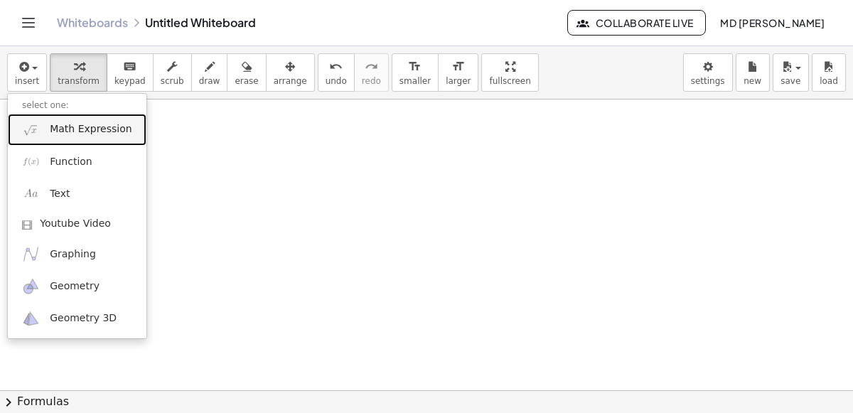
click at [85, 132] on span "Math Expression" at bounding box center [91, 129] width 82 height 14
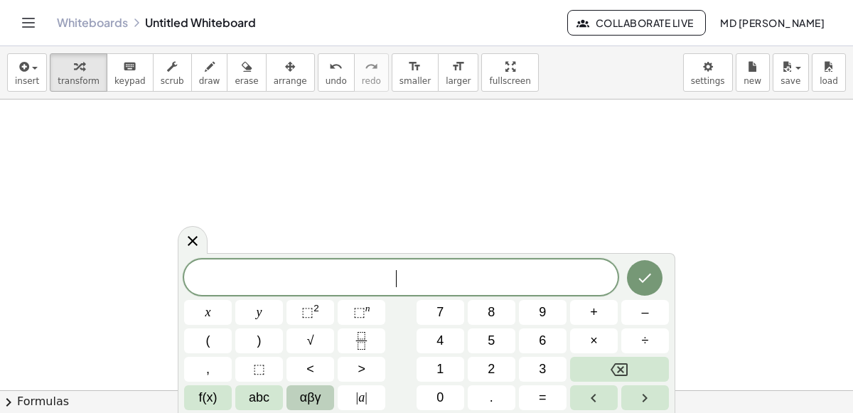
click at [304, 393] on span "αβγ" at bounding box center [310, 397] width 21 height 19
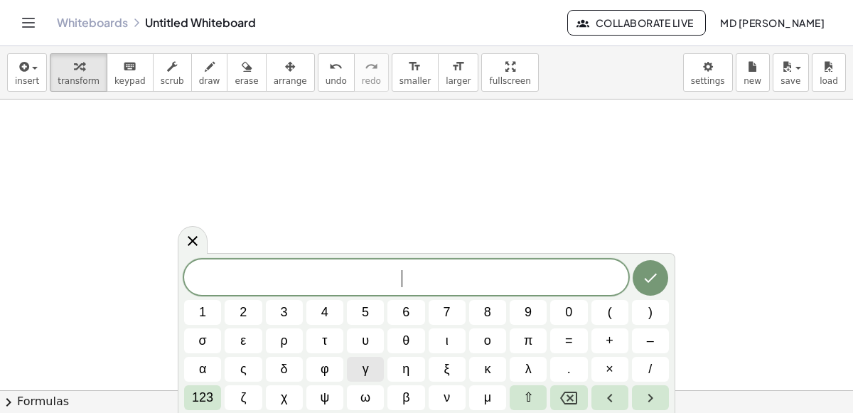
click at [304, 393] on div "​ 1 2 3 4 5 6 7 8 9 0 ( ) σ ε ρ τ υ θ ι ο π = + – α ς δ φ γ η ξ κ λ . × / 123 ζ…" at bounding box center [426, 335] width 485 height 151
click at [304, 393] on div "1 2 3 4 5 6 7 8 9 0 ( ) σ ε ρ τ υ θ ι ο π = + – α ς δ φ γ η ξ κ λ . × / 123 ζ χ…" at bounding box center [426, 334] width 485 height 151
click at [209, 338] on button "σ" at bounding box center [202, 341] width 37 height 25
click at [250, 338] on button "ε" at bounding box center [243, 341] width 37 height 25
click at [319, 337] on button "τ" at bounding box center [324, 341] width 37 height 25
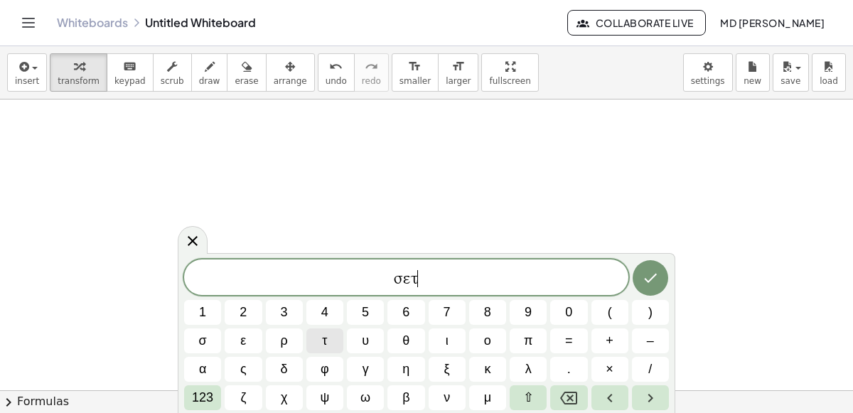
click at [319, 337] on button "τ" at bounding box center [324, 341] width 37 height 25
click at [297, 370] on button "δ" at bounding box center [284, 369] width 37 height 25
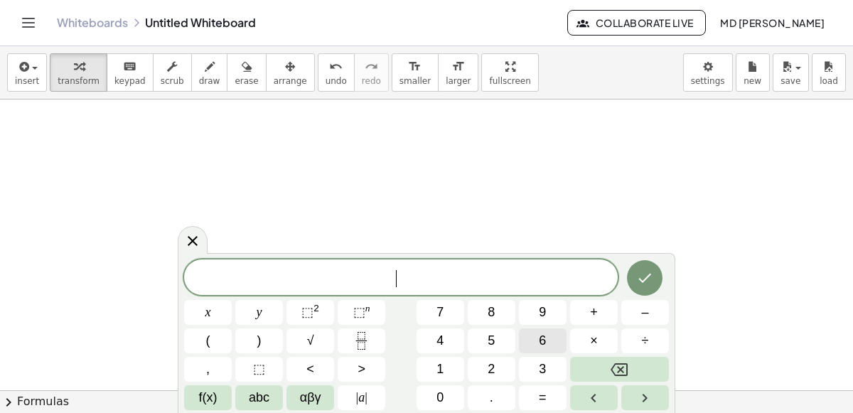
click at [647, 287] on button "Done" at bounding box center [645, 278] width 36 height 36
click at [320, 336] on button "√" at bounding box center [311, 341] width 48 height 25
click at [491, 342] on span "5" at bounding box center [491, 340] width 7 height 19
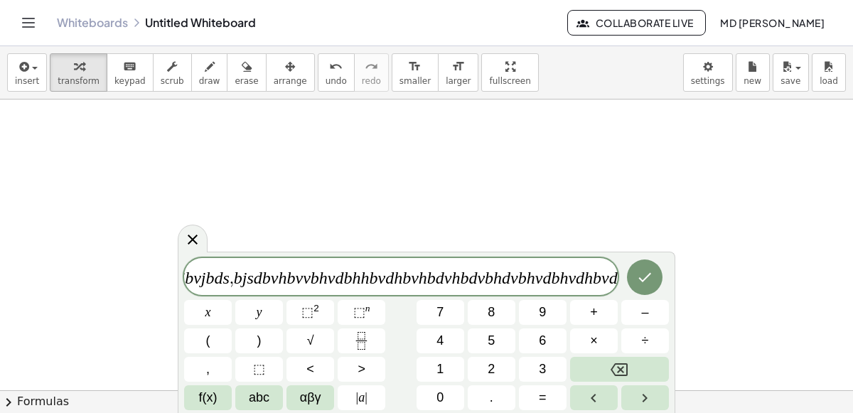
scroll to position [0, 2110]
click at [184, 240] on icon at bounding box center [192, 239] width 17 height 17
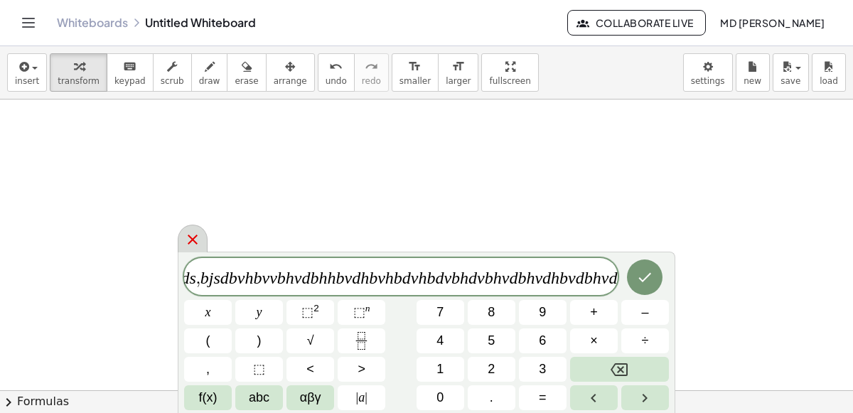
click at [182, 230] on div at bounding box center [193, 239] width 30 height 28
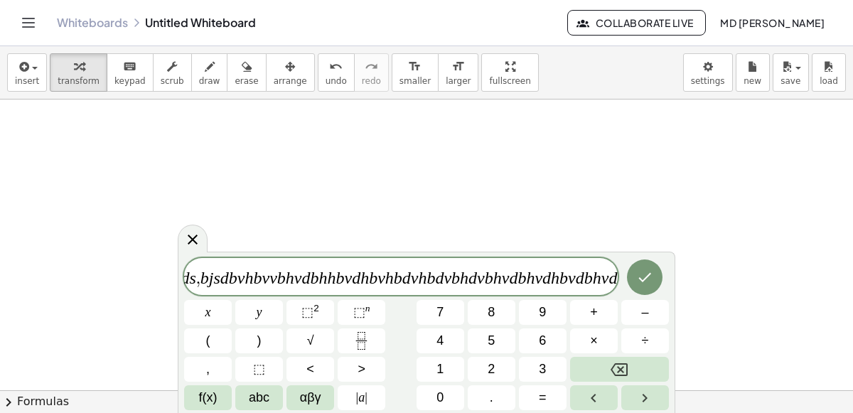
click at [427, 265] on div "√ 5 m m m c s n z v c y i g k w a h = n s u d i f h i l a h b f k h v d j h c m…" at bounding box center [401, 276] width 434 height 37
click at [424, 272] on var "h" at bounding box center [422, 278] width 9 height 18
click at [575, 281] on span "√ 5 m m m c s n z v c y i g k w a h = n s u d i f h i l a h b f k h v d j h c m…" at bounding box center [401, 278] width 434 height 22
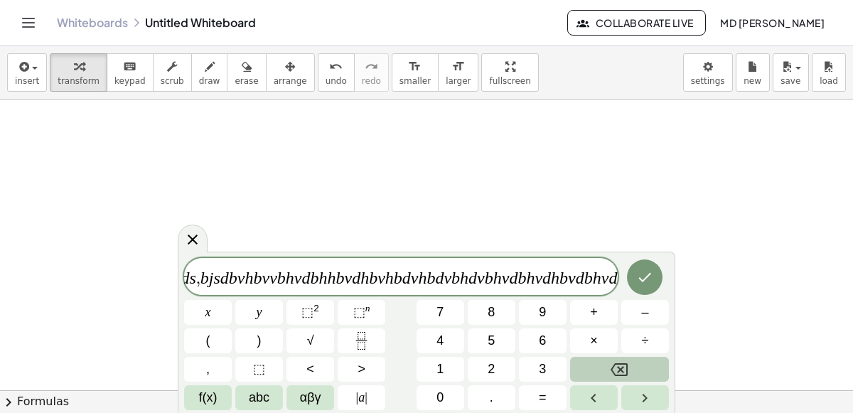
click at [575, 281] on span "√ 5 m m m c s n z v c y i g k w a h = n s u d i f h i l a h b f k h v d j h c m…" at bounding box center [401, 278] width 434 height 22
click at [609, 380] on button "Backspace" at bounding box center [619, 369] width 99 height 25
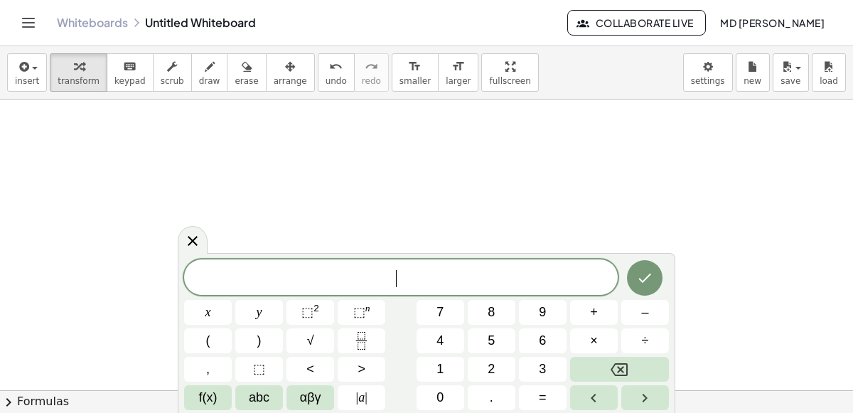
click at [393, 263] on div "​" at bounding box center [401, 278] width 434 height 36
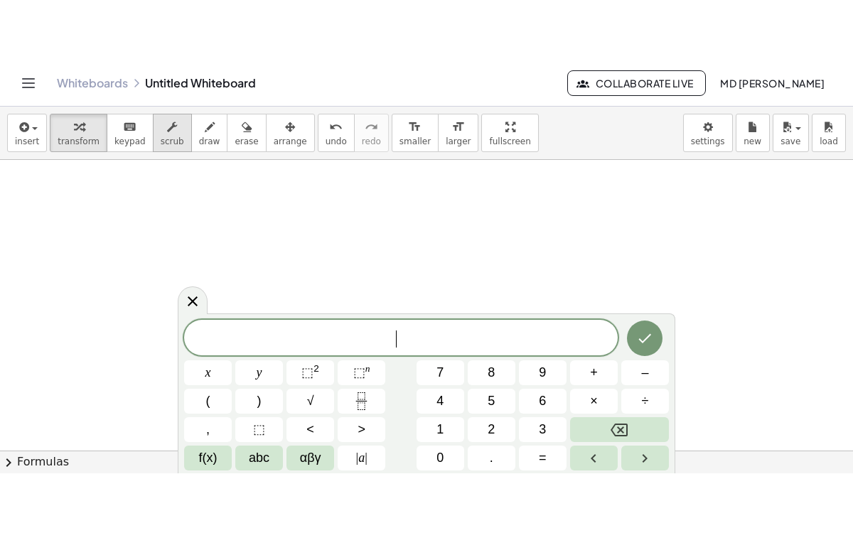
scroll to position [0, 0]
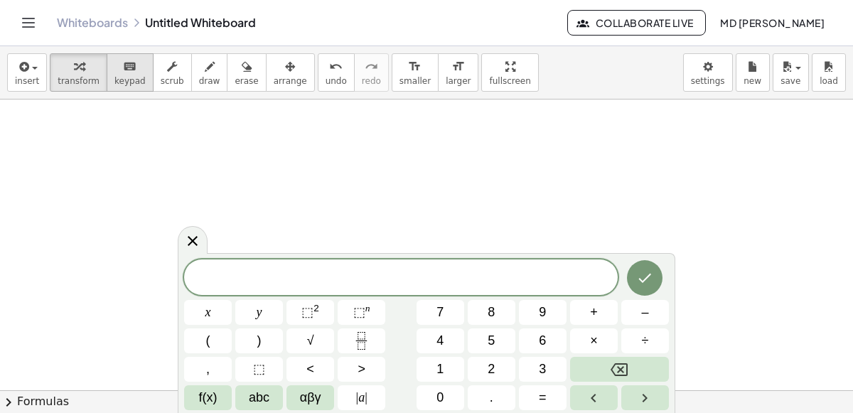
click at [127, 63] on div "keyboard" at bounding box center [129, 66] width 31 height 17
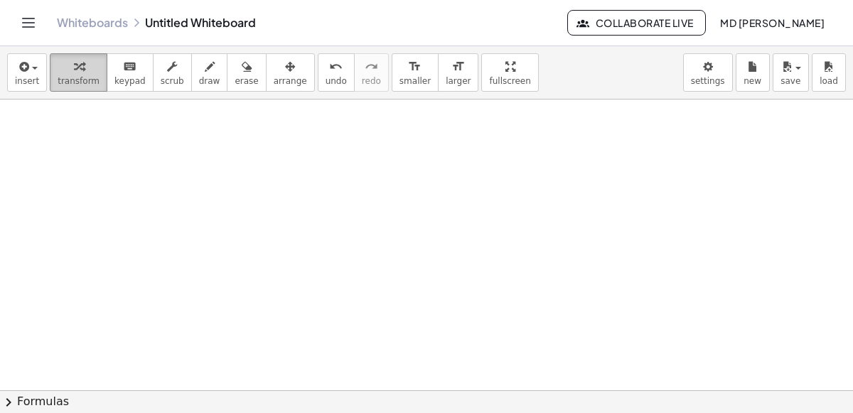
click at [67, 80] on span "transform" at bounding box center [79, 81] width 42 height 10
click at [28, 87] on button "insert" at bounding box center [27, 72] width 40 height 38
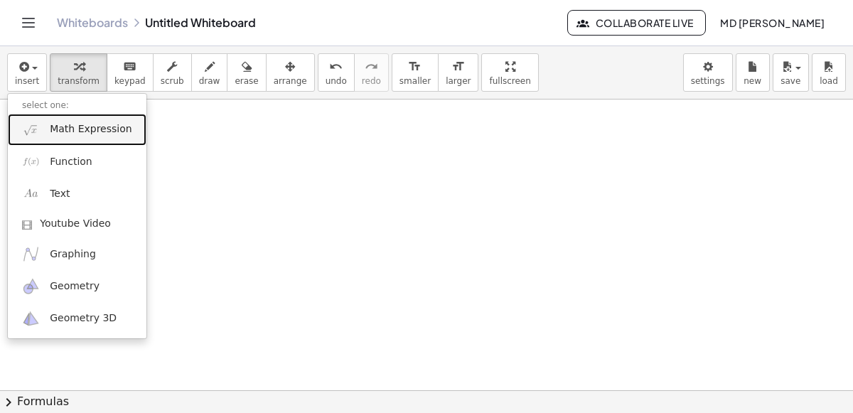
click at [73, 122] on span "Math Expression" at bounding box center [91, 129] width 82 height 14
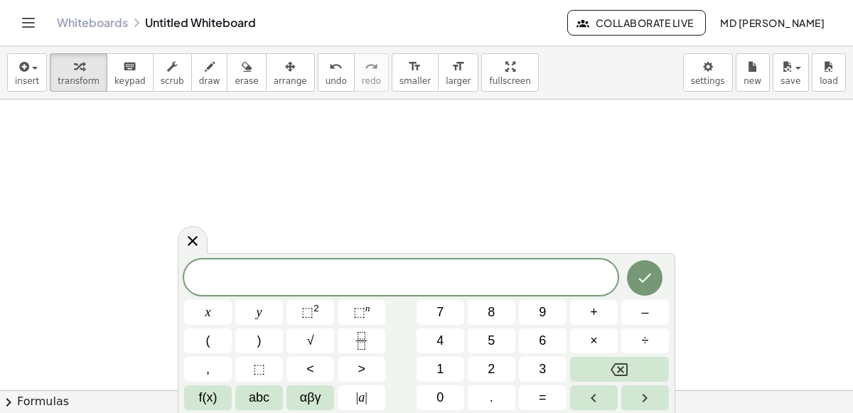
click at [319, 282] on span "​" at bounding box center [401, 279] width 434 height 20
click at [397, 277] on span "6" at bounding box center [397, 278] width 9 height 17
click at [643, 287] on button "Done" at bounding box center [645, 278] width 36 height 36
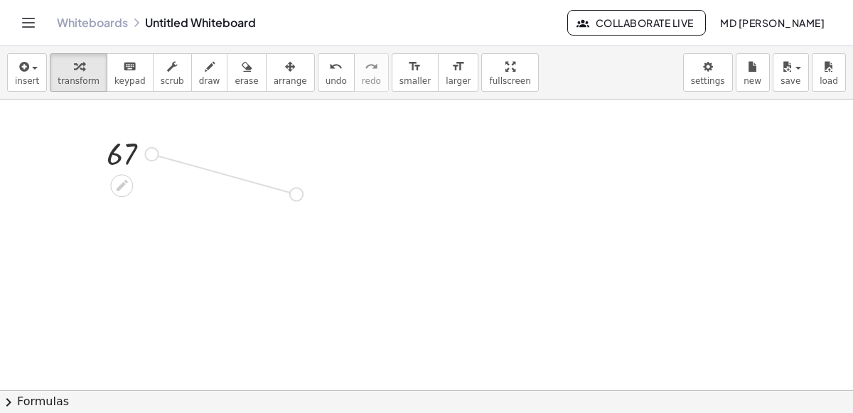
drag, startPoint x: 151, startPoint y: 156, endPoint x: 304, endPoint y: 198, distance: 159.4
drag, startPoint x: 148, startPoint y: 152, endPoint x: 211, endPoint y: 244, distance: 111.4
drag, startPoint x: 285, startPoint y: 188, endPoint x: 373, endPoint y: 217, distance: 92.2
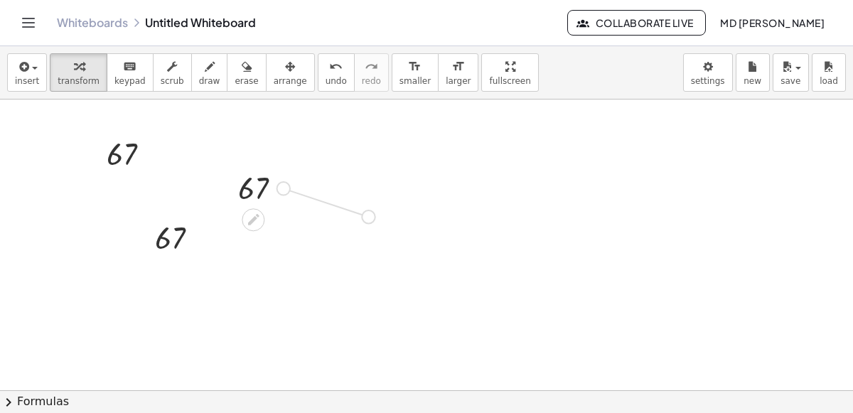
drag, startPoint x: 198, startPoint y: 235, endPoint x: 231, endPoint y: 241, distance: 34.0
drag, startPoint x: 219, startPoint y: 235, endPoint x: 260, endPoint y: 245, distance: 42.3
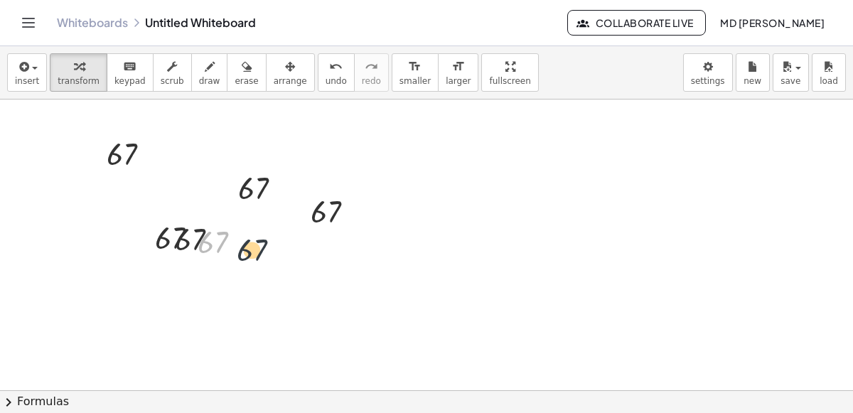
drag, startPoint x: 205, startPoint y: 242, endPoint x: 286, endPoint y: 258, distance: 82.7
drag, startPoint x: 184, startPoint y: 238, endPoint x: 306, endPoint y: 308, distance: 140.8
click at [311, 321] on div at bounding box center [321, 345] width 21 height 48
drag, startPoint x: 193, startPoint y: 245, endPoint x: 286, endPoint y: 268, distance: 95.2
drag, startPoint x: 215, startPoint y: 236, endPoint x: 290, endPoint y: 265, distance: 80.2
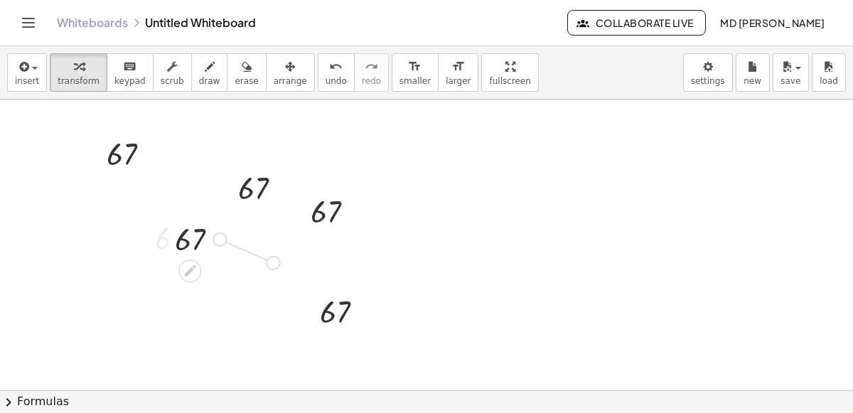
drag, startPoint x: 159, startPoint y: 234, endPoint x: 33, endPoint y: 225, distance: 125.4
click at [33, 225] on div at bounding box center [38, 230] width 21 height 48
drag, startPoint x: 197, startPoint y: 234, endPoint x: 190, endPoint y: 144, distance: 90.6
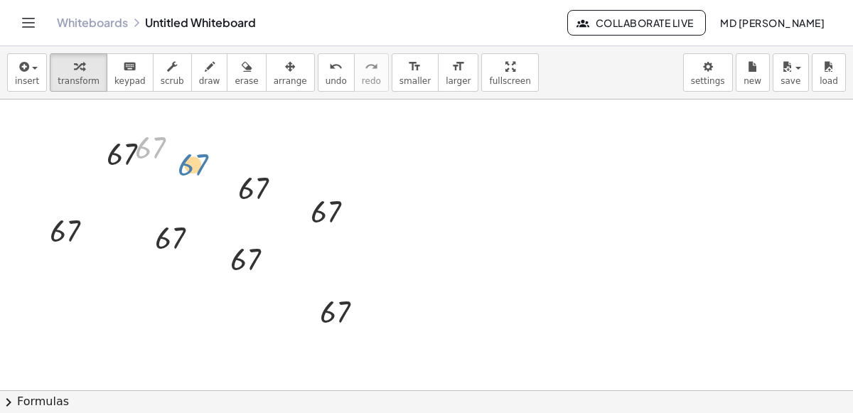
drag, startPoint x: 155, startPoint y: 139, endPoint x: 209, endPoint y: 150, distance: 55.2
drag, startPoint x: 105, startPoint y: 154, endPoint x: 353, endPoint y: 143, distance: 247.7
click at [353, 143] on div at bounding box center [341, 143] width 21 height 48
drag, startPoint x: 356, startPoint y: 210, endPoint x: 639, endPoint y: 292, distance: 293.9
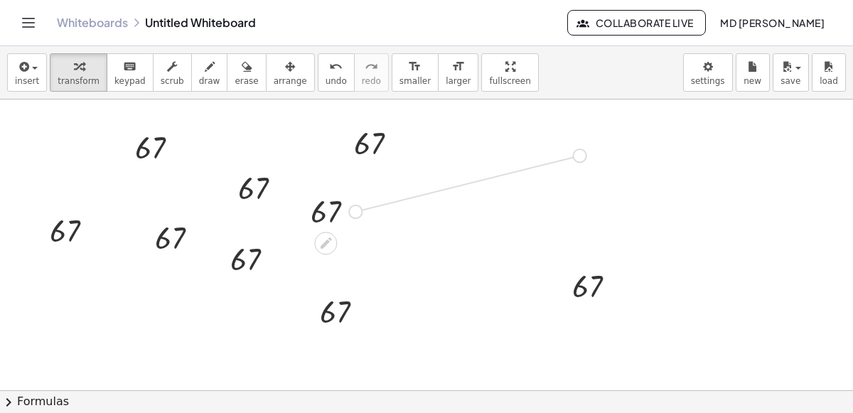
drag, startPoint x: 356, startPoint y: 212, endPoint x: 586, endPoint y: 154, distance: 237.0
drag, startPoint x: 358, startPoint y: 208, endPoint x: 443, endPoint y: 181, distance: 89.3
drag, startPoint x: 360, startPoint y: 210, endPoint x: 477, endPoint y: 305, distance: 151.1
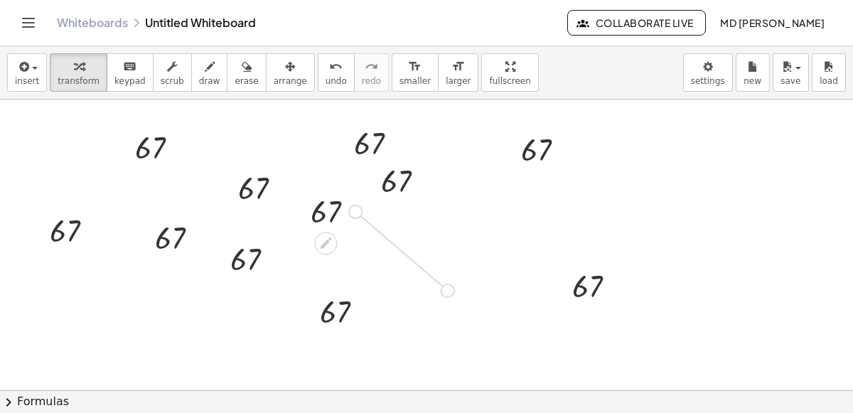
drag, startPoint x: 356, startPoint y: 213, endPoint x: 595, endPoint y: 194, distance: 239.6
drag, startPoint x: 358, startPoint y: 210, endPoint x: 496, endPoint y: 223, distance: 138.5
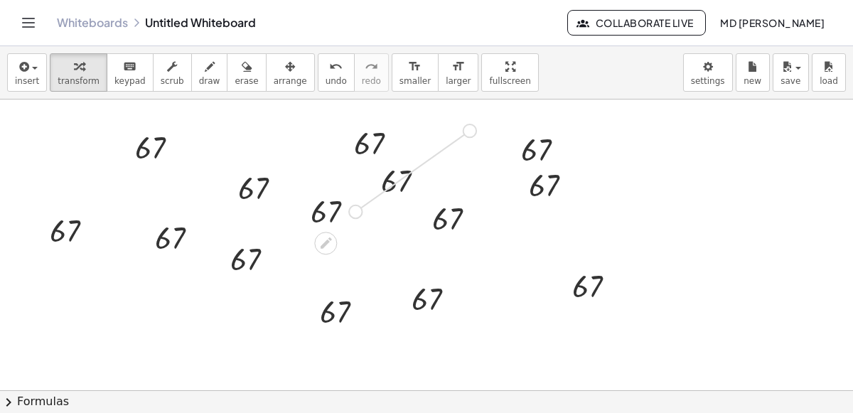
drag, startPoint x: 352, startPoint y: 210, endPoint x: 471, endPoint y: 124, distance: 147.2
drag, startPoint x: 353, startPoint y: 208, endPoint x: 476, endPoint y: 164, distance: 131.6
drag, startPoint x: 356, startPoint y: 206, endPoint x: 727, endPoint y: 225, distance: 372.4
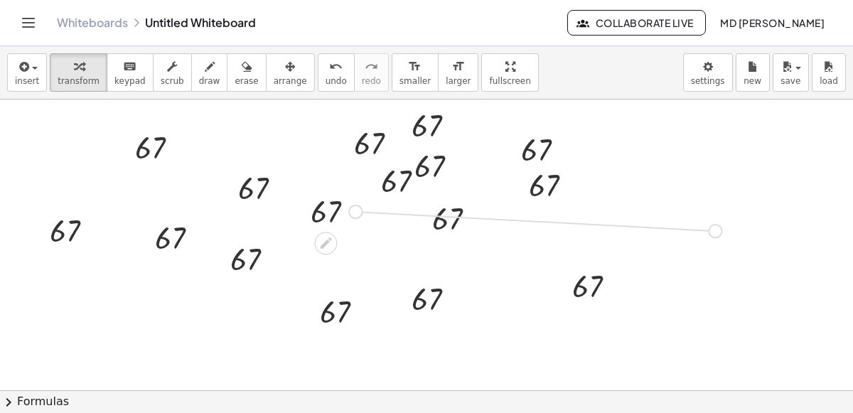
drag, startPoint x: 356, startPoint y: 212, endPoint x: 463, endPoint y: 265, distance: 119.6
drag, startPoint x: 356, startPoint y: 208, endPoint x: 360, endPoint y: 269, distance: 61.3
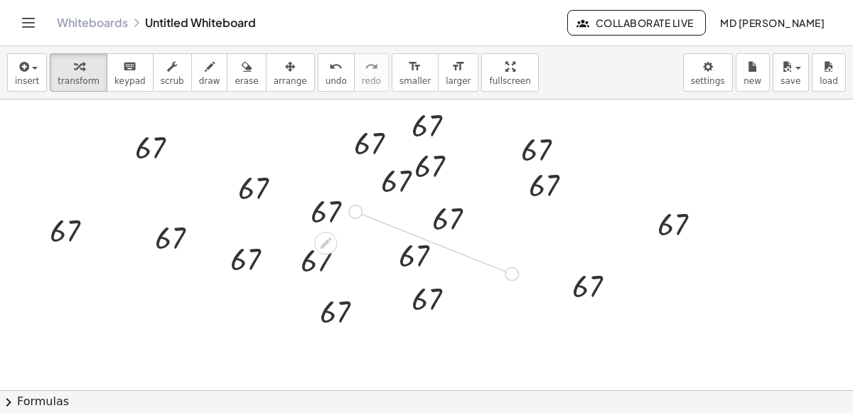
drag, startPoint x: 357, startPoint y: 208, endPoint x: 518, endPoint y: 272, distance: 173.0
drag, startPoint x: 351, startPoint y: 212, endPoint x: 527, endPoint y: 239, distance: 177.7
drag, startPoint x: 357, startPoint y: 206, endPoint x: 570, endPoint y: 237, distance: 214.8
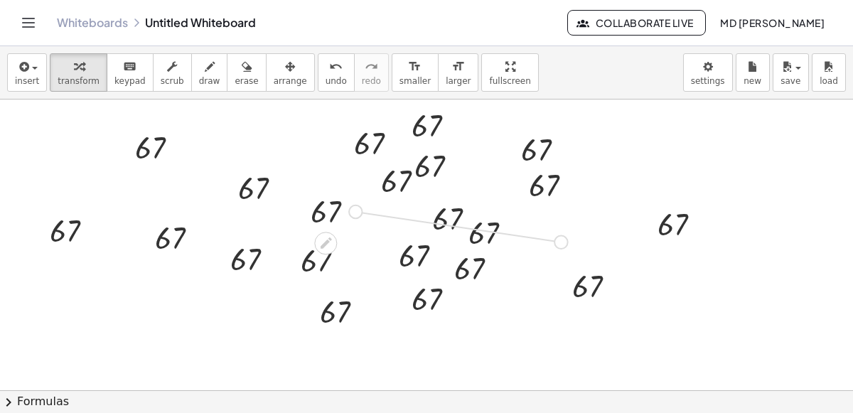
drag, startPoint x: 348, startPoint y: 207, endPoint x: 507, endPoint y: 184, distance: 160.2
drag, startPoint x: 352, startPoint y: 206, endPoint x: 299, endPoint y: 161, distance: 69.1
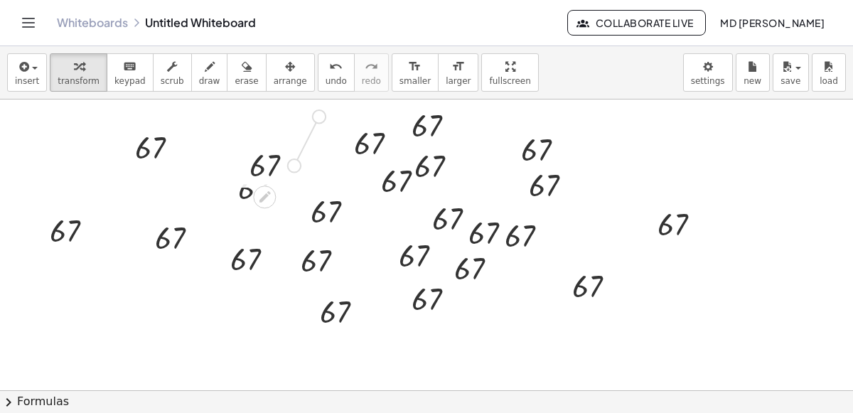
drag, startPoint x: 290, startPoint y: 166, endPoint x: 316, endPoint y: 112, distance: 60.1
drag, startPoint x: 309, startPoint y: 117, endPoint x: 214, endPoint y: 144, distance: 98.9
drag, startPoint x: 197, startPoint y: 136, endPoint x: 36, endPoint y: 164, distance: 163.9
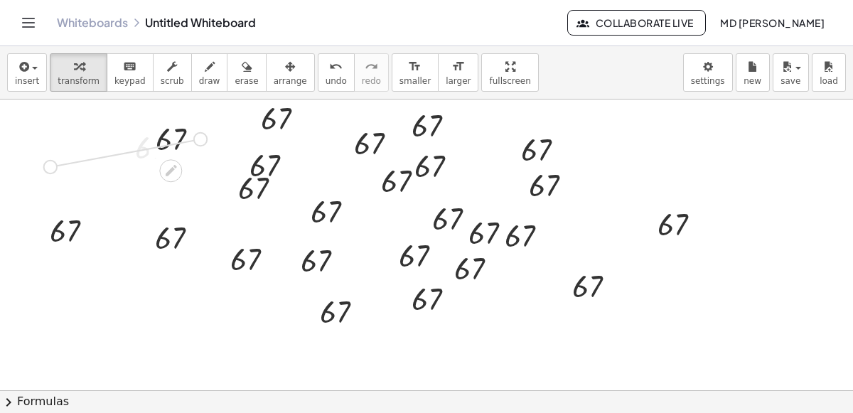
drag, startPoint x: 68, startPoint y: 159, endPoint x: 163, endPoint y: 196, distance: 102.5
drag, startPoint x: 144, startPoint y: 193, endPoint x: 196, endPoint y: 198, distance: 52.1
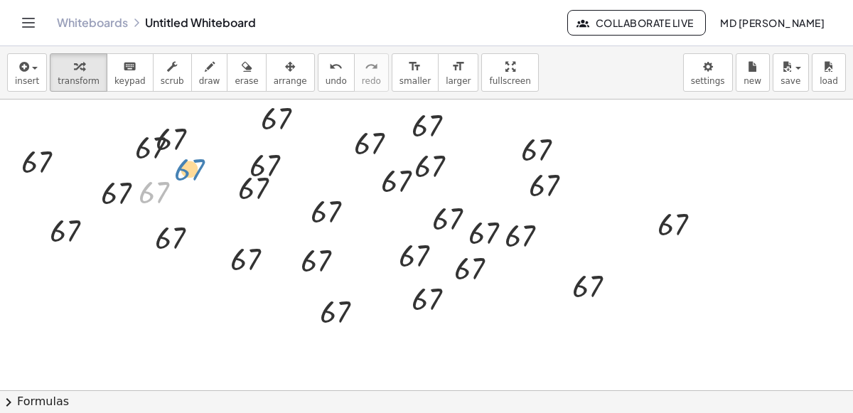
drag, startPoint x: 176, startPoint y: 191, endPoint x: 221, endPoint y: 164, distance: 53.3
drag, startPoint x: 183, startPoint y: 191, endPoint x: 224, endPoint y: 201, distance: 41.9
drag, startPoint x: 146, startPoint y: 179, endPoint x: 63, endPoint y: 325, distance: 167.8
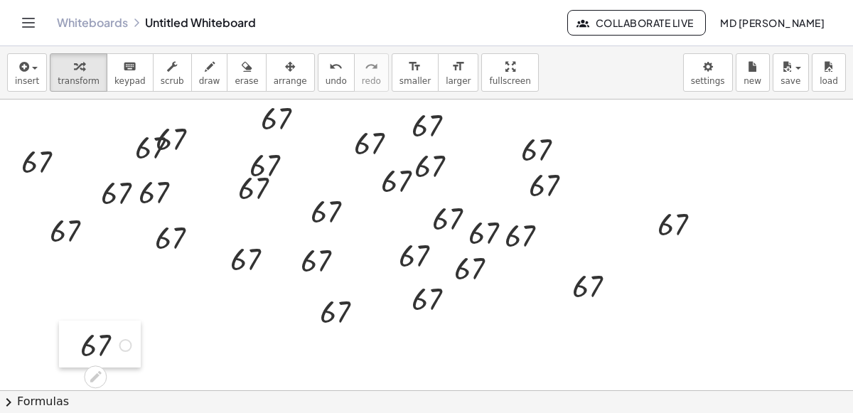
click at [63, 325] on div at bounding box center [69, 345] width 21 height 48
drag, startPoint x: 124, startPoint y: 342, endPoint x: 262, endPoint y: 305, distance: 143.5
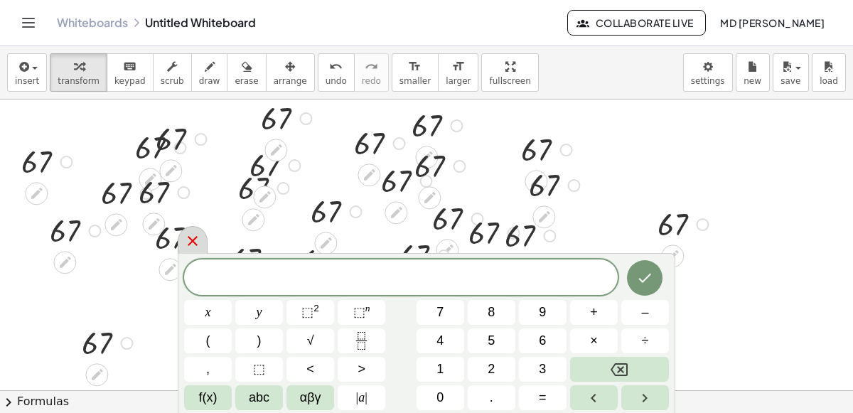
click at [205, 248] on div at bounding box center [193, 240] width 30 height 28
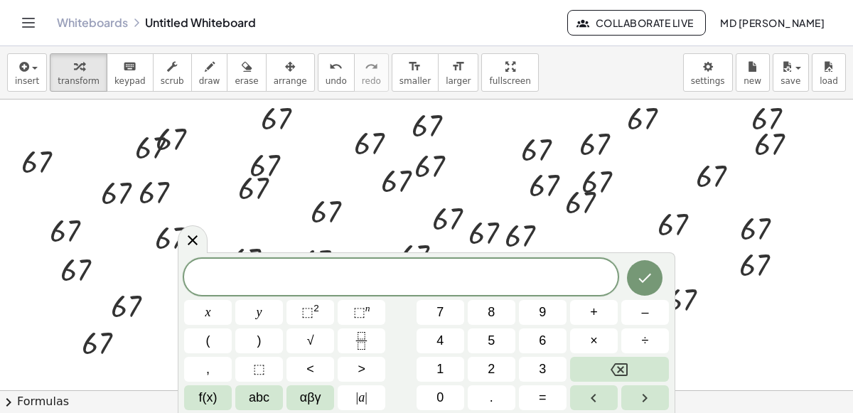
click at [554, 92] on div "insert select one: Math Expression Function Text Youtube Video Graphing Geometr…" at bounding box center [426, 72] width 853 height 53
click at [533, 338] on button "6" at bounding box center [543, 341] width 48 height 25
click at [426, 319] on button "7" at bounding box center [441, 312] width 48 height 25
click at [646, 274] on icon "Done" at bounding box center [644, 278] width 17 height 17
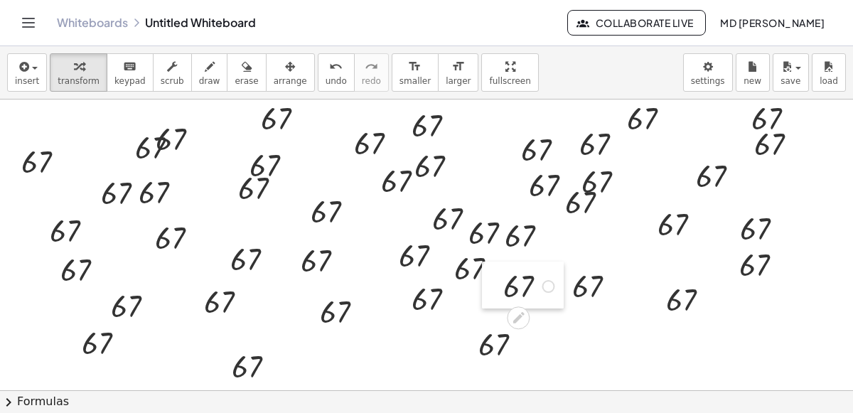
drag, startPoint x: 575, startPoint y: 119, endPoint x: 509, endPoint y: 267, distance: 161.1
click at [503, 267] on div at bounding box center [492, 286] width 21 height 48
drag, startPoint x: 149, startPoint y: 117, endPoint x: 92, endPoint y: 112, distance: 57.2
click at [92, 112] on div at bounding box center [88, 133] width 21 height 48
drag, startPoint x: 456, startPoint y: 122, endPoint x: 555, endPoint y: 108, distance: 100.5
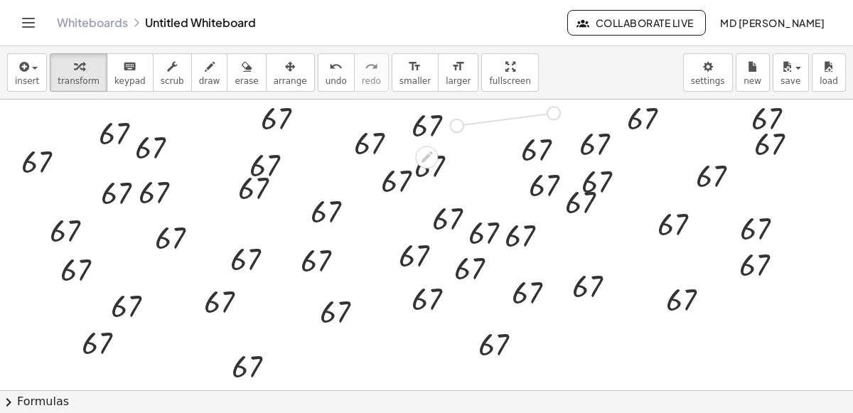
drag, startPoint x: 540, startPoint y: 113, endPoint x: 444, endPoint y: 195, distance: 126.1
drag, startPoint x: 532, startPoint y: 119, endPoint x: 466, endPoint y: 171, distance: 83.5
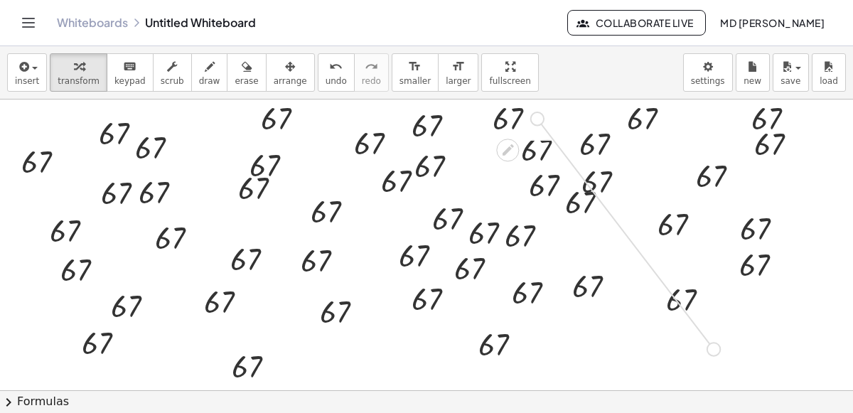
drag, startPoint x: 538, startPoint y: 115, endPoint x: 719, endPoint y: 352, distance: 298.2
drag, startPoint x: 698, startPoint y: 343, endPoint x: 853, endPoint y: 297, distance: 162.0
drag, startPoint x: 837, startPoint y: 294, endPoint x: 804, endPoint y: 183, distance: 115.9
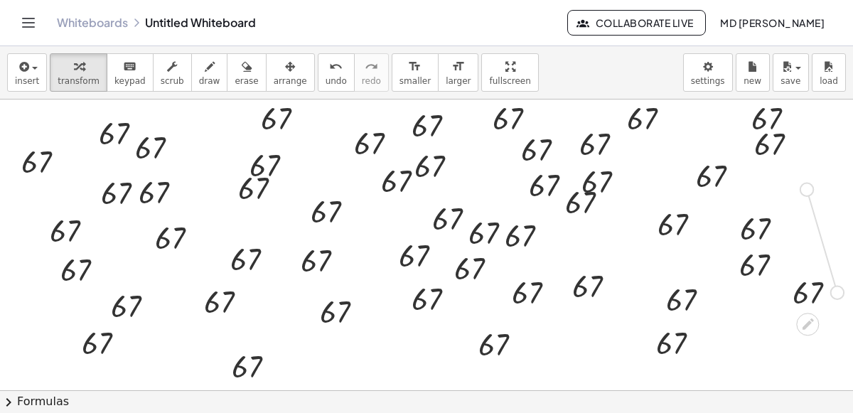
drag, startPoint x: 791, startPoint y: 181, endPoint x: 813, endPoint y: 180, distance: 22.1
drag, startPoint x: 799, startPoint y: 182, endPoint x: 685, endPoint y: 132, distance: 124.5
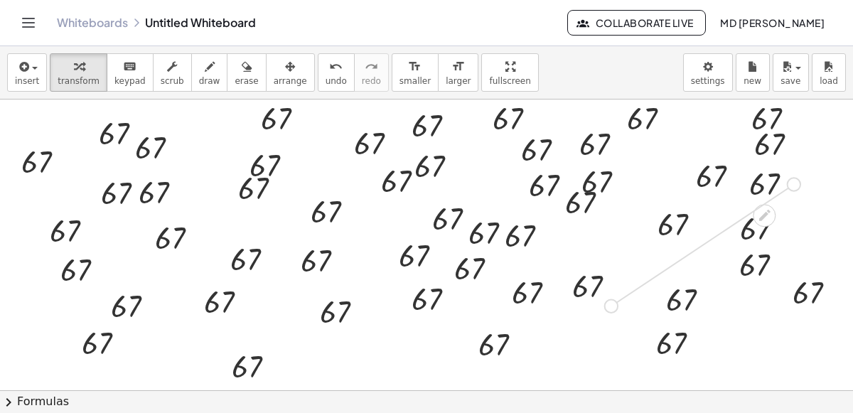
drag, startPoint x: 796, startPoint y: 183, endPoint x: 611, endPoint y: 306, distance: 222.1
drag, startPoint x: 792, startPoint y: 180, endPoint x: 553, endPoint y: 356, distance: 296.5
click at [782, 73] on icon "button" at bounding box center [787, 66] width 13 height 17
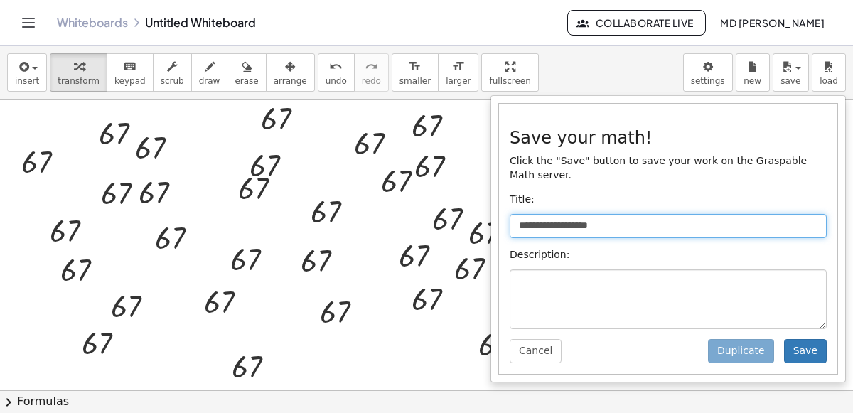
click at [615, 223] on input "**********" at bounding box center [668, 226] width 317 height 24
type input "*"
type input "**********"
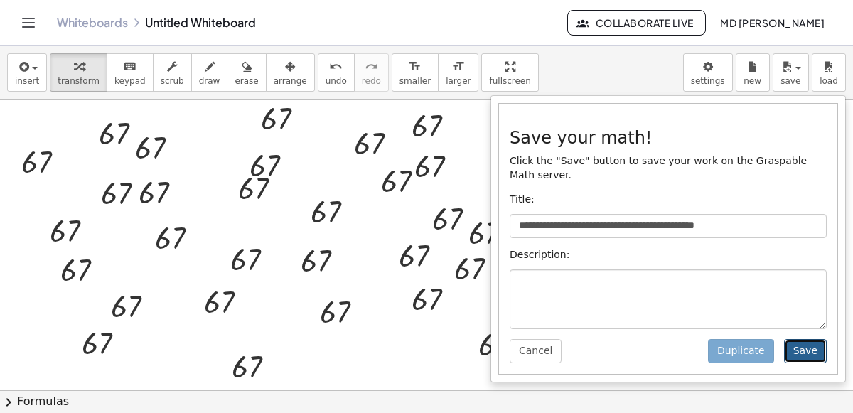
click at [809, 350] on button "Save" at bounding box center [805, 351] width 43 height 24
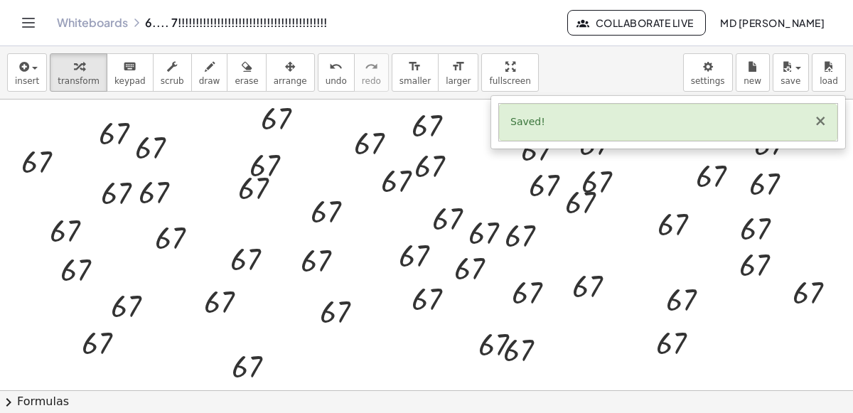
click at [823, 121] on button "×" at bounding box center [820, 121] width 13 height 15
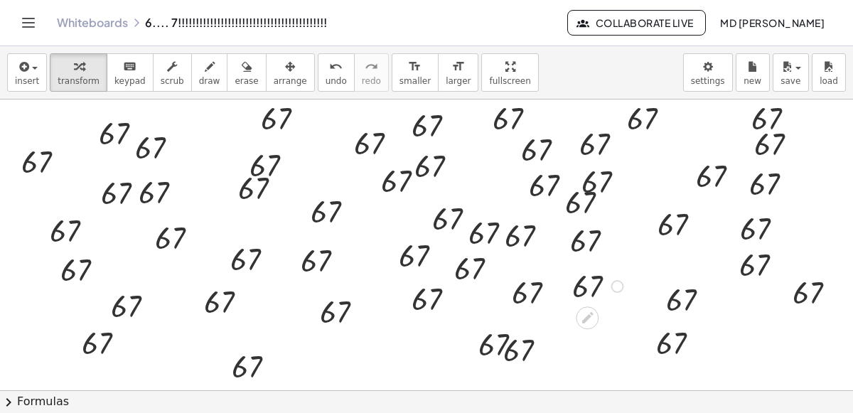
click at [551, 73] on div "insert select one: Math Expression Function Text Youtube Video Graphing Geometr…" at bounding box center [426, 72] width 853 height 53
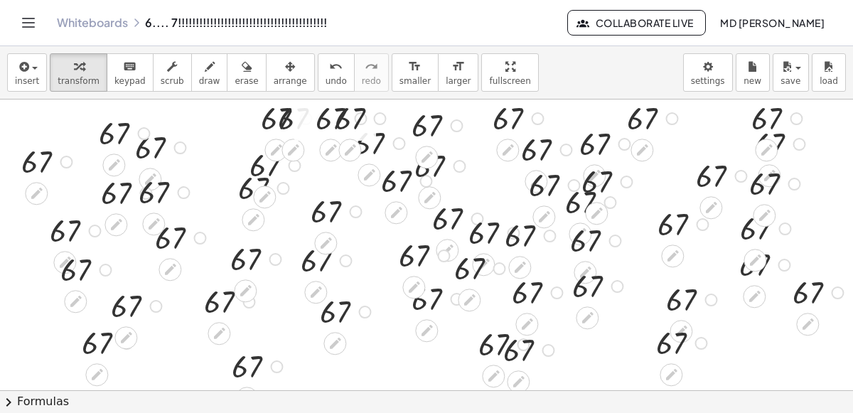
click at [705, 14] on button "Collaborate Live" at bounding box center [636, 23] width 138 height 26
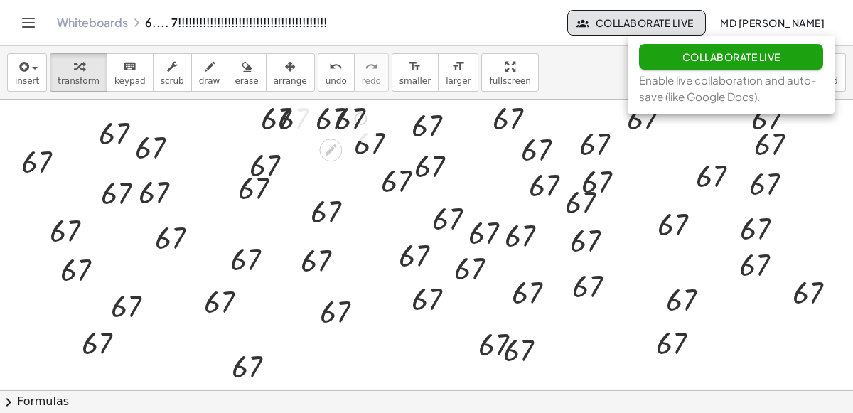
click at [692, 62] on span "Collaborate Live" at bounding box center [731, 56] width 98 height 13
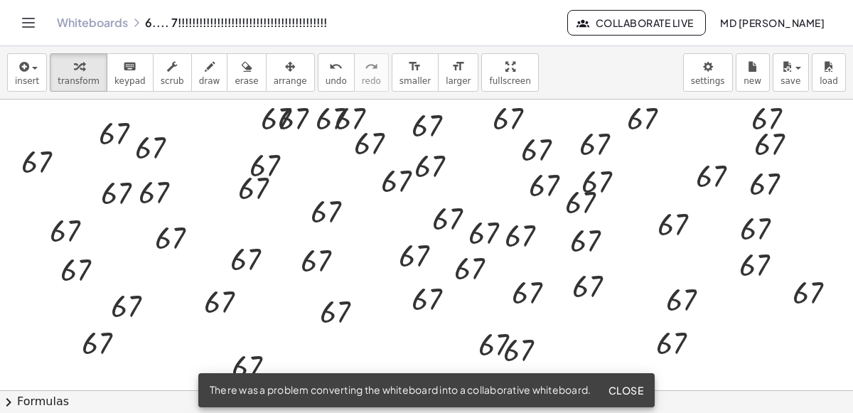
click at [639, 383] on button "Close" at bounding box center [625, 391] width 47 height 26
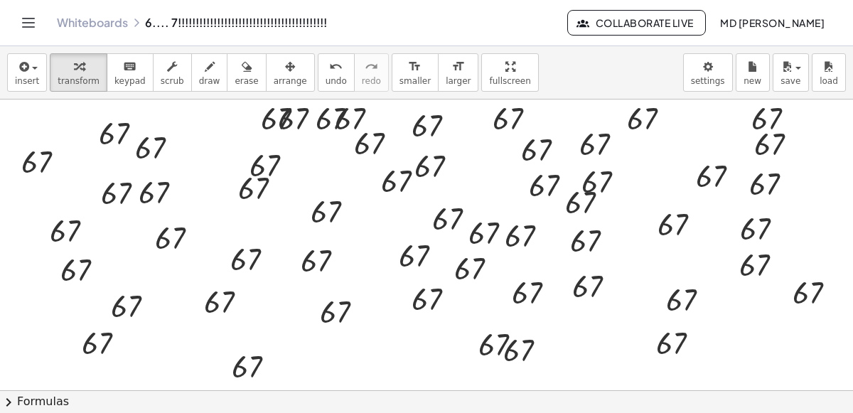
click at [682, 20] on span "Collaborate Live" at bounding box center [637, 22] width 114 height 13
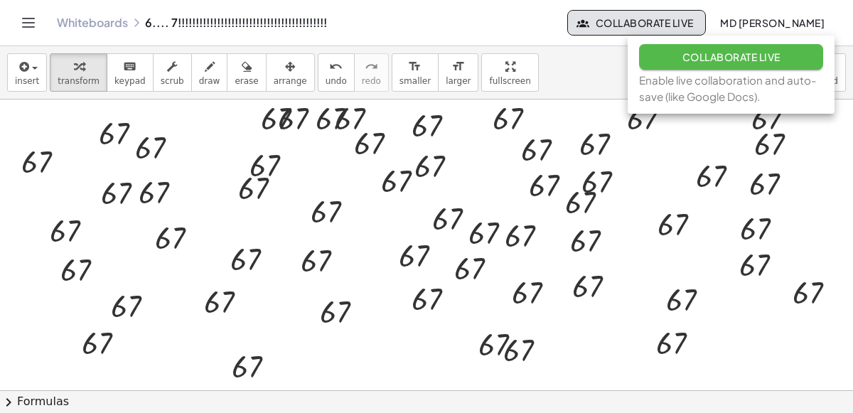
click at [673, 68] on button "Collaborate Live" at bounding box center [731, 57] width 184 height 26
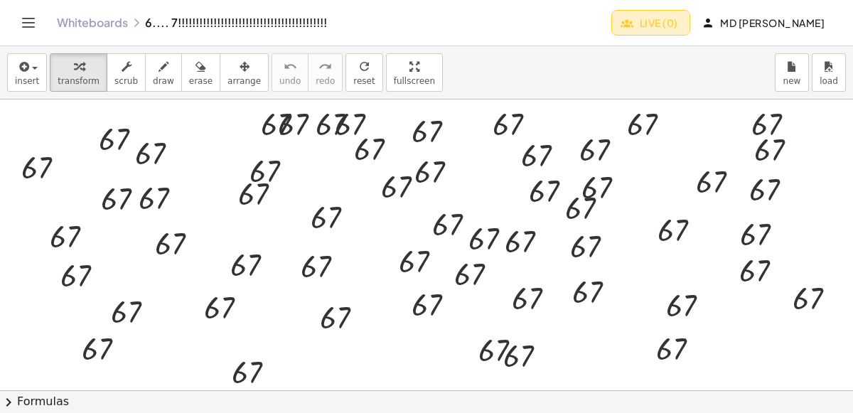
drag, startPoint x: 695, startPoint y: 22, endPoint x: 694, endPoint y: 31, distance: 8.7
click at [690, 31] on button "Live (0)" at bounding box center [651, 23] width 78 height 26
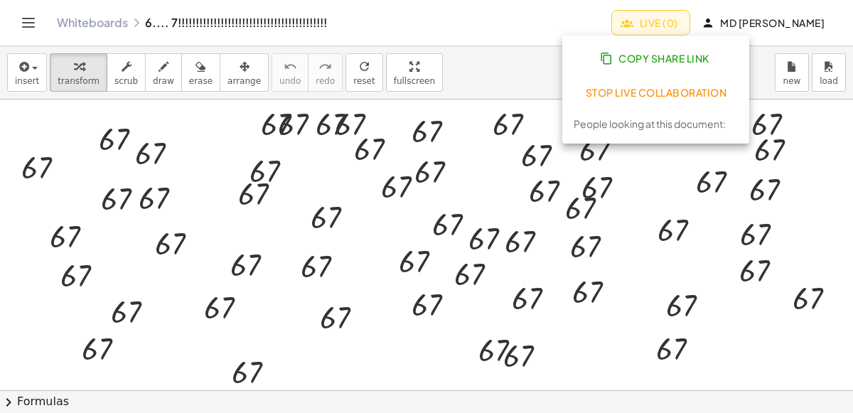
click at [678, 56] on span "Copy Share Link" at bounding box center [656, 58] width 107 height 13
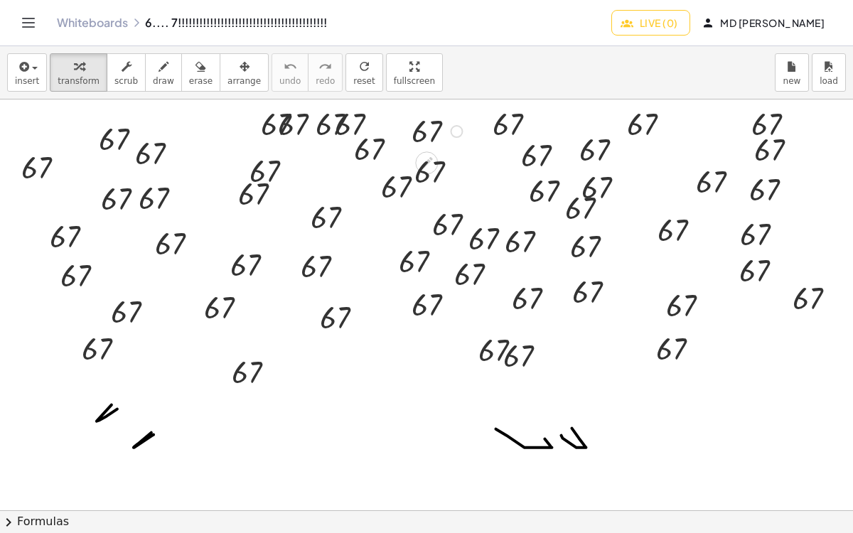
click at [418, 133] on div at bounding box center [440, 130] width 70 height 41
